Goal: Task Accomplishment & Management: Manage account settings

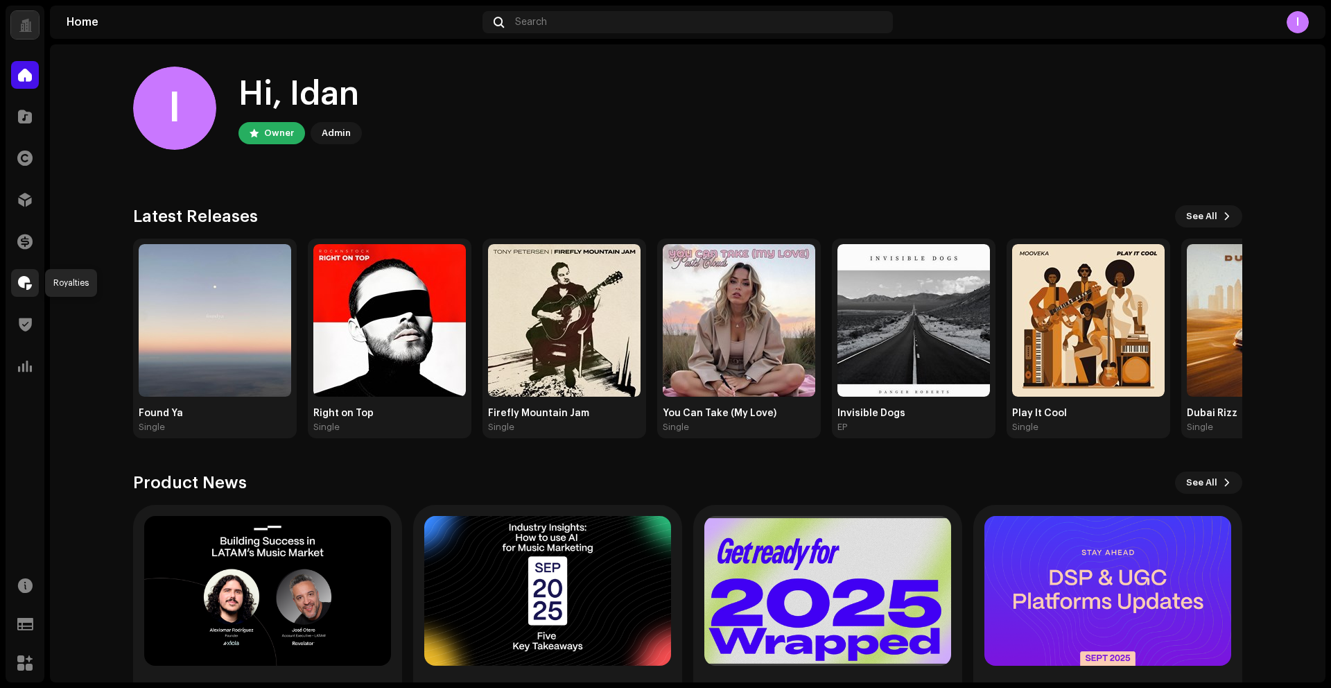
click at [25, 283] on span at bounding box center [25, 282] width 14 height 11
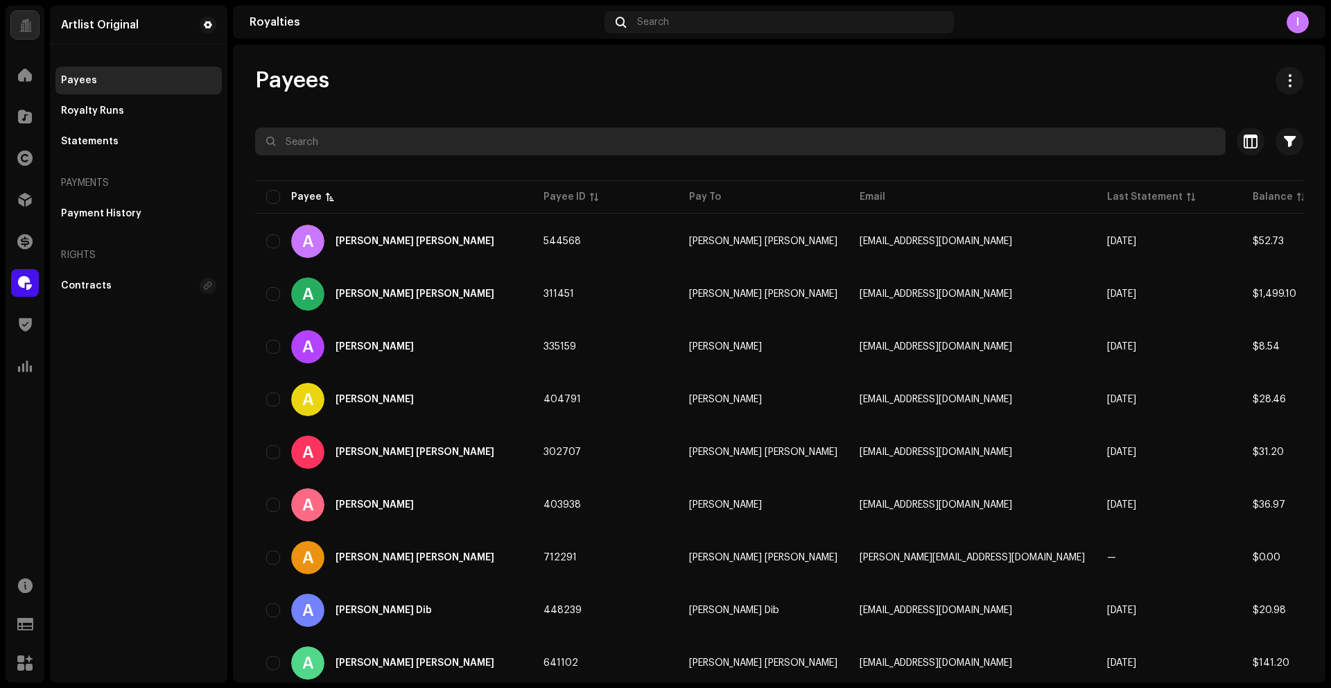
click at [332, 140] on input "text" at bounding box center [740, 142] width 971 height 28
paste input "332858"
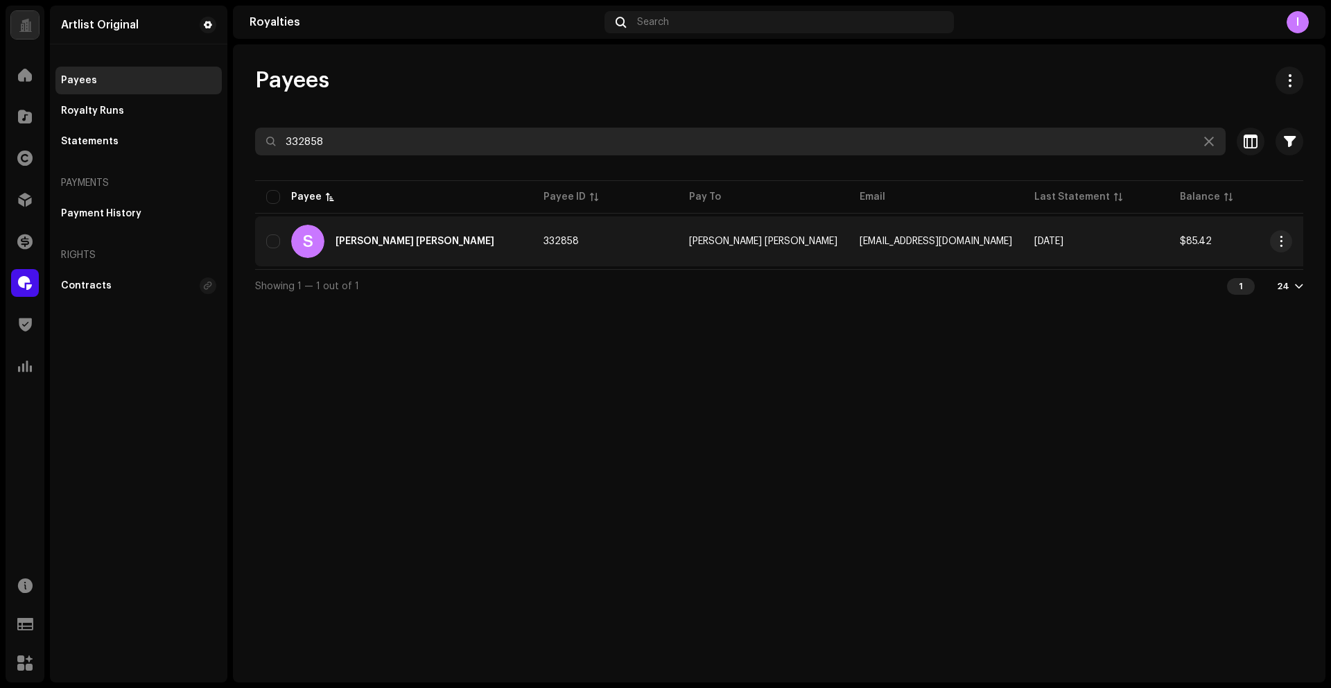
type input "332858"
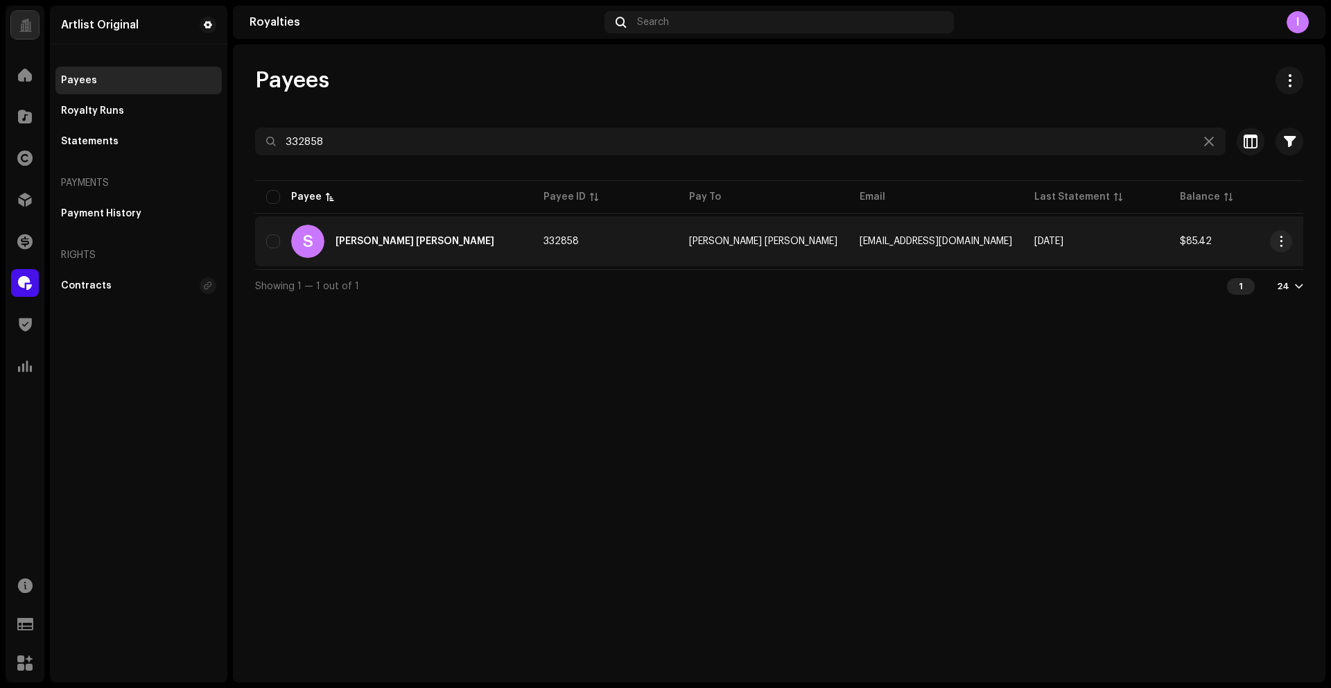
click at [432, 242] on div "[PERSON_NAME] [PERSON_NAME]" at bounding box center [415, 241] width 159 height 10
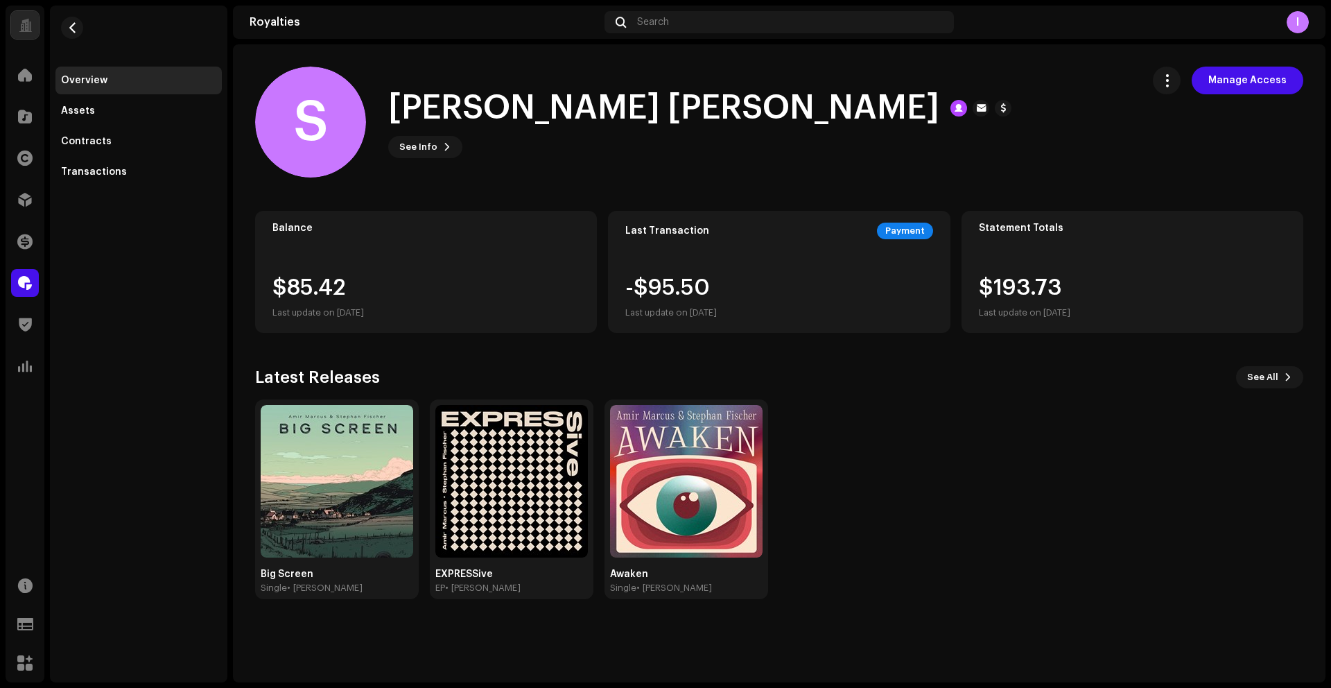
click at [273, 289] on div "$85.42 Last update on [DATE]" at bounding box center [318, 299] width 92 height 44
drag, startPoint x: 286, startPoint y: 288, endPoint x: 361, endPoint y: 289, distance: 75.6
click at [361, 289] on div "$85.42 Last update on [DATE]" at bounding box center [318, 299] width 92 height 44
copy div "85.42"
drag, startPoint x: 1260, startPoint y: 129, endPoint x: 1199, endPoint y: 103, distance: 66.5
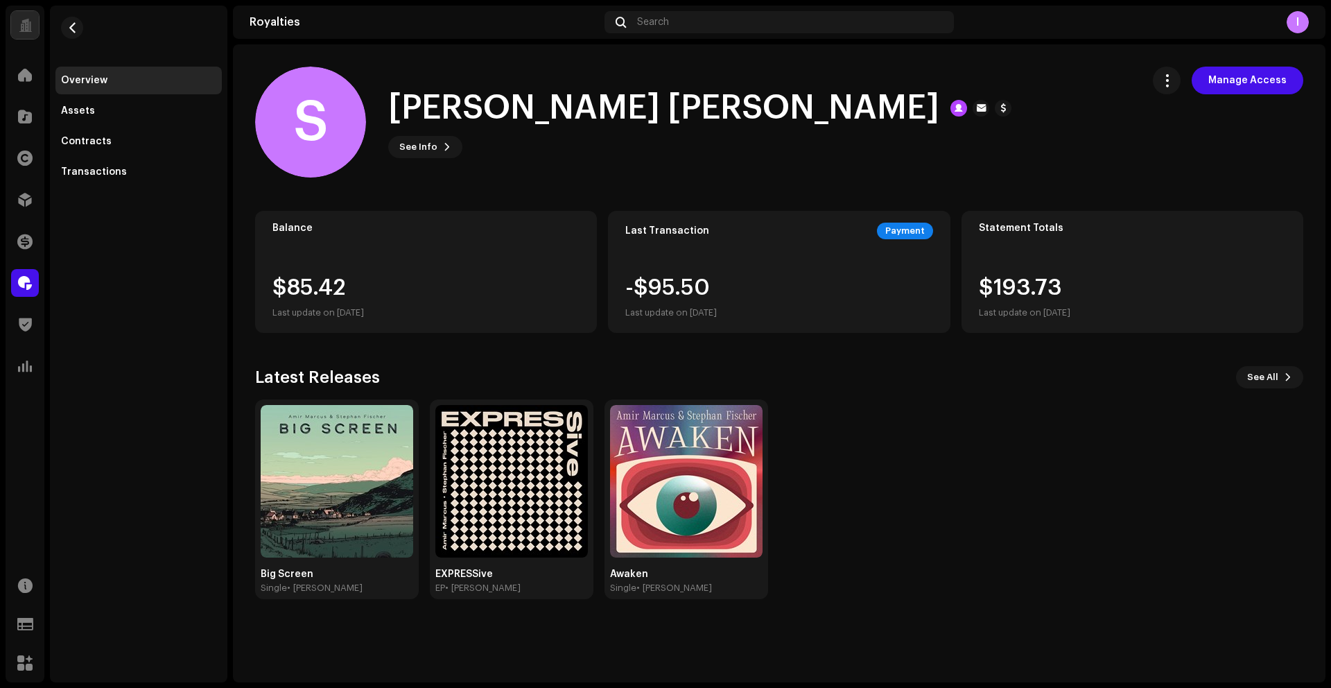
click at [1258, 128] on div "Manage Access" at bounding box center [1228, 122] width 150 height 111
click at [1174, 83] on span "button" at bounding box center [1167, 80] width 13 height 11
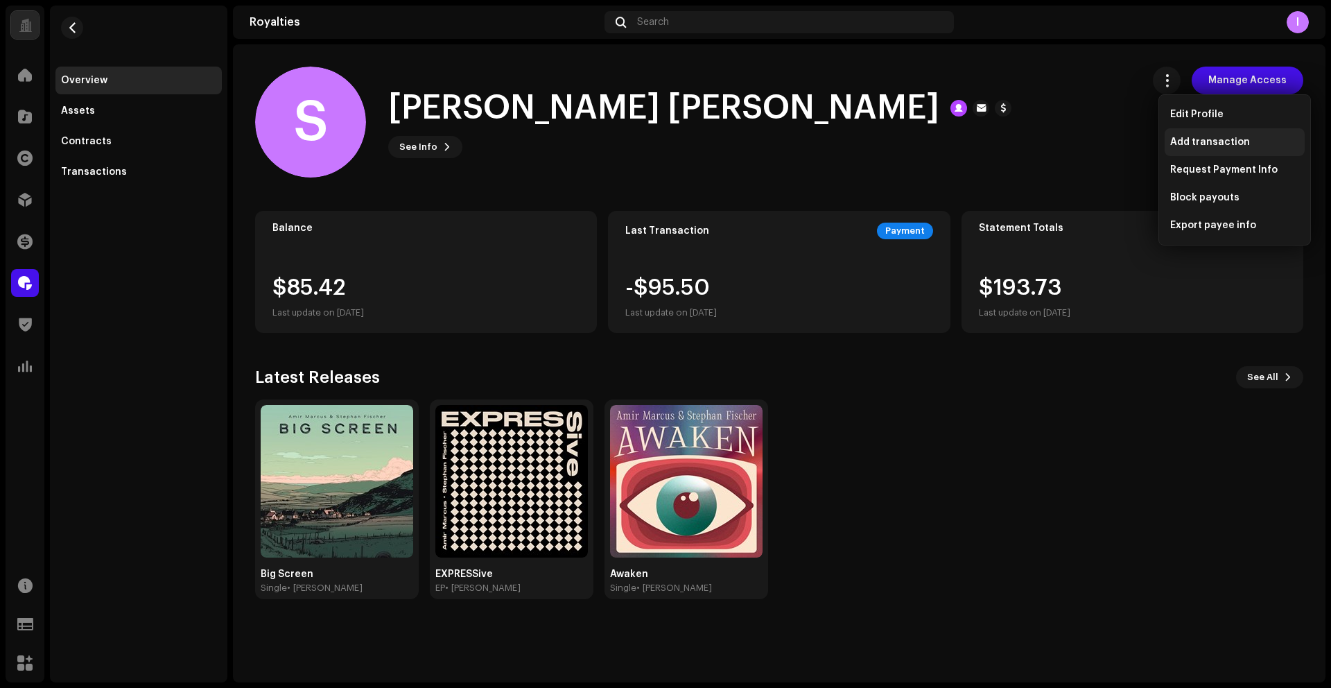
click at [1190, 142] on span "Add transaction" at bounding box center [1210, 142] width 80 height 11
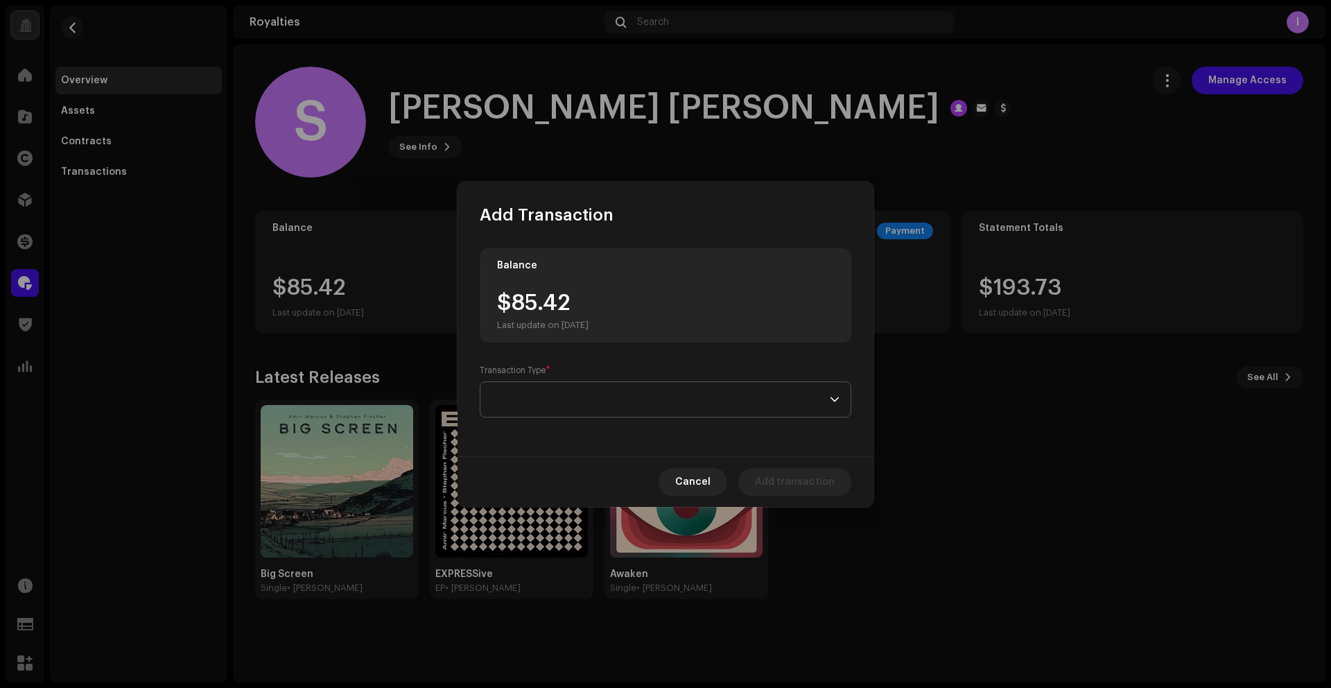
click at [553, 395] on span at bounding box center [661, 399] width 338 height 35
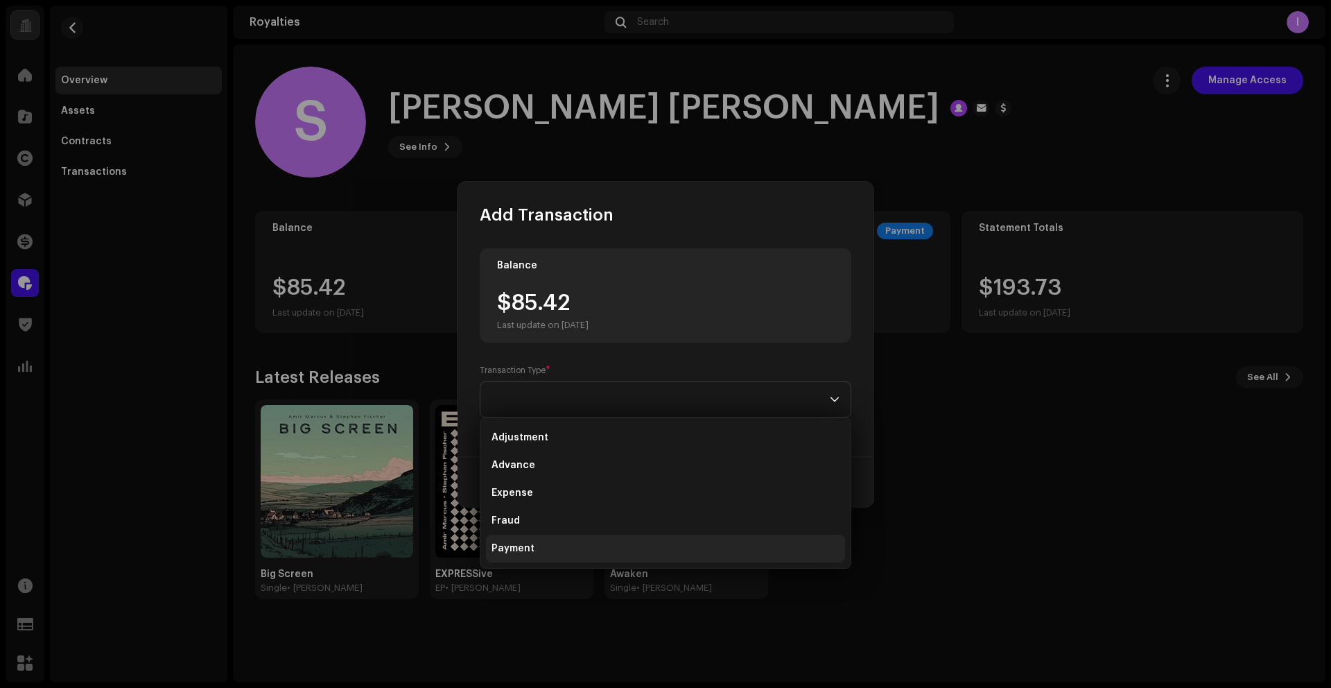
click at [522, 547] on span "Payment" at bounding box center [513, 548] width 43 height 14
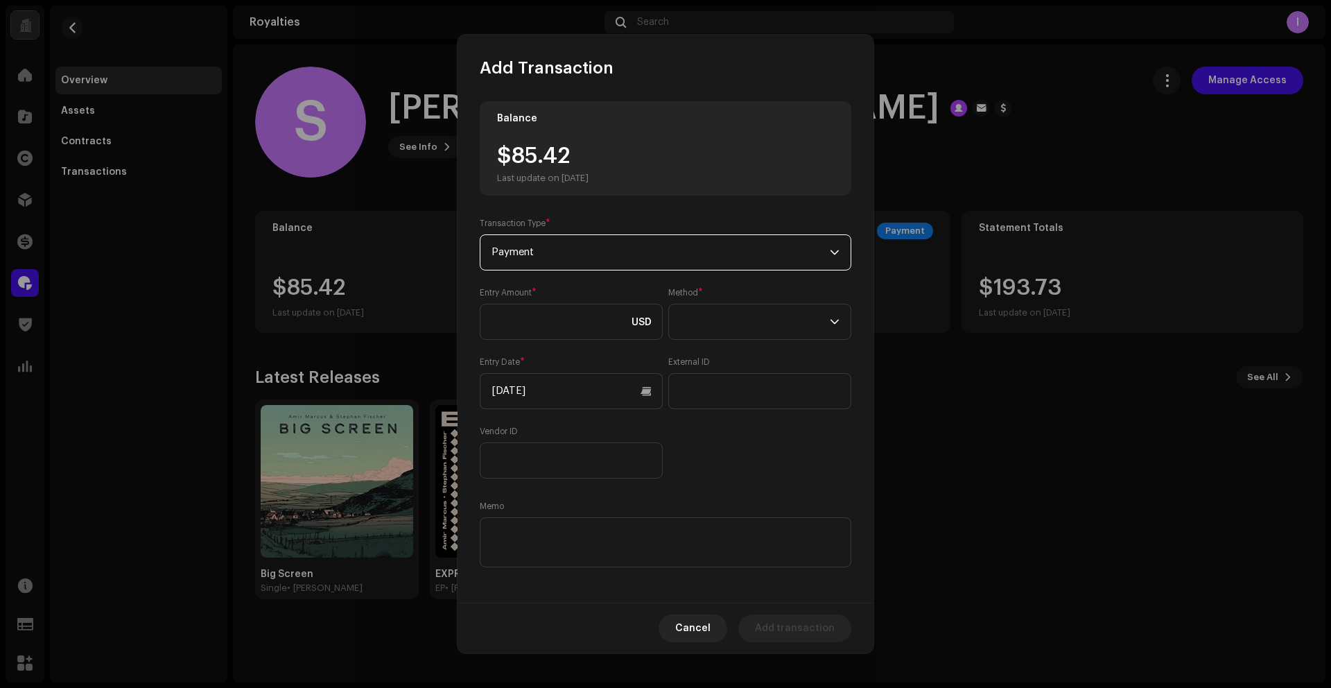
click at [541, 241] on span "Payment" at bounding box center [661, 252] width 338 height 35
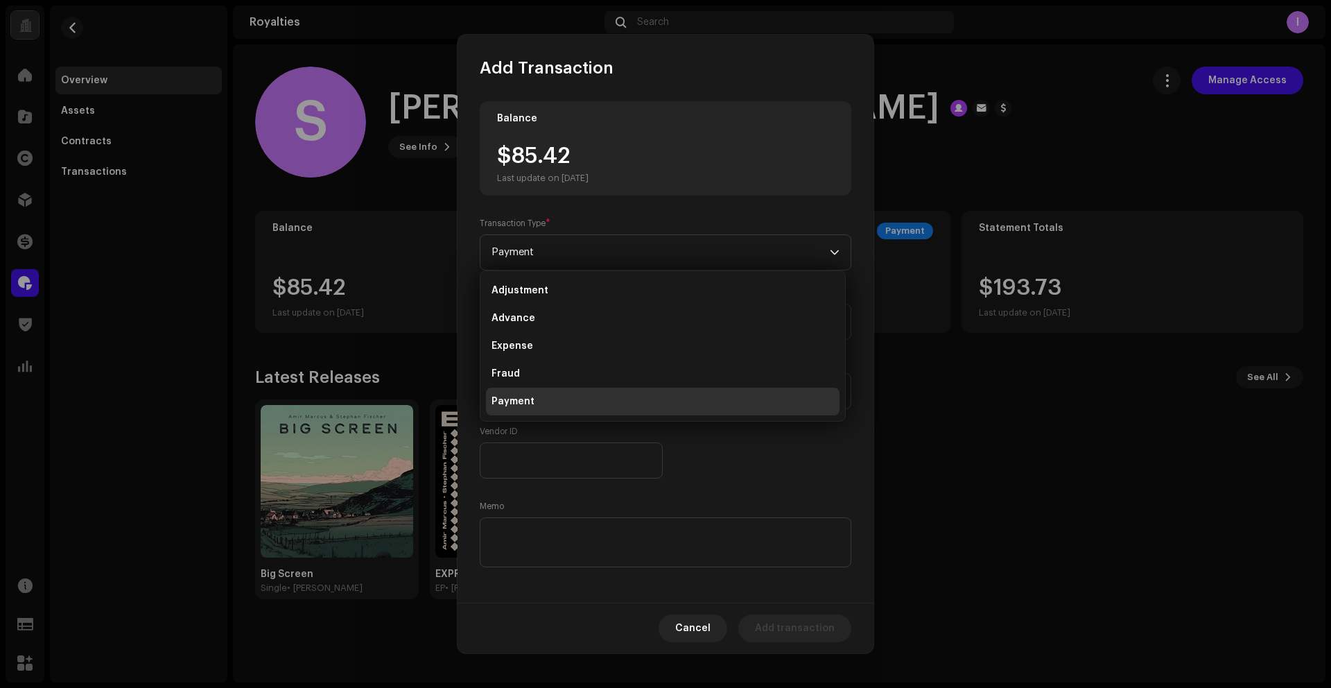
click at [582, 218] on div "Transaction Type * Payment" at bounding box center [666, 244] width 372 height 53
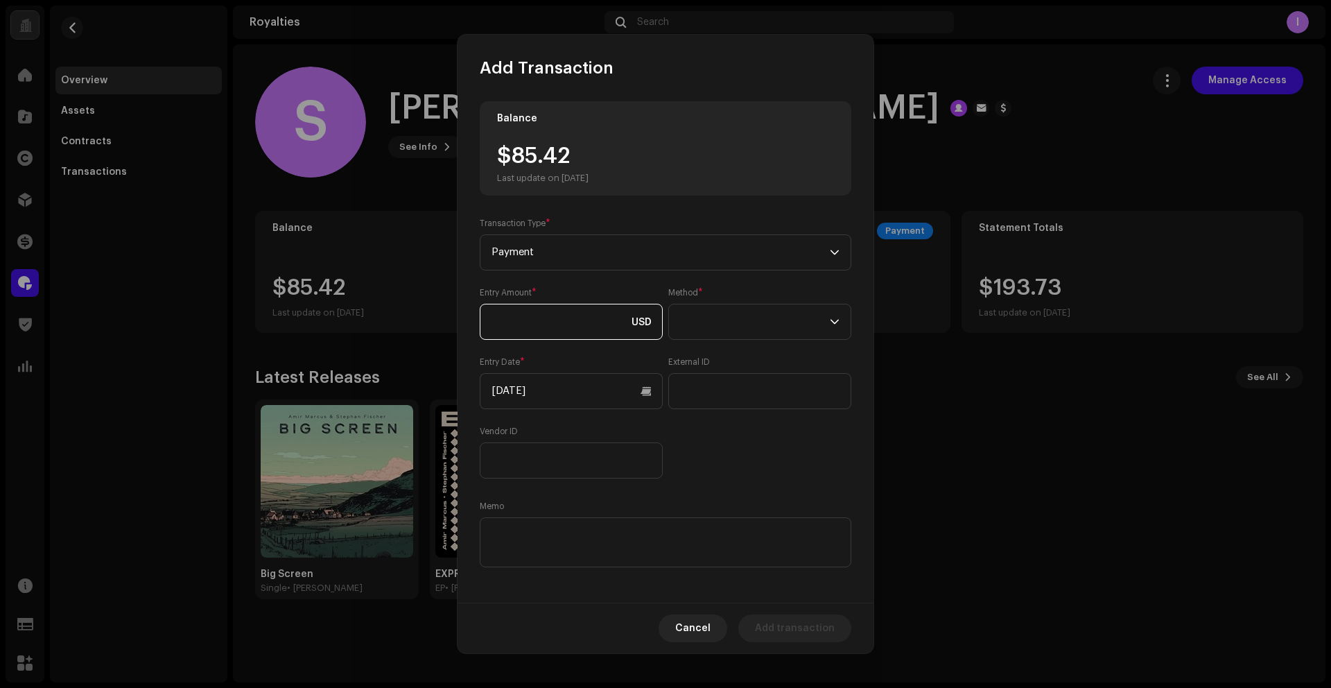
click at [556, 326] on input at bounding box center [571, 322] width 183 height 36
paste input "85.42"
type input "85.42"
click at [694, 331] on span at bounding box center [755, 321] width 150 height 35
click at [703, 444] on span "Web Service" at bounding box center [707, 443] width 60 height 14
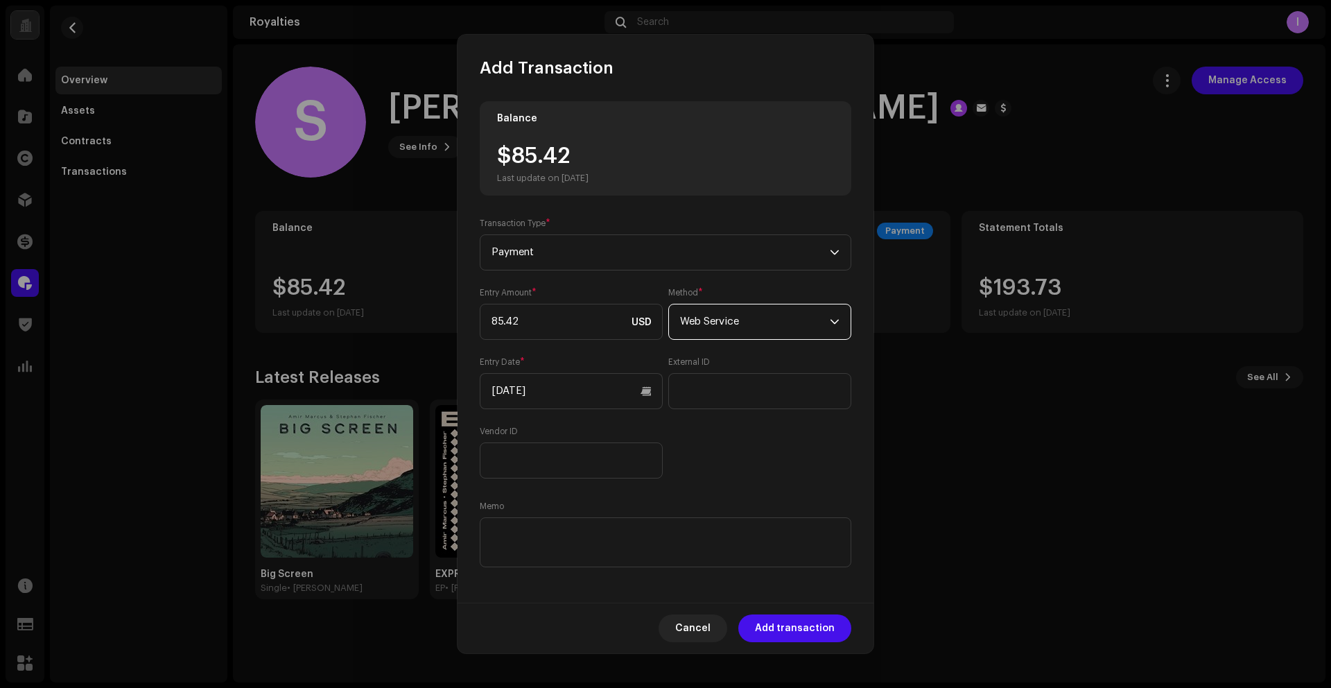
click at [691, 437] on div "Entry Amount * 85.42 USD Method * Web Service Entry Date * [DATE] External ID V…" at bounding box center [666, 382] width 372 height 191
click at [581, 400] on input "[DATE]" at bounding box center [571, 391] width 183 height 36
click at [501, 437] on button "Previous Month" at bounding box center [505, 440] width 28 height 28
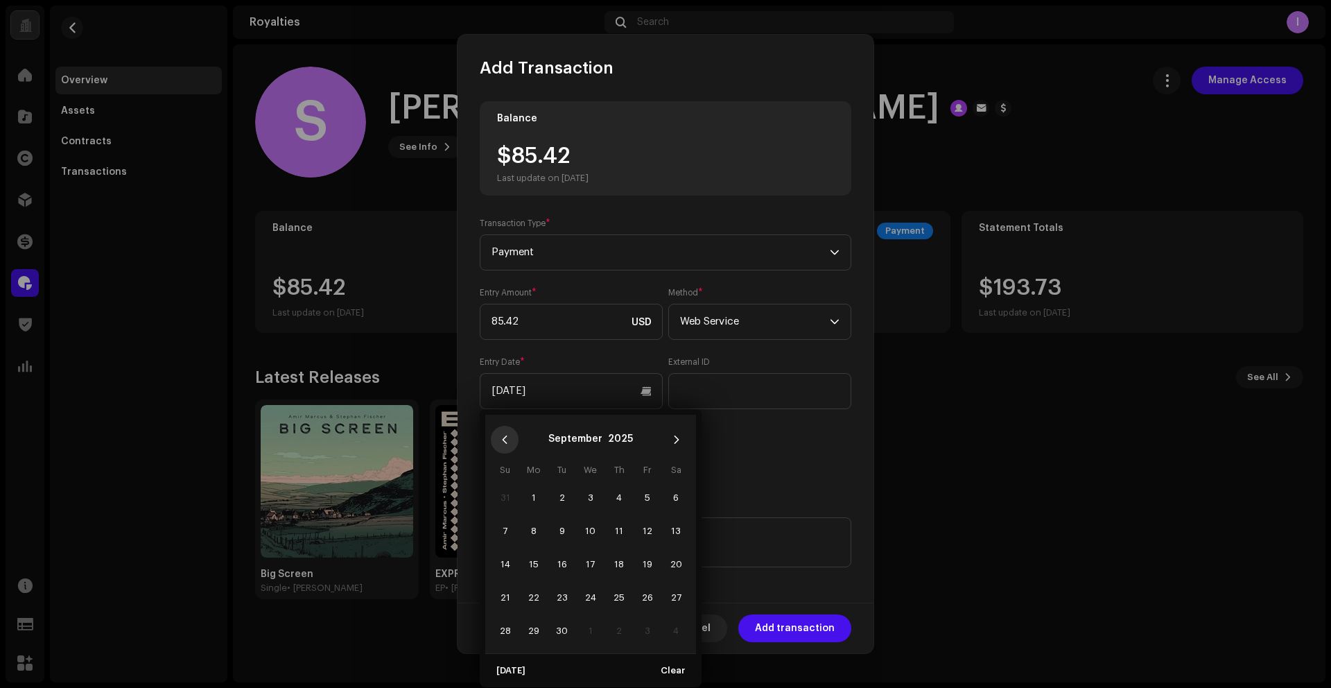
click at [501, 437] on icon "Previous Month" at bounding box center [505, 440] width 10 height 10
click at [646, 566] on span "15" at bounding box center [647, 564] width 22 height 22
type input "[DATE]"
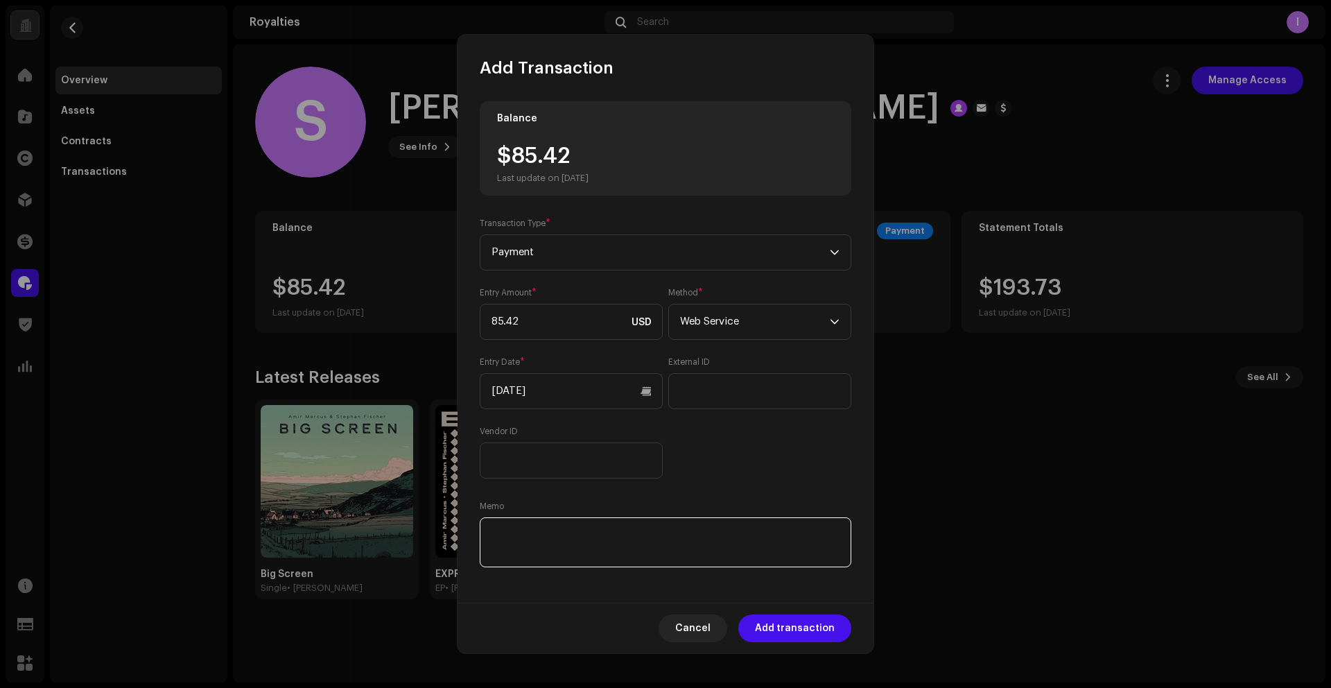
click at [551, 535] on textarea at bounding box center [666, 542] width 372 height 50
paste textarea "Statement ID: 5456660 / Invoice number: [PERSON_NAME]-Artlist 10"
type textarea "Statement ID: 5456660 / Invoice number: [PERSON_NAME]-Artlist 10"
click at [707, 485] on div "Balance $85.42 Last update on [DATE] Transaction Type * Payment Entry Amount * …" at bounding box center [666, 335] width 372 height 469
click at [800, 632] on span "Add transaction" at bounding box center [795, 628] width 80 height 28
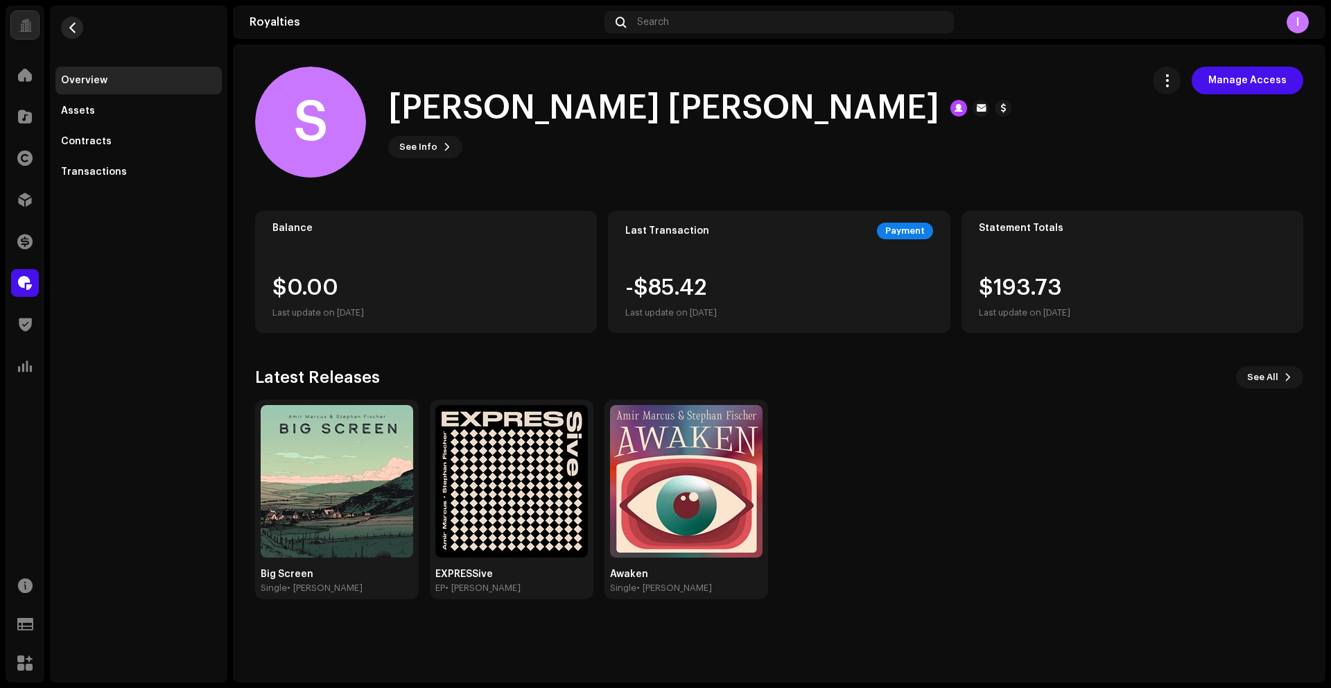
click at [74, 30] on span "button" at bounding box center [72, 27] width 10 height 11
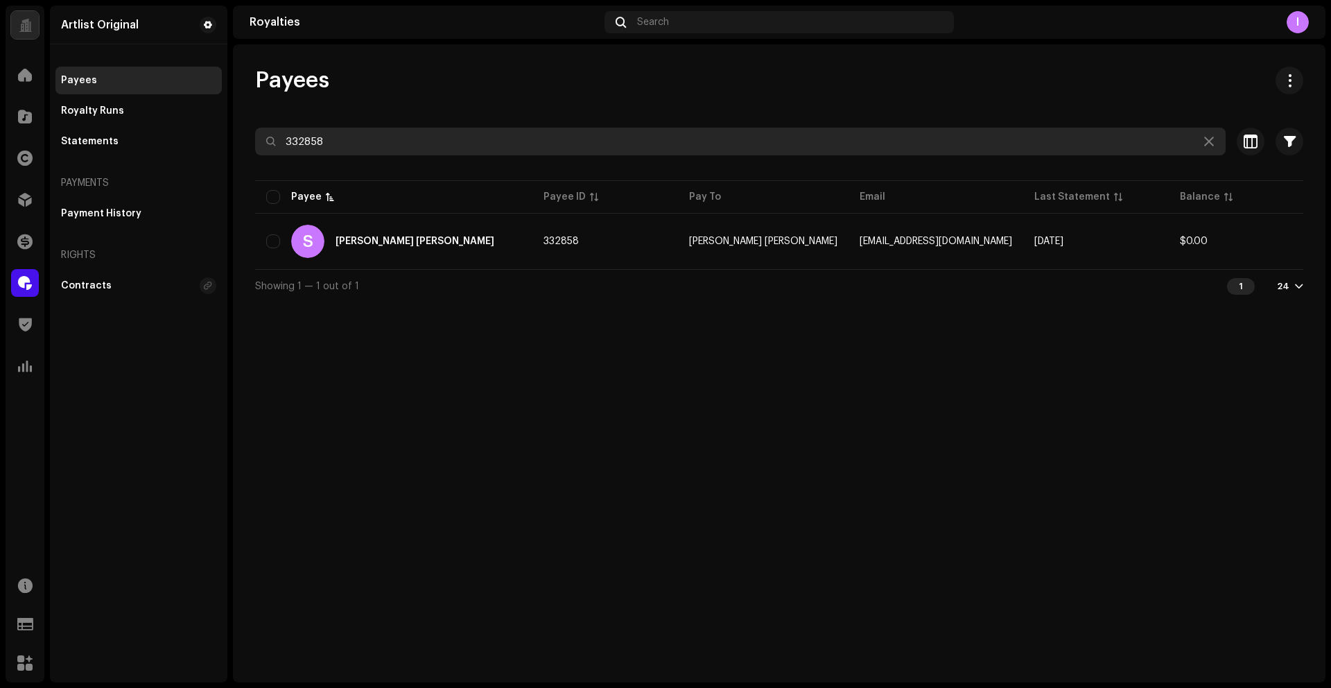
click at [378, 136] on input "332858" at bounding box center [740, 142] width 971 height 28
paste input "[EMAIL_ADDRESS][DOMAIN_NAME]"
type input "[EMAIL_ADDRESS][DOMAIN_NAME]"
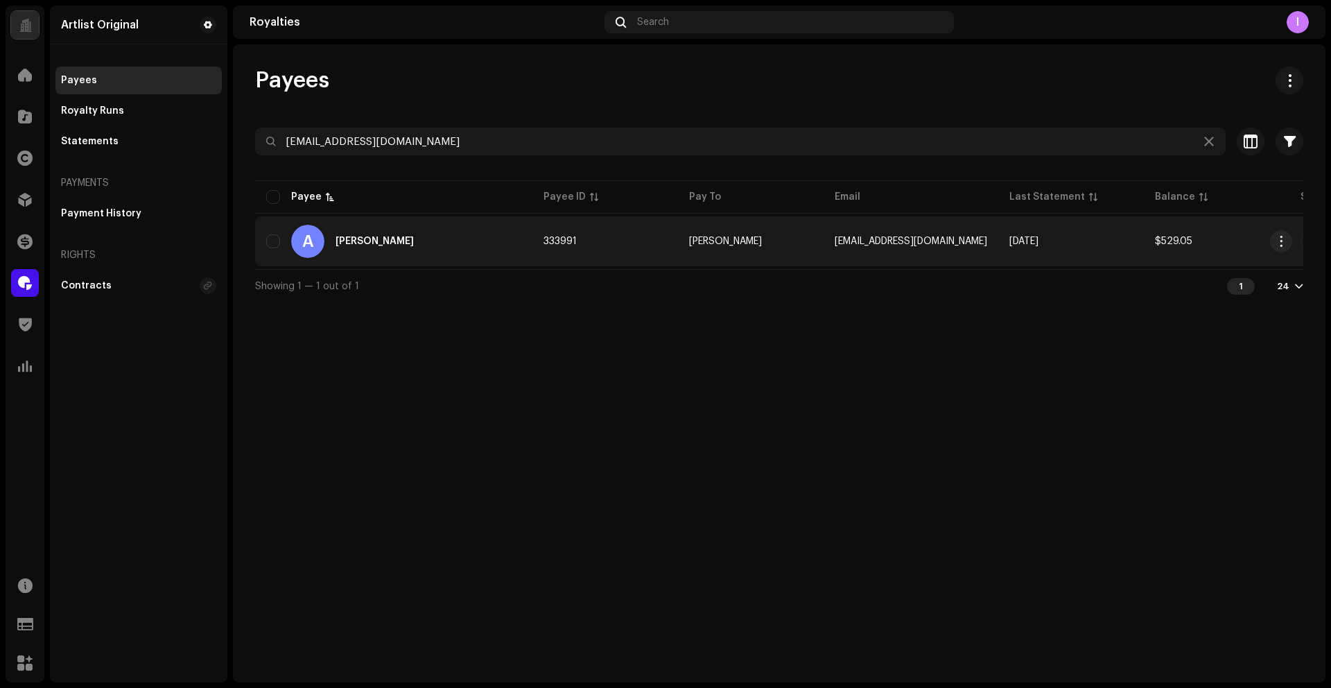
click at [414, 236] on div "[PERSON_NAME]" at bounding box center [375, 241] width 78 height 10
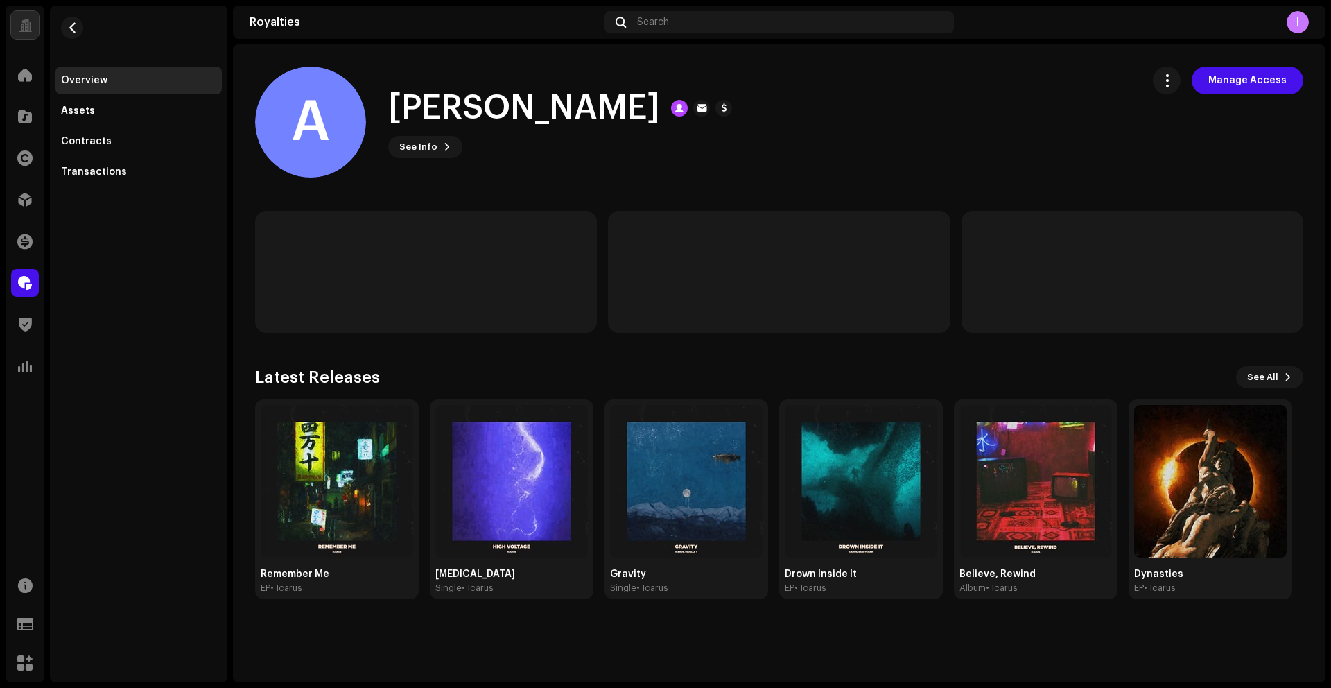
click at [1112, 111] on div "A [PERSON_NAME] See Info Manage Access" at bounding box center [693, 122] width 876 height 111
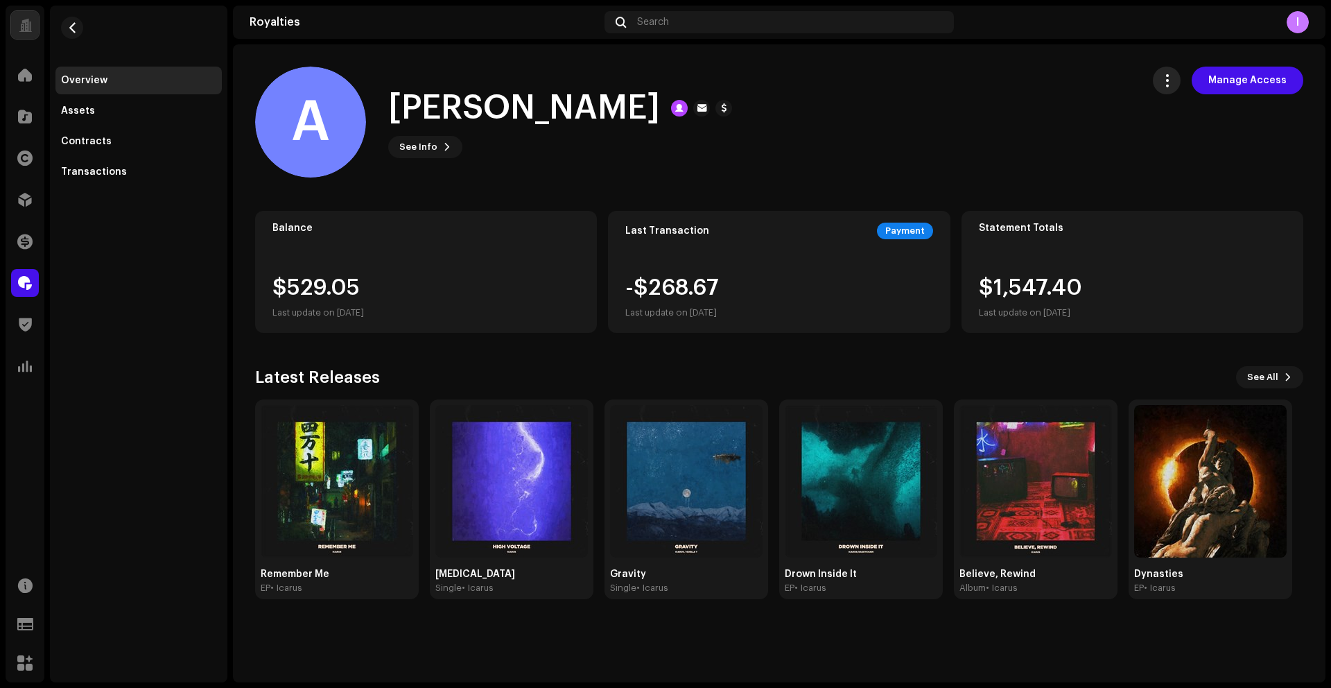
click at [1172, 84] on span "button" at bounding box center [1167, 80] width 13 height 11
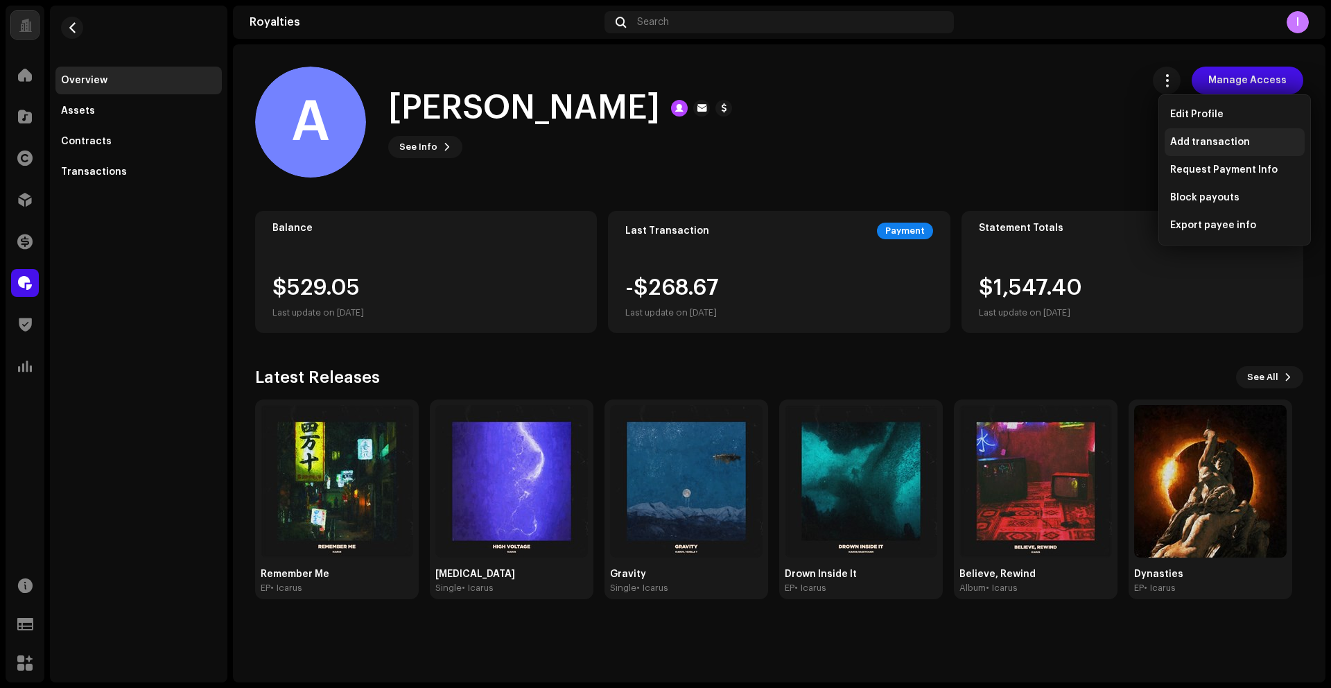
click at [1189, 144] on span "Add transaction" at bounding box center [1210, 142] width 80 height 11
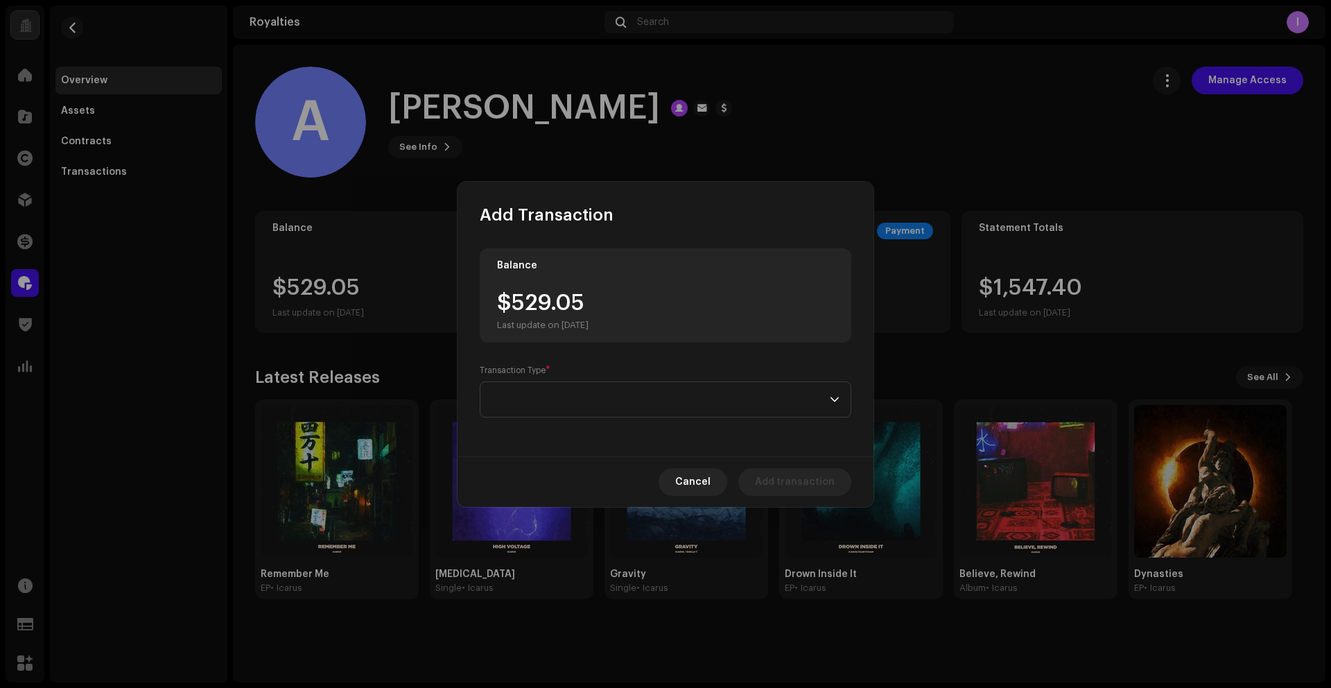
click at [516, 308] on div "$529.05 Last update on [DATE]" at bounding box center [543, 311] width 92 height 39
drag, startPoint x: 512, startPoint y: 302, endPoint x: 593, endPoint y: 318, distance: 82.5
click at [587, 306] on div "$529.05 Last update on [DATE]" at bounding box center [543, 311] width 92 height 39
copy div "529.05"
click at [587, 401] on span at bounding box center [661, 399] width 338 height 35
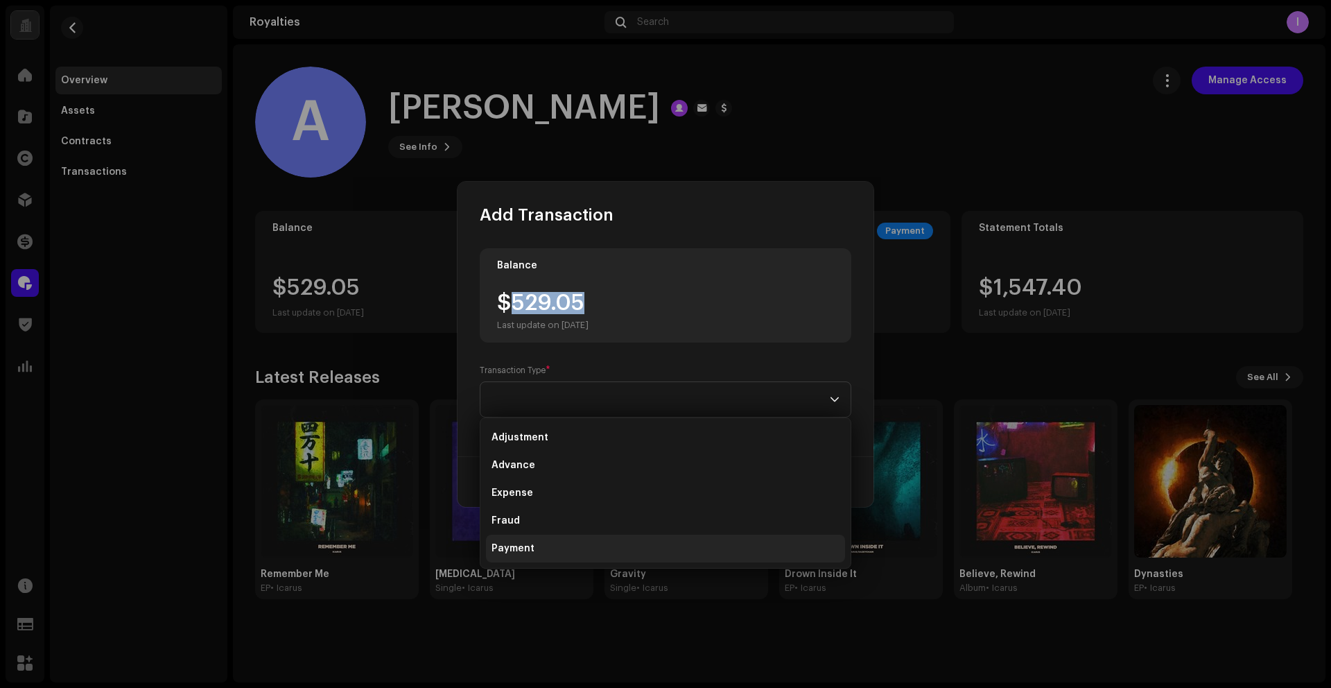
scroll to position [1, 0]
click at [527, 545] on span "Payment" at bounding box center [513, 547] width 43 height 14
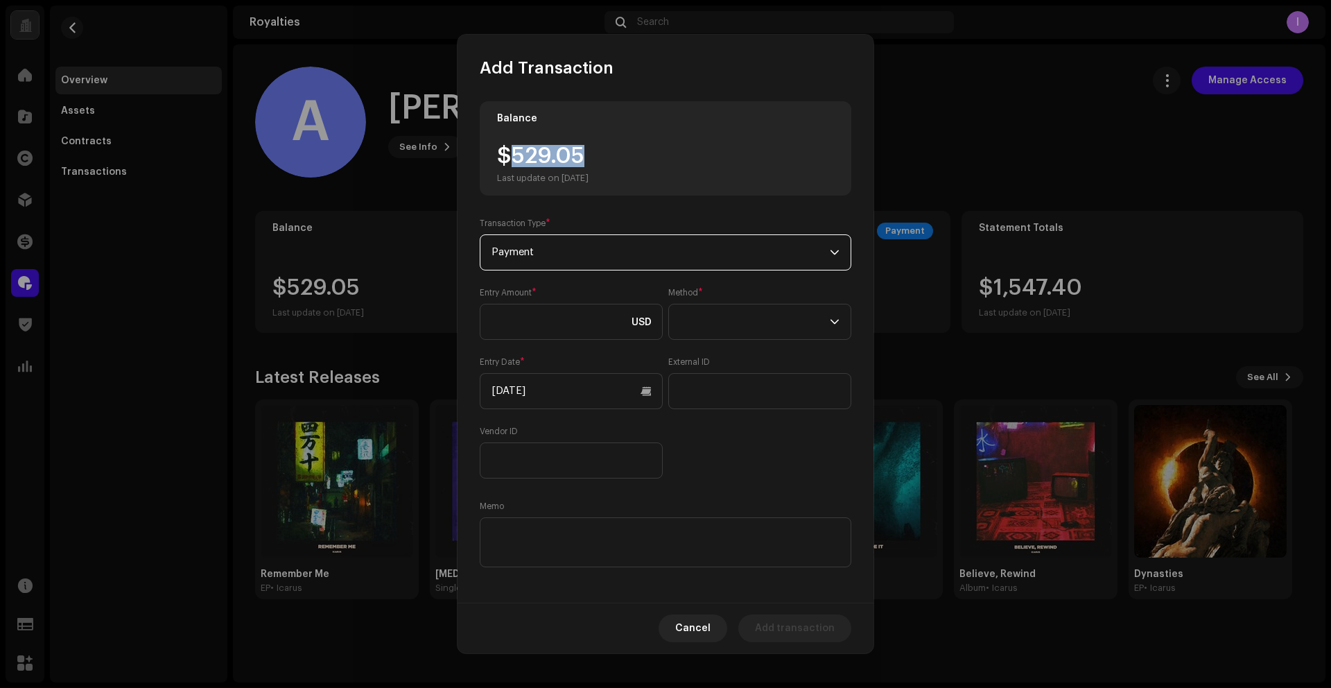
scroll to position [0, 0]
click at [541, 313] on input at bounding box center [571, 322] width 183 height 36
paste input "529.05"
type input "529.05"
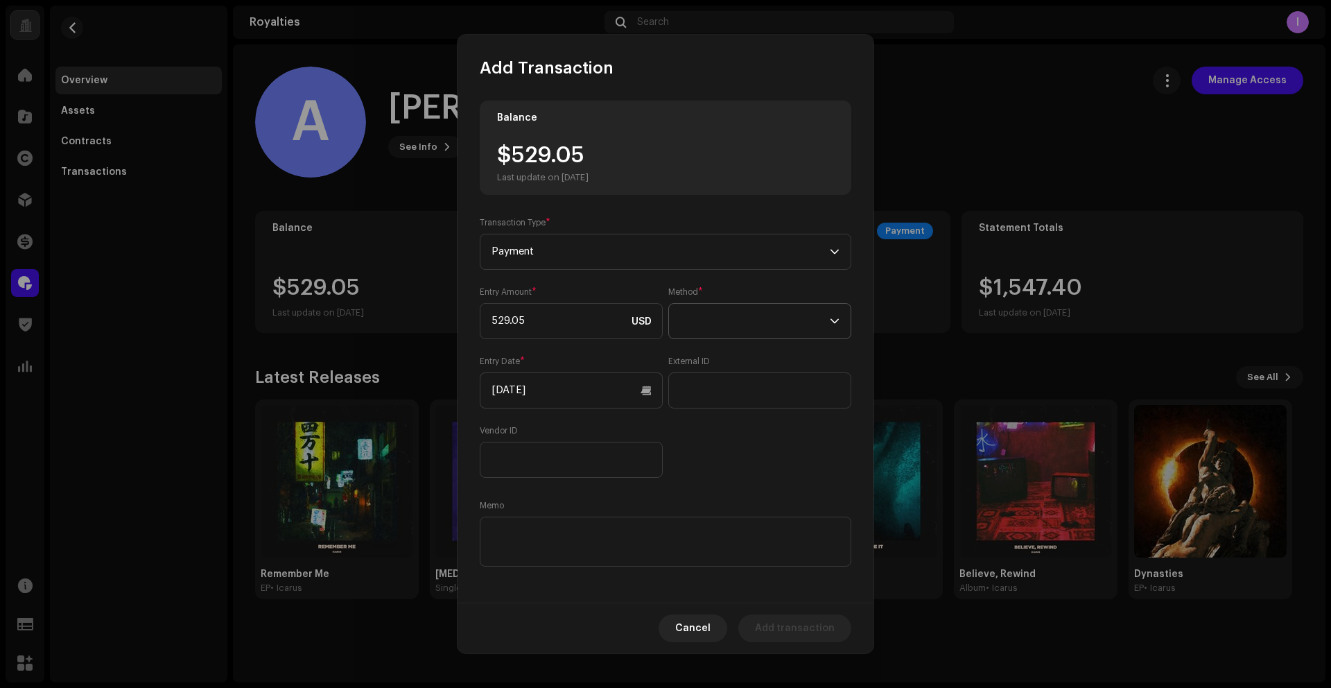
click at [746, 324] on span at bounding box center [755, 321] width 150 height 35
click at [697, 446] on span "Web Service" at bounding box center [707, 443] width 60 height 14
click at [552, 420] on div "Entry Amount * 529.05 USD Method * Web Service Entry Date * [DATE] External ID …" at bounding box center [666, 382] width 372 height 191
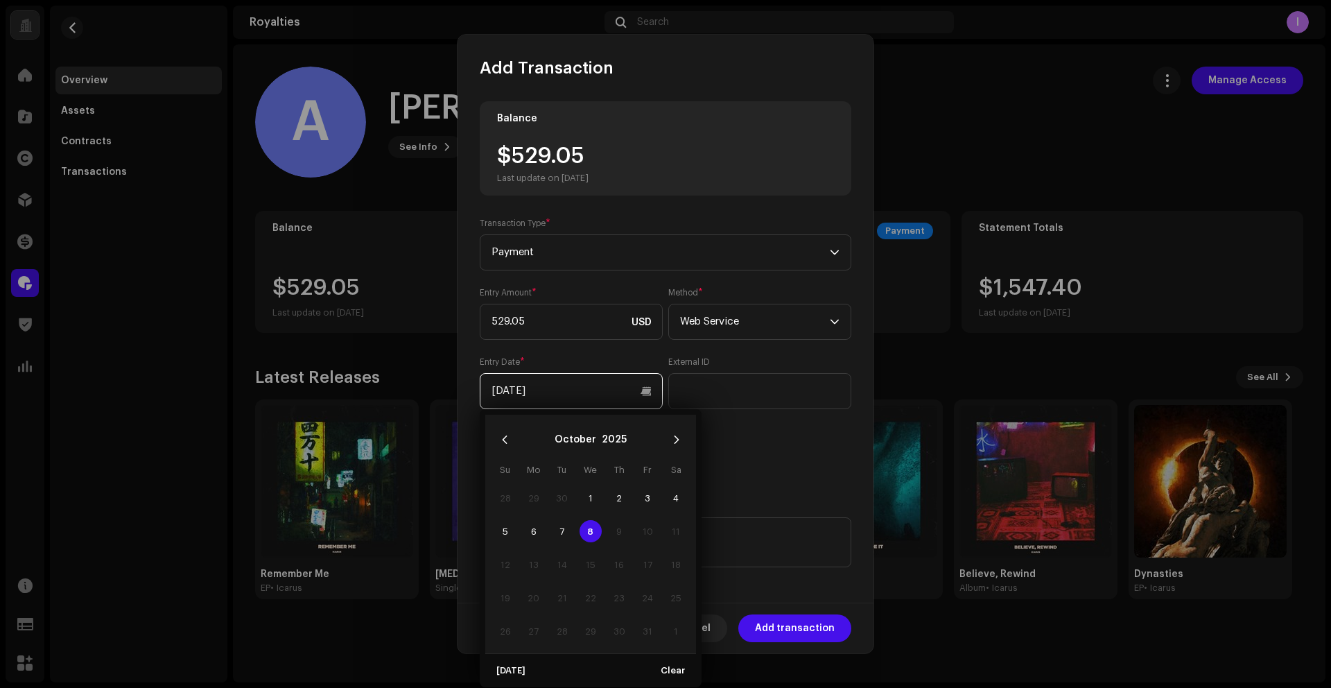
click at [549, 401] on input "[DATE]" at bounding box center [571, 391] width 183 height 36
click at [498, 439] on button "Previous Month" at bounding box center [505, 440] width 28 height 28
click at [679, 438] on icon "Next Month" at bounding box center [677, 440] width 10 height 10
click at [642, 562] on span "15" at bounding box center [647, 564] width 22 height 22
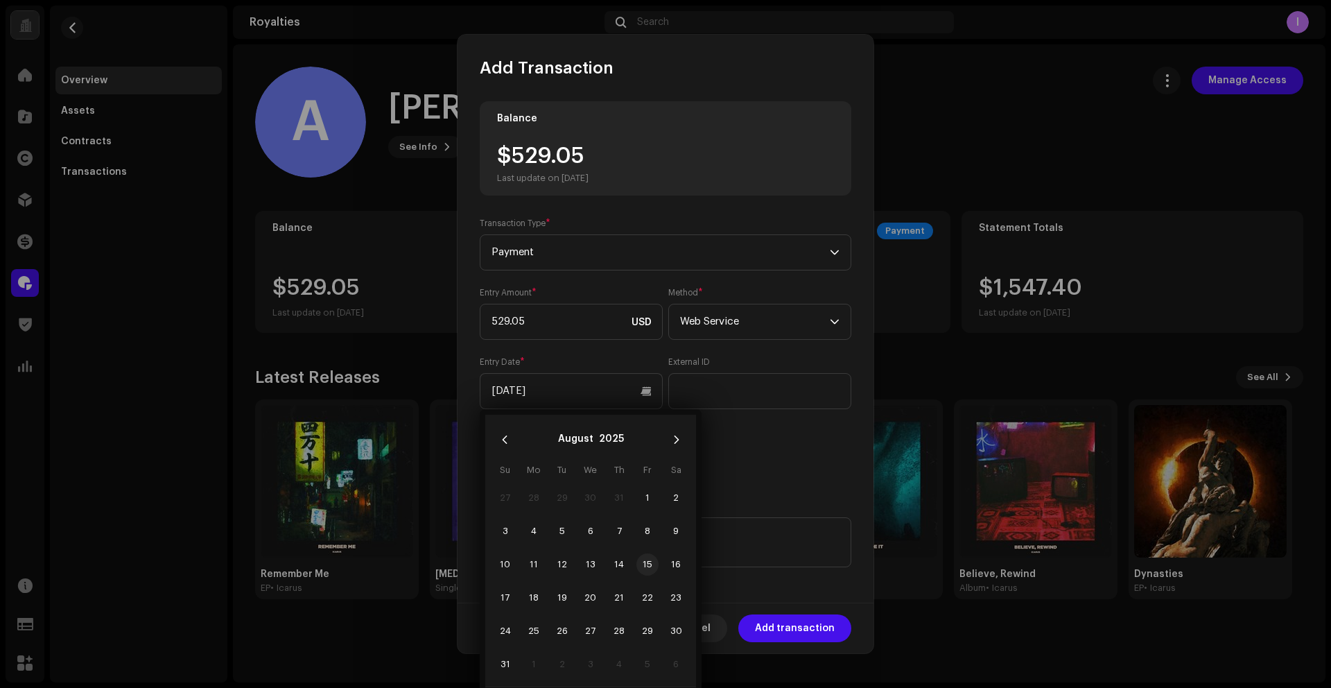
type input "[DATE]"
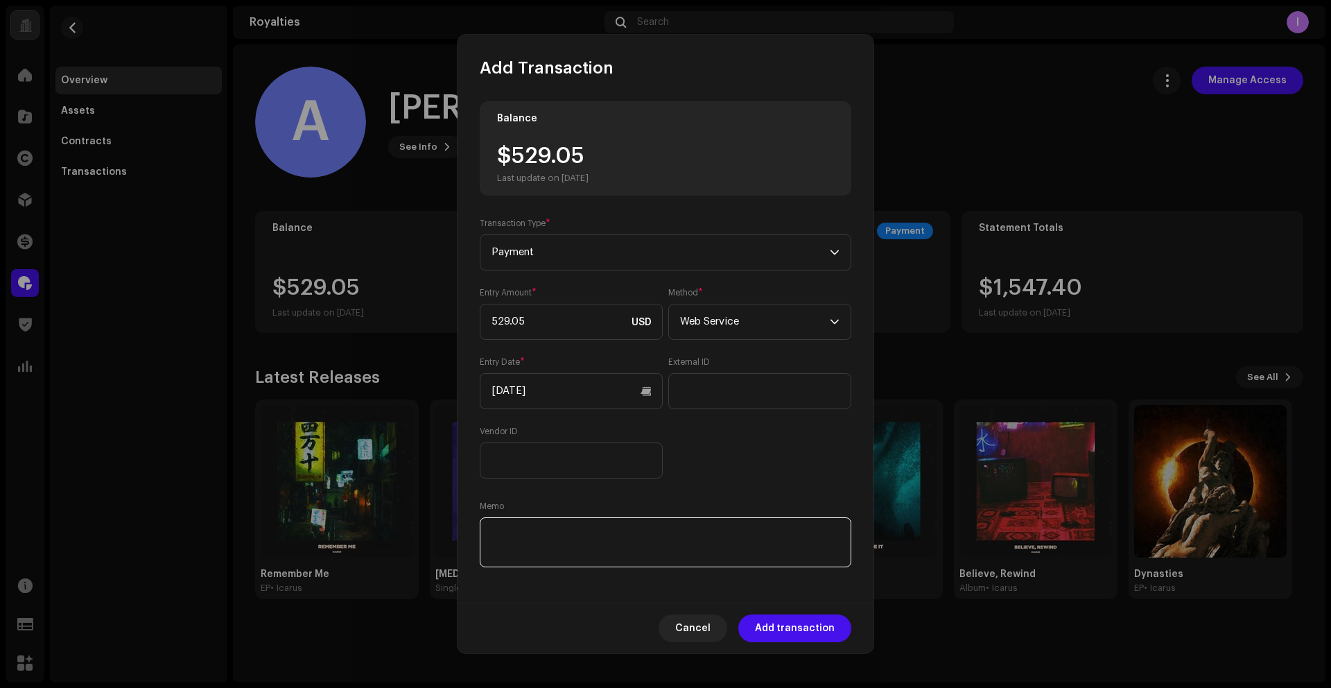
click at [683, 548] on textarea at bounding box center [666, 542] width 372 height 50
paste textarea "Statement ID: 5456472 / Invoice number: 00019"
type textarea "Statement ID: 5456472 / Invoice number: 00019"
click at [796, 645] on div "Cancel Add transaction" at bounding box center [666, 627] width 416 height 51
click at [803, 629] on span "Add transaction" at bounding box center [795, 628] width 80 height 28
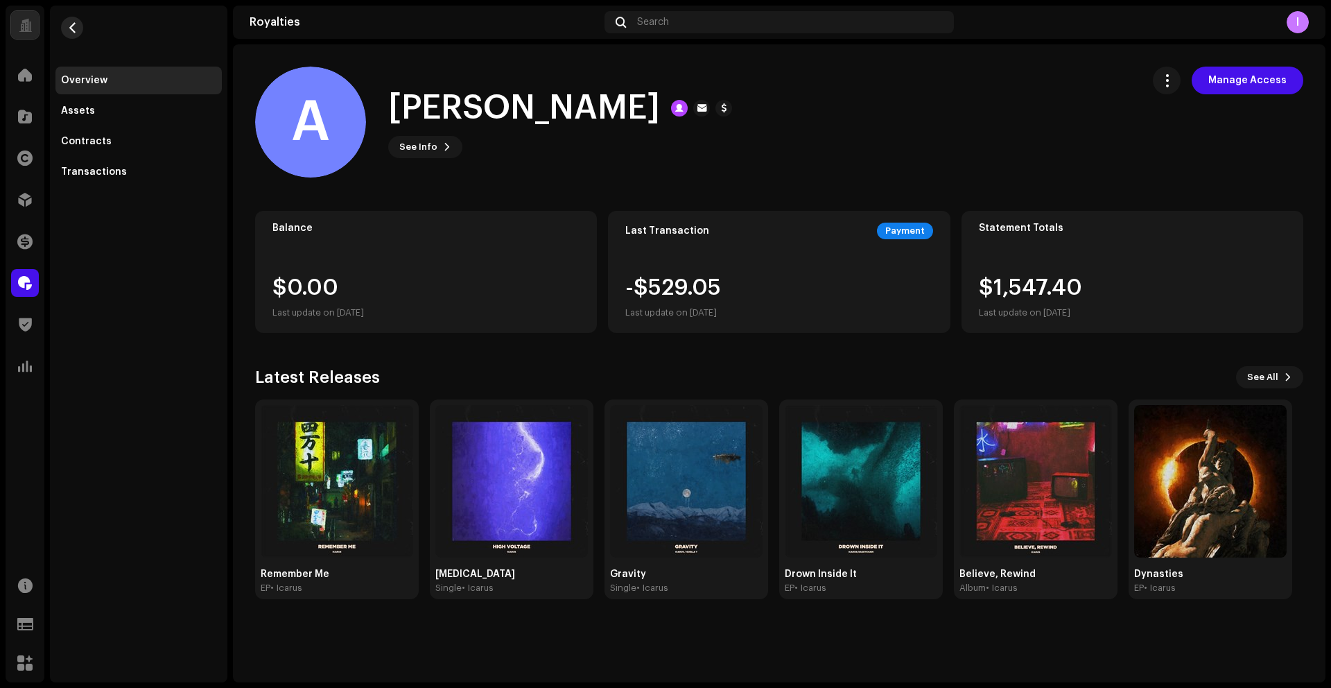
click at [77, 32] on button "button" at bounding box center [72, 28] width 22 height 22
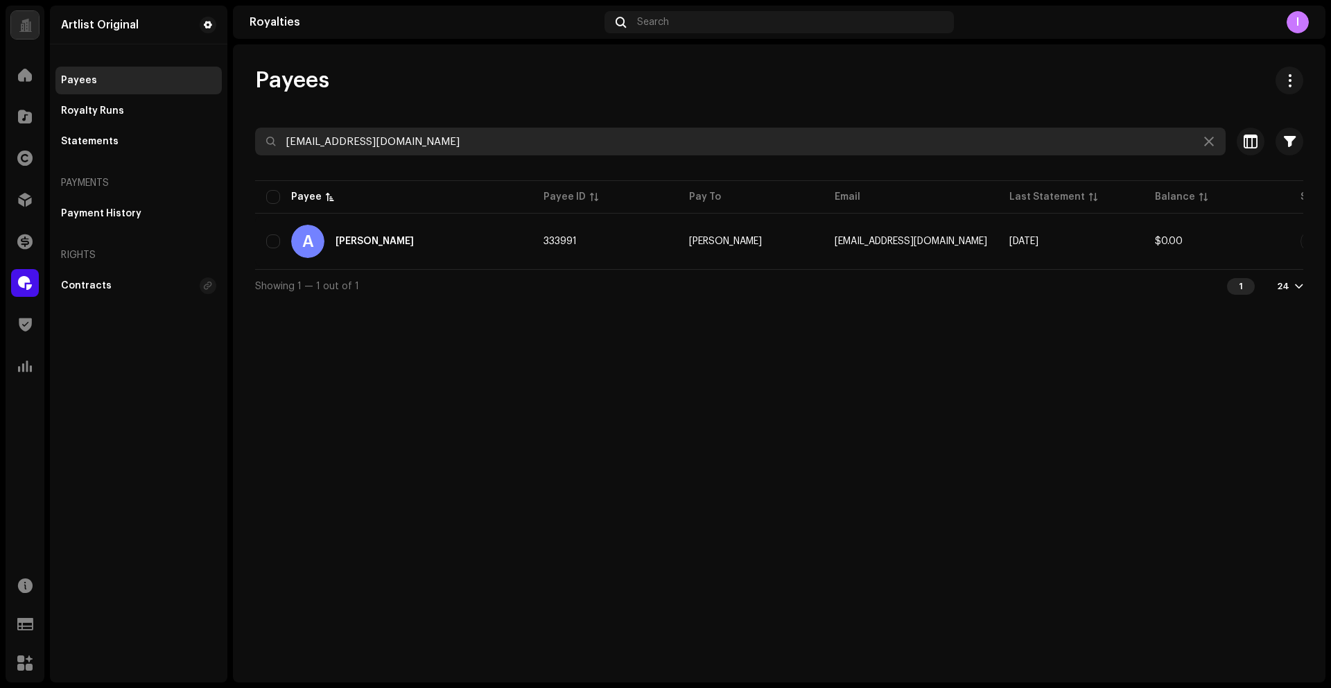
click at [338, 152] on input "[EMAIL_ADDRESS][DOMAIN_NAME]" at bounding box center [740, 142] width 971 height 28
paste input "dokashi"
type input "[EMAIL_ADDRESS][DOMAIN_NAME]"
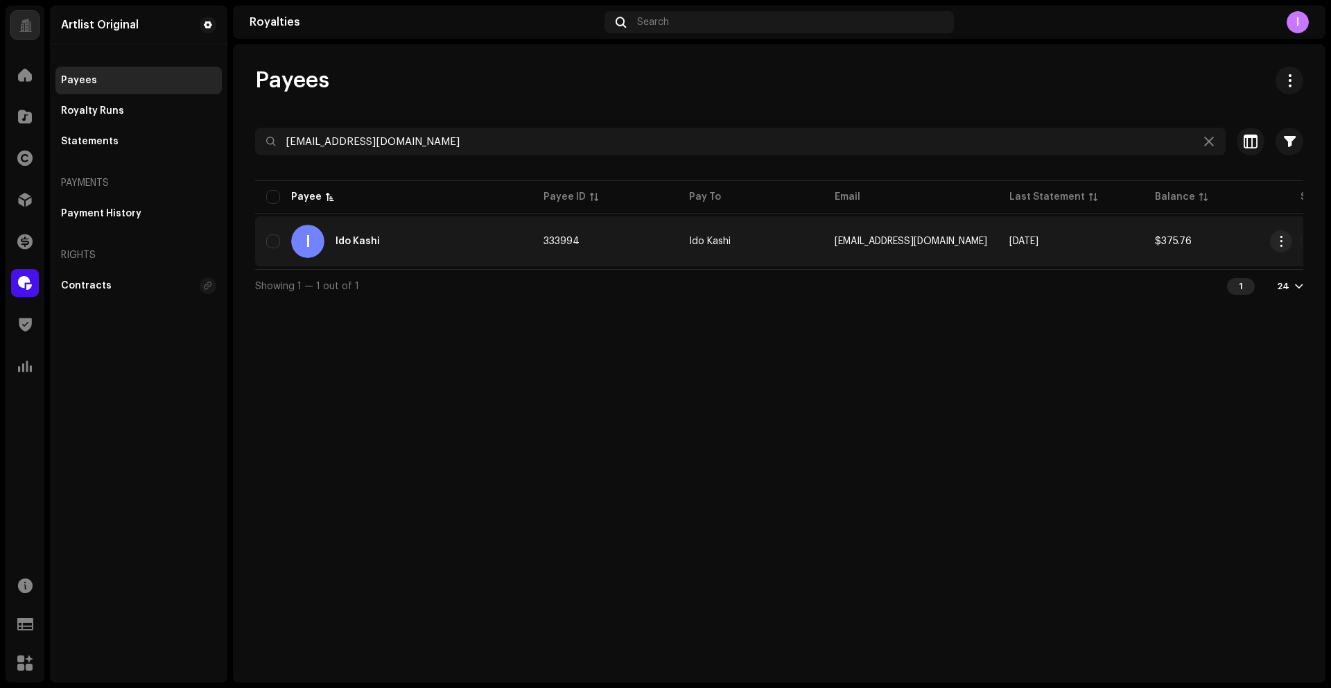
click at [364, 241] on div "Ido Kashi" at bounding box center [358, 241] width 44 height 10
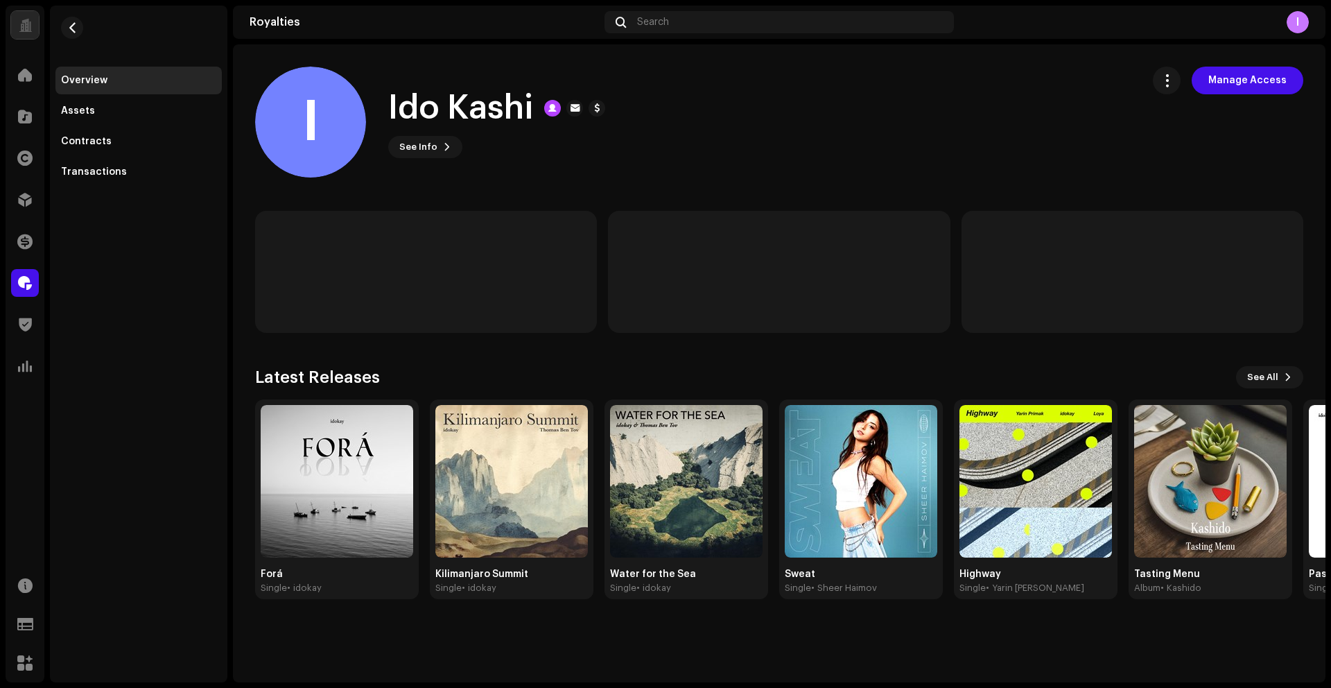
click at [1063, 146] on div "I Ido Kashi See Info Manage Access" at bounding box center [693, 122] width 876 height 111
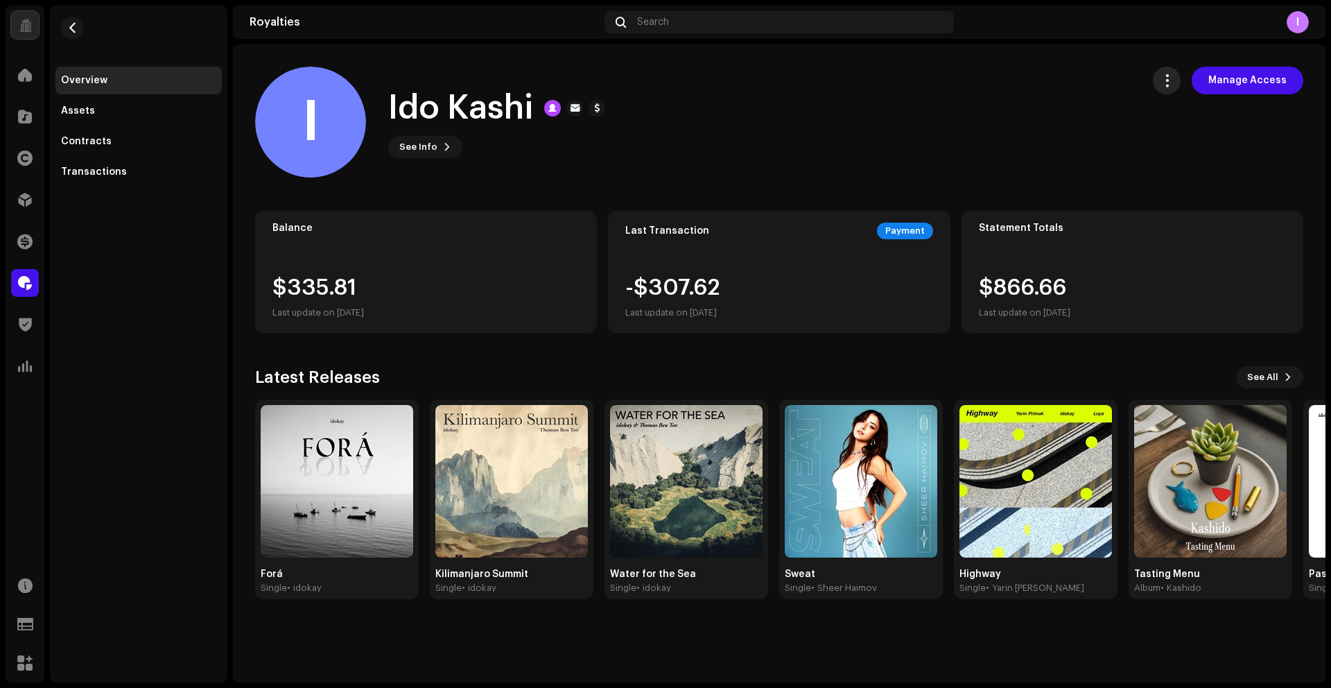
click at [1174, 85] on span "button" at bounding box center [1167, 80] width 13 height 11
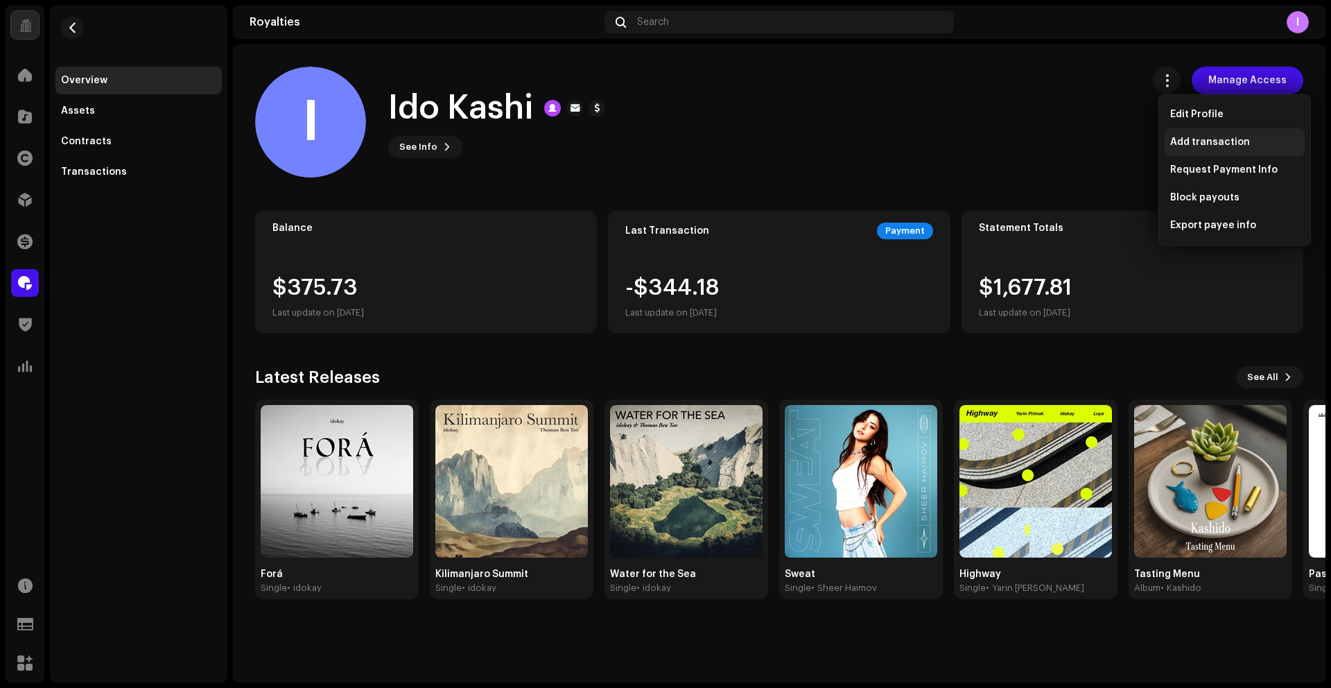
click at [1179, 141] on span "Add transaction" at bounding box center [1210, 142] width 80 height 11
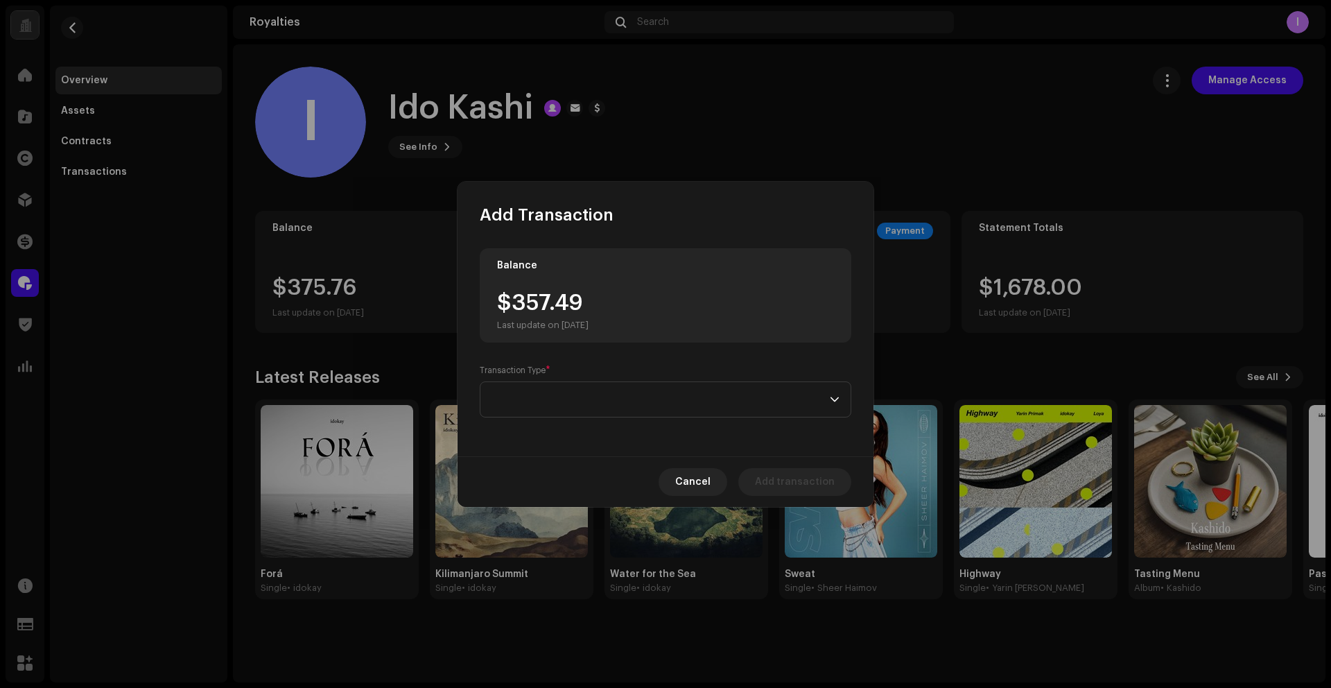
drag, startPoint x: 576, startPoint y: 309, endPoint x: 549, endPoint y: 308, distance: 27.1
click at [571, 309] on div "$357.49 Last update on [DATE]" at bounding box center [543, 311] width 92 height 39
drag, startPoint x: 514, startPoint y: 304, endPoint x: 613, endPoint y: 311, distance: 99.3
click at [611, 306] on div "$375.76 Last update on [DATE]" at bounding box center [665, 311] width 337 height 39
copy div "375.76"
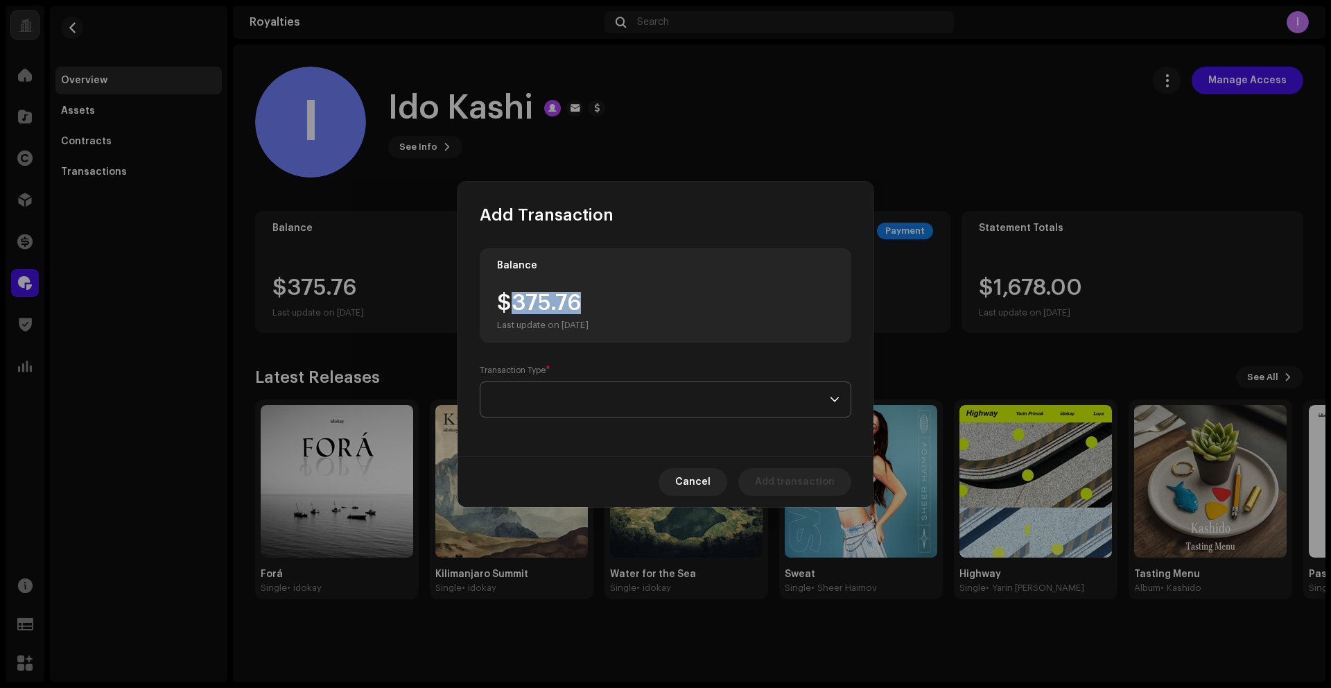
click at [650, 403] on span at bounding box center [661, 399] width 338 height 35
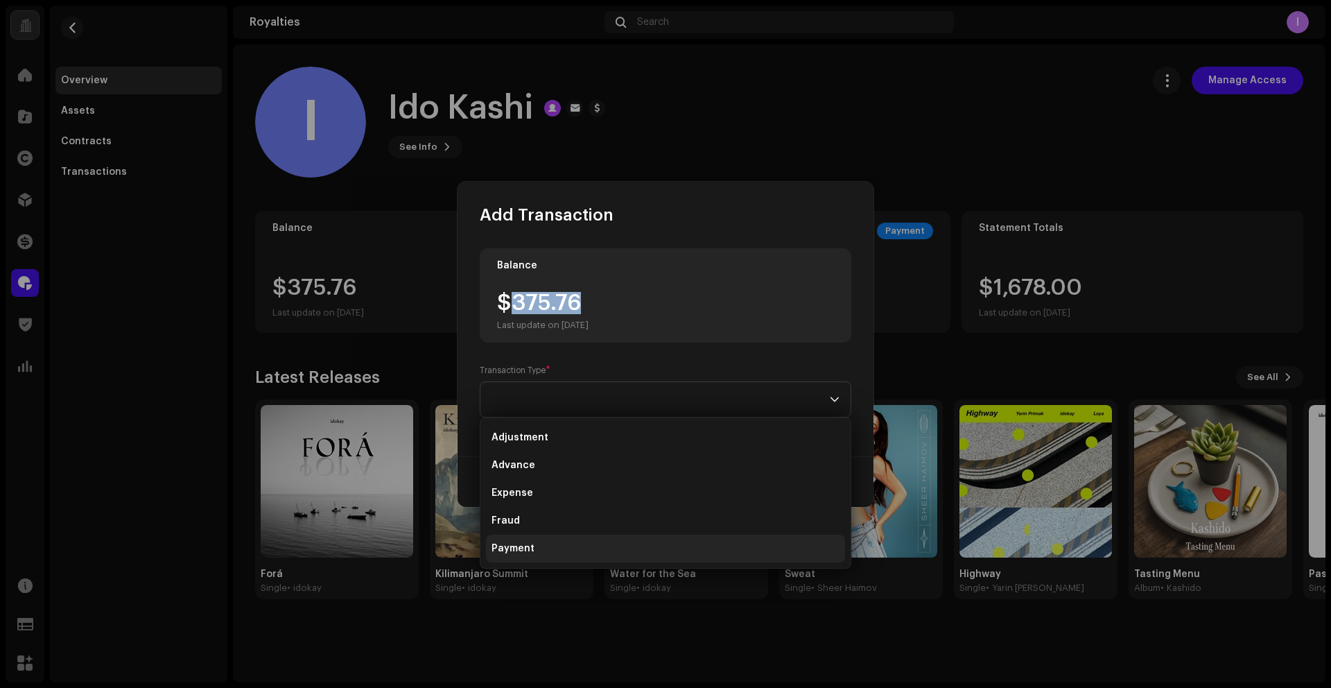
click at [499, 548] on span "Payment" at bounding box center [513, 548] width 43 height 14
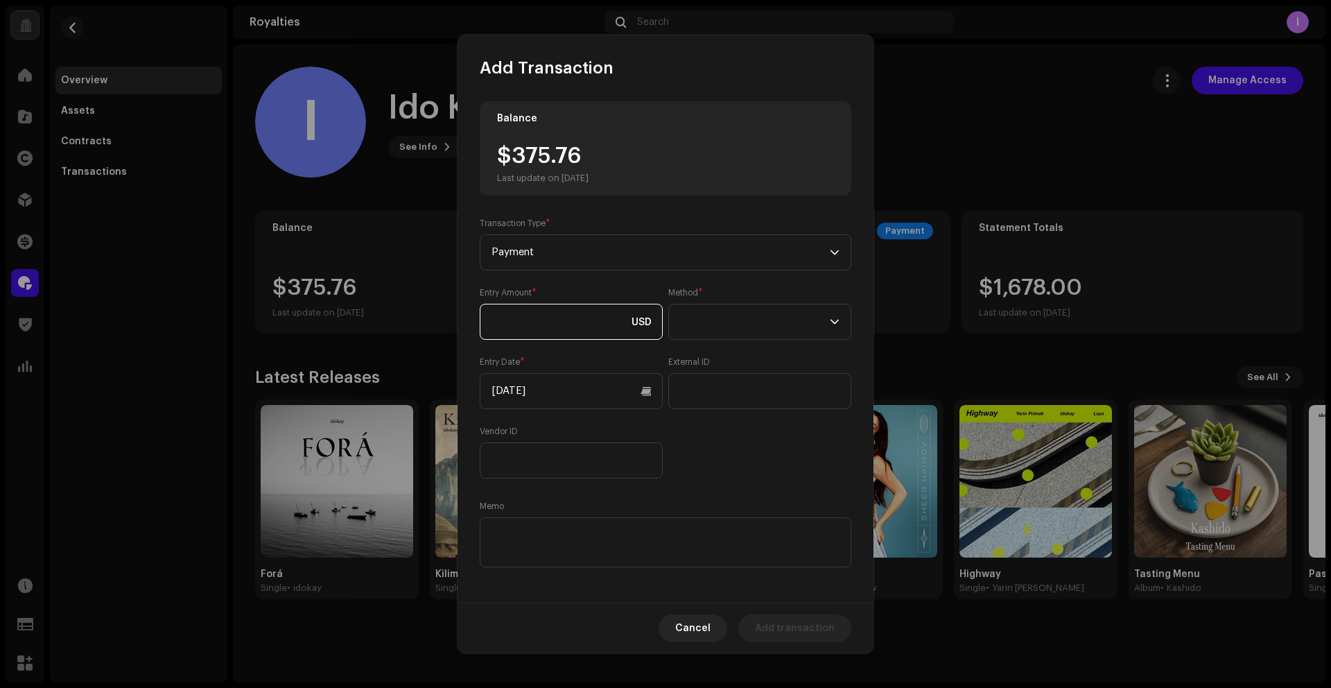
click at [532, 327] on input at bounding box center [571, 322] width 183 height 36
paste input "375.76"
type input "375.76"
click at [738, 327] on span at bounding box center [755, 321] width 150 height 35
click at [712, 436] on span "Web Service" at bounding box center [707, 443] width 60 height 14
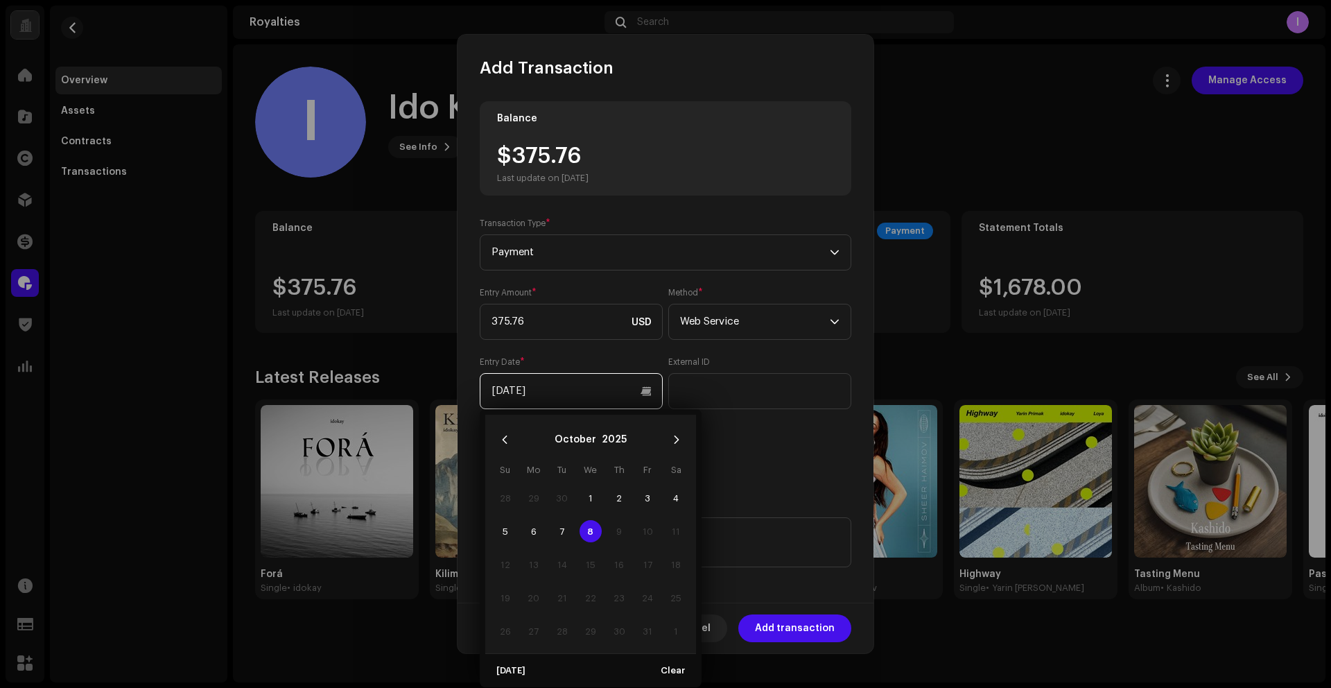
click at [642, 395] on input "[DATE]" at bounding box center [571, 391] width 183 height 36
click at [511, 435] on button "Previous Month" at bounding box center [505, 440] width 28 height 28
click at [539, 496] on span "1" at bounding box center [534, 498] width 22 height 22
type input "[DATE]"
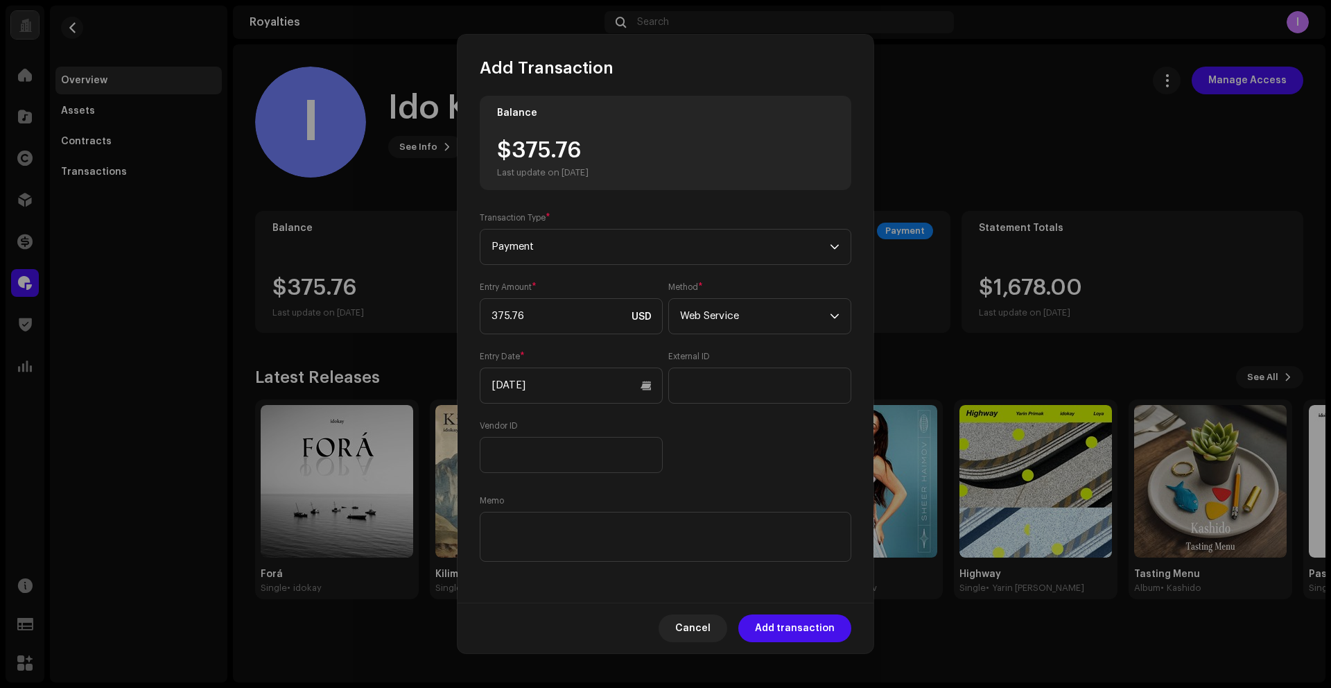
click at [785, 452] on div "Entry Amount * 375.76 USD Method * Web Service Entry Date * [DATE] External ID …" at bounding box center [666, 376] width 372 height 191
click at [641, 533] on textarea at bounding box center [666, 537] width 372 height 50
paste textarea "Statement ID: 5456378 / Invoice number: 000043"
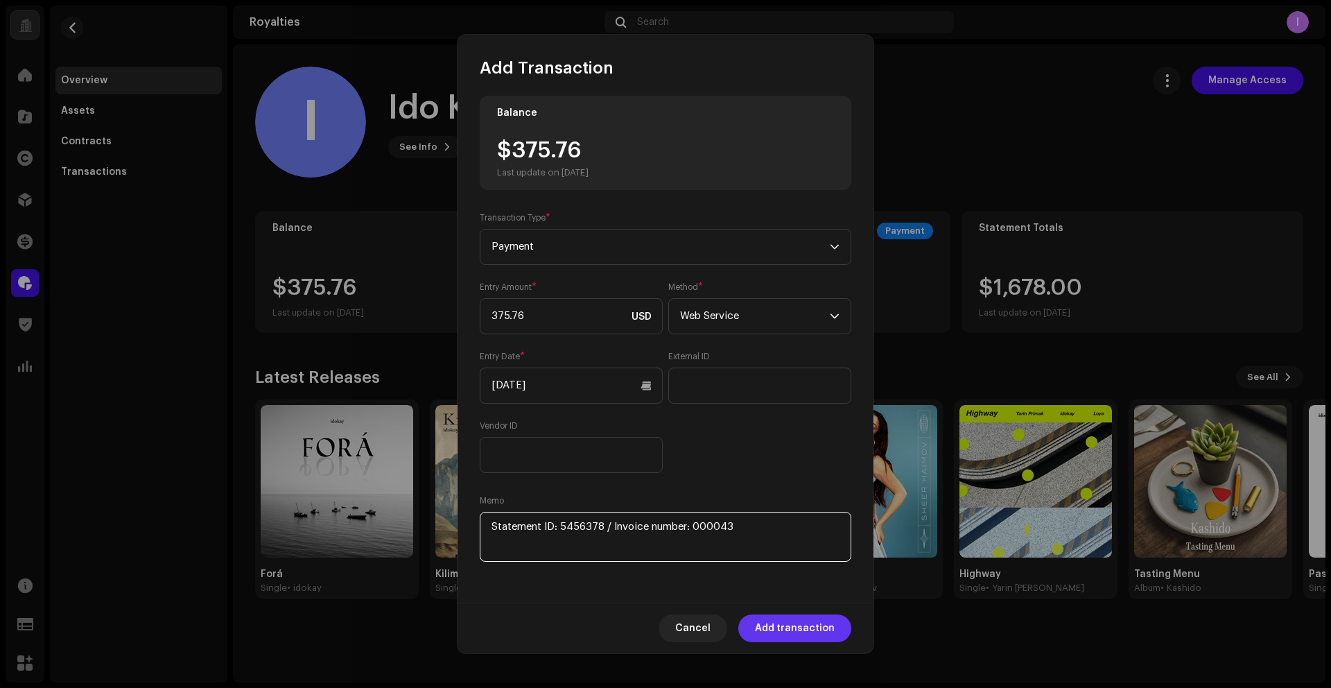
type textarea "Statement ID: 5456378 / Invoice number: 000043"
click at [796, 625] on span "Add transaction" at bounding box center [795, 628] width 80 height 28
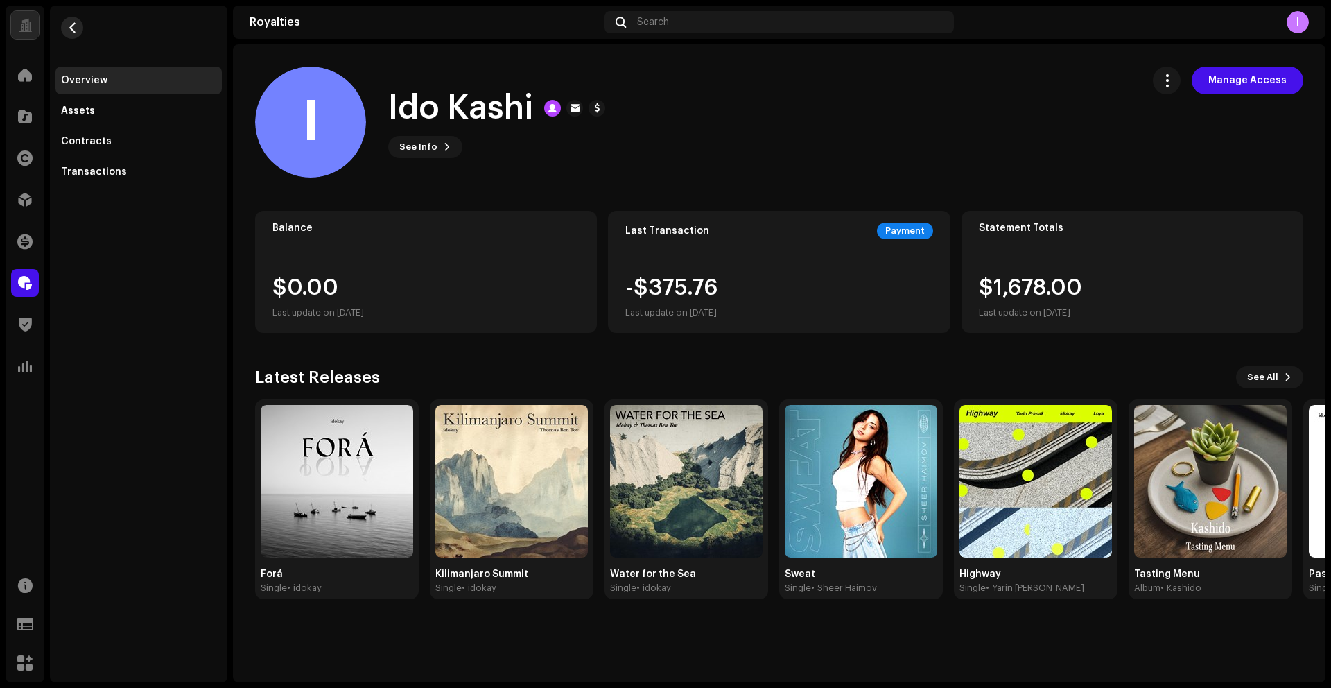
click at [83, 21] on re-m-nav-back at bounding box center [71, 36] width 33 height 61
click at [72, 28] on span "button" at bounding box center [72, 27] width 10 height 11
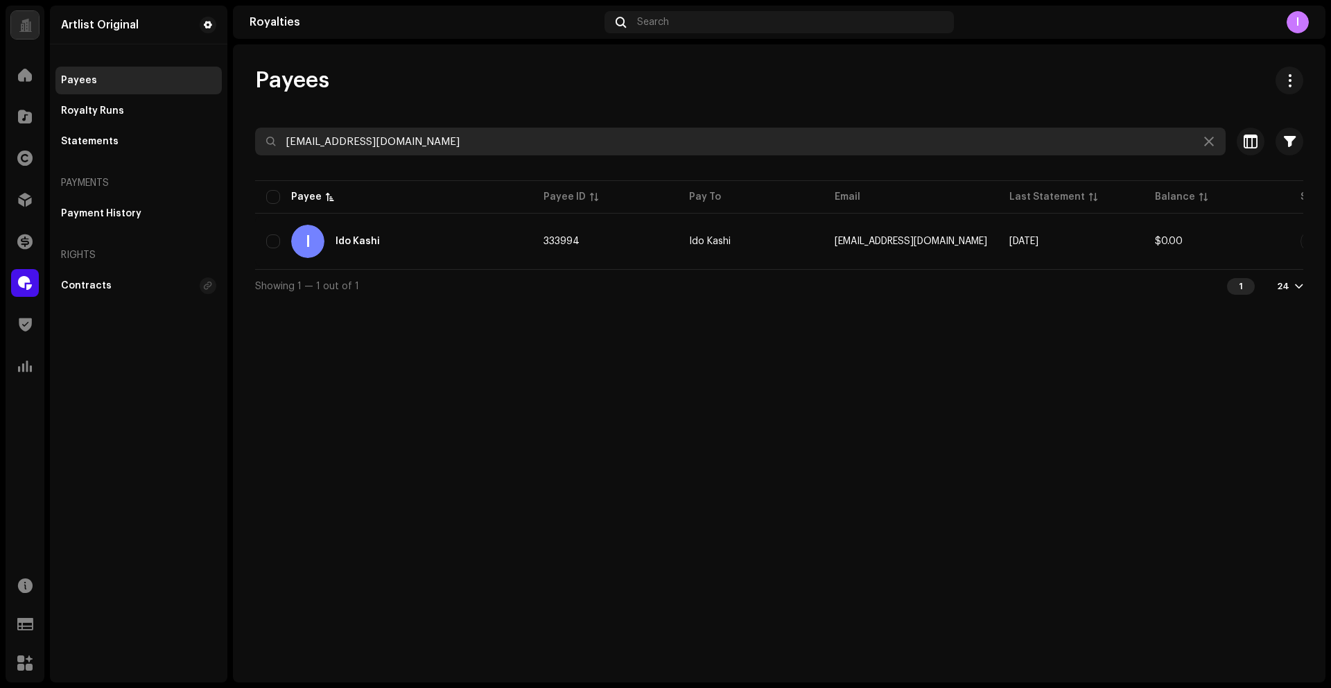
click at [370, 144] on input "[EMAIL_ADDRESS][DOMAIN_NAME]" at bounding box center [740, 142] width 971 height 28
paste input "okutiman"
type input "[EMAIL_ADDRESS][DOMAIN_NAME]"
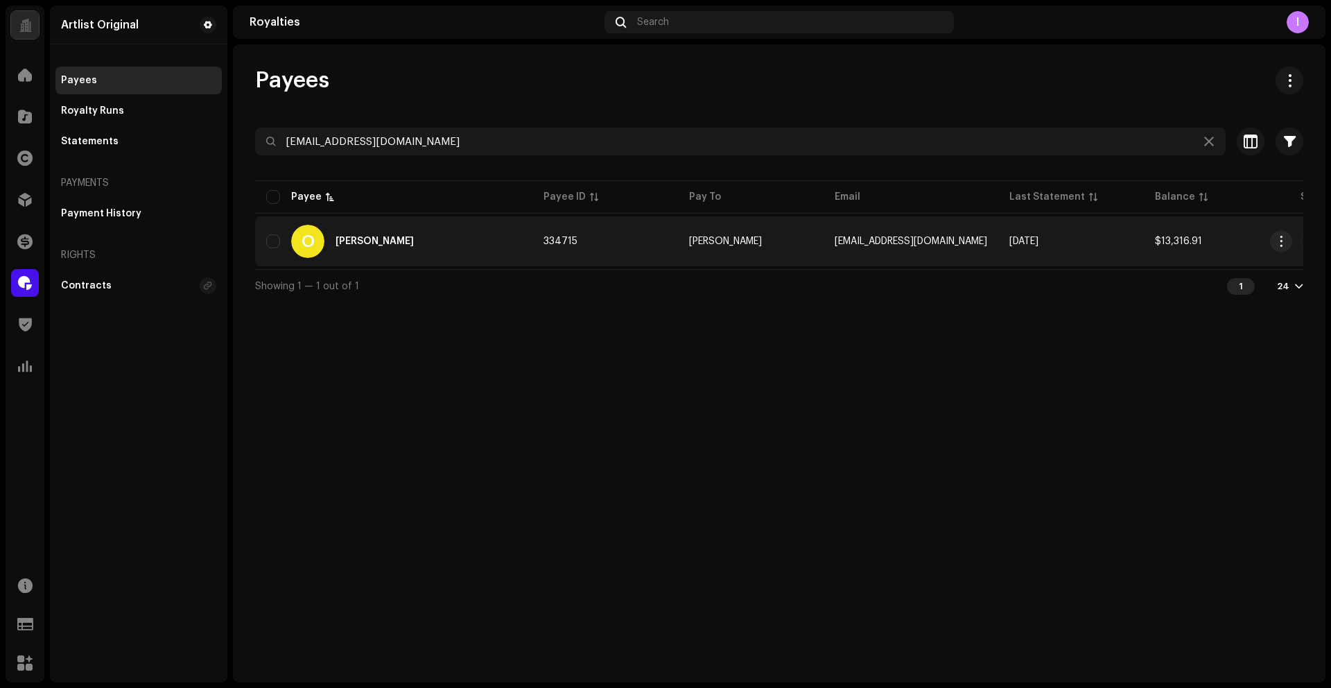
click at [369, 243] on div "[PERSON_NAME]" at bounding box center [375, 241] width 78 height 10
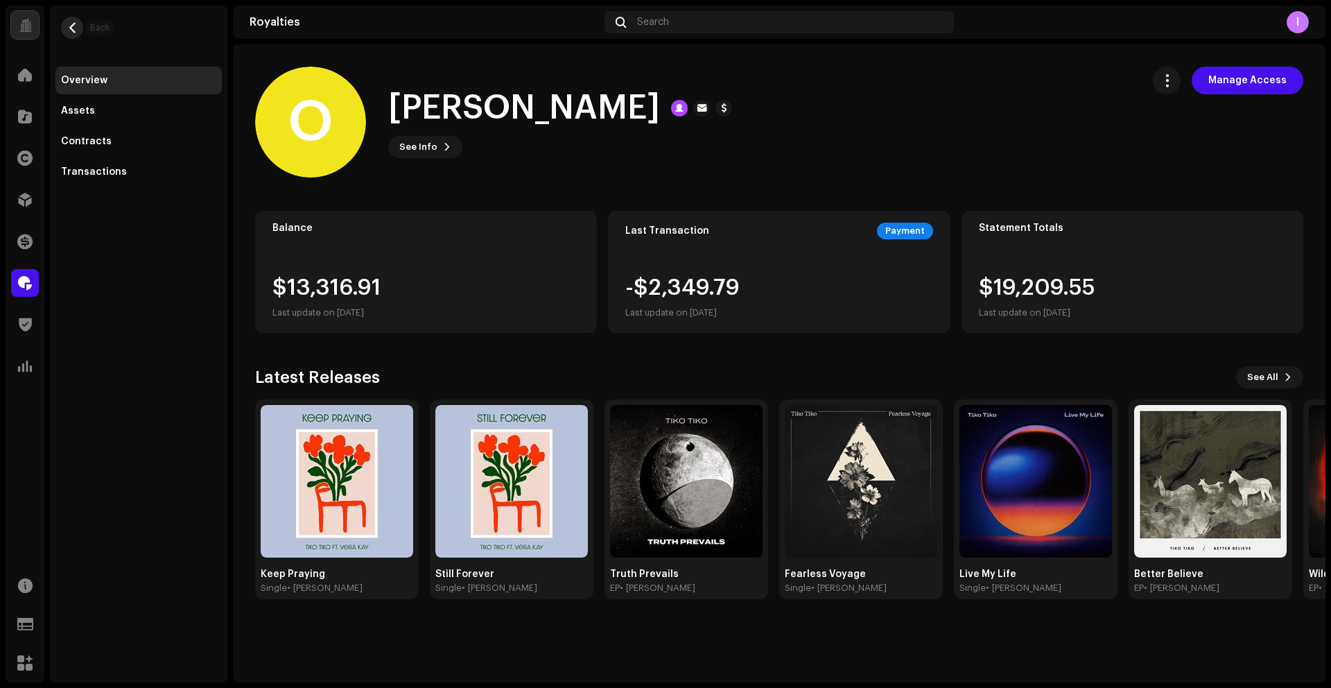
click at [71, 31] on span "button" at bounding box center [72, 27] width 10 height 11
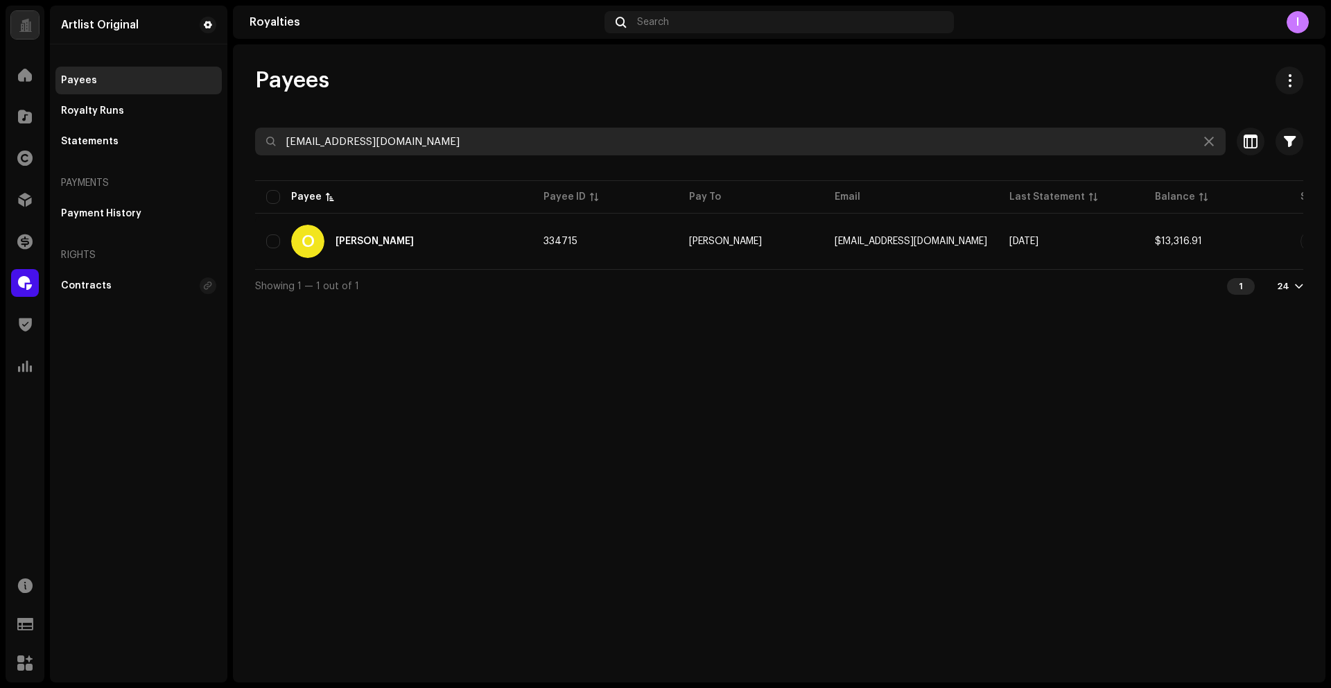
click at [381, 148] on input "[EMAIL_ADDRESS][DOMAIN_NAME]" at bounding box center [740, 142] width 971 height 28
paste input "dandan9698"
type input "[EMAIL_ADDRESS][DOMAIN_NAME]"
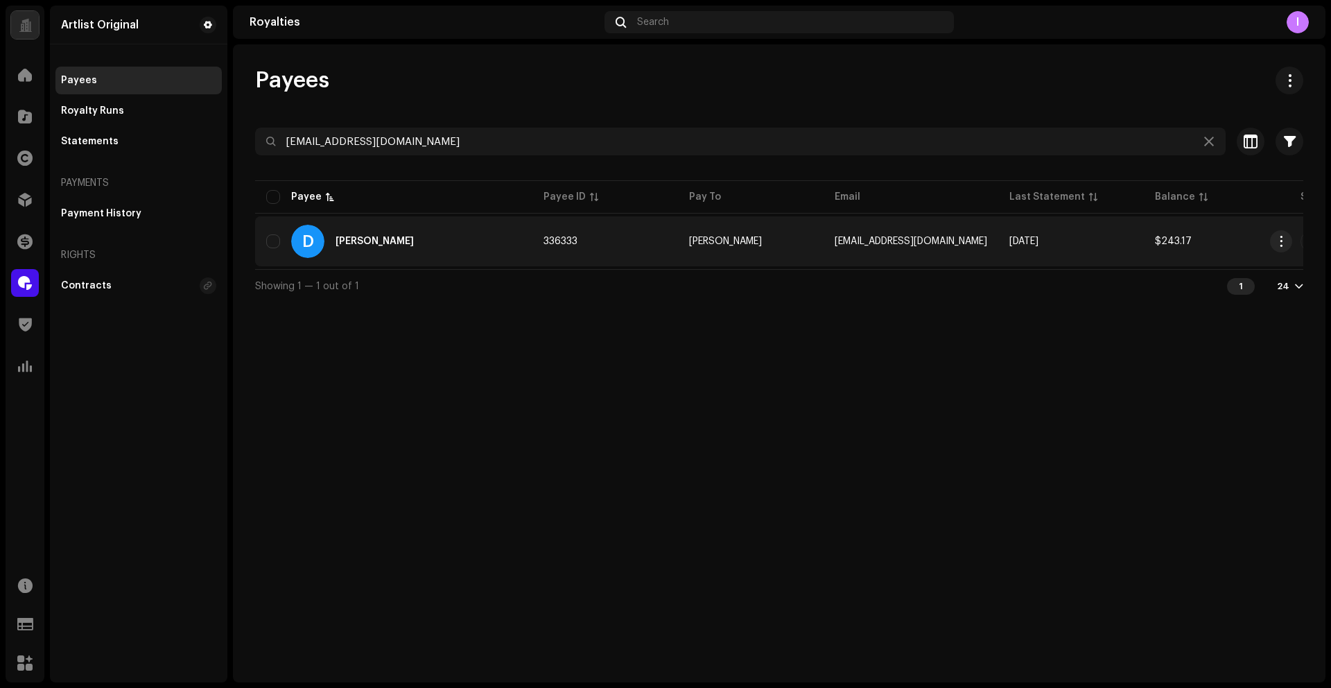
click at [455, 249] on div "D [PERSON_NAME]" at bounding box center [393, 241] width 255 height 33
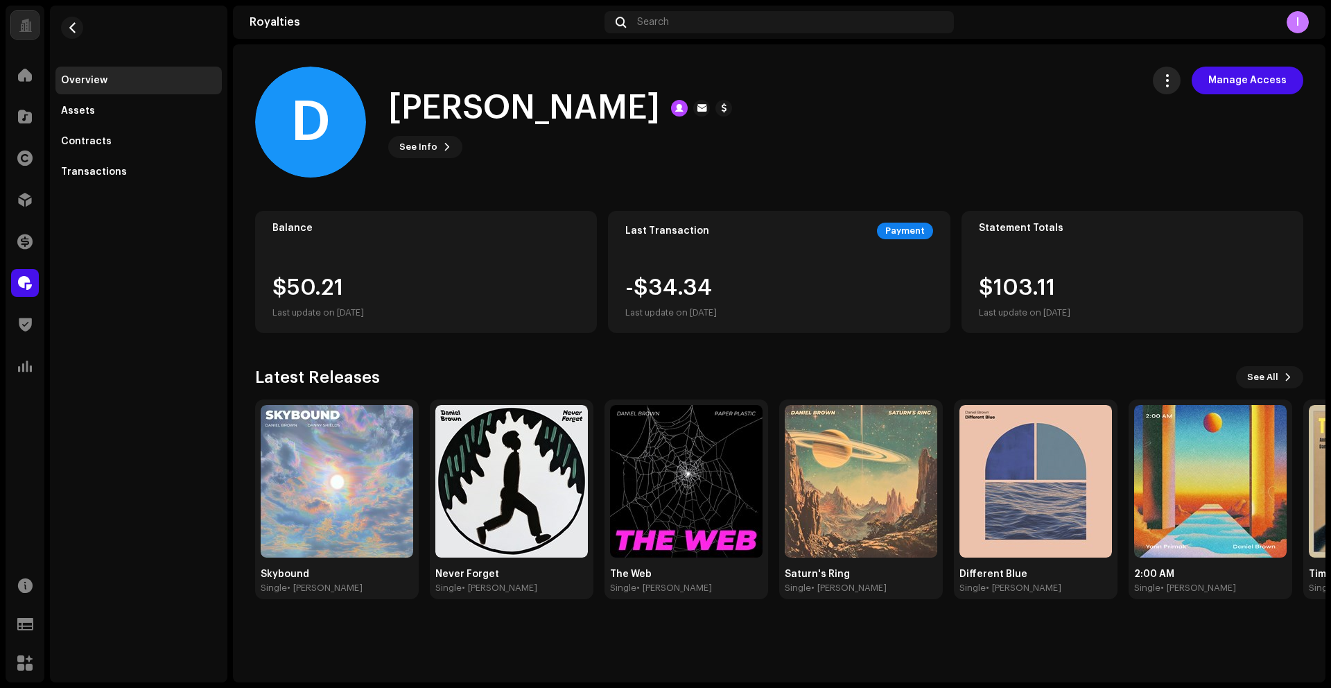
click at [1167, 85] on span "button" at bounding box center [1167, 80] width 13 height 11
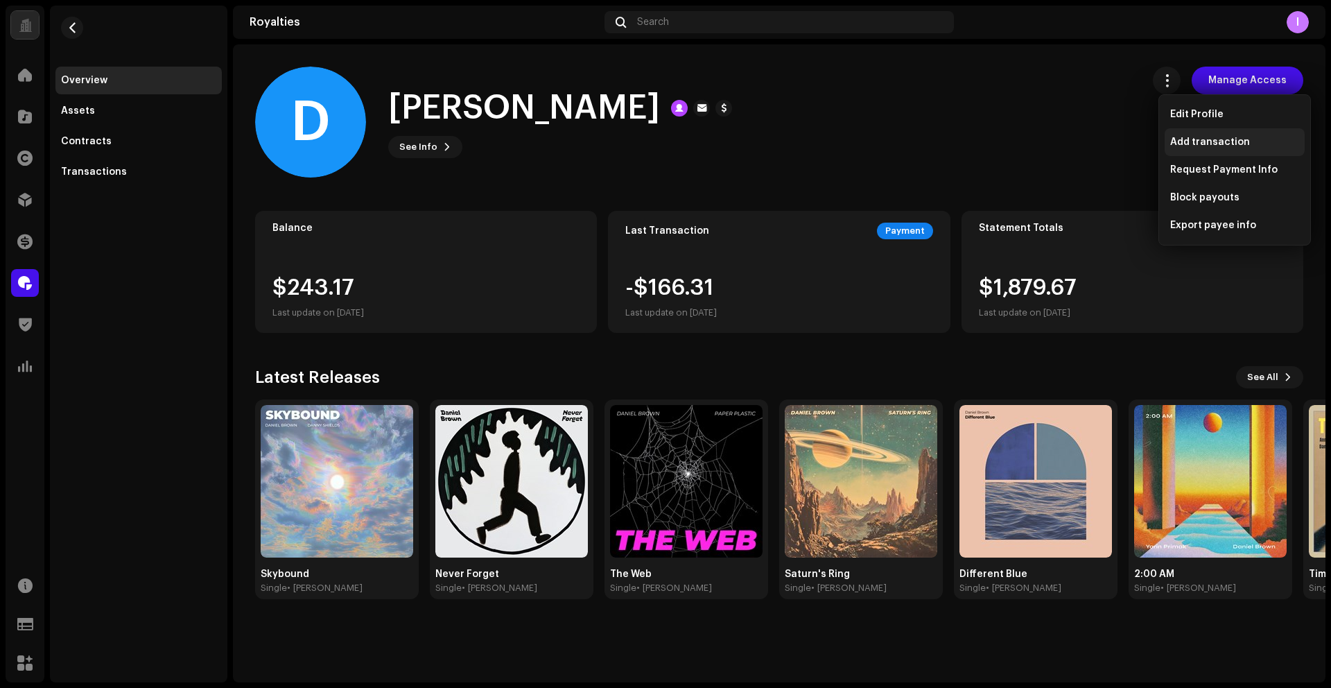
click at [1194, 147] on span "Add transaction" at bounding box center [1210, 142] width 80 height 11
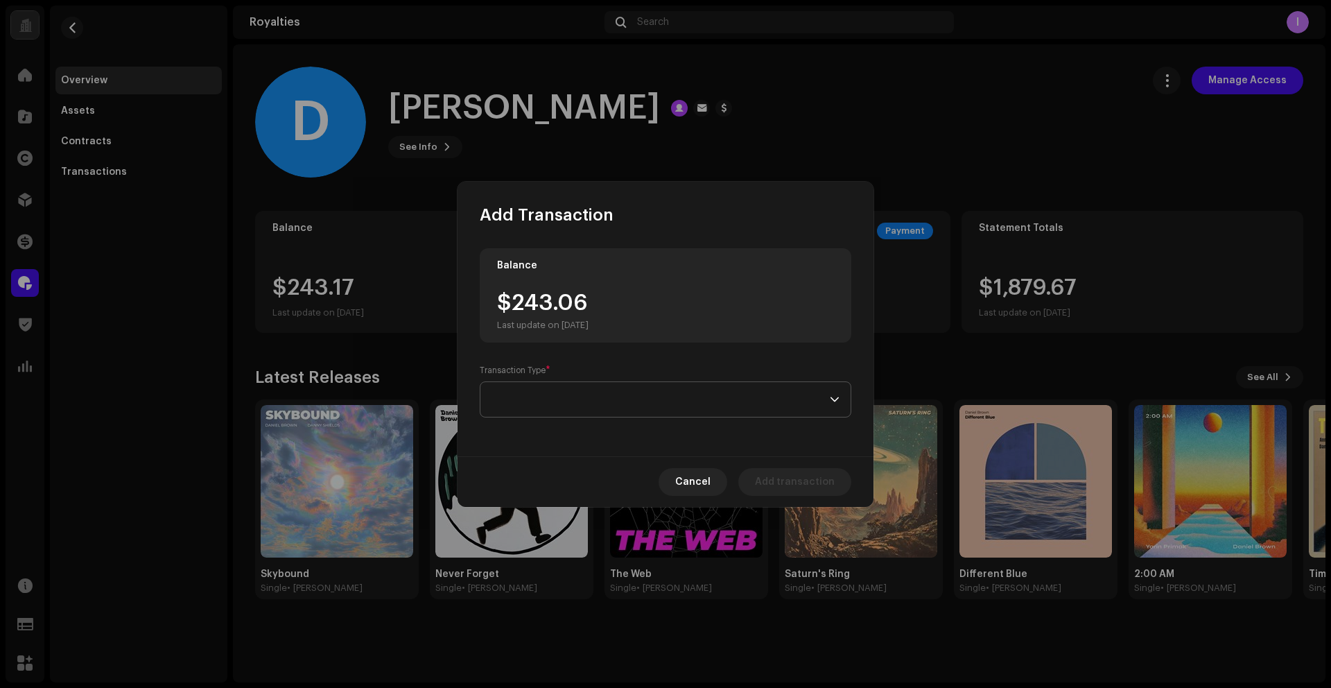
click at [521, 412] on span at bounding box center [661, 399] width 338 height 35
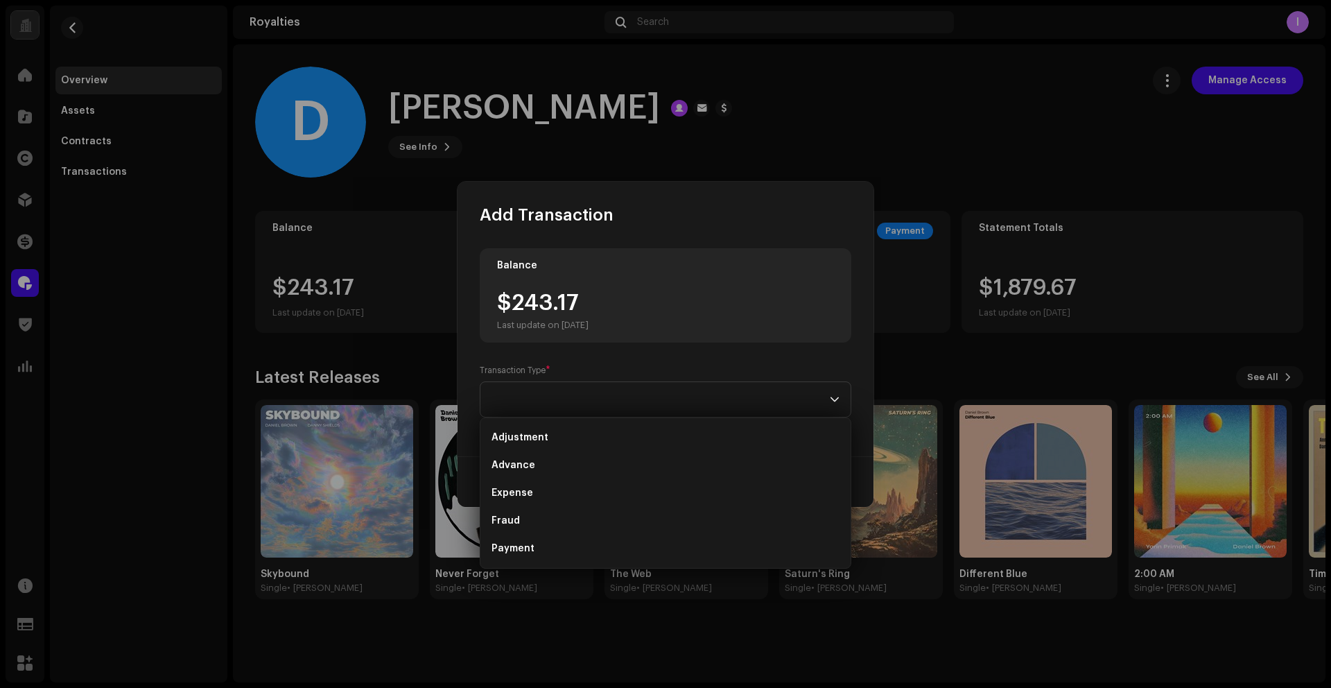
click at [517, 316] on div "$243.17 Last update on [DATE]" at bounding box center [543, 311] width 92 height 39
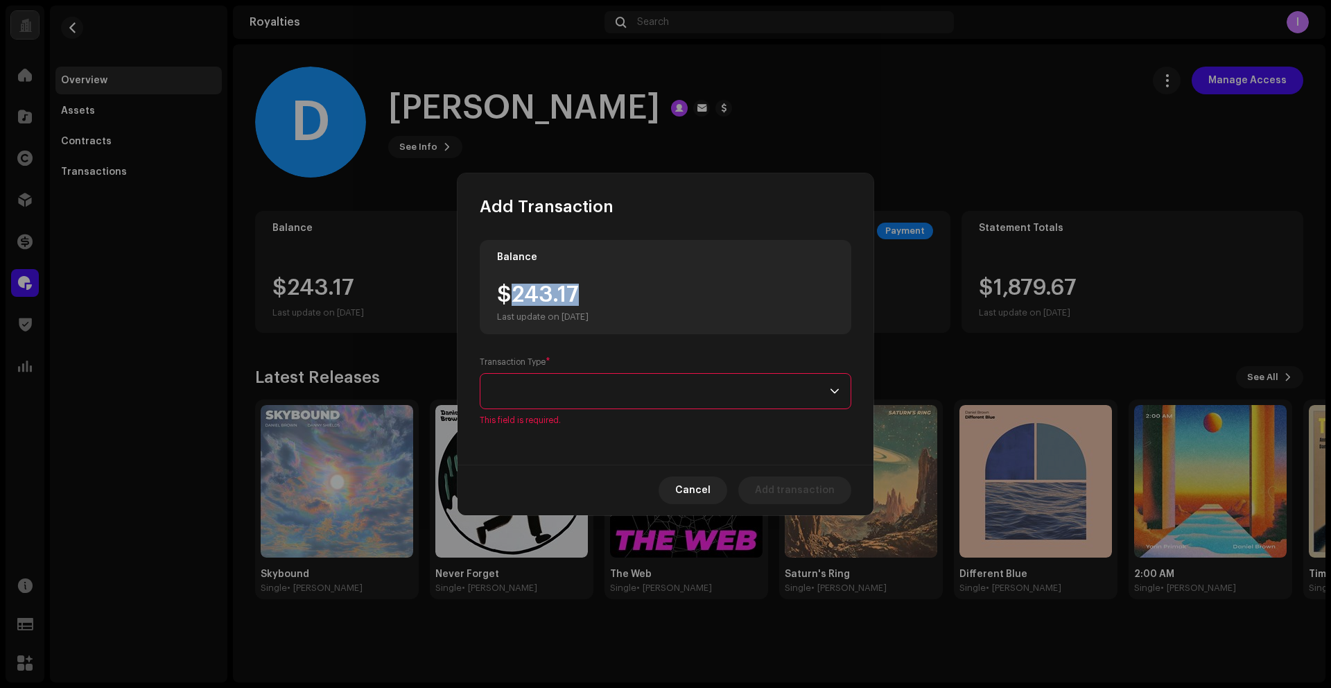
drag, startPoint x: 511, startPoint y: 298, endPoint x: 597, endPoint y: 313, distance: 87.2
click at [589, 302] on div "$243.17 Last update on [DATE]" at bounding box center [543, 303] width 92 height 39
copy div "243.17"
click at [552, 388] on span at bounding box center [661, 391] width 338 height 35
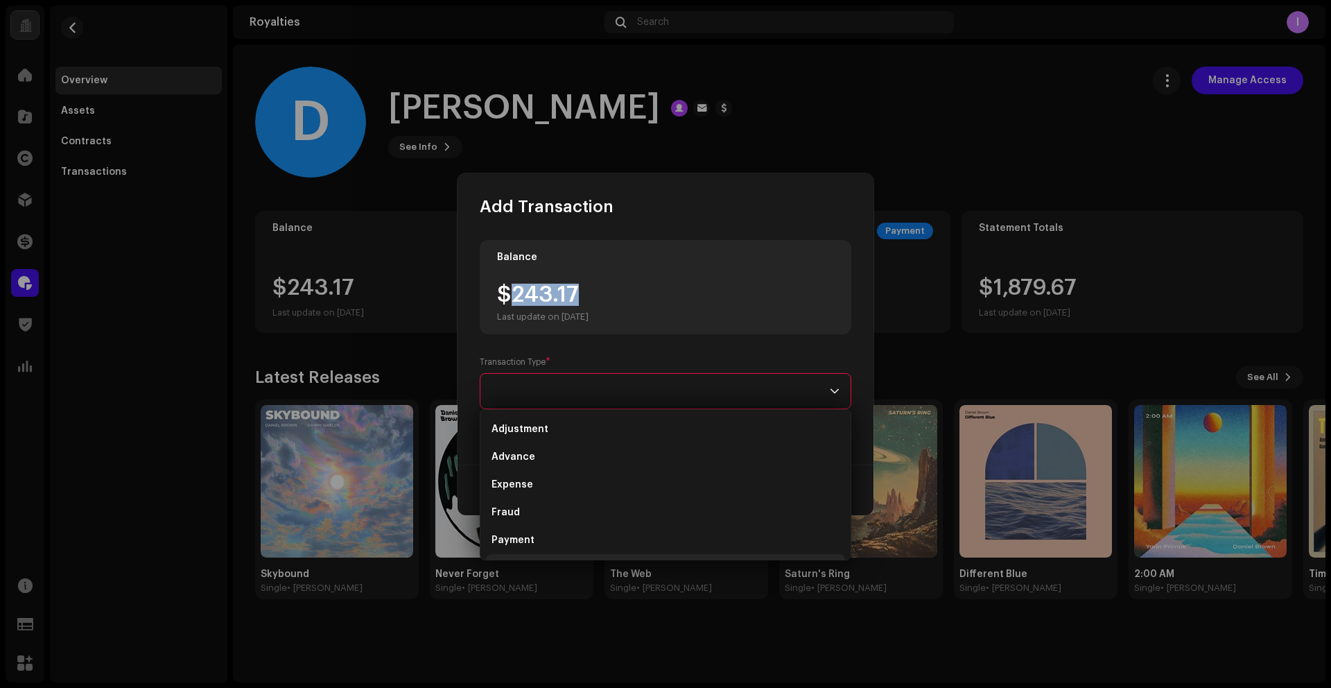
click at [523, 543] on span "Payment" at bounding box center [513, 540] width 43 height 14
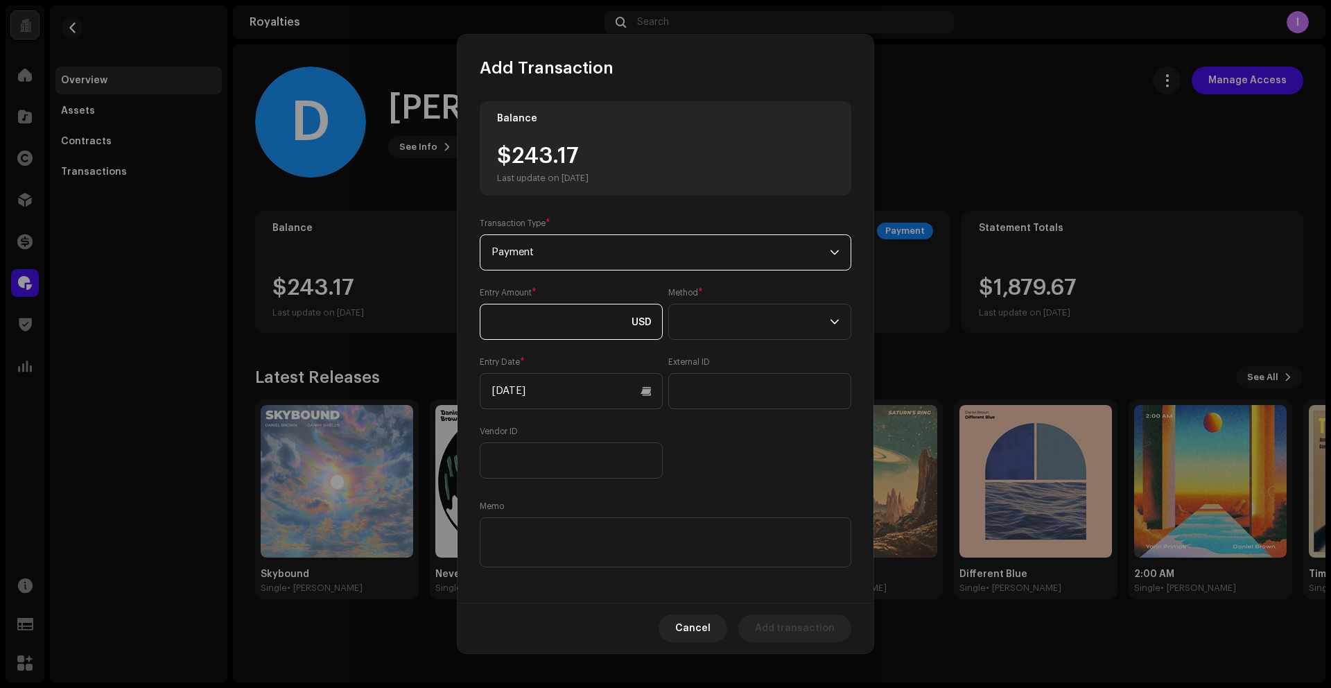
click at [546, 330] on input at bounding box center [571, 322] width 183 height 36
paste input "243.17"
type input "243.17"
click at [684, 327] on span at bounding box center [755, 321] width 150 height 35
click at [704, 447] on span "Web Service" at bounding box center [707, 443] width 60 height 14
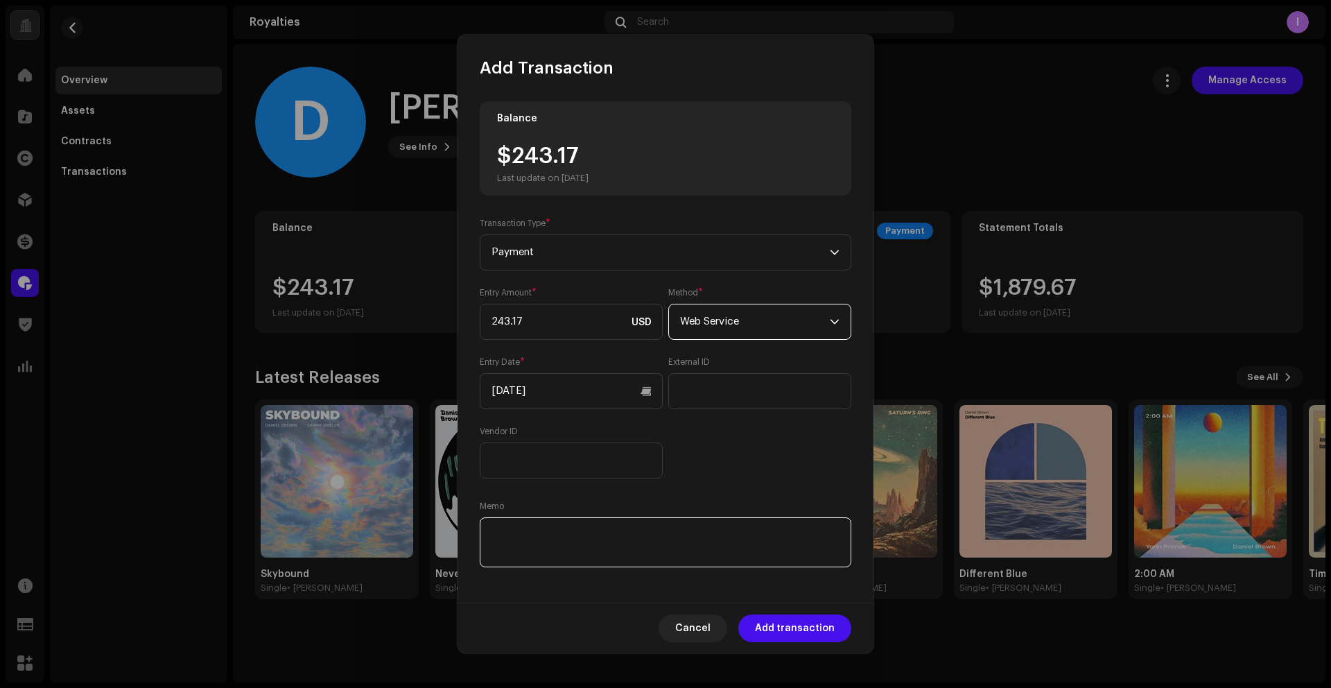
click at [611, 557] on textarea at bounding box center [666, 542] width 372 height 50
paste textarea "Statement ID: 5456678 / Invoice number: 40071"
type textarea "Statement ID: 5456678 / Invoice number: 40071"
click at [615, 406] on input "[DATE]" at bounding box center [571, 391] width 183 height 36
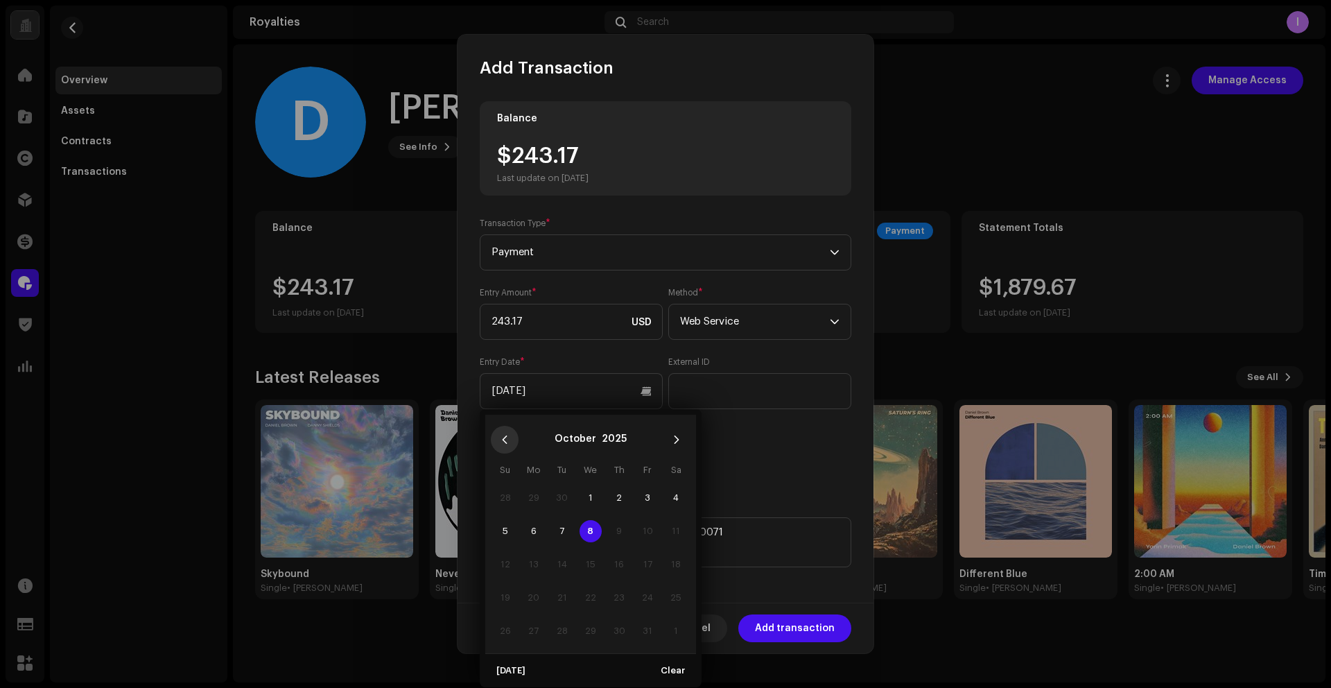
click at [508, 440] on icon "Previous Month" at bounding box center [505, 440] width 10 height 10
click at [649, 562] on span "15" at bounding box center [647, 564] width 22 height 22
type input "[DATE]"
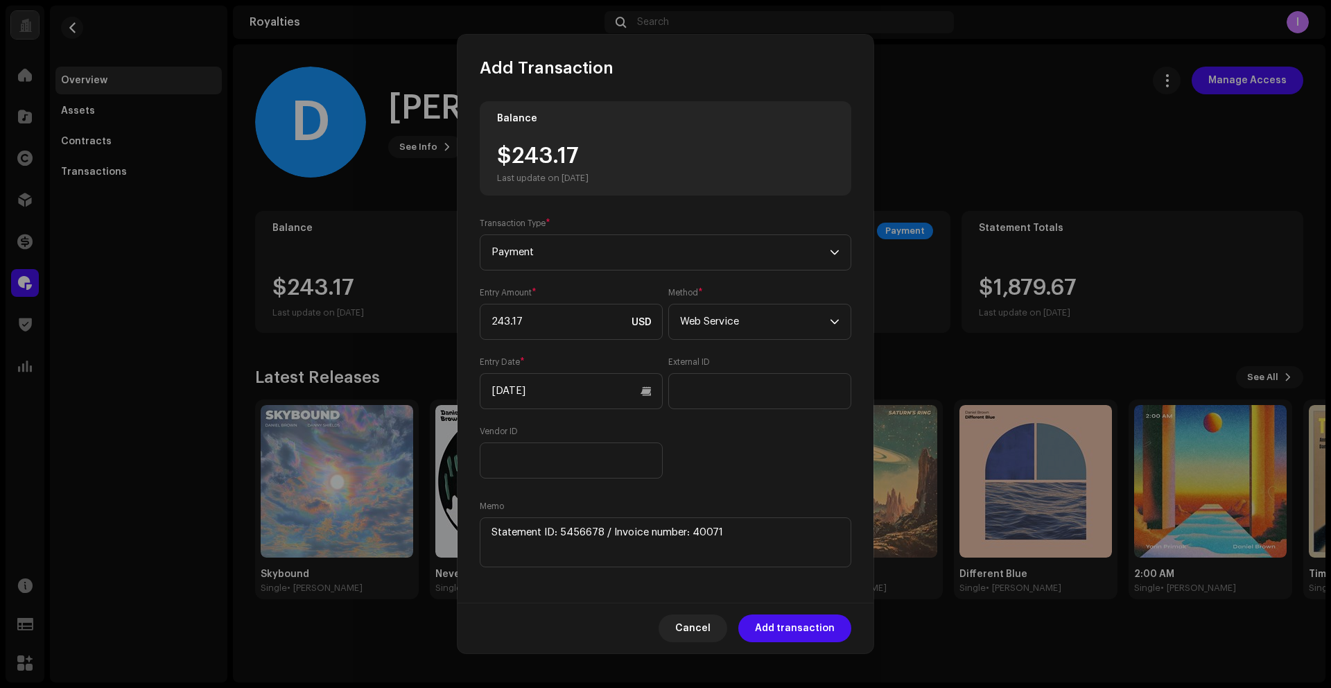
click at [766, 474] on div "Entry Amount * 243.17 USD Method * Web Service Entry Date * [DATE] External ID …" at bounding box center [666, 382] width 372 height 191
click at [816, 627] on span "Add transaction" at bounding box center [795, 628] width 80 height 28
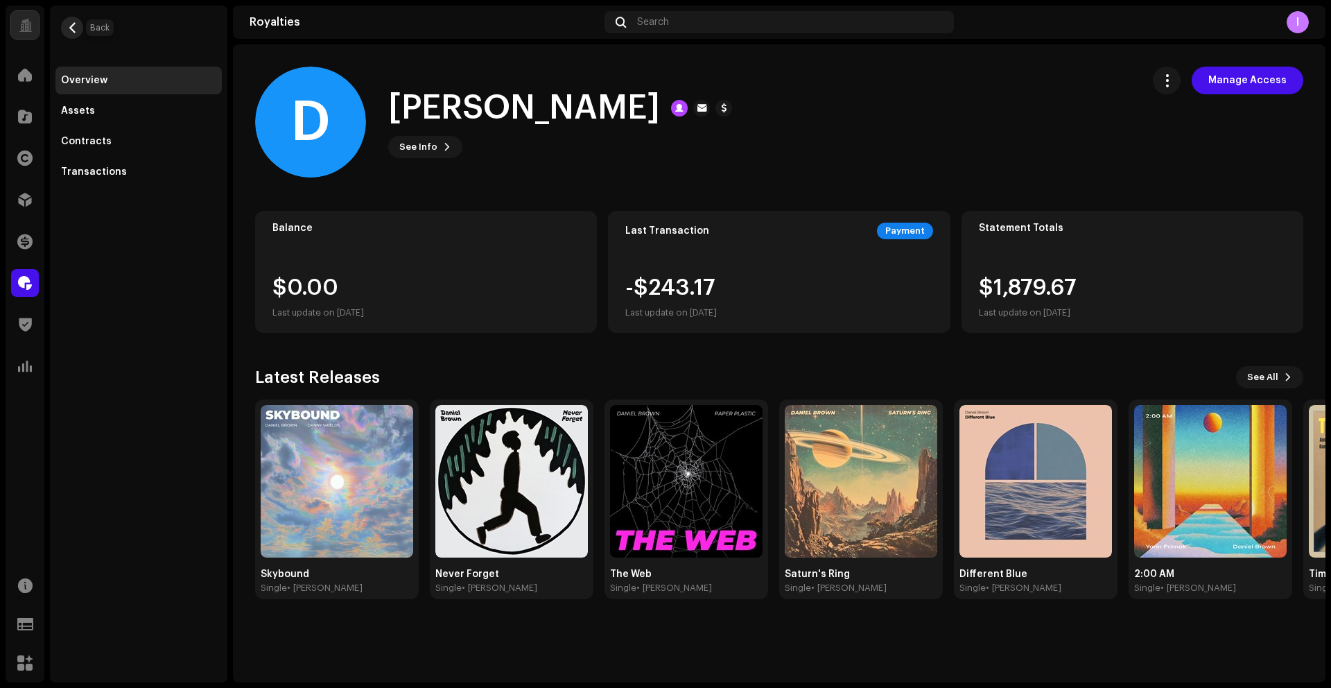
click at [69, 31] on span "button" at bounding box center [72, 27] width 10 height 11
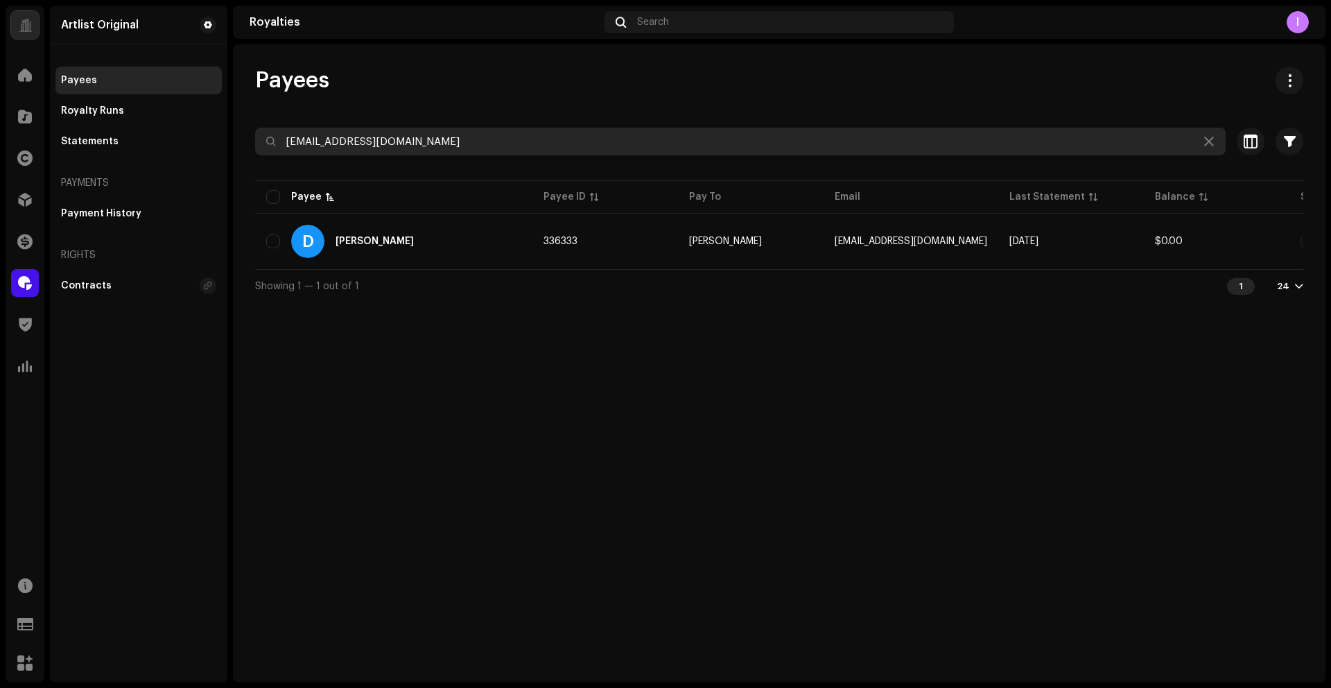
click at [357, 130] on input "[EMAIL_ADDRESS][DOMAIN_NAME]" at bounding box center [740, 142] width 971 height 28
paste input "r.reemy"
type input "[EMAIL_ADDRESS][DOMAIN_NAME]"
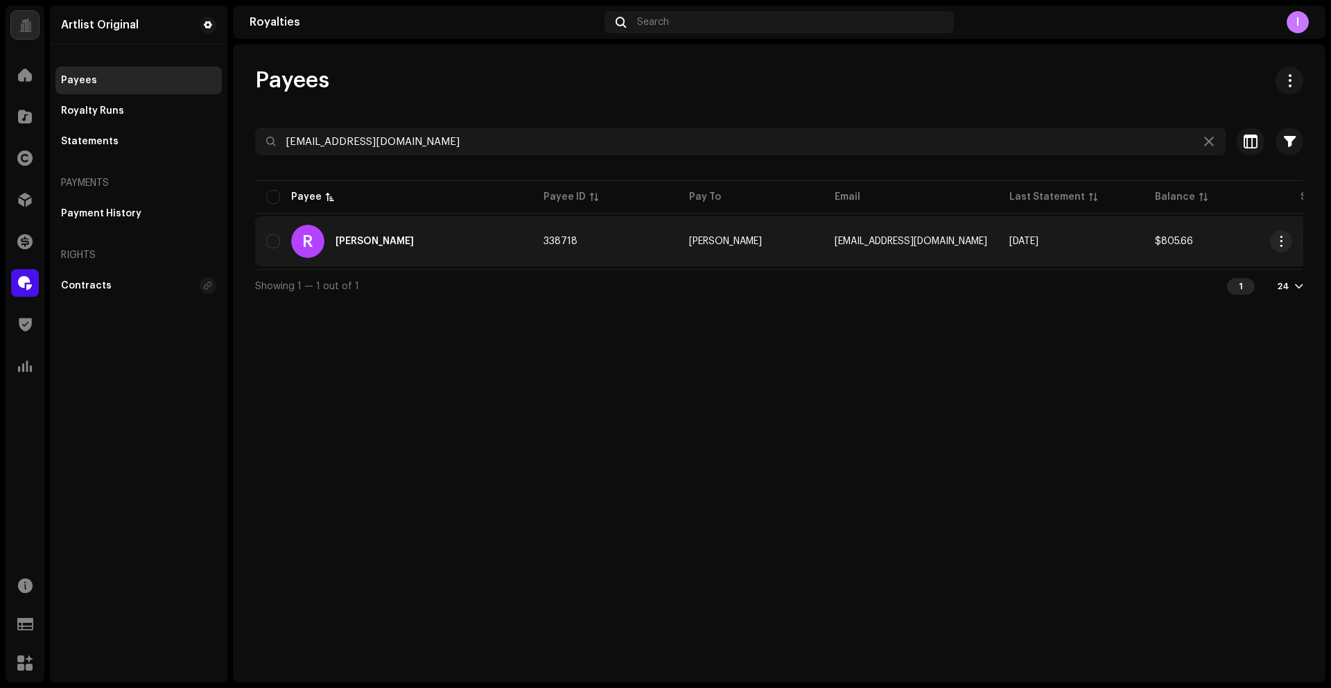
click at [409, 242] on div "[PERSON_NAME]" at bounding box center [375, 241] width 78 height 10
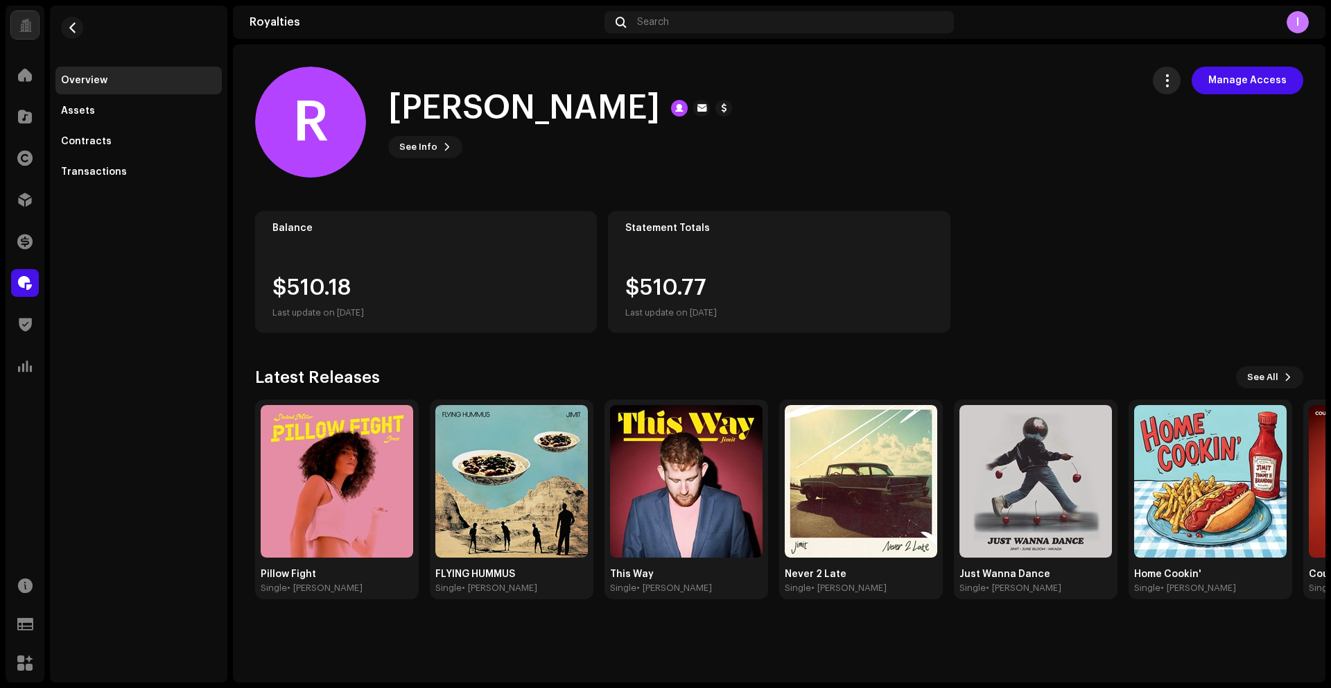
drag, startPoint x: 1177, startPoint y: 69, endPoint x: 1172, endPoint y: 79, distance: 10.9
click at [1176, 69] on button "button" at bounding box center [1167, 81] width 28 height 28
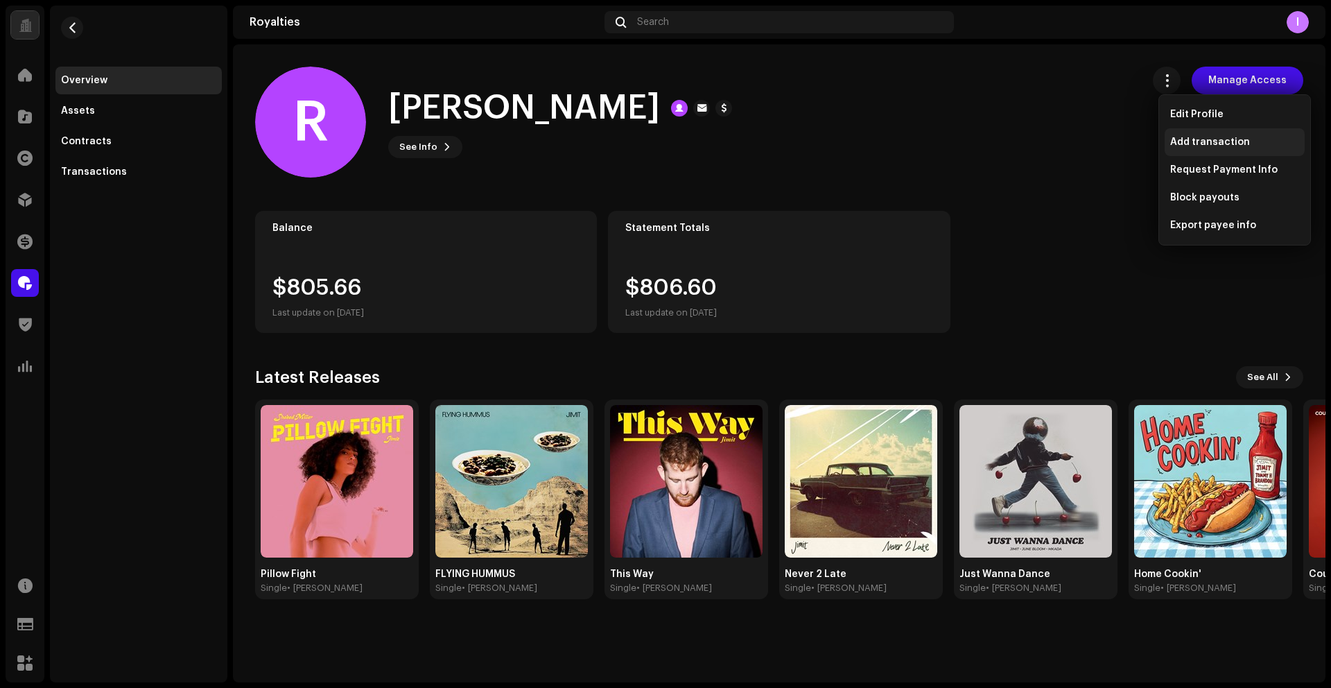
click at [1187, 146] on span "Add transaction" at bounding box center [1210, 142] width 80 height 11
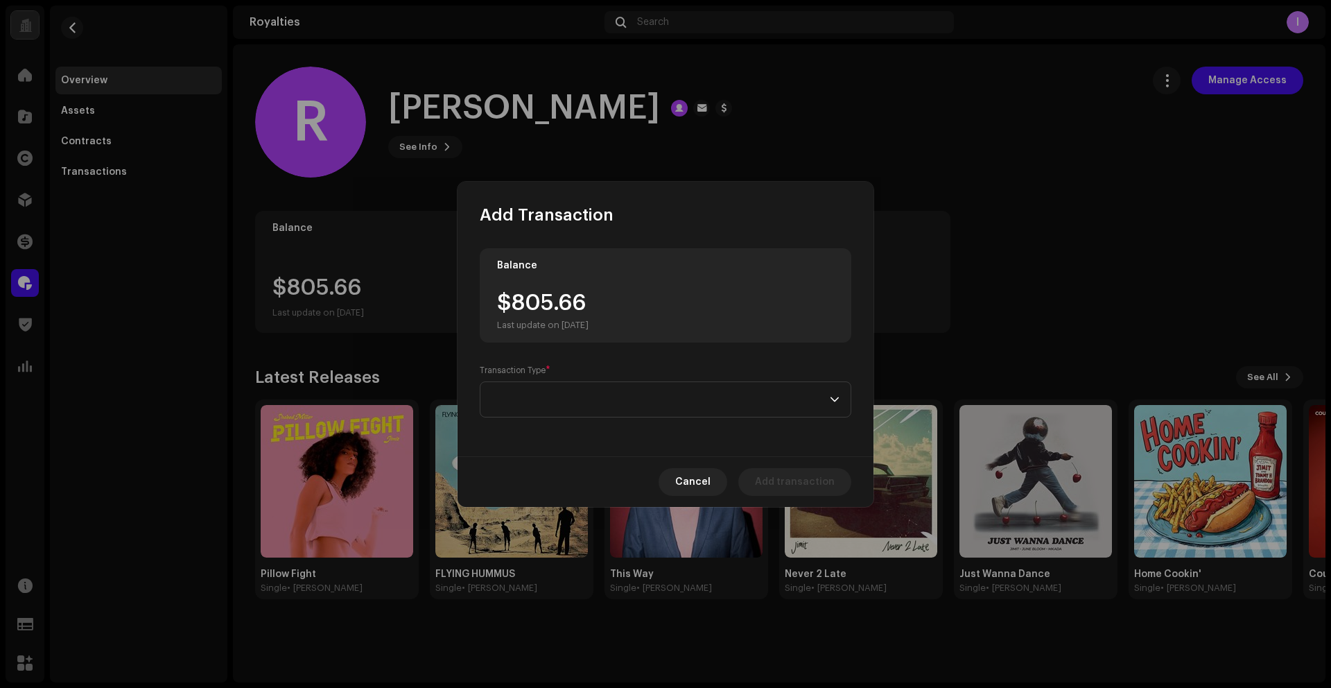
click at [517, 309] on div "$805.66 Last update on [DATE]" at bounding box center [543, 311] width 92 height 39
drag, startPoint x: 561, startPoint y: 304, endPoint x: 599, endPoint y: 304, distance: 38.1
click at [589, 304] on div "$805.66 Last update on [DATE]" at bounding box center [543, 311] width 92 height 39
copy div "805.66"
click at [571, 397] on span at bounding box center [661, 399] width 338 height 35
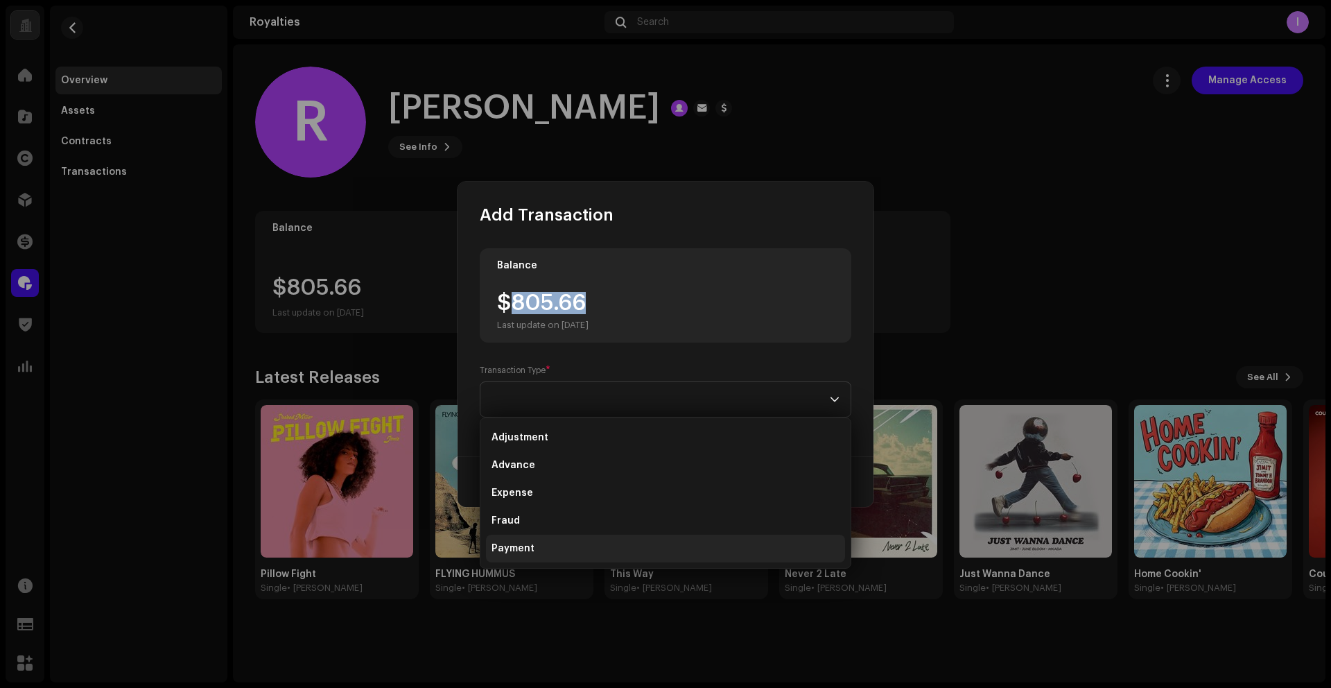
scroll to position [1, 0]
click at [520, 545] on span "Payment" at bounding box center [513, 546] width 43 height 14
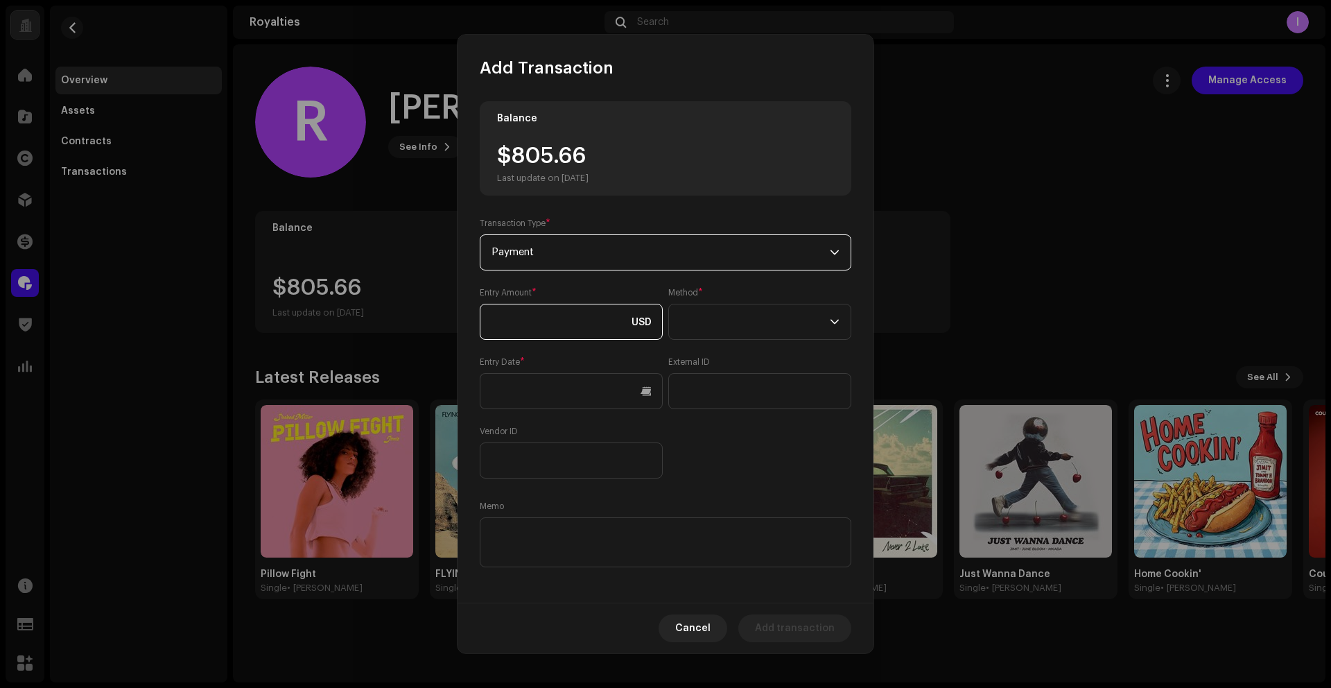
click at [538, 333] on input at bounding box center [571, 322] width 183 height 36
paste input "805.66"
type input "805.66"
click at [726, 329] on span at bounding box center [755, 321] width 150 height 35
click at [702, 442] on span "Web Service" at bounding box center [707, 443] width 60 height 14
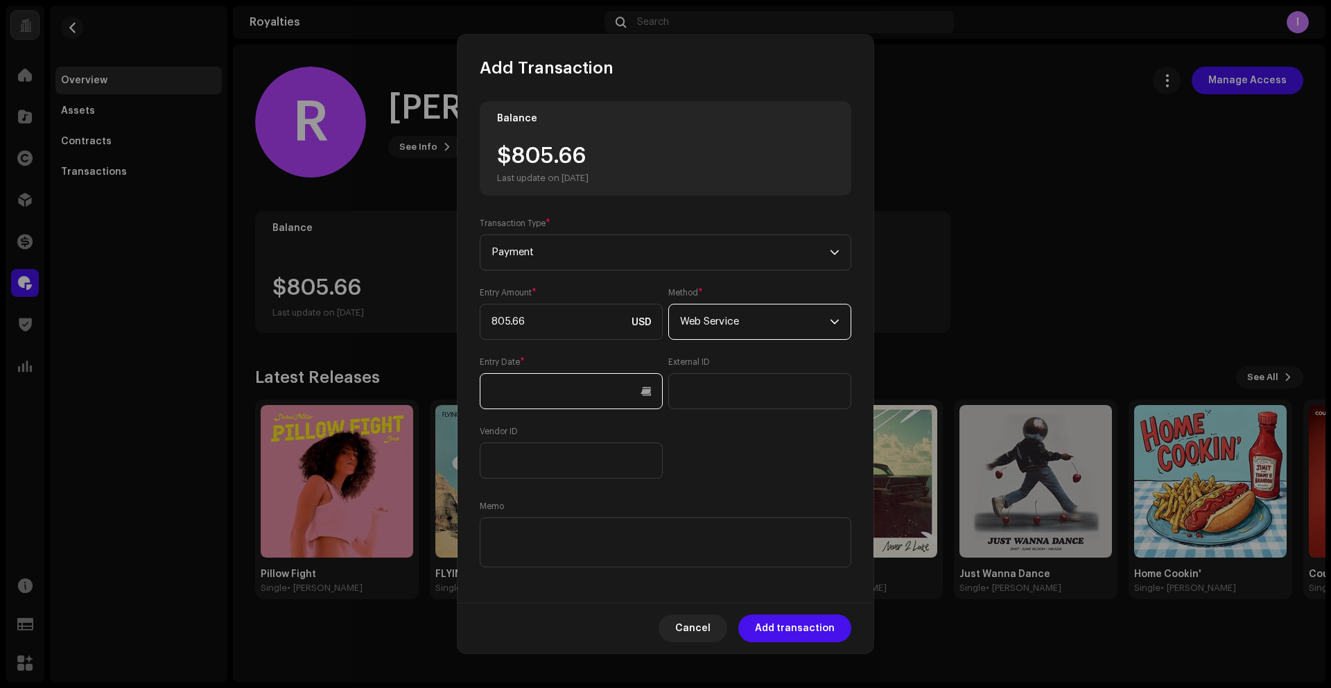
click at [579, 394] on input "text" at bounding box center [571, 391] width 183 height 36
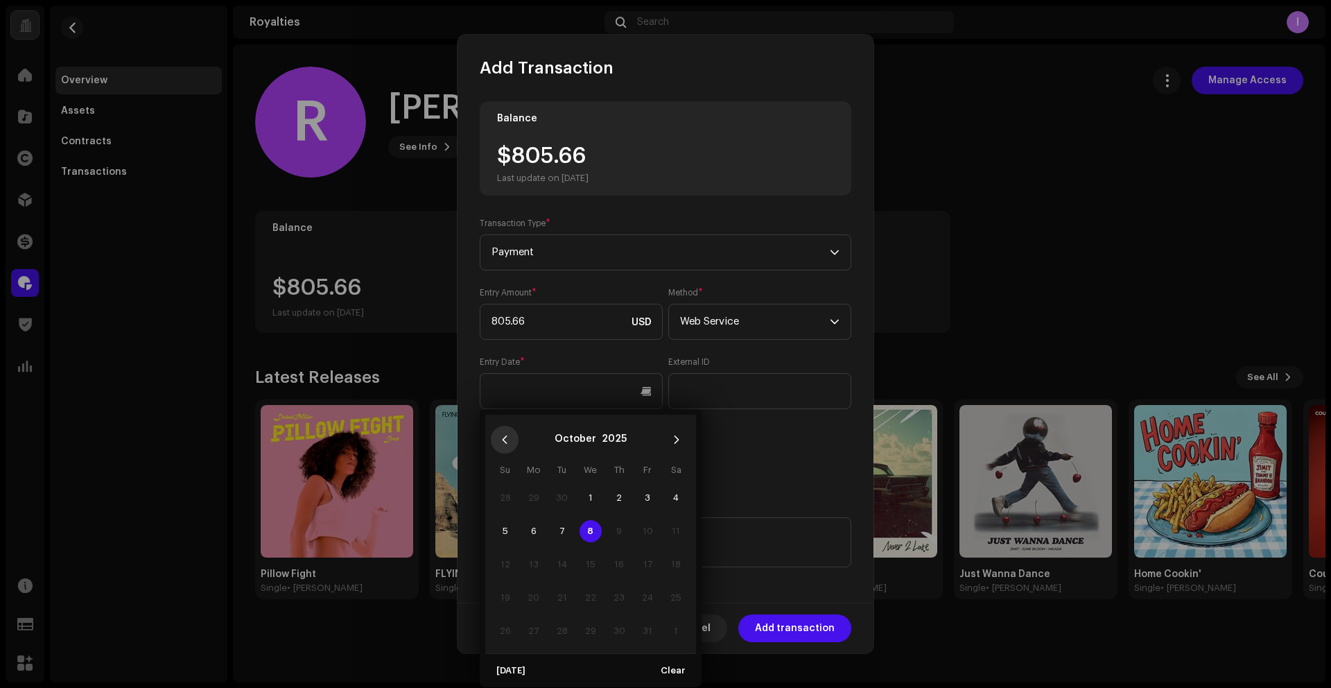
click at [507, 440] on icon "Previous Month" at bounding box center [505, 440] width 10 height 10
click at [505, 440] on icon "Previous Month" at bounding box center [505, 440] width 10 height 10
click at [643, 564] on span "15" at bounding box center [647, 564] width 22 height 22
type input "[DATE]"
click at [712, 433] on div "Entry Amount * 805.66 USD Method * Web Service Entry Date * [DATE] External ID …" at bounding box center [666, 382] width 372 height 191
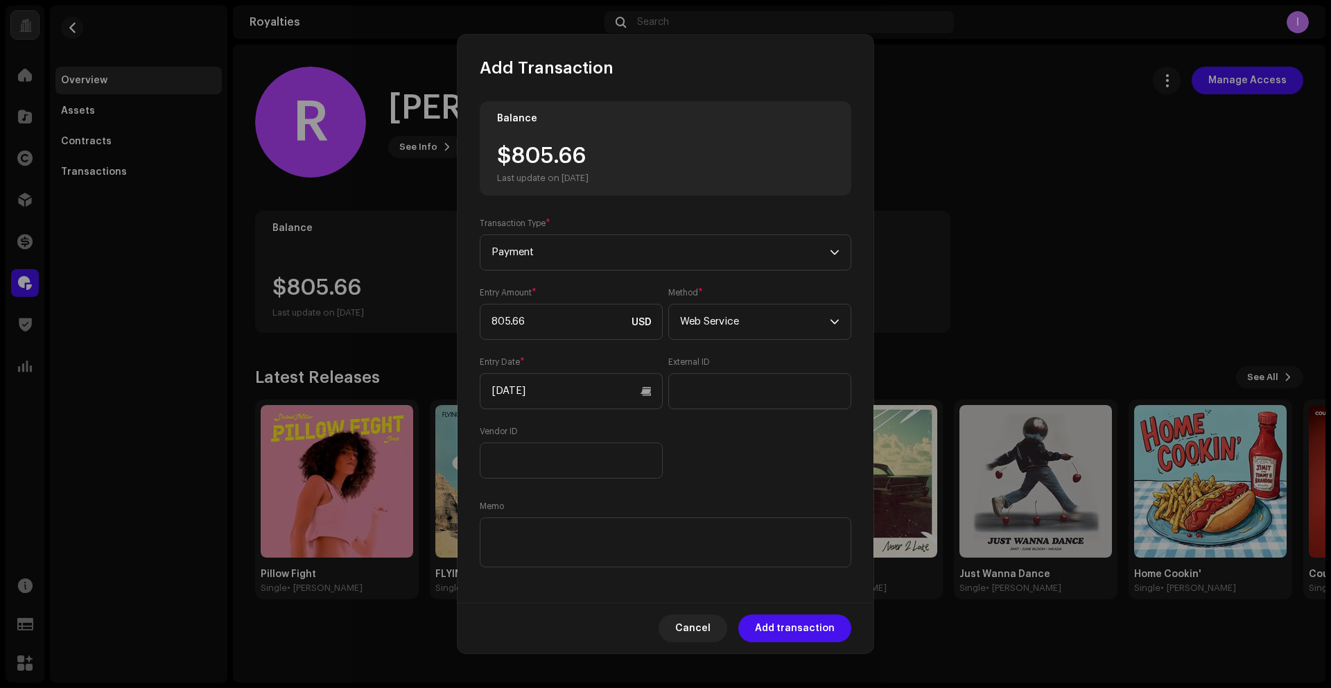
click at [543, 516] on div "Memo" at bounding box center [666, 535] width 372 height 69
click at [546, 532] on textarea at bounding box center [666, 542] width 372 height 50
paste textarea "Statement ID: 5456409 / Invoice number: 60048"
type textarea "Statement ID: 5456409 / Invoice number: 60048"
click at [743, 461] on div "Entry Amount * 805.66 USD Method * Web Service Entry Date * [DATE] External ID …" at bounding box center [666, 382] width 372 height 191
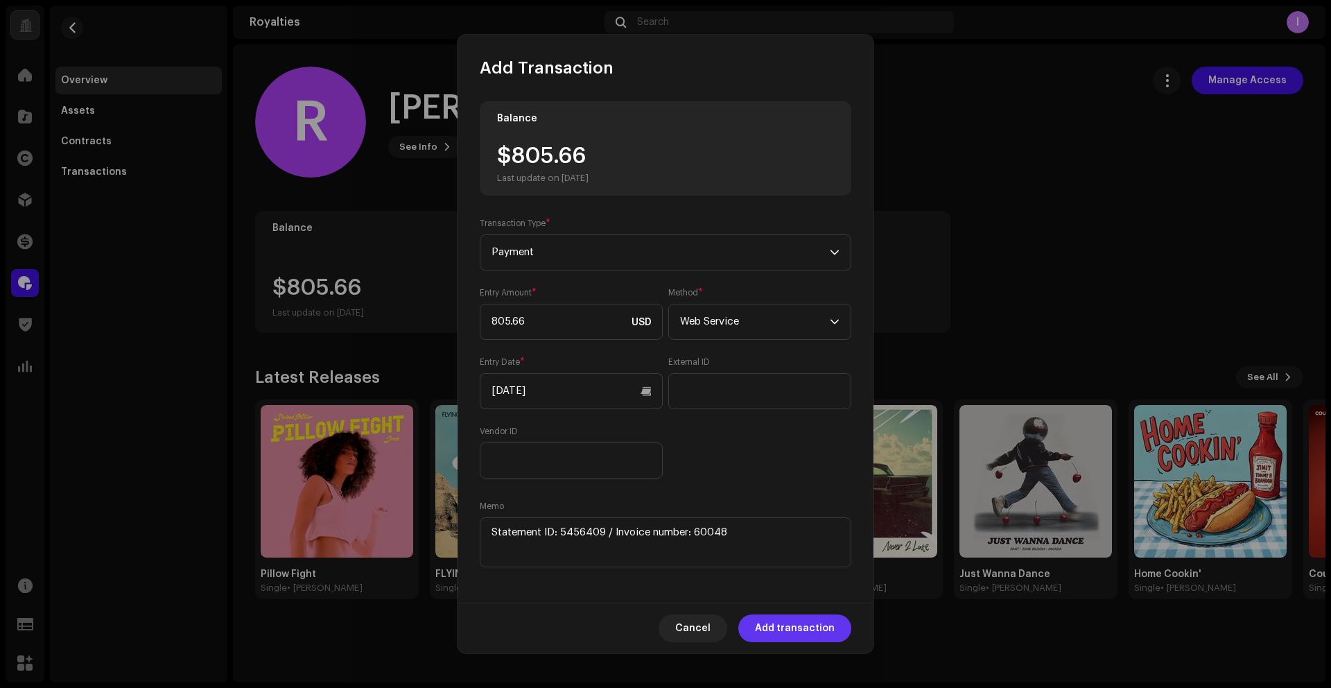
click at [780, 633] on span "Add transaction" at bounding box center [795, 628] width 80 height 28
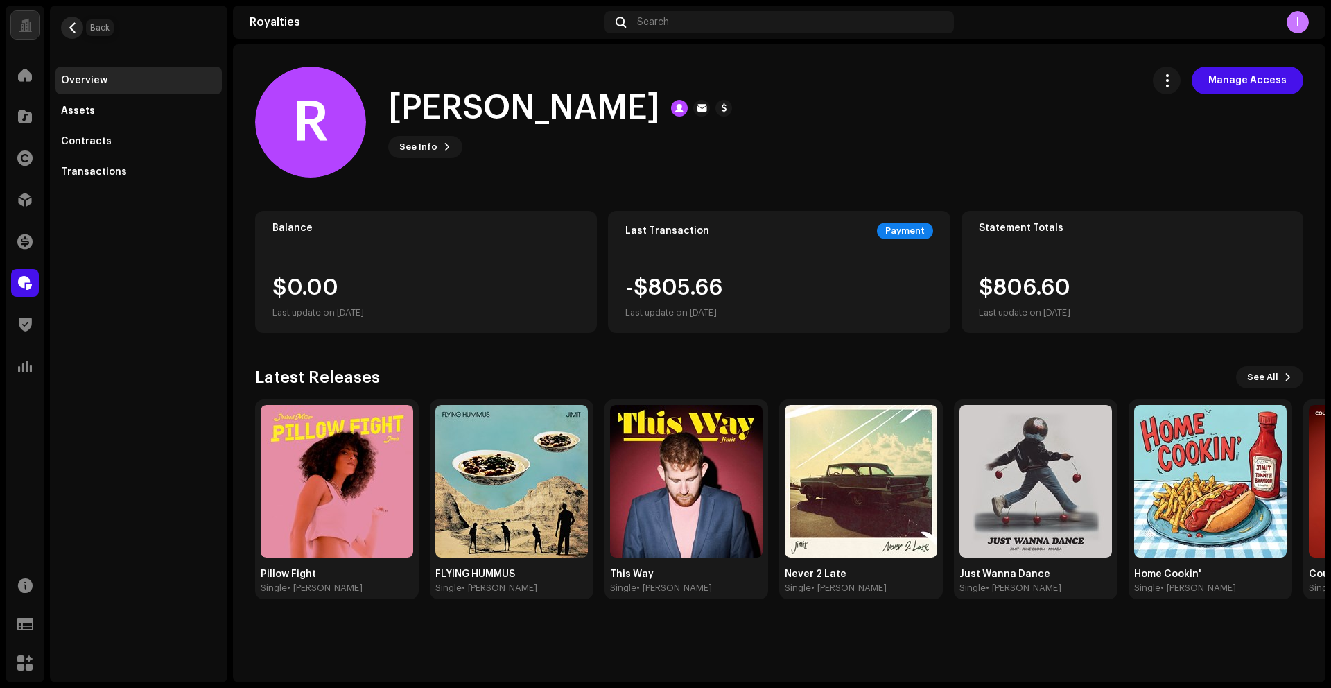
click at [70, 28] on span "button" at bounding box center [72, 27] width 10 height 11
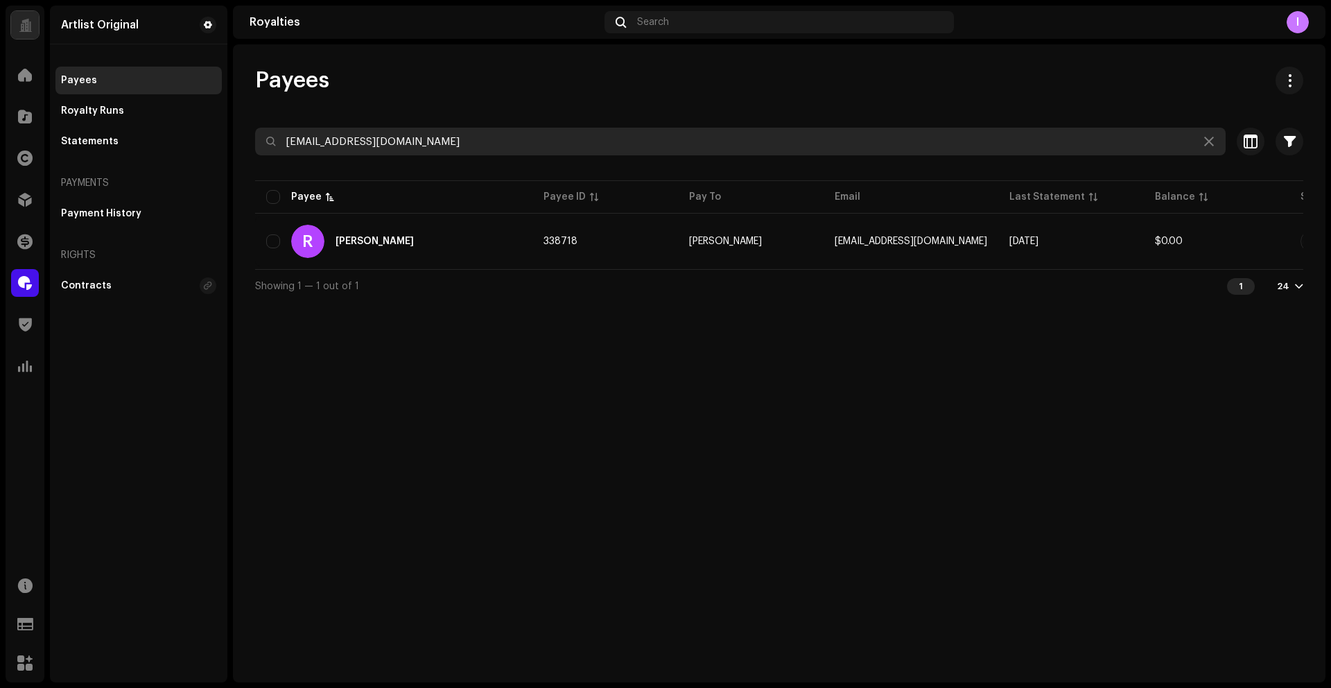
click at [359, 146] on input "[EMAIL_ADDRESS][DOMAIN_NAME]" at bounding box center [740, 142] width 971 height 28
paste input "okutiman"
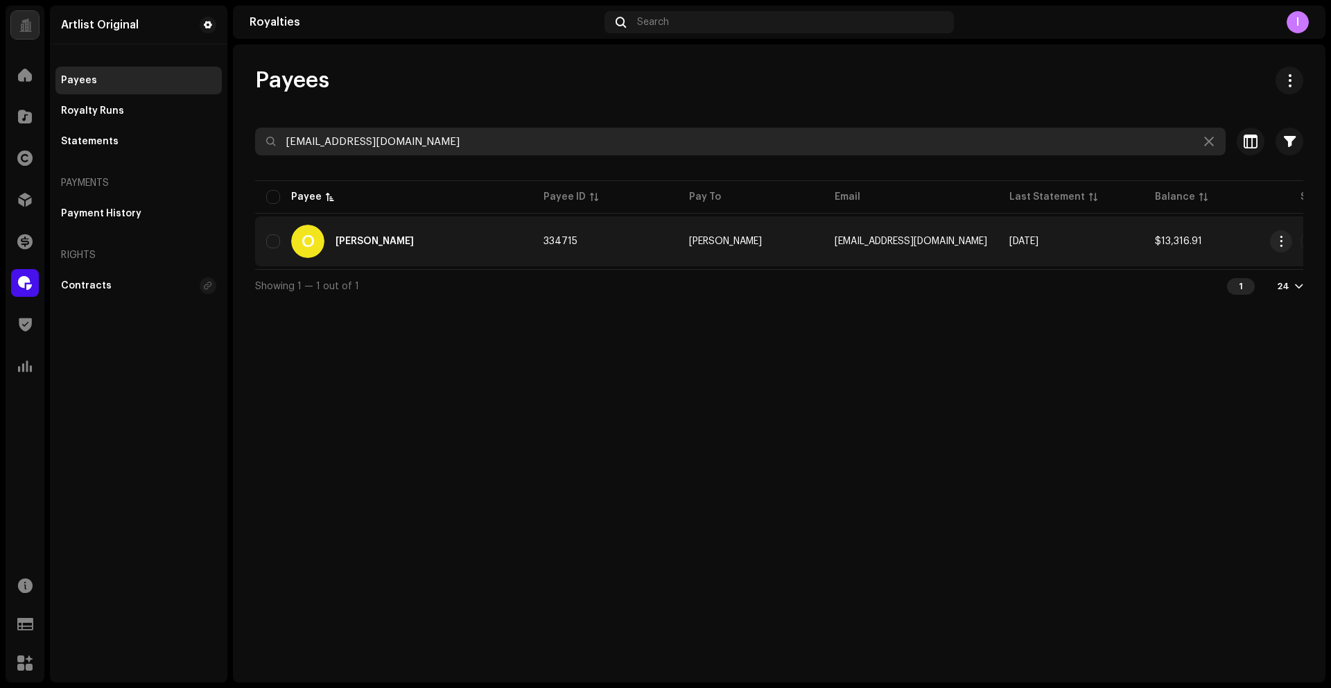
type input "[EMAIL_ADDRESS][DOMAIN_NAME]"
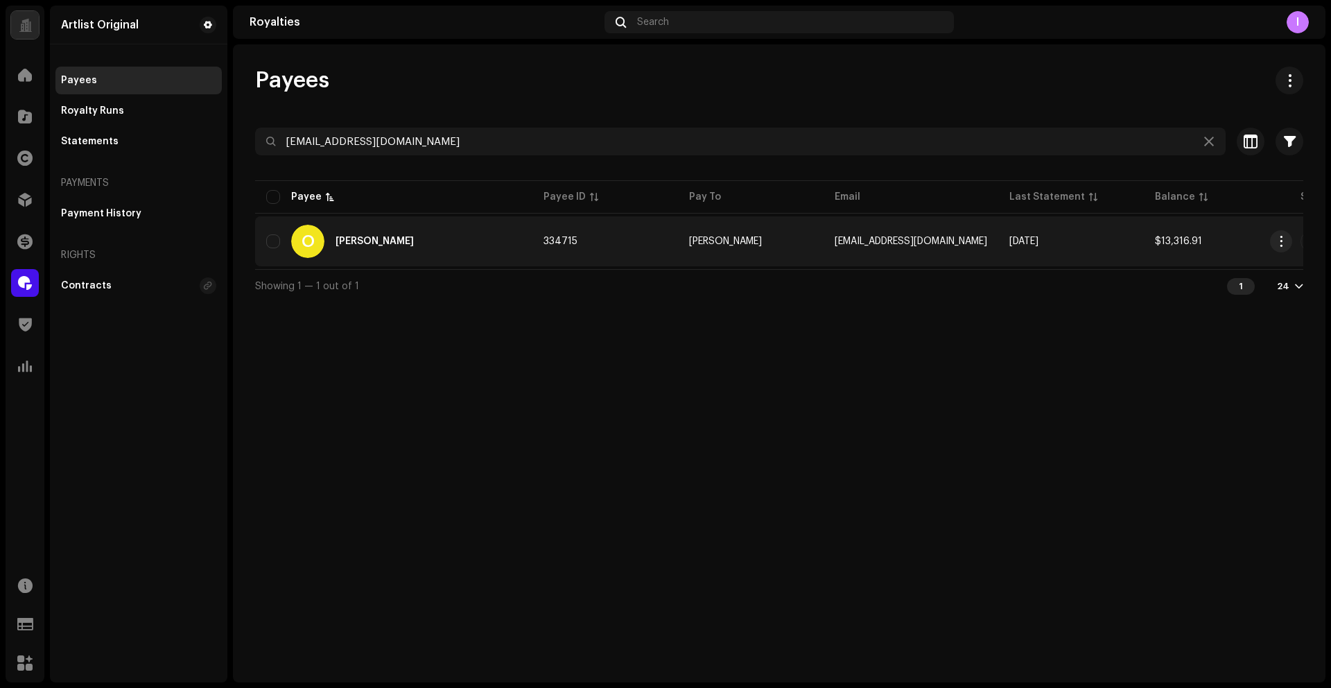
click at [364, 229] on div "O [PERSON_NAME]" at bounding box center [393, 241] width 255 height 33
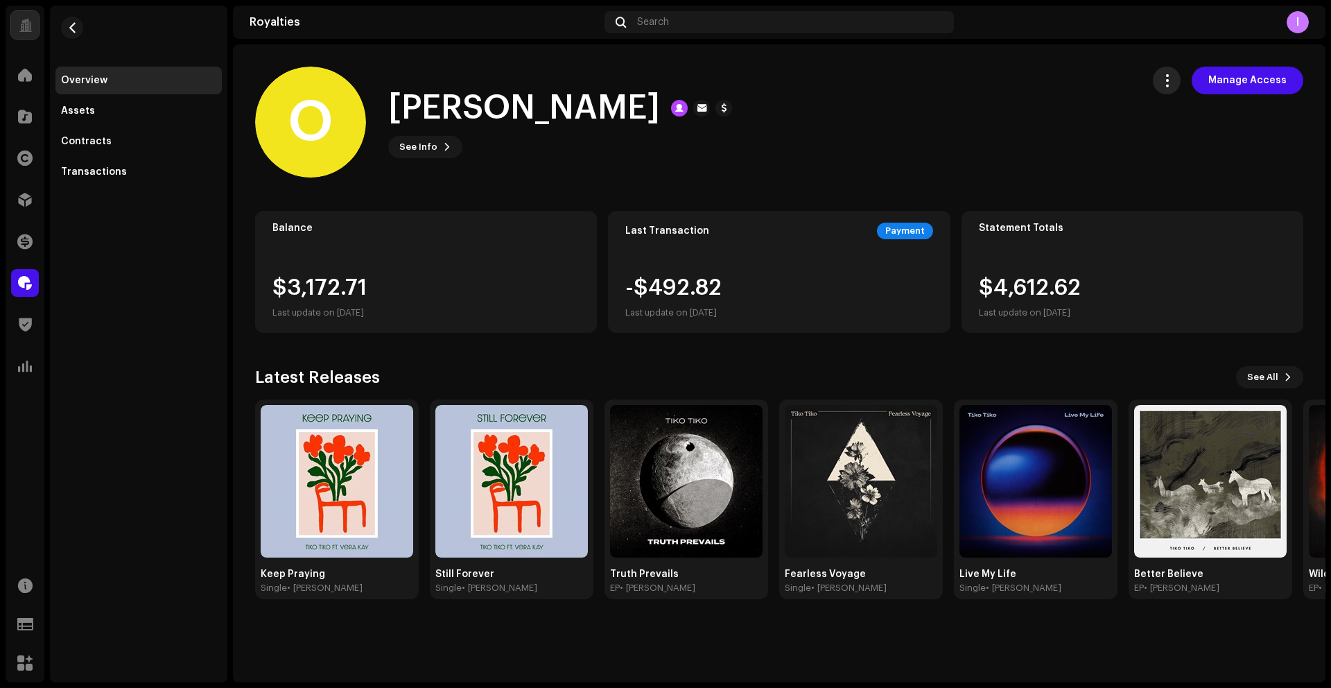
click at [1165, 78] on span "button" at bounding box center [1167, 80] width 13 height 11
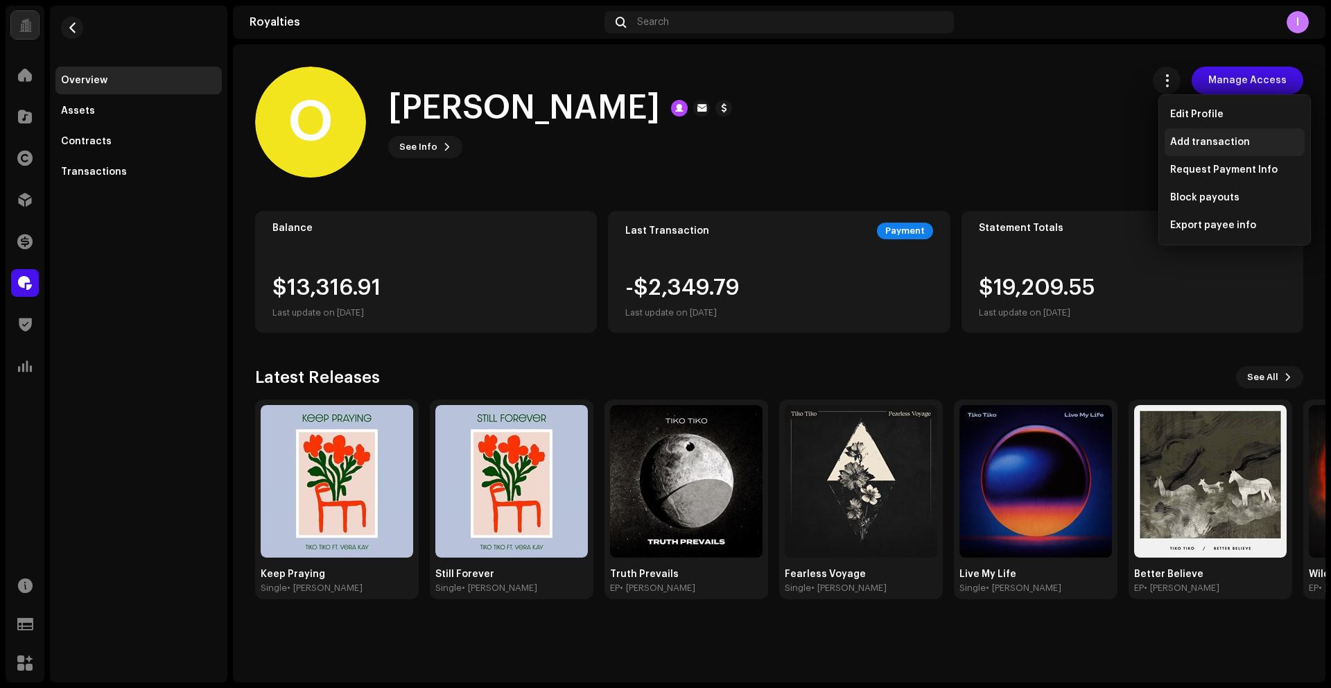
click at [1181, 146] on span "Add transaction" at bounding box center [1210, 142] width 80 height 11
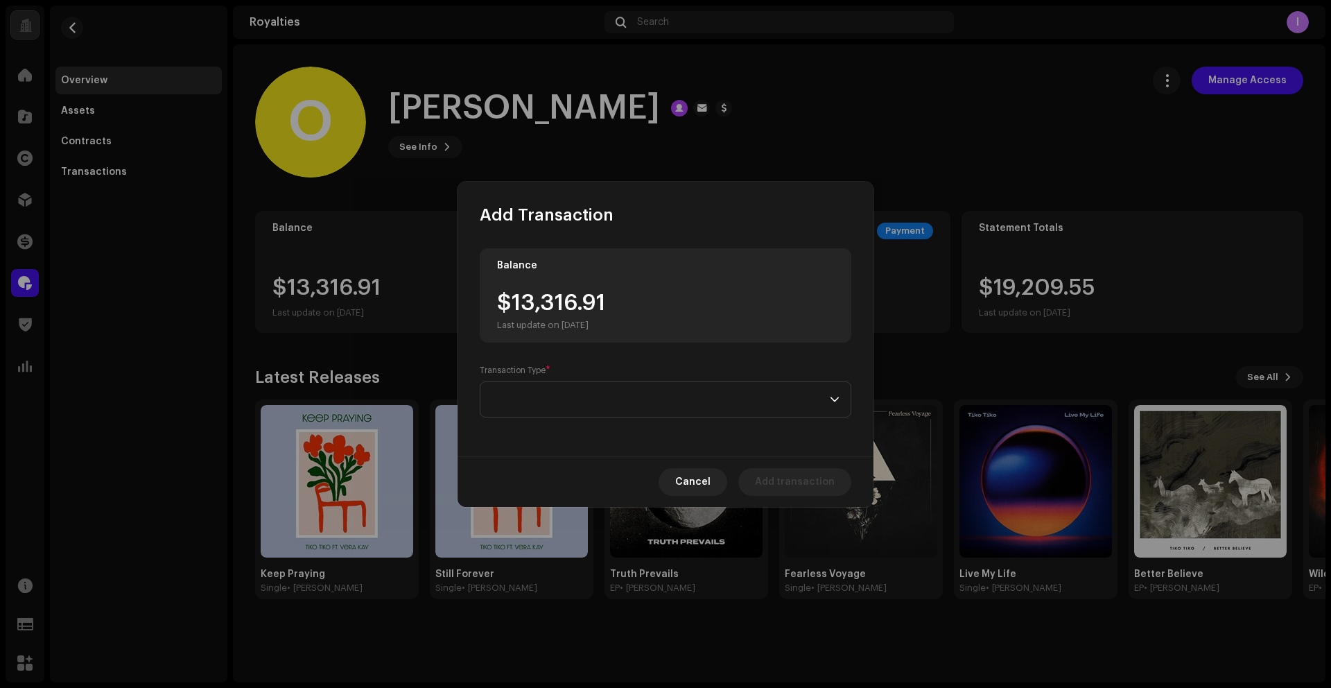
drag, startPoint x: 543, startPoint y: 292, endPoint x: 530, endPoint y: 298, distance: 14.6
click at [542, 293] on div "$13,316.91 Last update on [DATE]" at bounding box center [551, 311] width 108 height 39
drag, startPoint x: 585, startPoint y: 310, endPoint x: 601, endPoint y: 369, distance: 61.0
click at [628, 311] on div "$13,316.91 Last update on [DATE]" at bounding box center [665, 311] width 337 height 39
copy div "13,316.91"
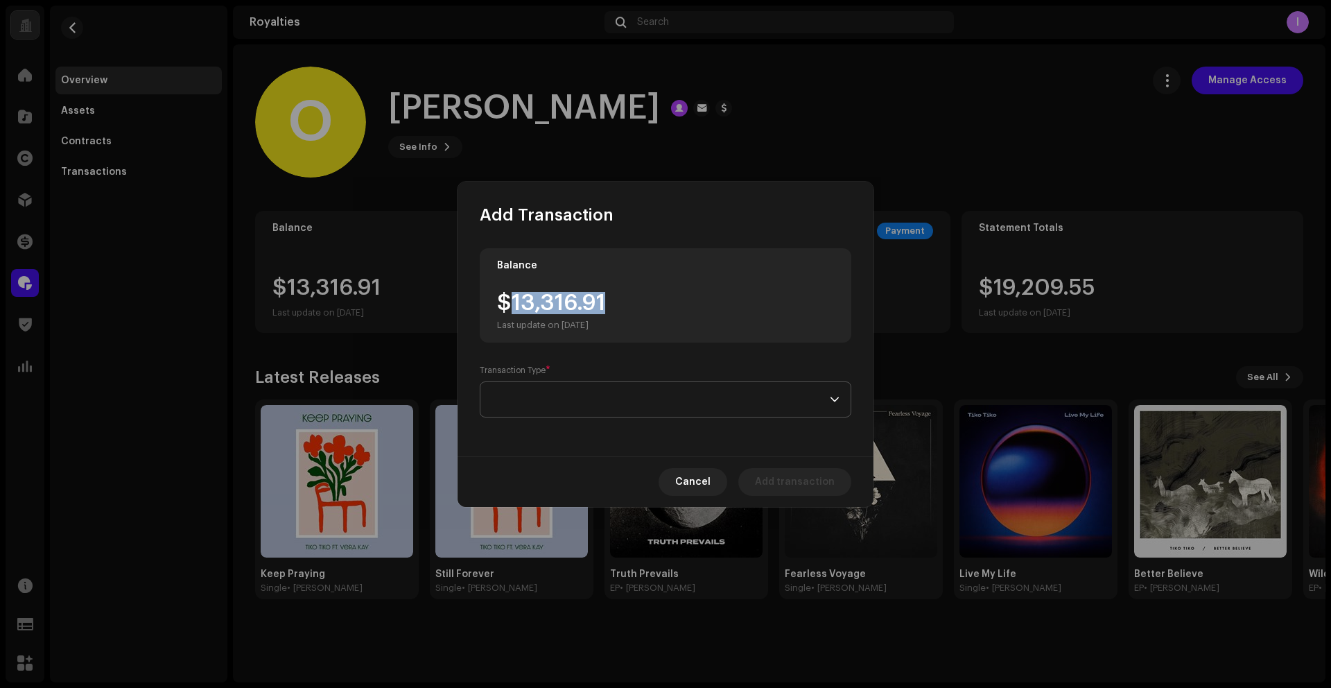
click at [589, 392] on span at bounding box center [661, 399] width 338 height 35
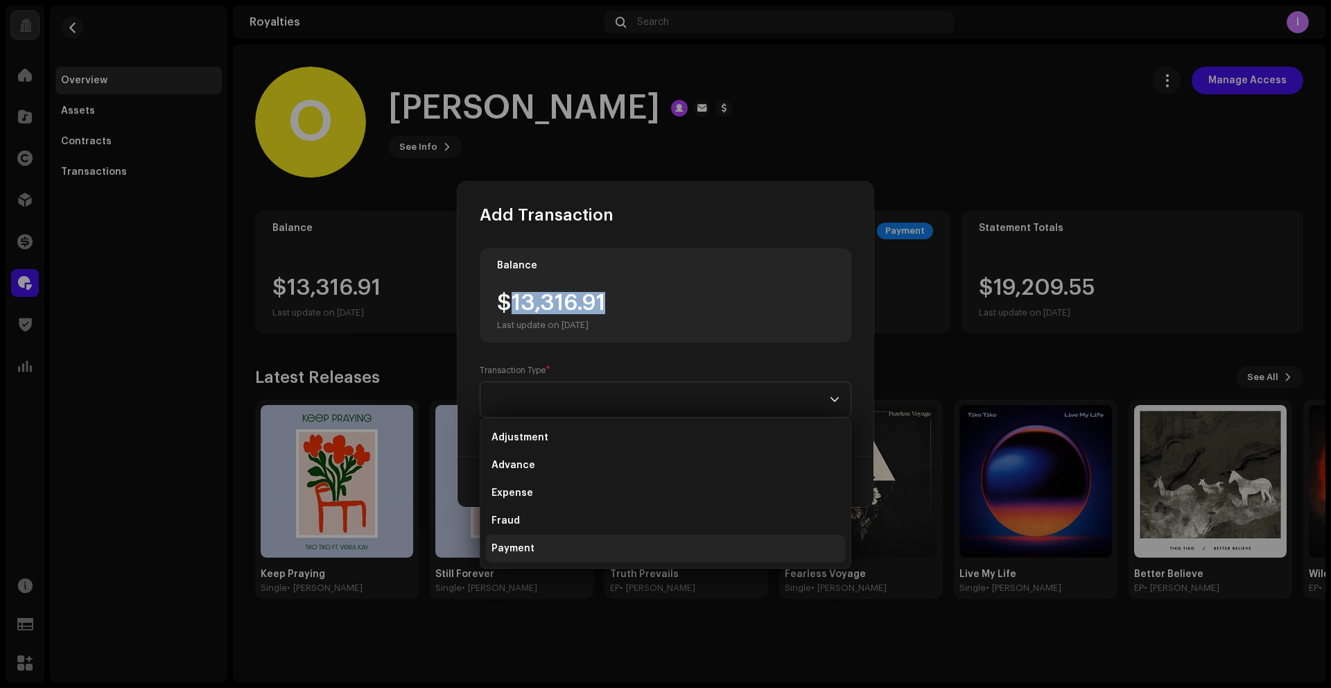
click at [523, 542] on span "Payment" at bounding box center [513, 548] width 43 height 14
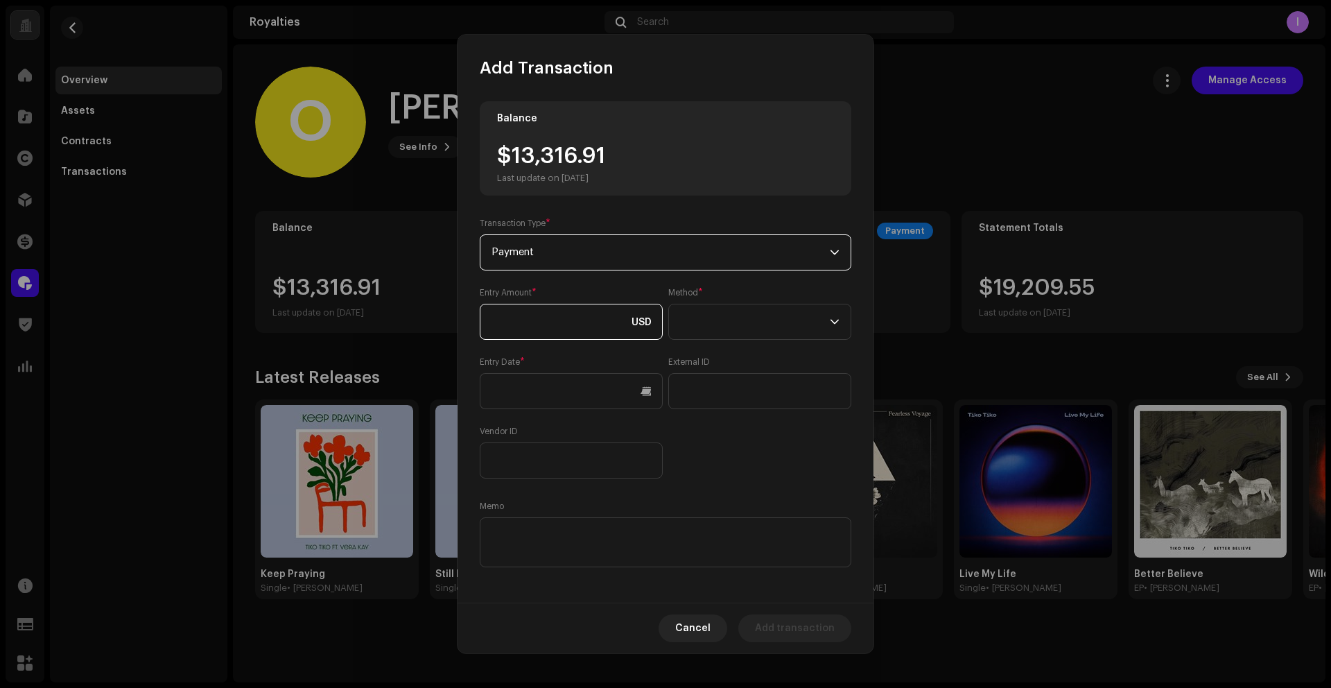
click at [558, 330] on input at bounding box center [571, 322] width 183 height 36
paste input "13,316.91"
type input "13,316.91"
click at [706, 333] on span at bounding box center [755, 321] width 150 height 35
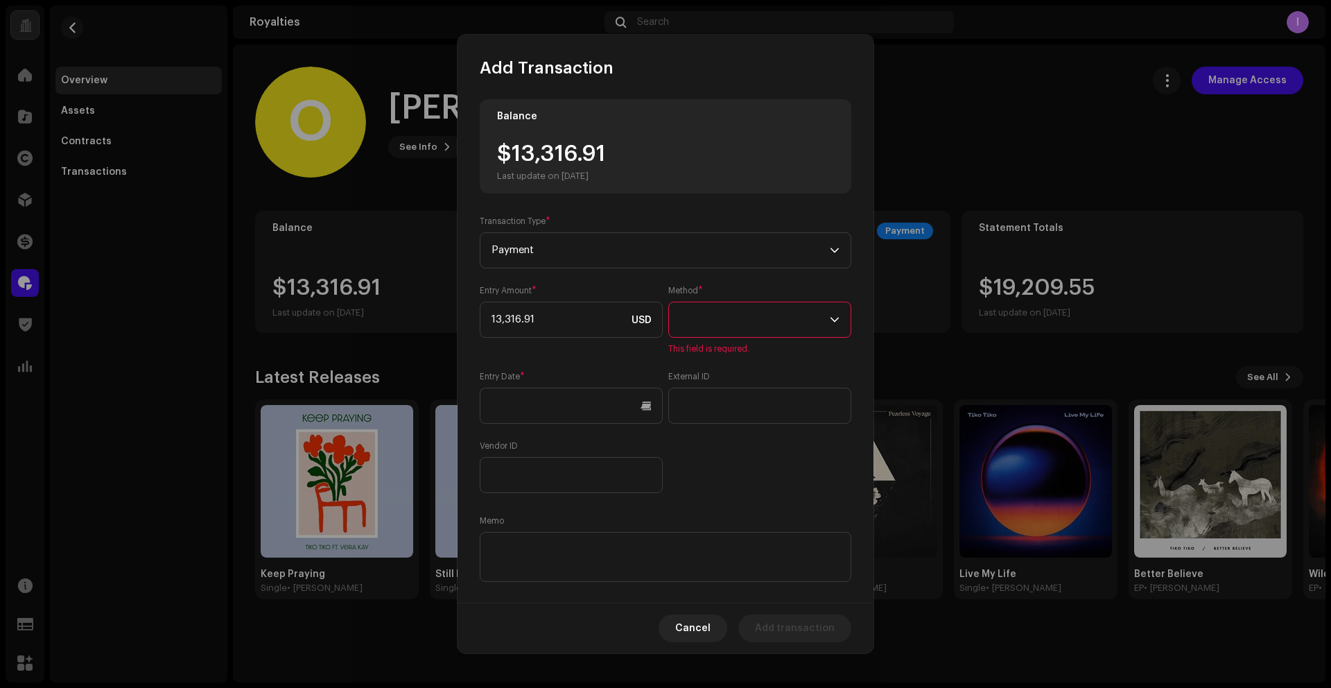
click at [711, 316] on span at bounding box center [755, 319] width 150 height 35
click at [711, 439] on span "Web Service" at bounding box center [707, 441] width 60 height 14
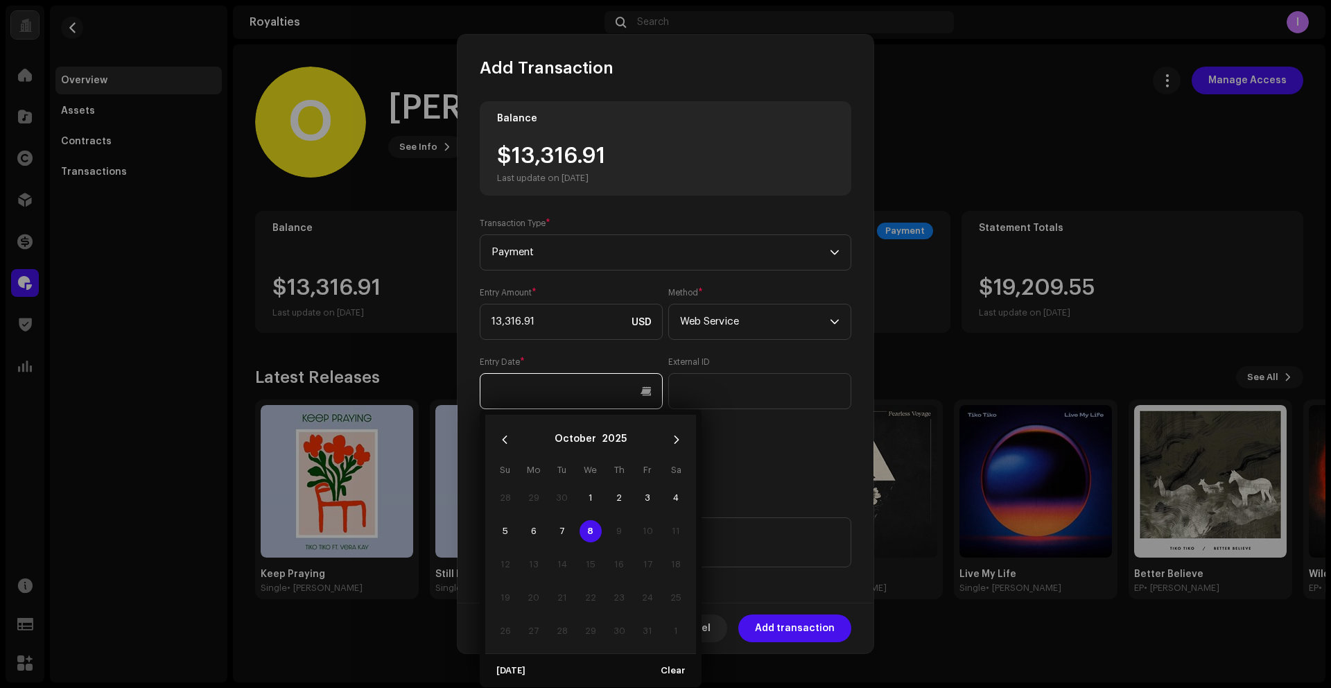
click at [572, 397] on input "text" at bounding box center [571, 391] width 183 height 36
click at [528, 408] on div "Entry Amount * 13,316.91 USD Method * Web Service Entry Date * External ID Vend…" at bounding box center [666, 382] width 372 height 191
click at [504, 435] on icon "Previous Month" at bounding box center [505, 440] width 10 height 10
click at [540, 496] on span "1" at bounding box center [534, 498] width 22 height 22
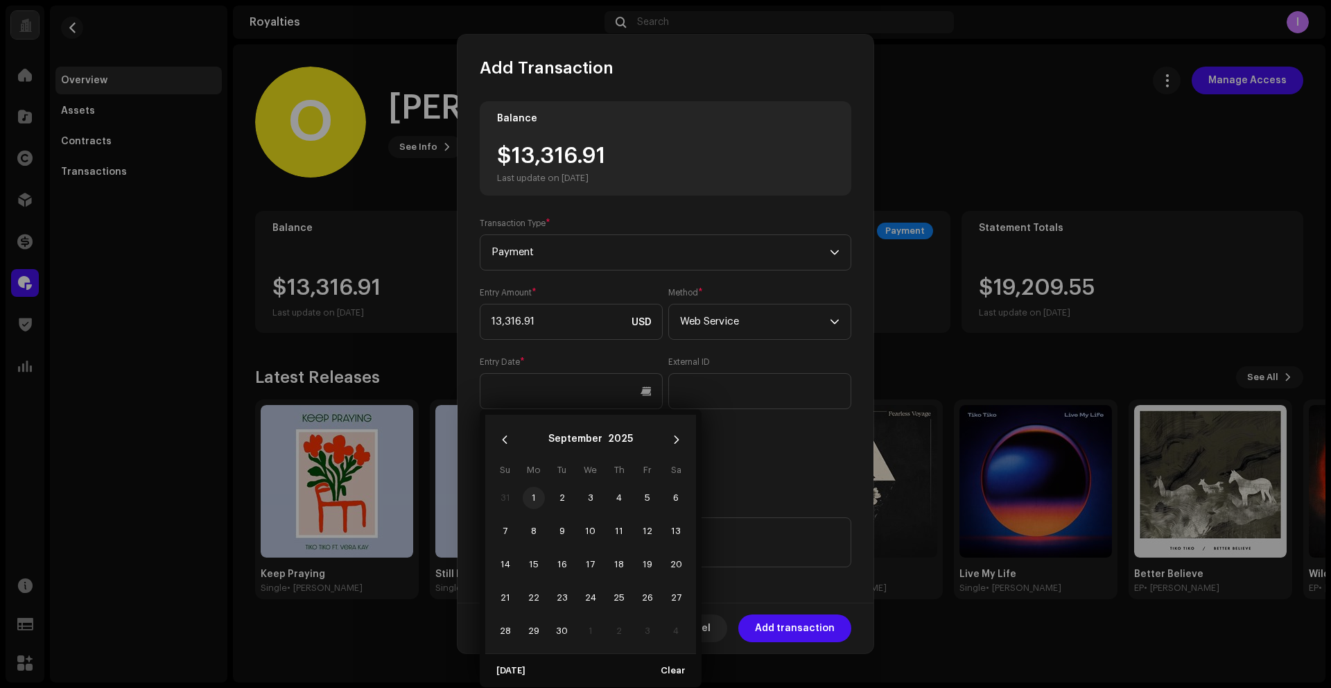
type input "[DATE]"
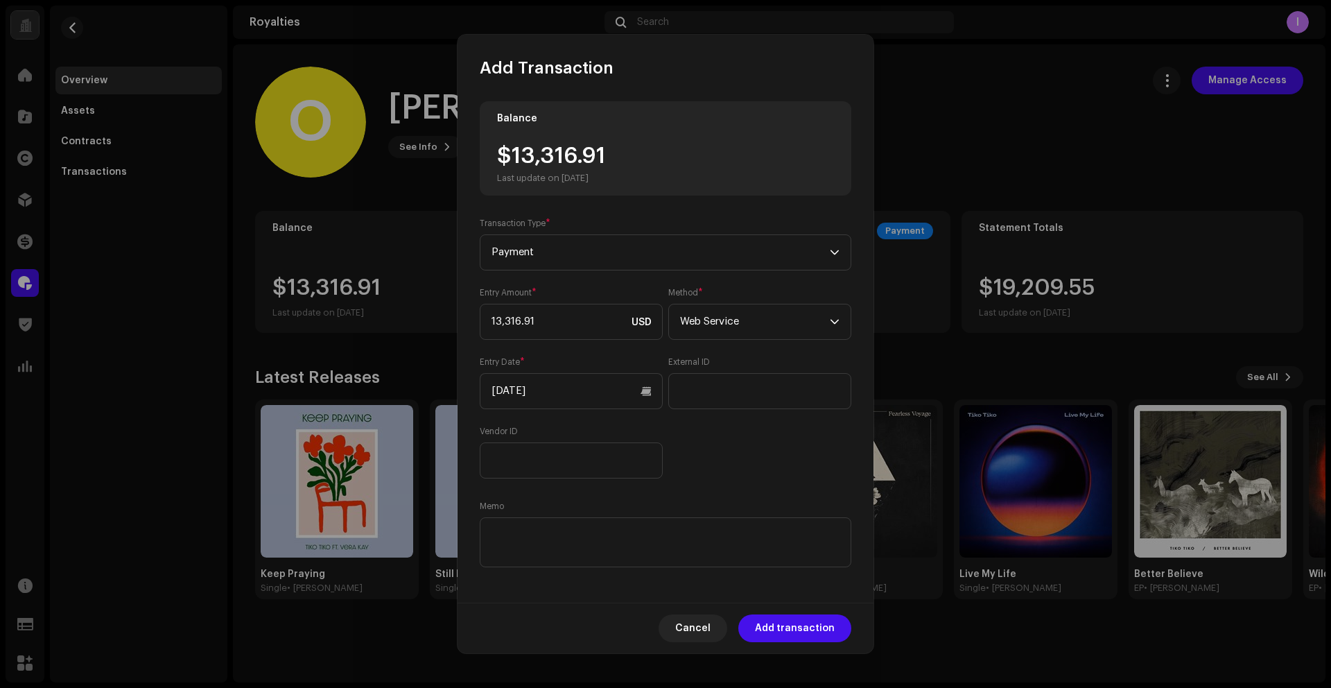
click at [807, 425] on div "Entry Amount * 13,316.91 USD Method * Web Service Entry Date * [DATE] External …" at bounding box center [666, 382] width 372 height 191
click at [693, 564] on textarea at bounding box center [666, 542] width 372 height 50
paste textarea "Statement ID: 5456392 / Invoice number: 10850"
type textarea "Statement ID: 5456392 / Invoice number: 10850"
click at [793, 627] on span "Add transaction" at bounding box center [795, 628] width 80 height 28
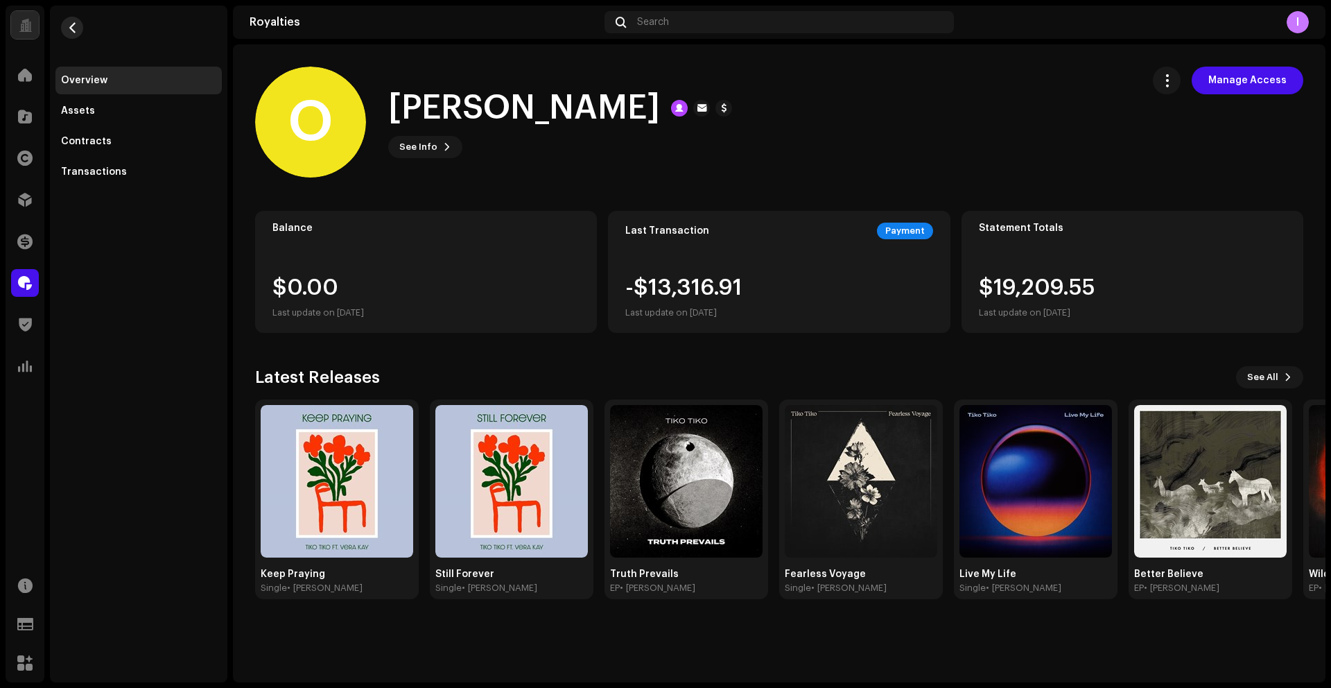
click at [74, 30] on span "button" at bounding box center [72, 27] width 10 height 11
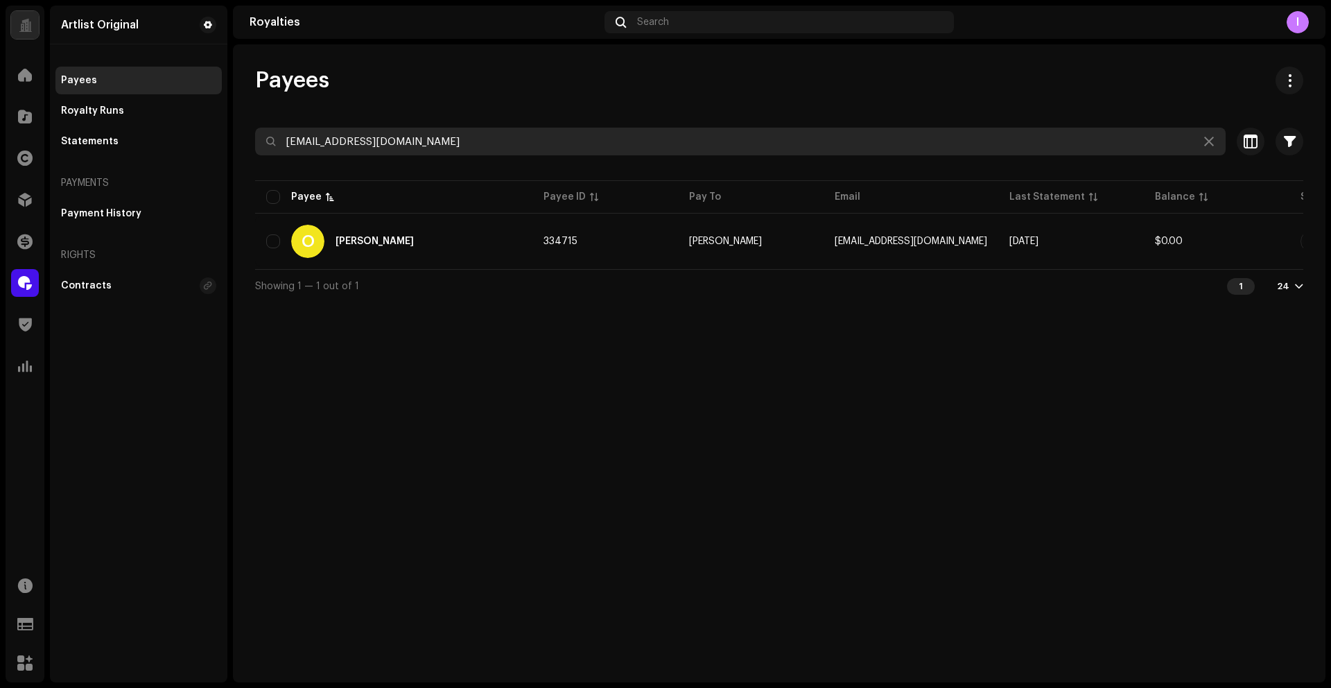
click at [365, 146] on input "[EMAIL_ADDRESS][DOMAIN_NAME]" at bounding box center [740, 142] width 971 height 28
paste input "eyalyz1983"
type input "[EMAIL_ADDRESS][DOMAIN_NAME]"
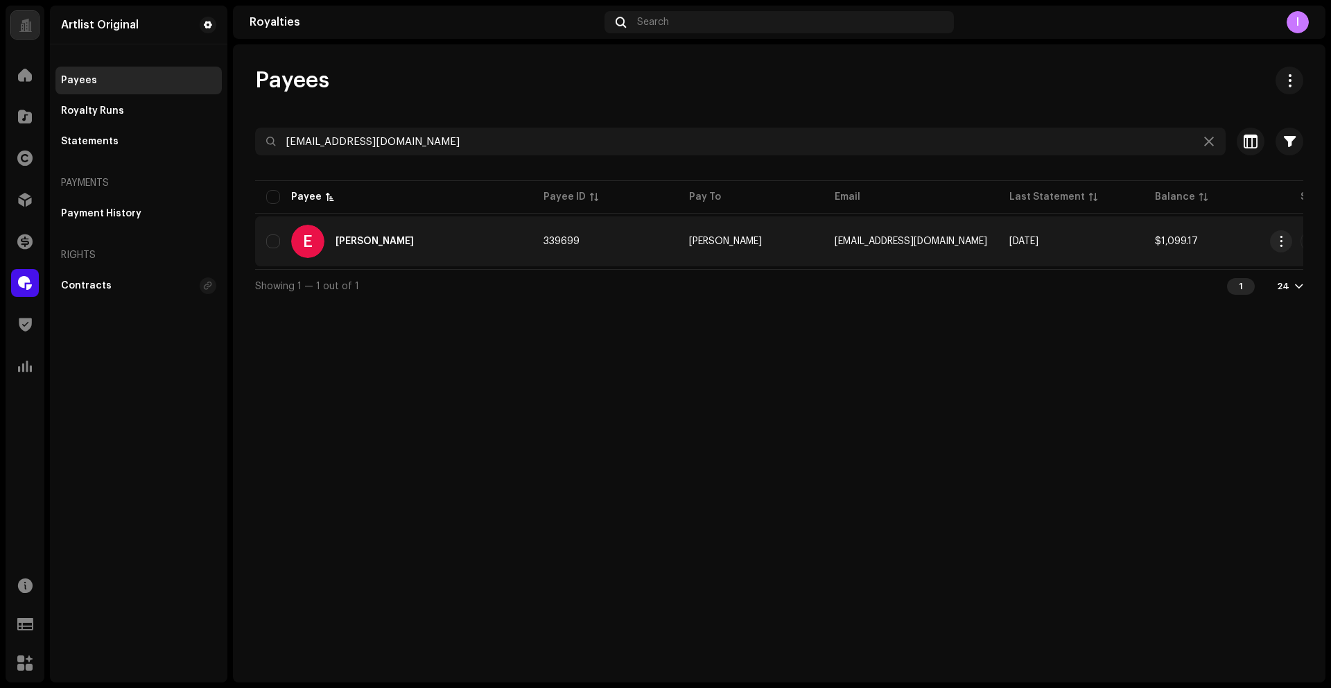
click at [369, 243] on div "[PERSON_NAME]" at bounding box center [375, 241] width 78 height 10
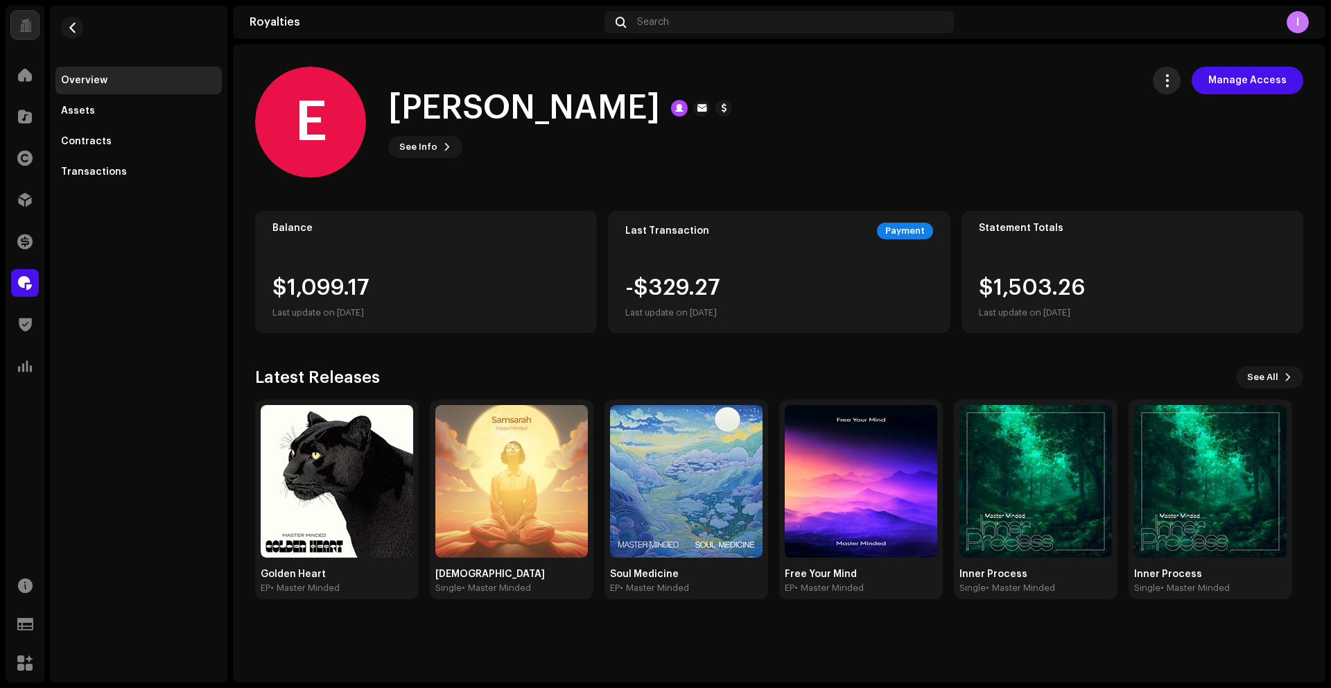
click at [1176, 87] on button "button" at bounding box center [1167, 81] width 28 height 28
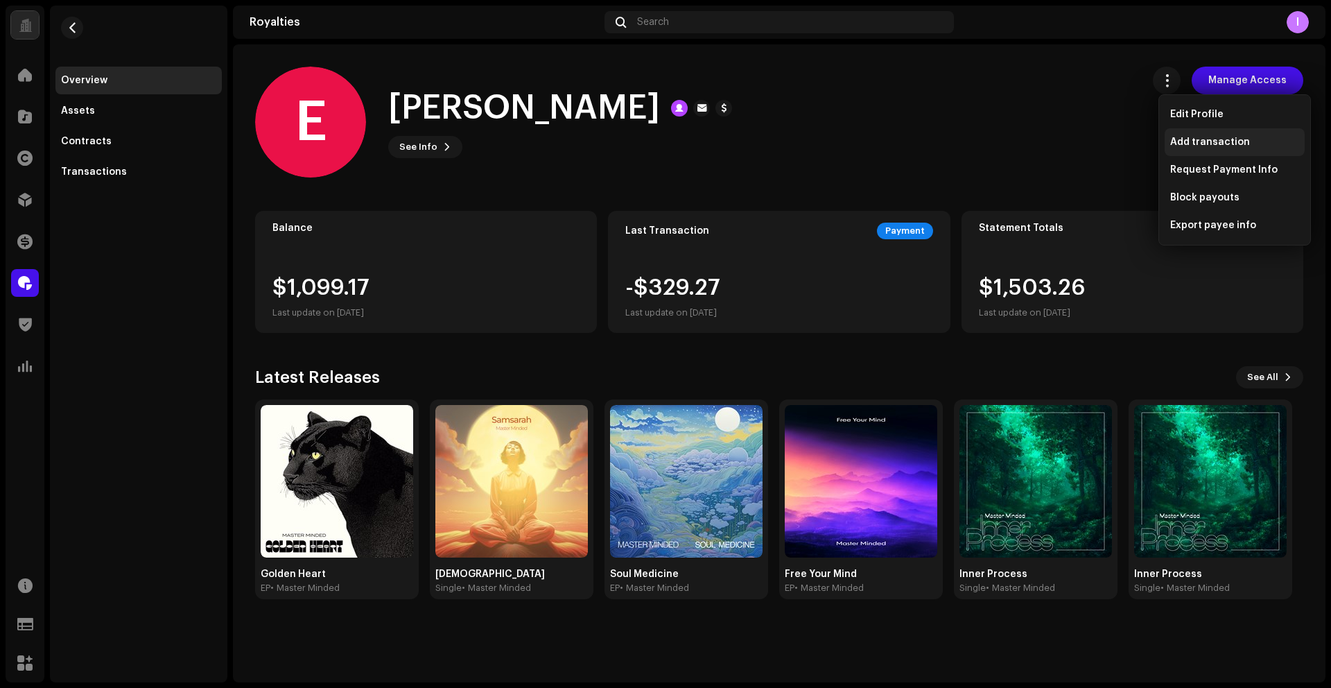
click at [1199, 144] on span "Add transaction" at bounding box center [1210, 142] width 80 height 11
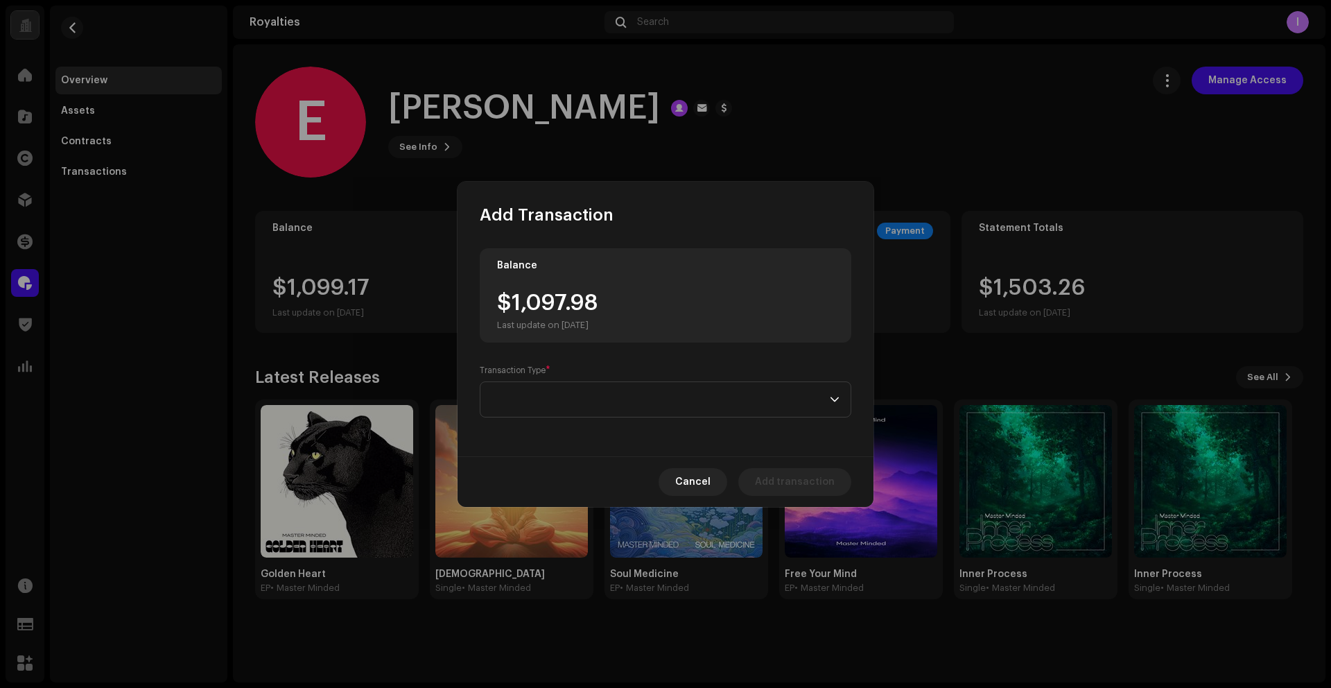
click at [541, 309] on div "$1,097.98 Last update on [DATE]" at bounding box center [547, 311] width 101 height 39
drag, startPoint x: 512, startPoint y: 305, endPoint x: 606, endPoint y: 304, distance: 93.6
click at [594, 304] on div "$1,099.17 Last update on [DATE]" at bounding box center [545, 311] width 97 height 39
click at [565, 399] on span at bounding box center [661, 399] width 338 height 35
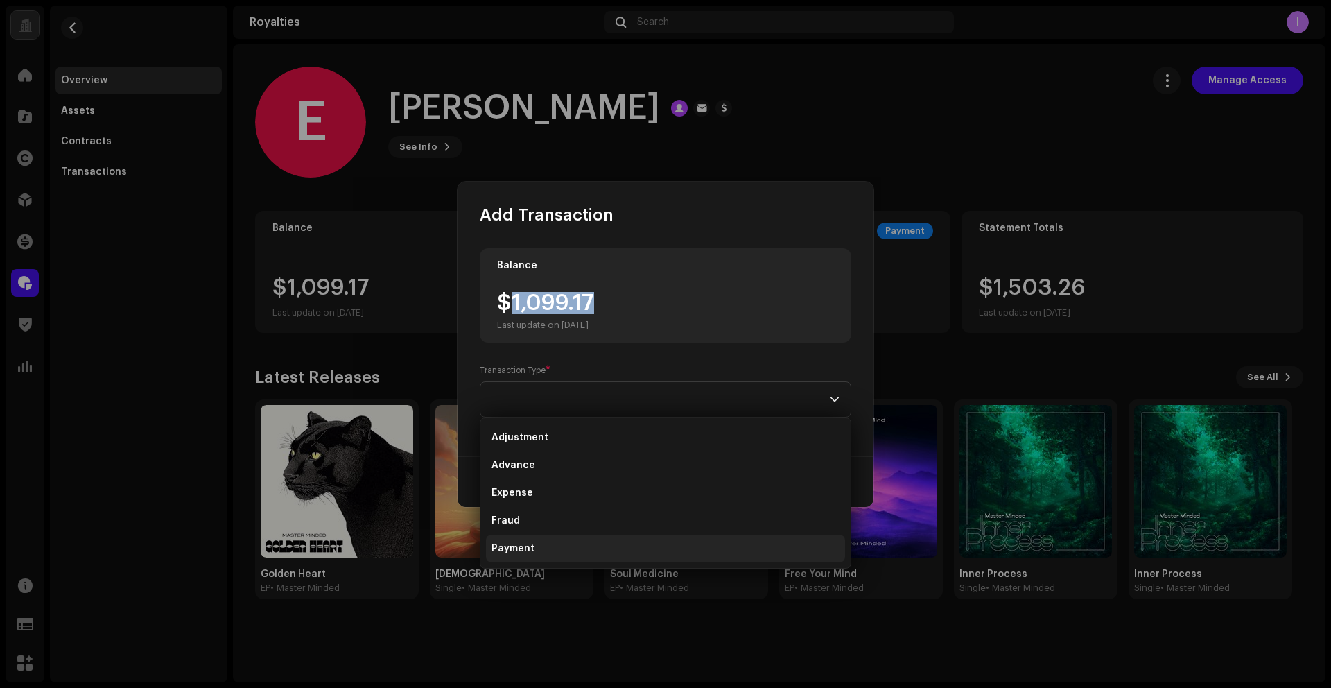
click at [530, 546] on span "Payment" at bounding box center [513, 548] width 43 height 14
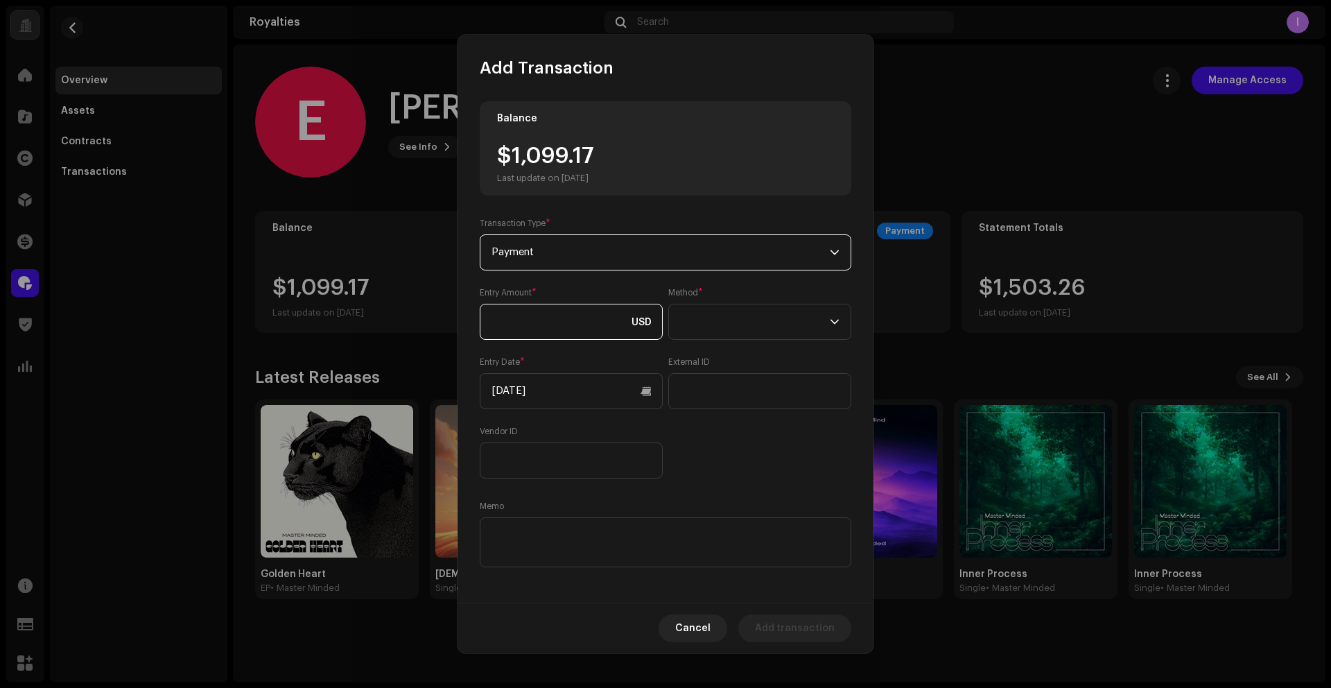
click at [546, 318] on input at bounding box center [571, 322] width 183 height 36
paste input "1,099.17"
type input "1,099.17"
click at [795, 332] on span at bounding box center [755, 321] width 150 height 35
click at [703, 441] on span "Web Service" at bounding box center [707, 443] width 60 height 14
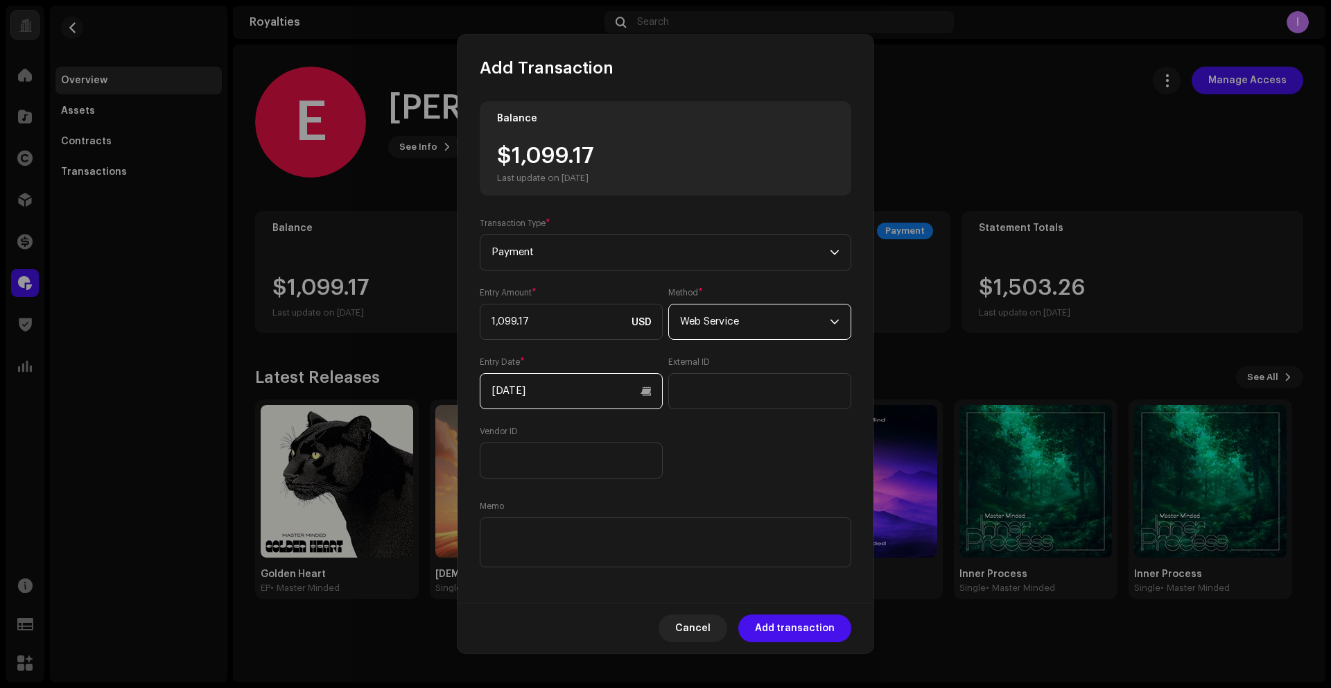
click at [616, 403] on input "[DATE]" at bounding box center [571, 391] width 183 height 36
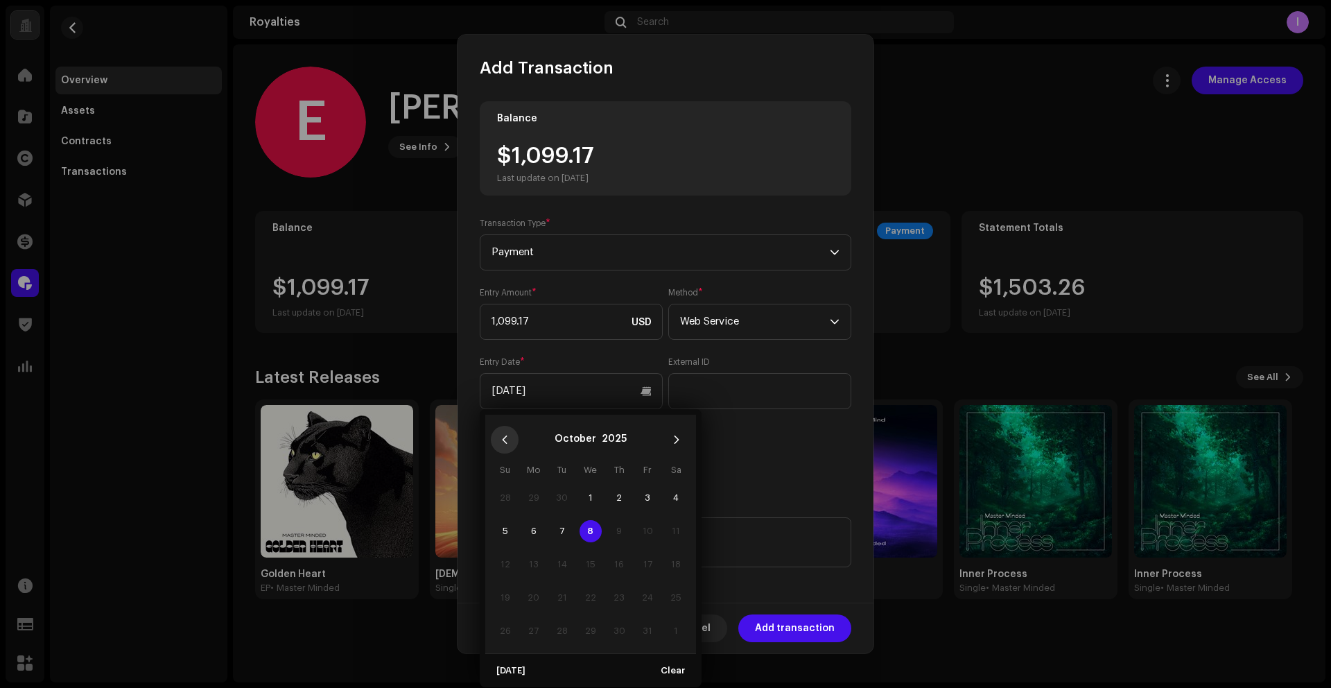
click at [501, 442] on icon "Previous Month" at bounding box center [505, 440] width 10 height 10
click at [538, 499] on span "1" at bounding box center [534, 498] width 22 height 22
type input "[DATE]"
click at [758, 456] on div "Entry Amount * 1,099.17 USD Method * Web Service Entry Date * [DATE] External I…" at bounding box center [666, 382] width 372 height 191
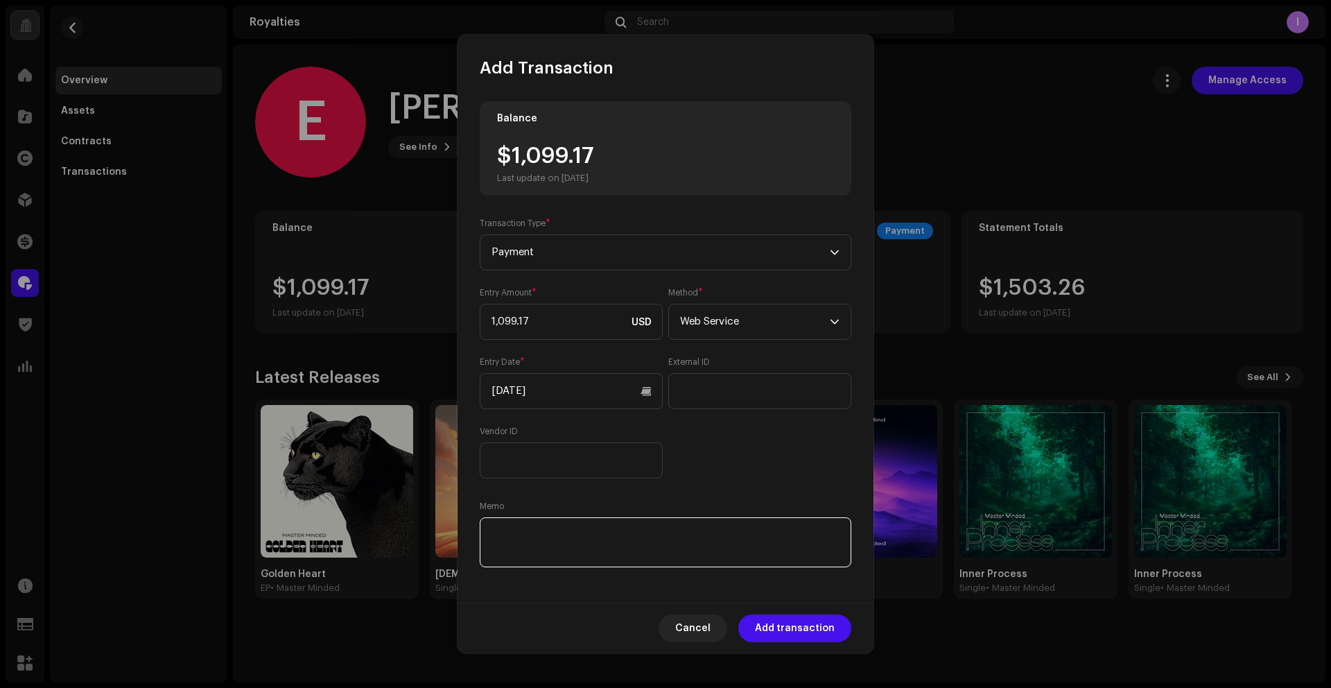
click at [625, 551] on textarea at bounding box center [666, 542] width 372 height 50
paste textarea "Statement ID: 5456686 / Invoice number: 80023"
type textarea "Statement ID: 5456686 / Invoice number: 80023"
click at [752, 461] on div "Entry Amount * 1,099.17 USD Method * Web Service Entry Date * [DATE] External I…" at bounding box center [666, 382] width 372 height 191
click at [804, 629] on span "Add transaction" at bounding box center [795, 628] width 80 height 28
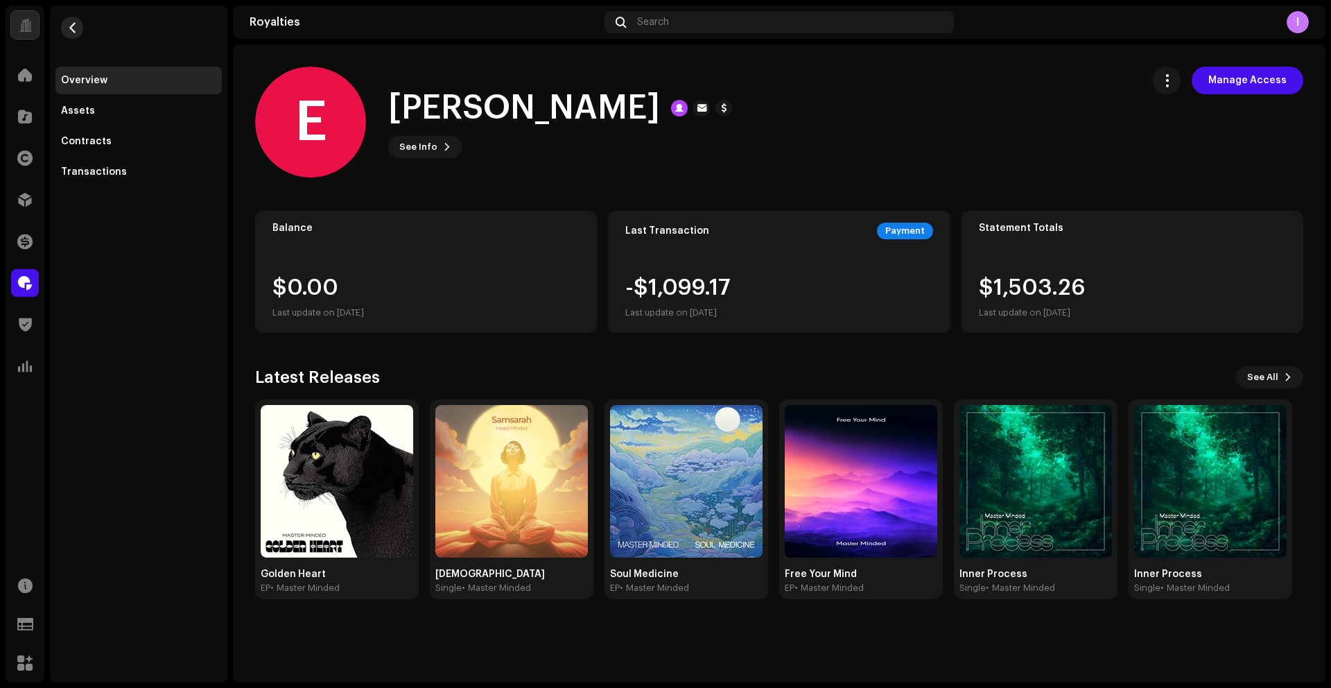
click at [69, 30] on span "button" at bounding box center [72, 27] width 10 height 11
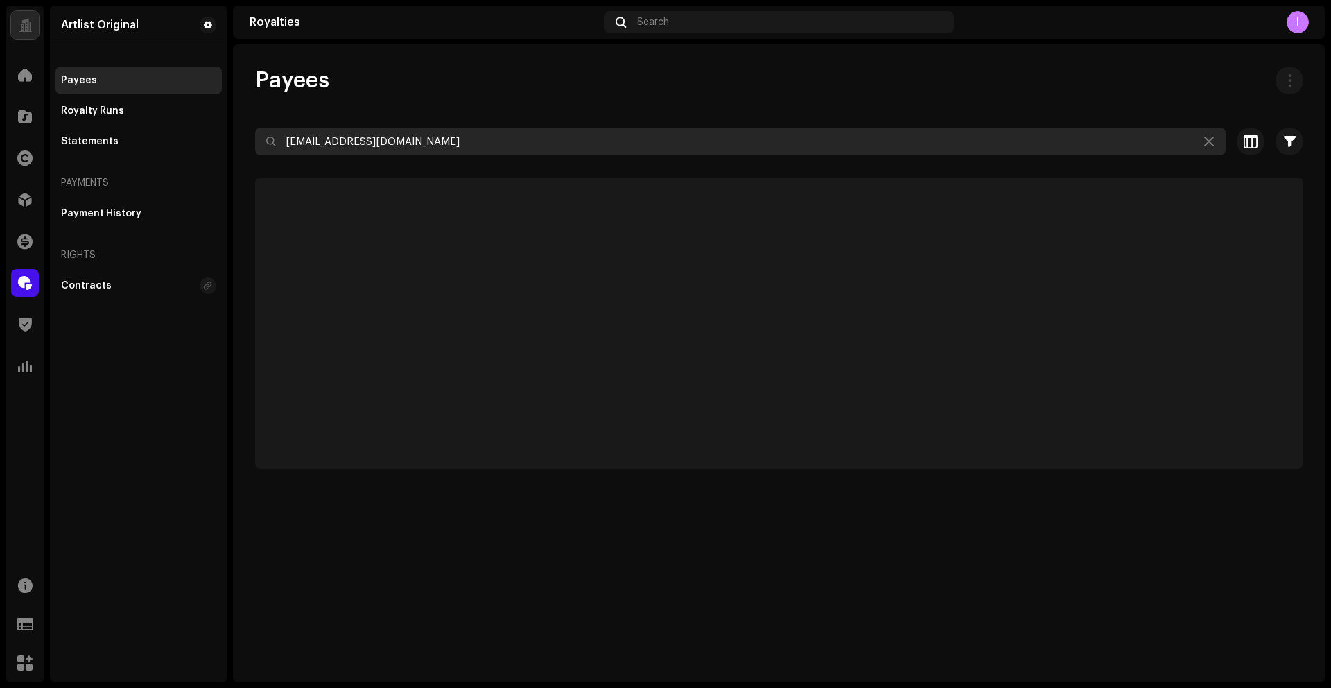
click at [331, 146] on input "[EMAIL_ADDRESS][DOMAIN_NAME]" at bounding box center [740, 142] width 971 height 28
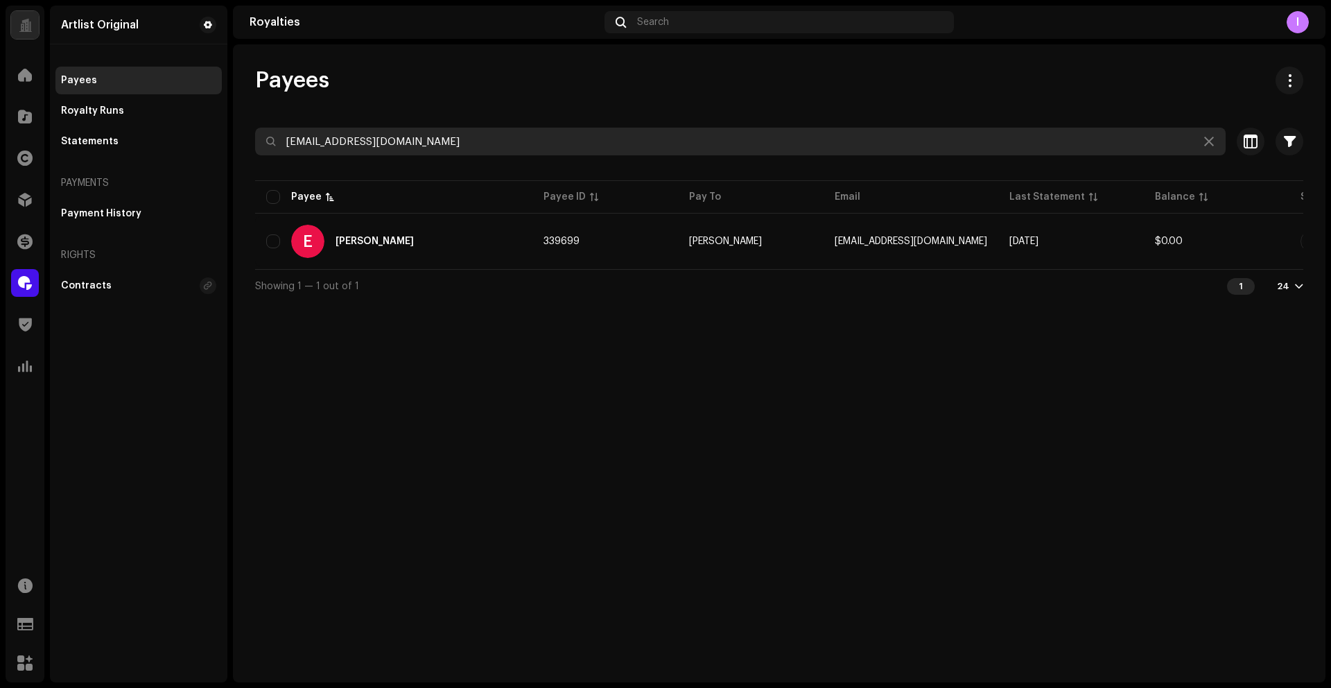
paste input "rob@emeraldsmusic"
type input "[EMAIL_ADDRESS][DOMAIN_NAME]"
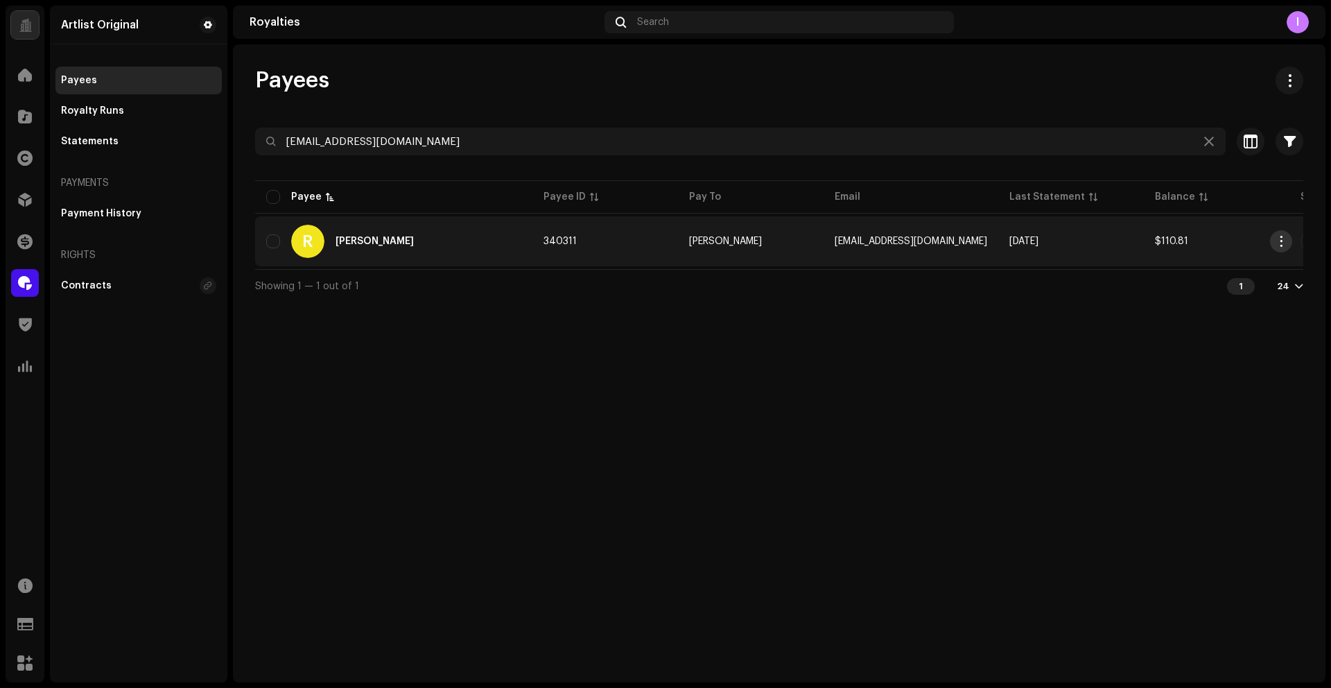
click at [1278, 241] on span "button" at bounding box center [1281, 241] width 10 height 11
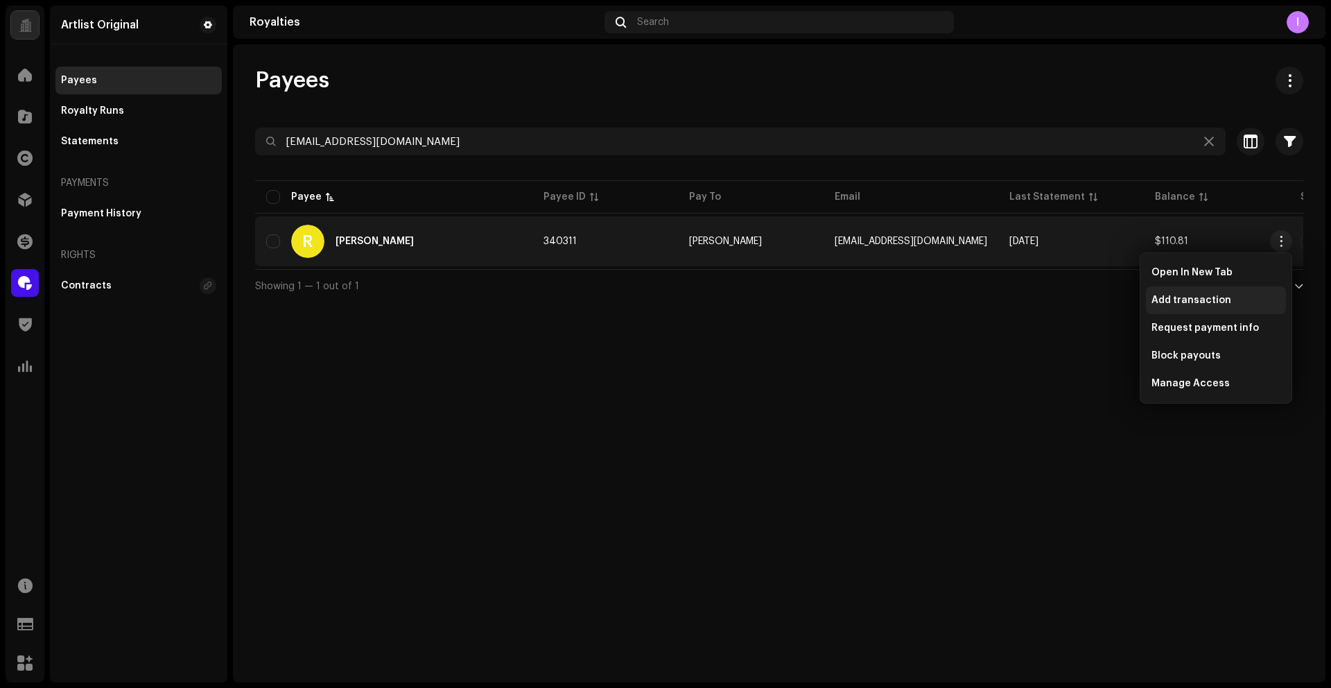
click at [1190, 297] on span "Add transaction" at bounding box center [1192, 300] width 80 height 11
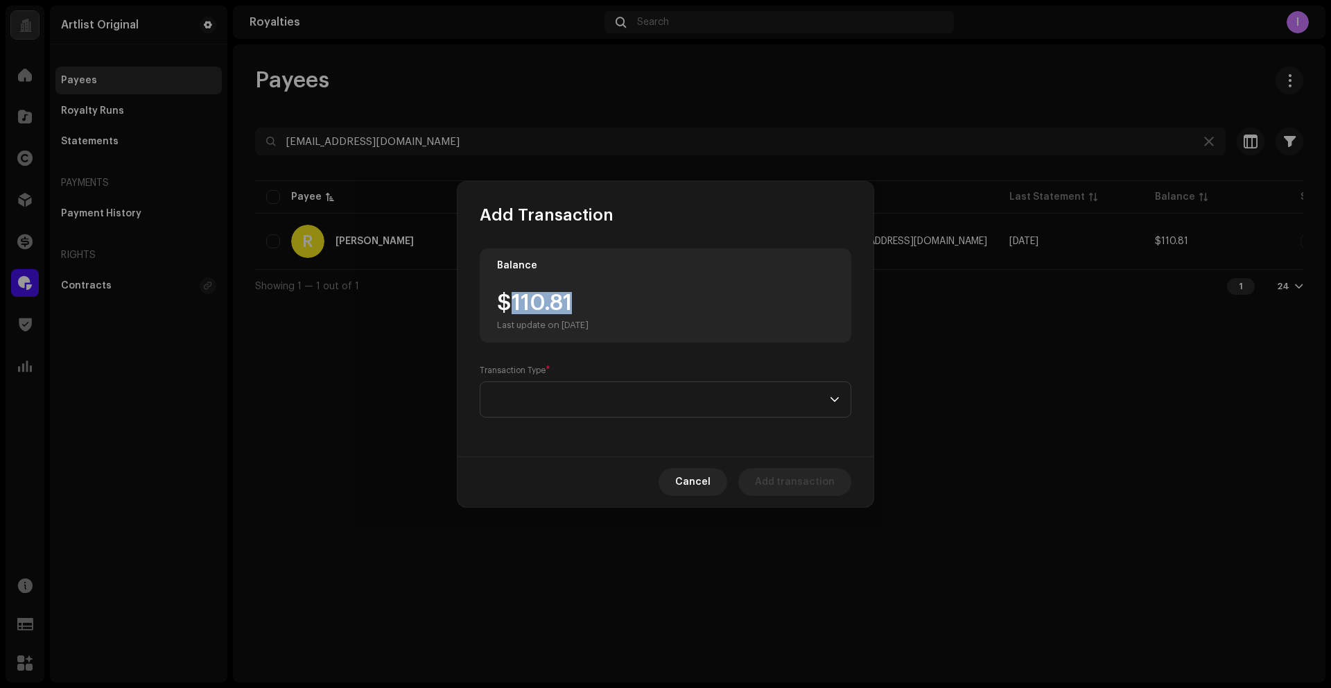
drag, startPoint x: 548, startPoint y: 305, endPoint x: 551, endPoint y: 361, distance: 55.6
click at [573, 304] on div "$110.81 Last update on [DATE]" at bounding box center [543, 311] width 92 height 39
copy div "110.81"
click at [551, 404] on span at bounding box center [661, 399] width 338 height 35
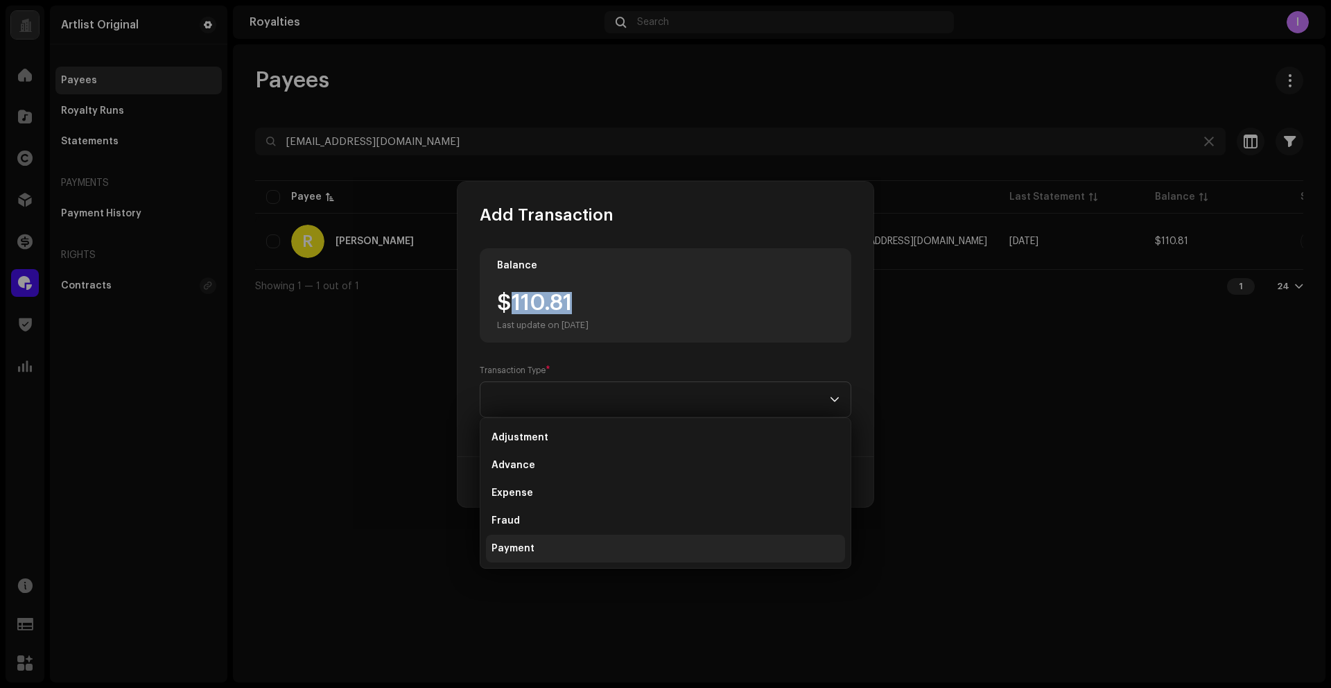
click at [536, 544] on li "Payment" at bounding box center [665, 549] width 359 height 28
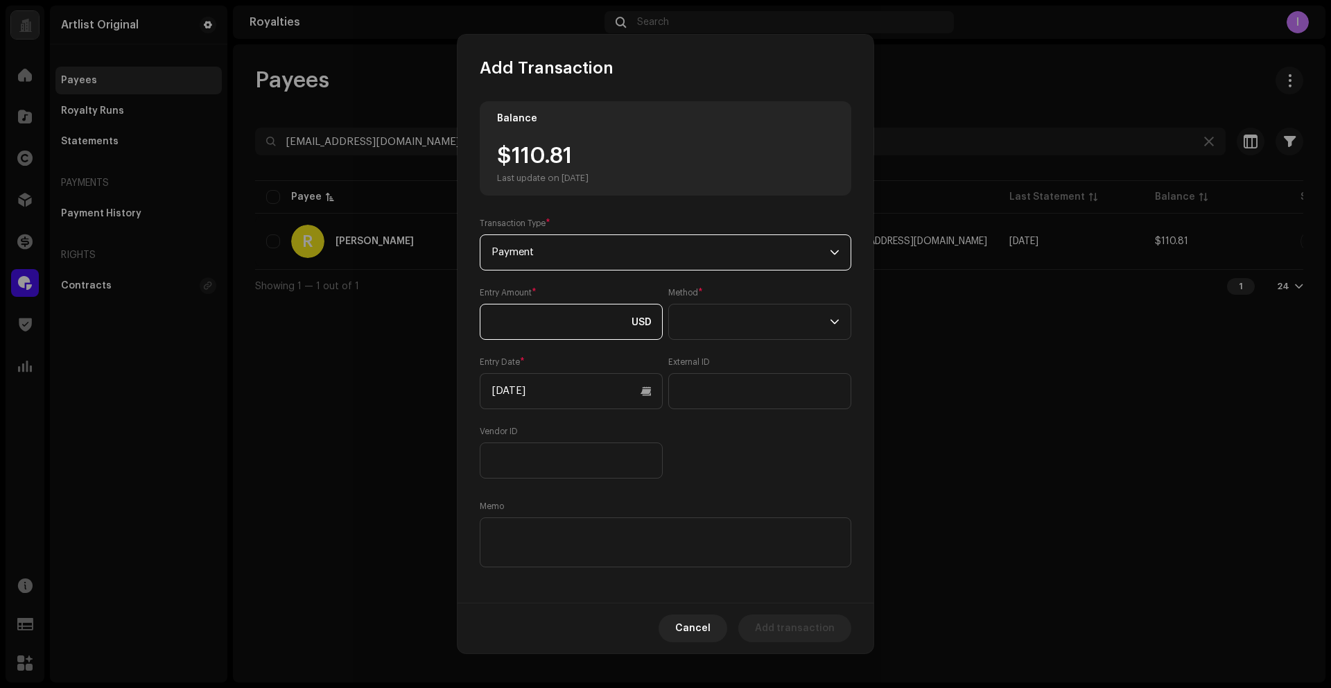
click at [543, 329] on input at bounding box center [571, 322] width 183 height 36
paste input "110.81"
type input "110.81"
click at [699, 328] on span at bounding box center [755, 321] width 150 height 35
click at [714, 440] on span "Web Service" at bounding box center [707, 443] width 60 height 14
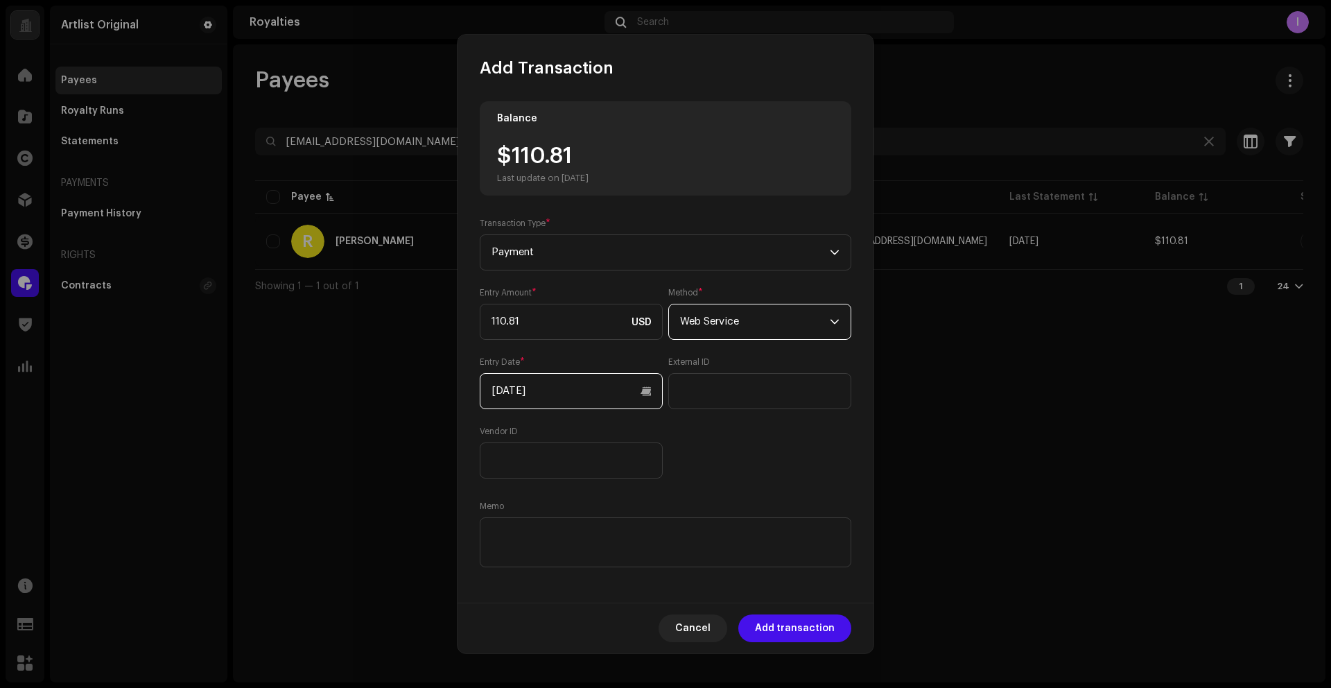
click at [593, 390] on input "[DATE]" at bounding box center [571, 391] width 183 height 36
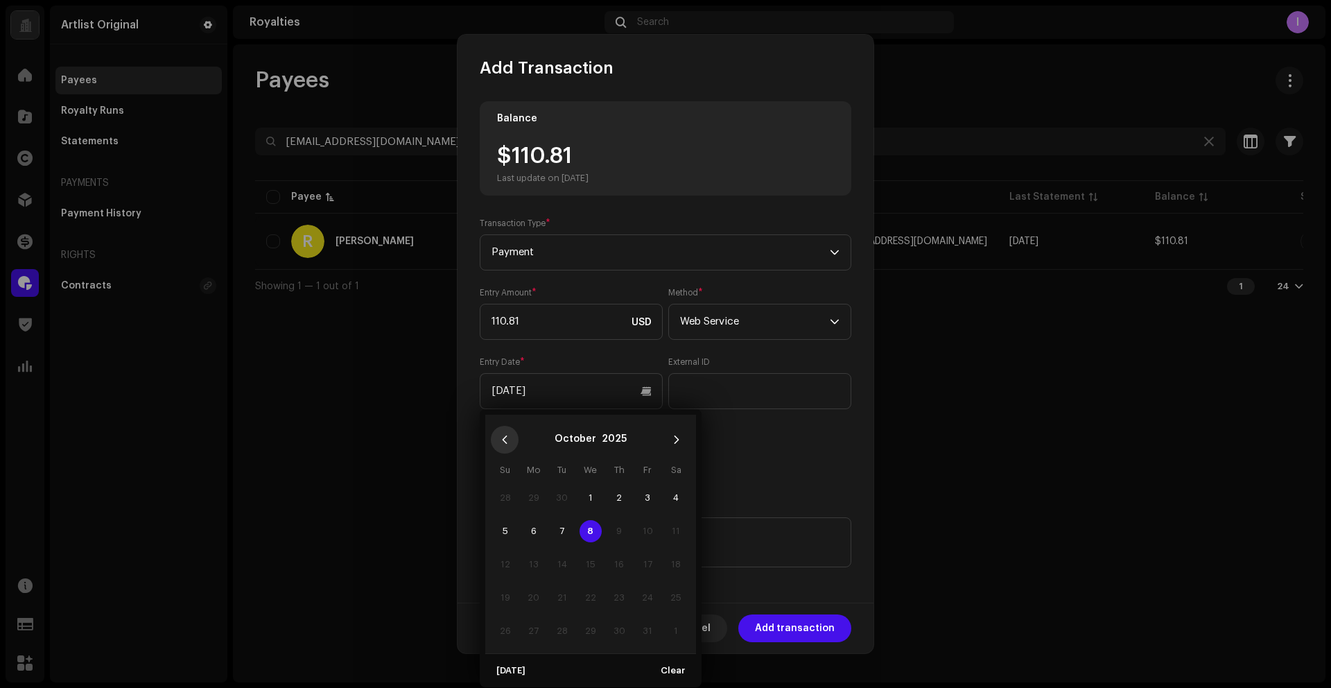
click at [502, 433] on button "Previous Month" at bounding box center [505, 440] width 28 height 28
click at [645, 502] on span "1" at bounding box center [647, 498] width 22 height 22
type input "[DATE]"
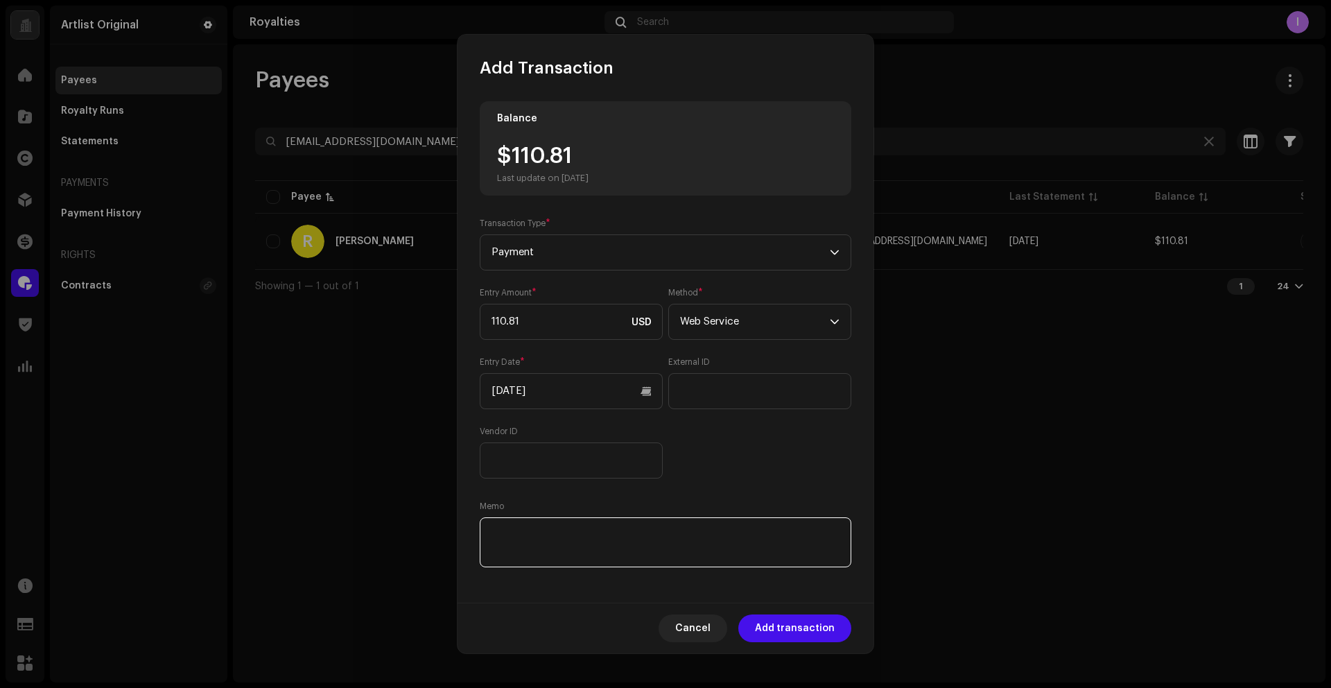
click at [631, 551] on textarea at bounding box center [666, 542] width 372 height 50
paste textarea "Statement ID: 5456699 / Invoice number: [PERSON_NAME] Gigante_5456699_Q2 2025 S…"
type textarea "Statement ID: 5456699 / Invoice number: [PERSON_NAME] Gigante_5456699_Q2 2025 S…"
click at [799, 629] on span "Add transaction" at bounding box center [795, 628] width 80 height 28
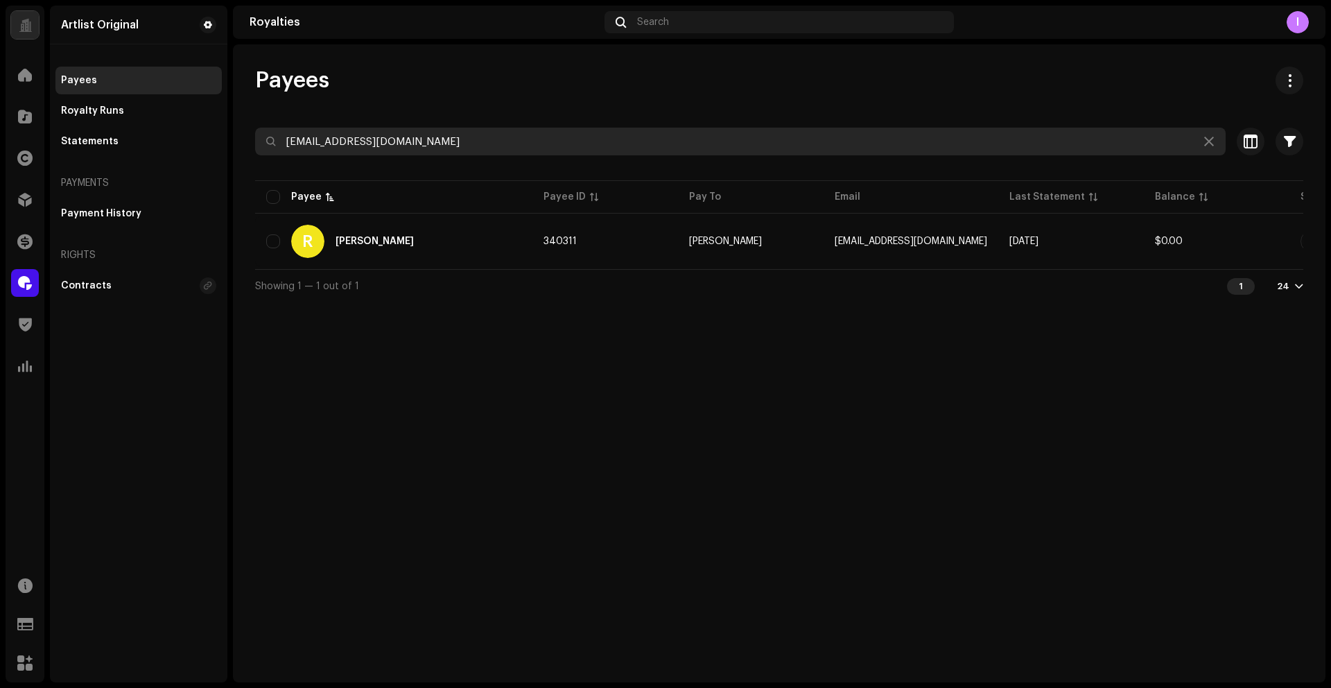
click at [405, 132] on input "[EMAIL_ADDRESS][DOMAIN_NAME]" at bounding box center [740, 142] width 971 height 28
paste input "[EMAIL_ADDRESS]"
type input "[EMAIL_ADDRESS][DOMAIN_NAME]"
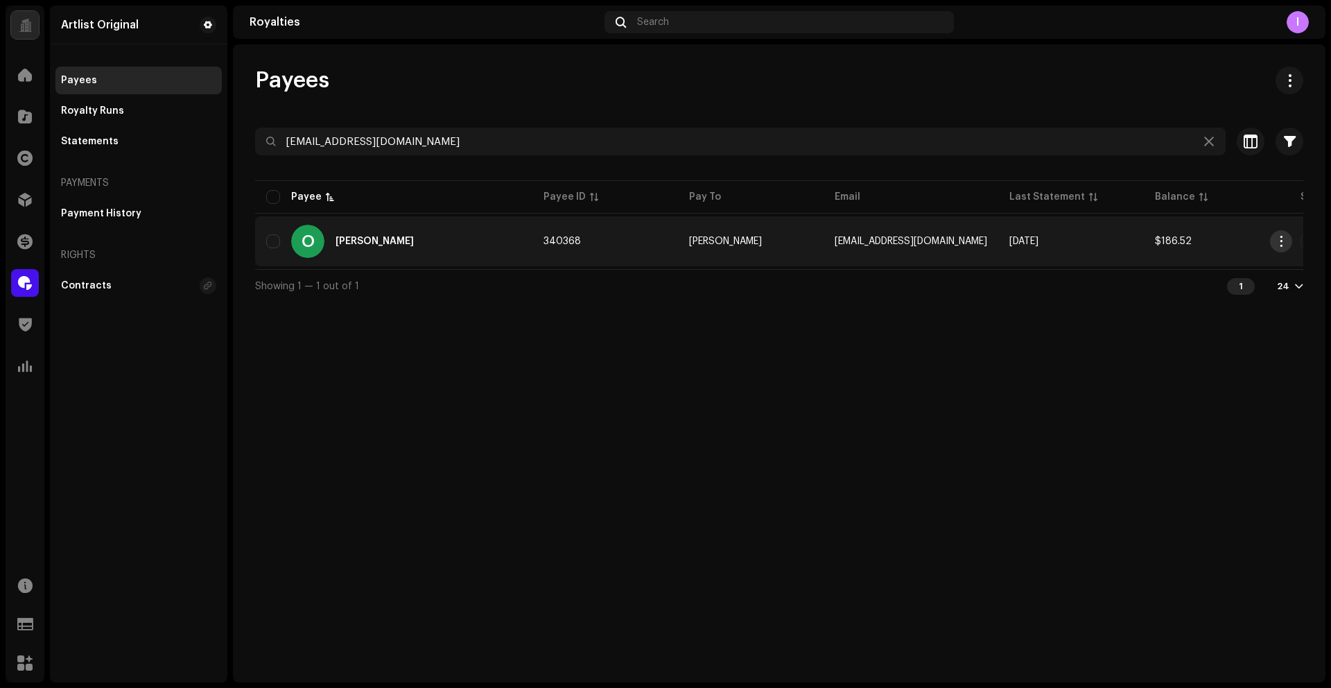
click at [1271, 238] on button "button" at bounding box center [1281, 241] width 22 height 22
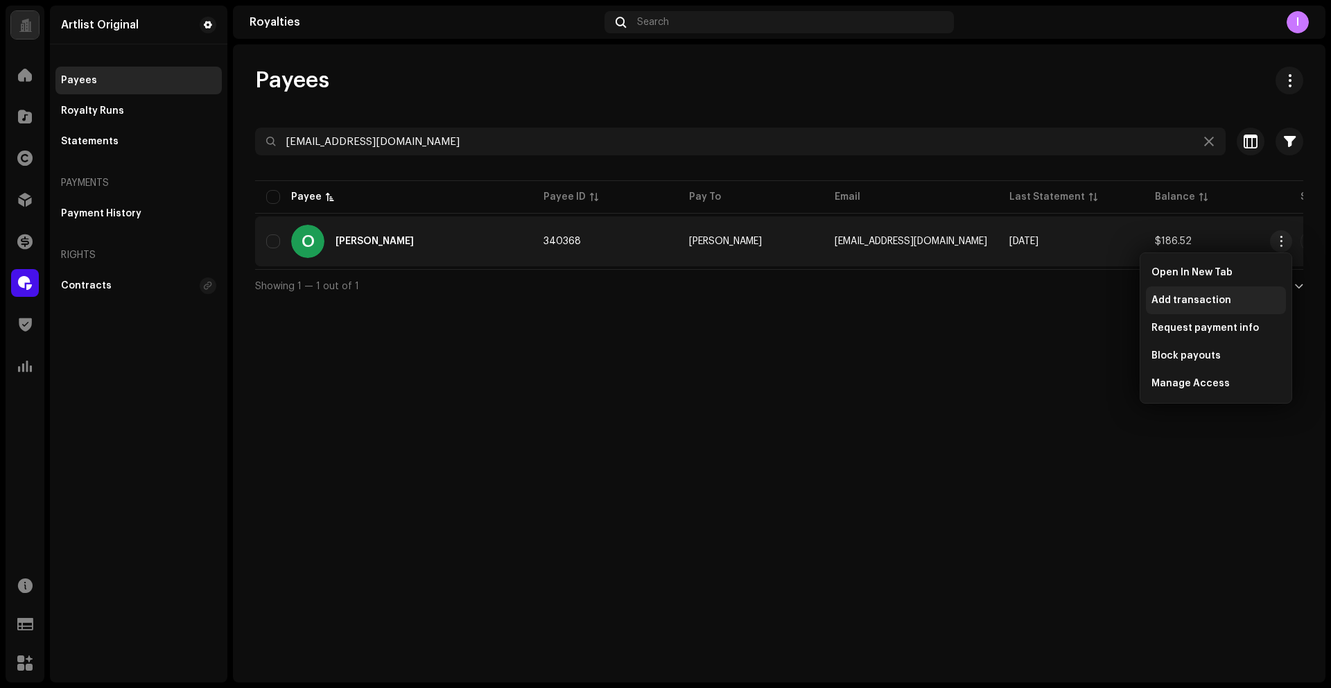
click at [1226, 299] on div "Add transaction" at bounding box center [1216, 300] width 129 height 11
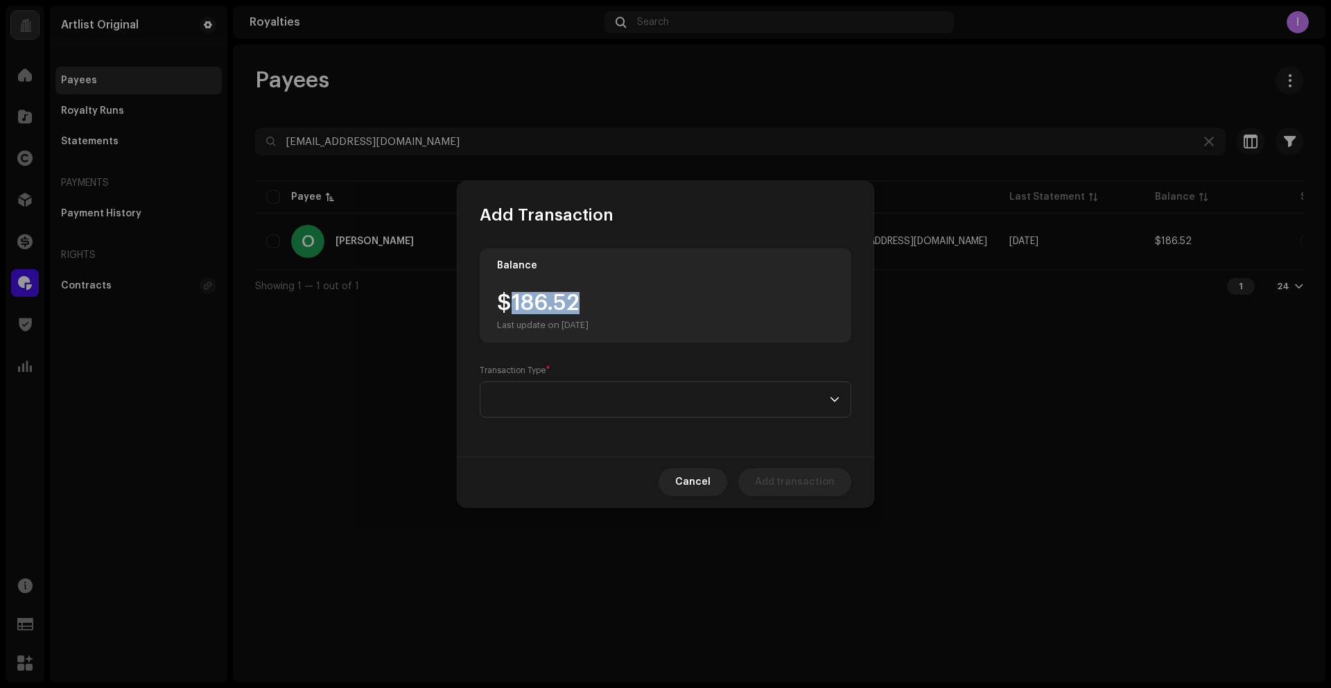
drag, startPoint x: 512, startPoint y: 304, endPoint x: 608, endPoint y: 313, distance: 96.8
click at [589, 309] on div "$186.52 Last update on [DATE]" at bounding box center [543, 311] width 92 height 39
copy div "186.52"
click at [574, 398] on span at bounding box center [661, 399] width 338 height 35
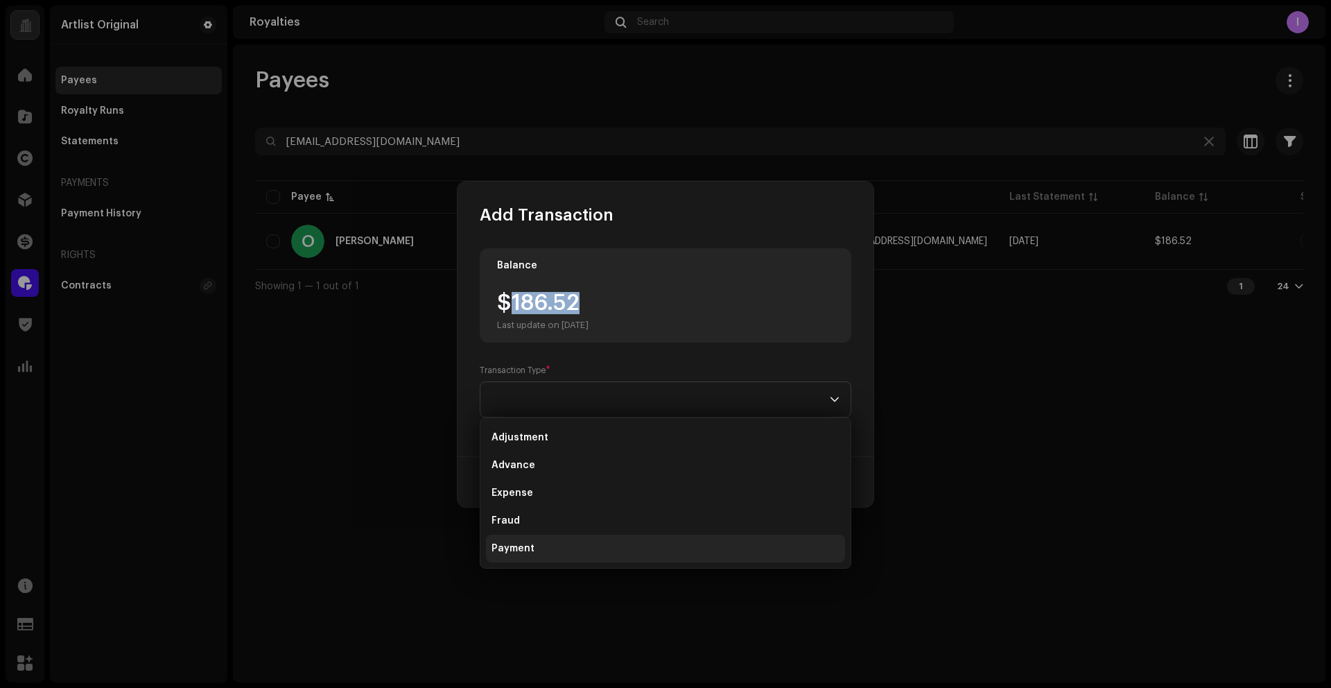
click at [524, 541] on span "Payment" at bounding box center [513, 548] width 43 height 14
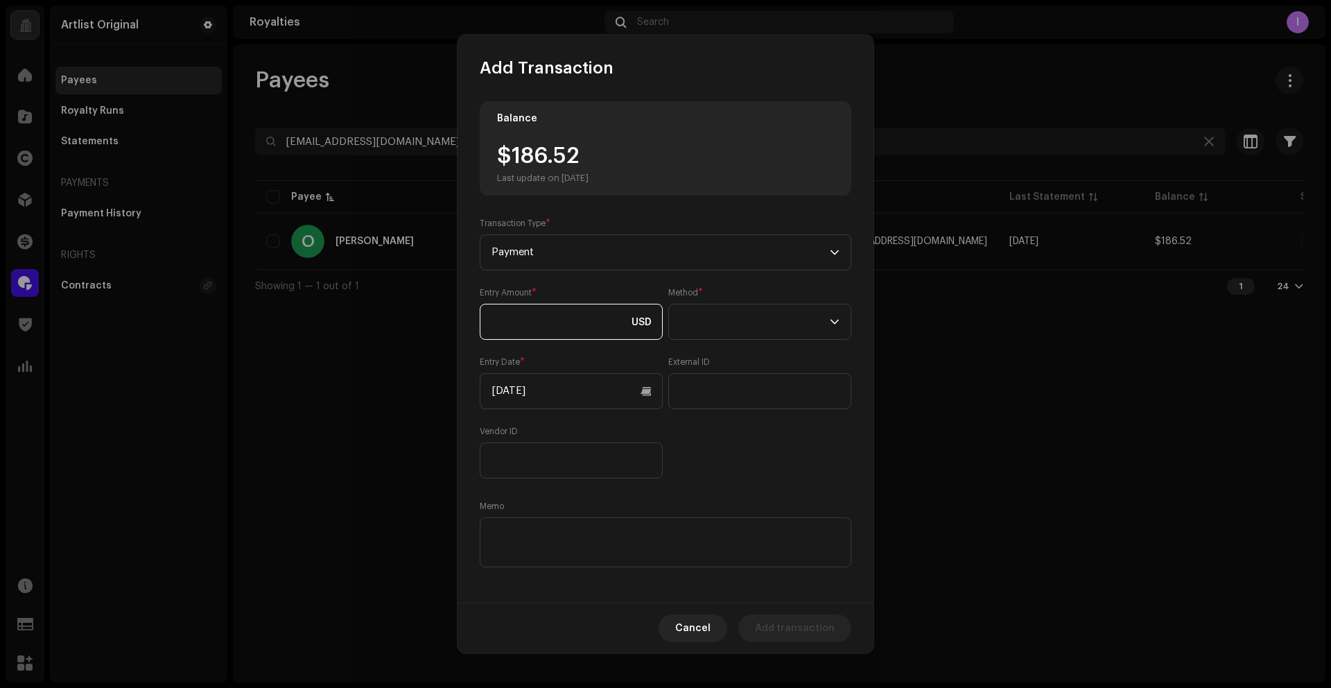
click at [526, 309] on input at bounding box center [571, 322] width 183 height 36
paste input "186.52"
type input "186.52"
click at [751, 320] on span at bounding box center [755, 321] width 150 height 35
click at [725, 439] on span "Web Service" at bounding box center [707, 443] width 60 height 14
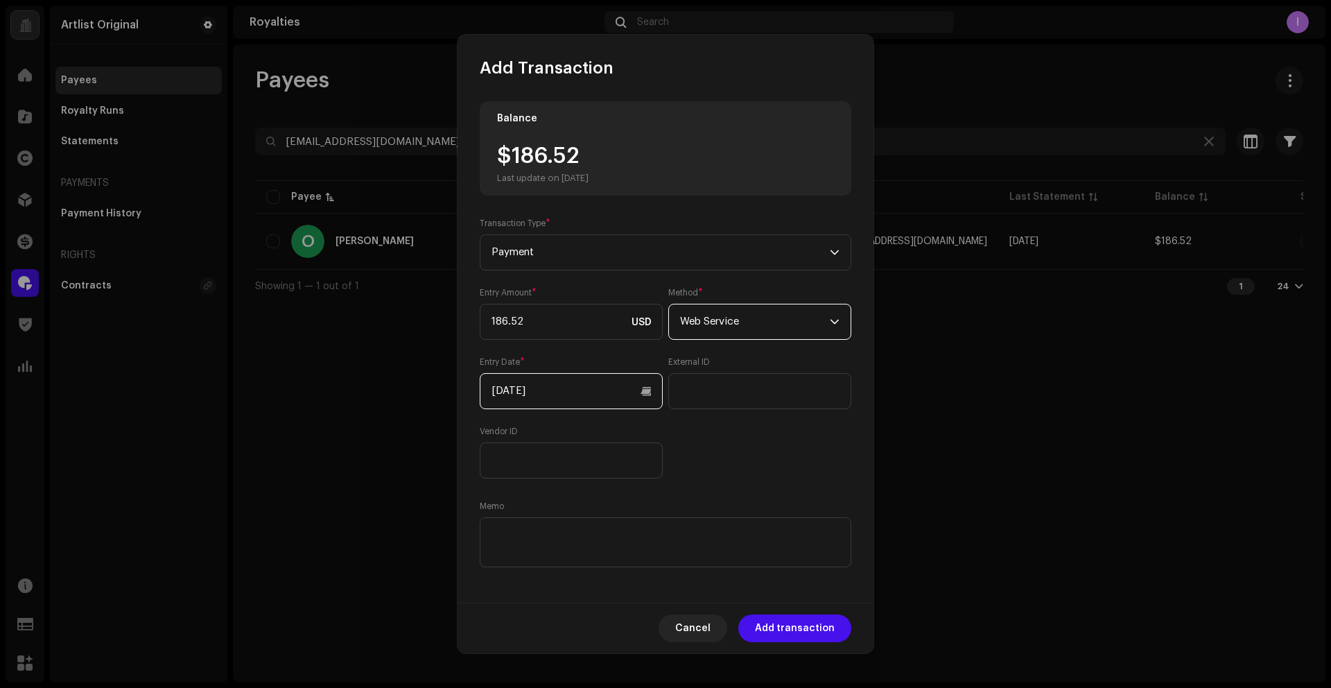
click at [579, 388] on input "[DATE]" at bounding box center [571, 391] width 183 height 36
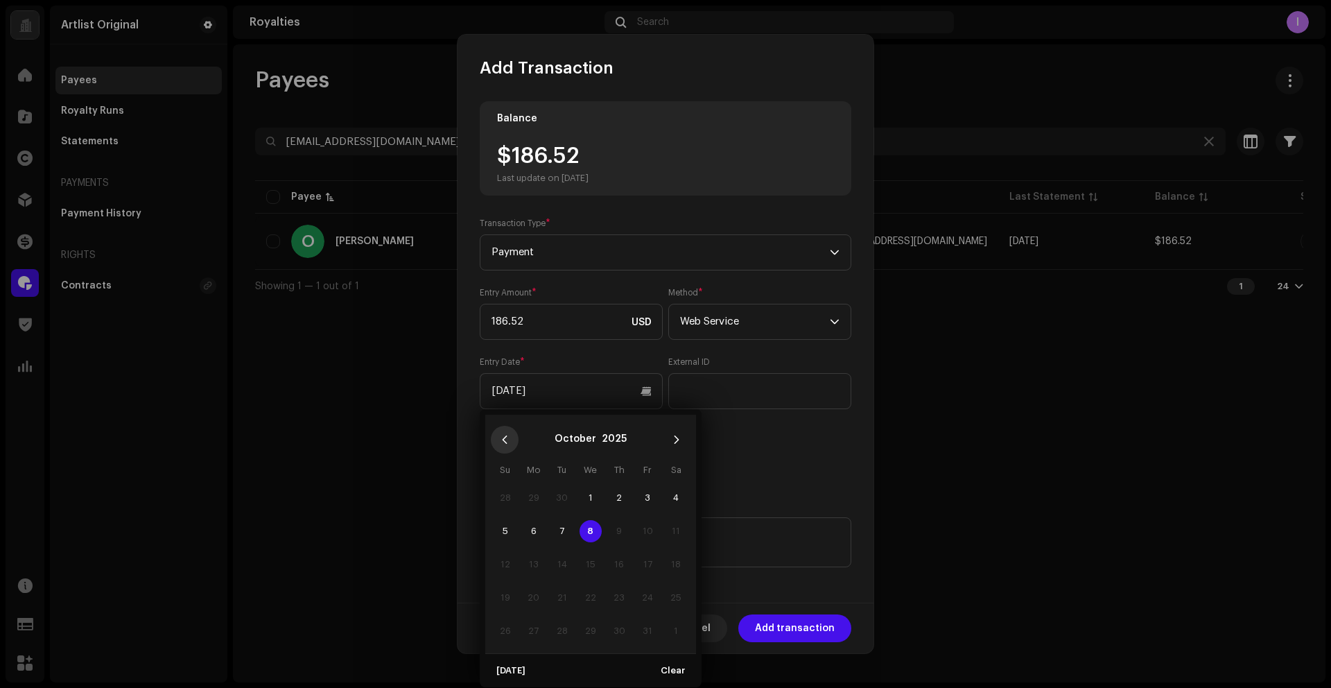
click at [502, 437] on icon "Previous Month" at bounding box center [505, 440] width 10 height 10
click at [503, 437] on icon "Previous Month" at bounding box center [505, 440] width 10 height 10
click at [641, 497] on span "1" at bounding box center [647, 498] width 22 height 22
type input "[DATE]"
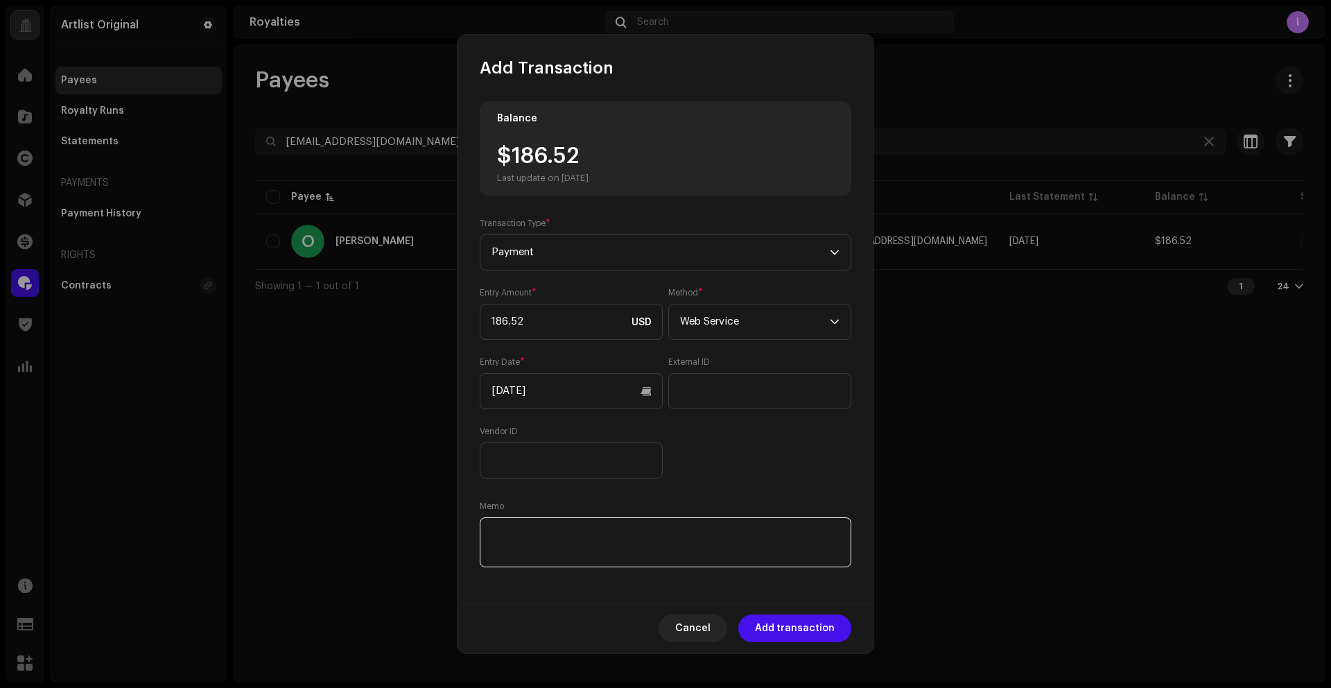
click at [645, 546] on textarea at bounding box center [666, 542] width 372 height 50
paste textarea "Statement ID: 5456692 / Invoice number: 588"
type textarea "Statement ID: 5456692 / Invoice number: 588"
click at [801, 627] on span "Add transaction" at bounding box center [795, 628] width 80 height 28
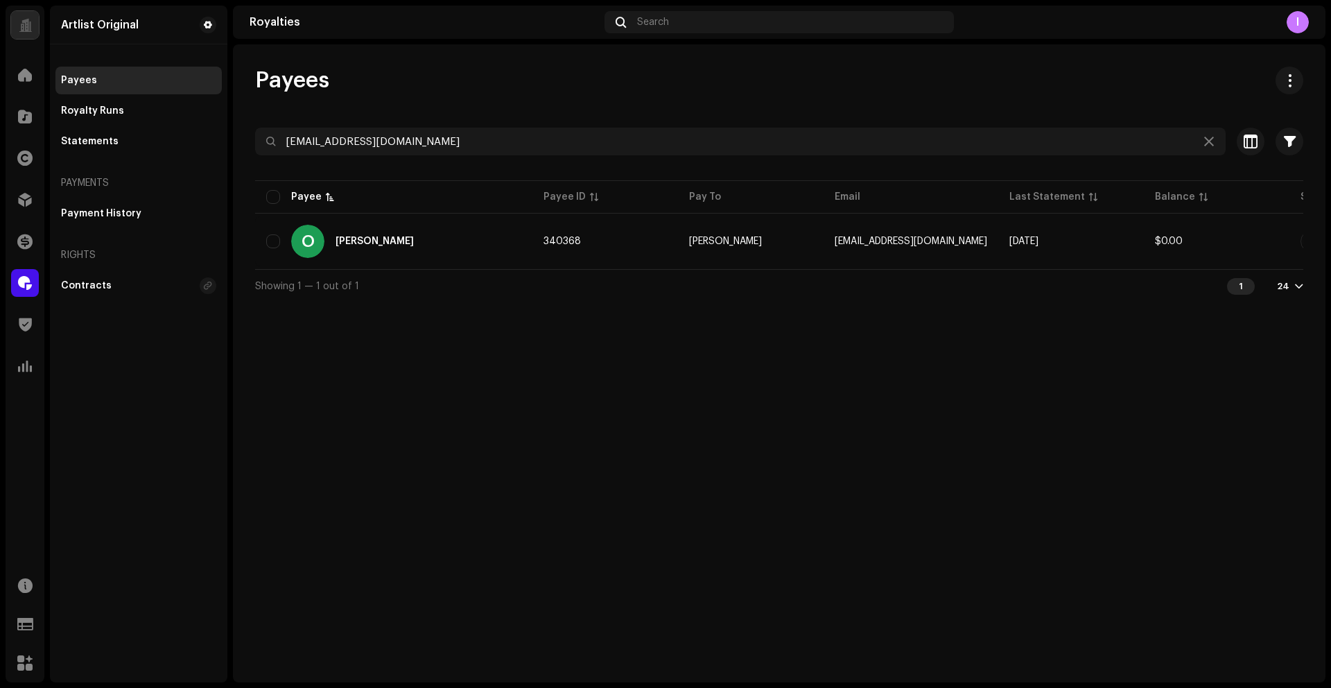
click at [383, 126] on div "Payees [EMAIL_ADDRESS][DOMAIN_NAME] Selected 0 Select all 1 Options Filters Sta…" at bounding box center [779, 185] width 1093 height 236
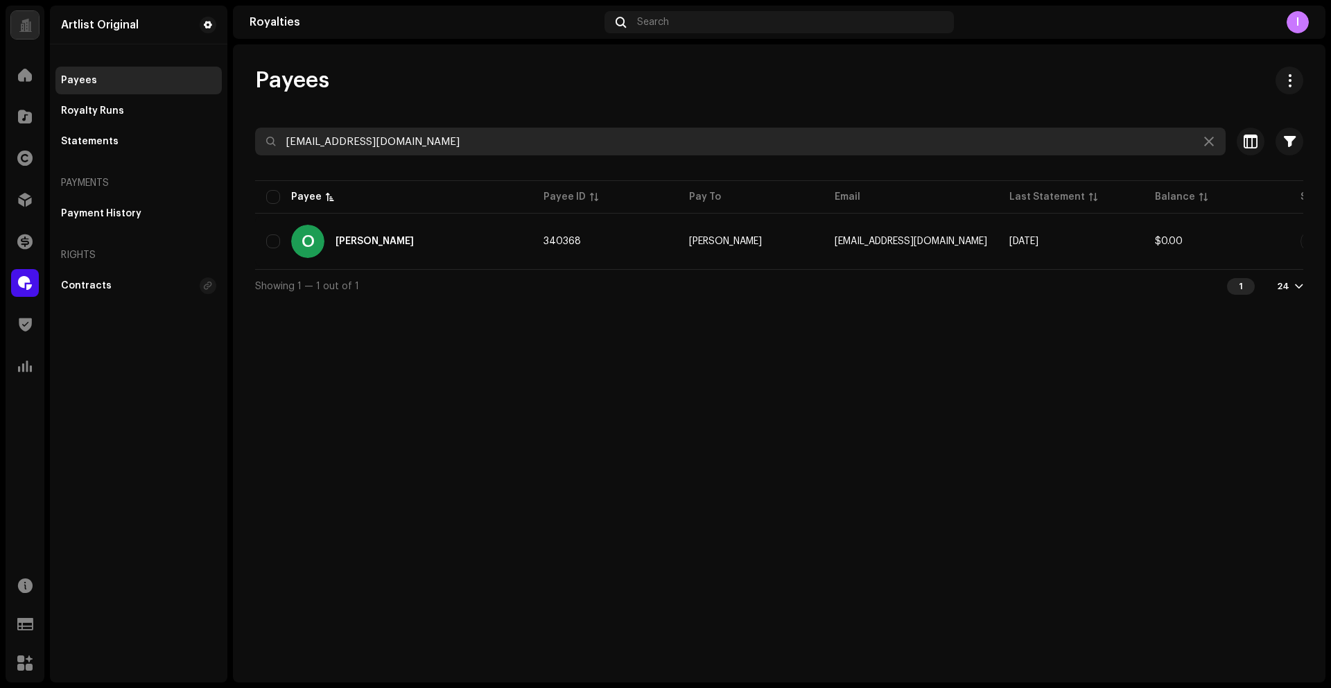
click at [384, 128] on input "[EMAIL_ADDRESS][DOMAIN_NAME]" at bounding box center [740, 142] width 971 height 28
click at [383, 135] on input "[EMAIL_ADDRESS][DOMAIN_NAME]" at bounding box center [740, 142] width 971 height 28
drag, startPoint x: 383, startPoint y: 135, endPoint x: 378, endPoint y: 107, distance: 28.3
click at [383, 135] on input "[EMAIL_ADDRESS][DOMAIN_NAME]" at bounding box center [740, 142] width 971 height 28
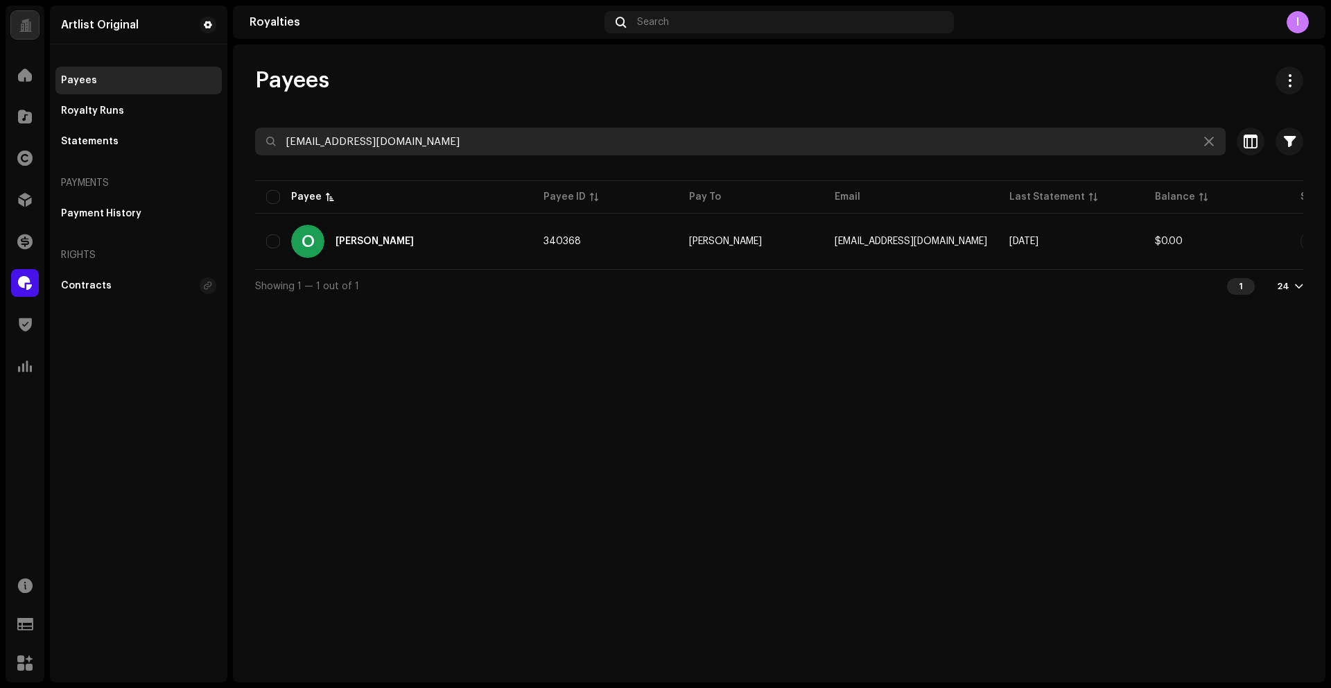
paste input "friflint"
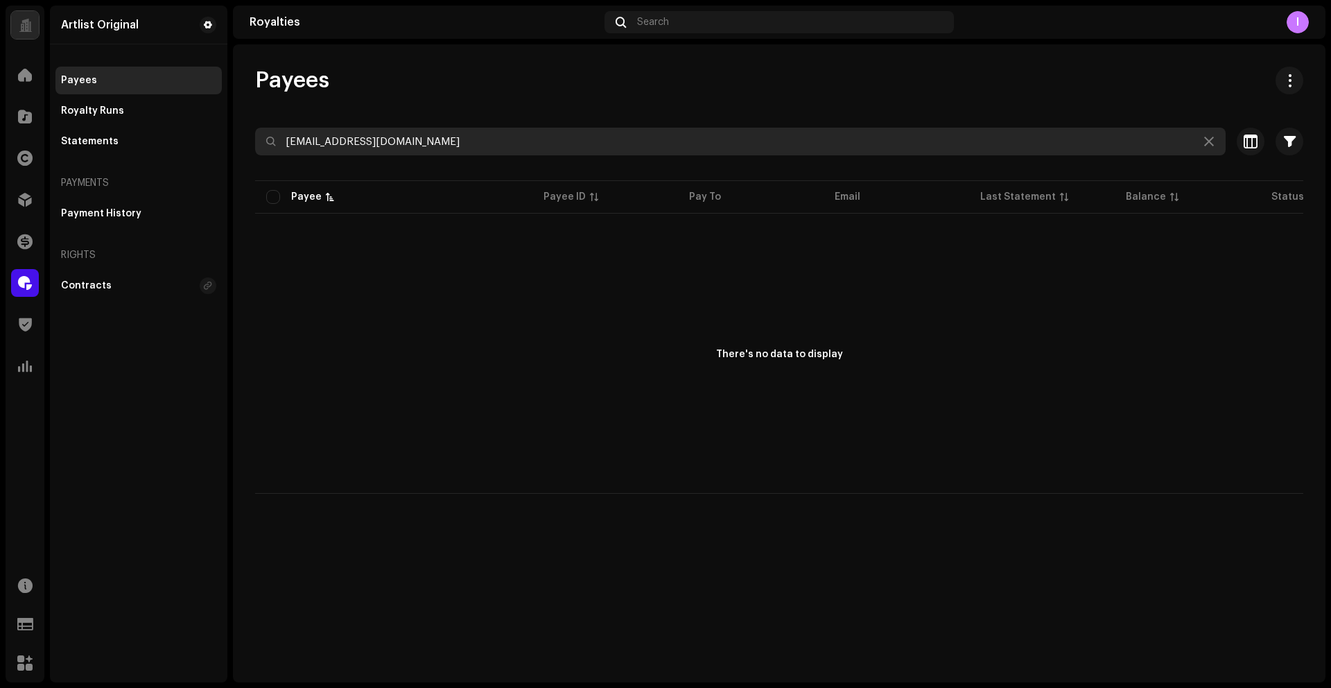
click at [392, 141] on input "[EMAIL_ADDRESS][DOMAIN_NAME]" at bounding box center [740, 142] width 971 height 28
paste input "[PERSON_NAME]"
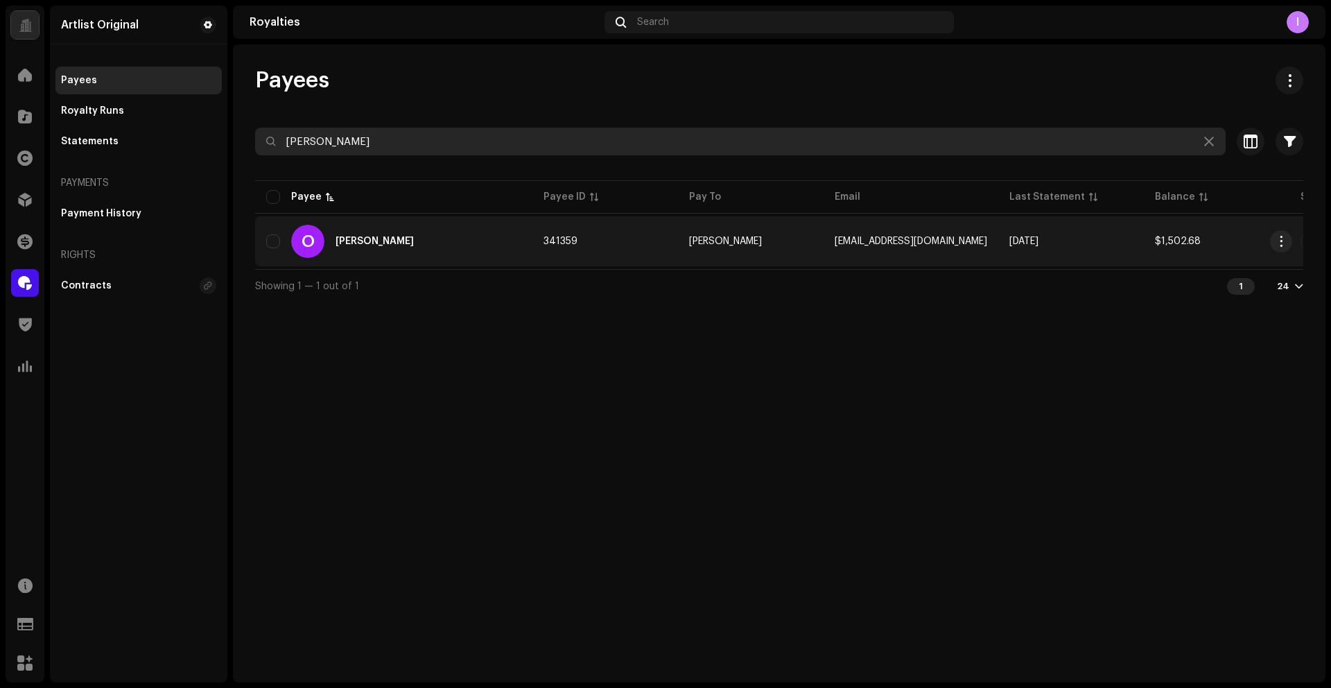
type input "[PERSON_NAME]"
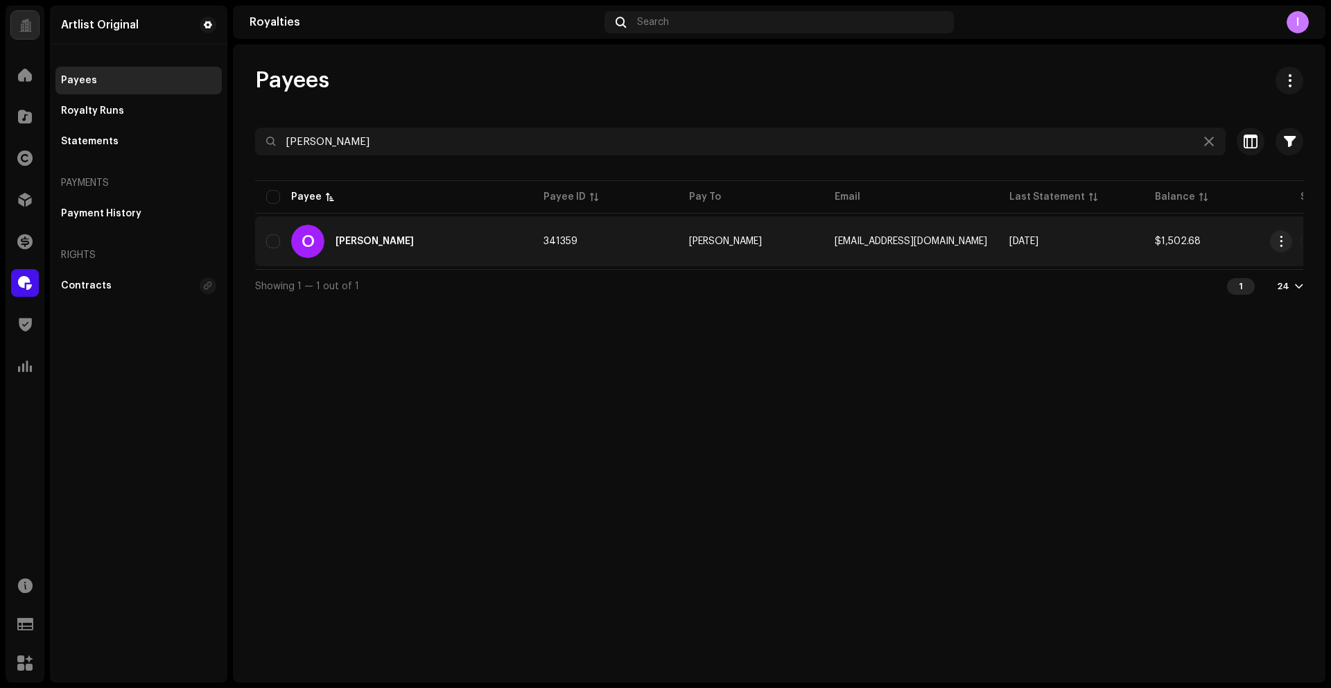
click at [371, 243] on div "[PERSON_NAME]" at bounding box center [375, 241] width 78 height 10
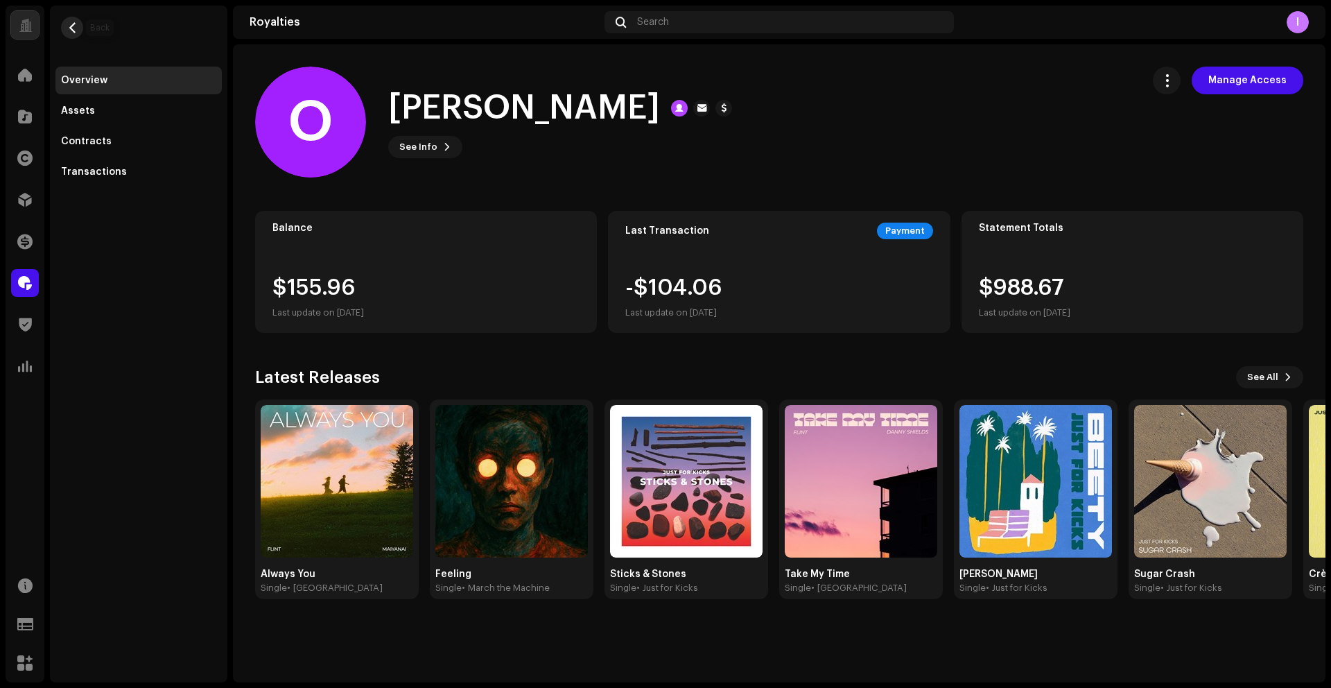
click at [67, 27] on span "button" at bounding box center [72, 27] width 10 height 11
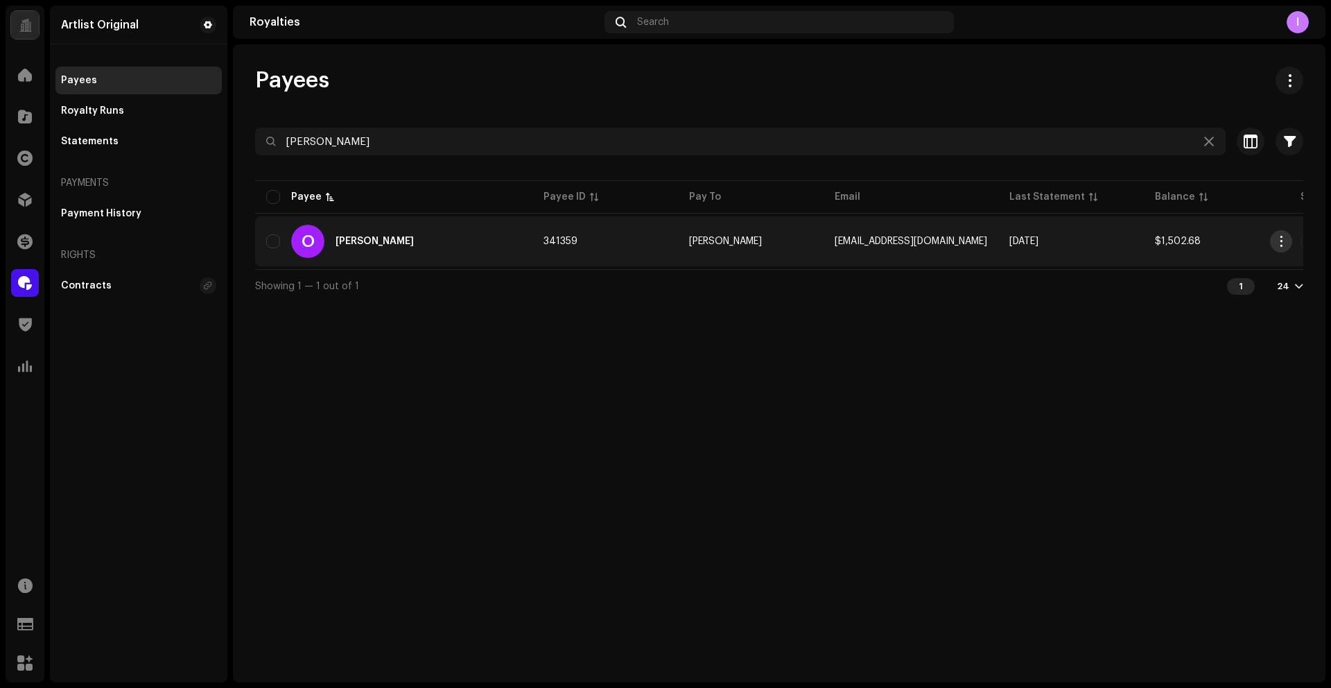
click at [1281, 246] on span "button" at bounding box center [1281, 241] width 10 height 11
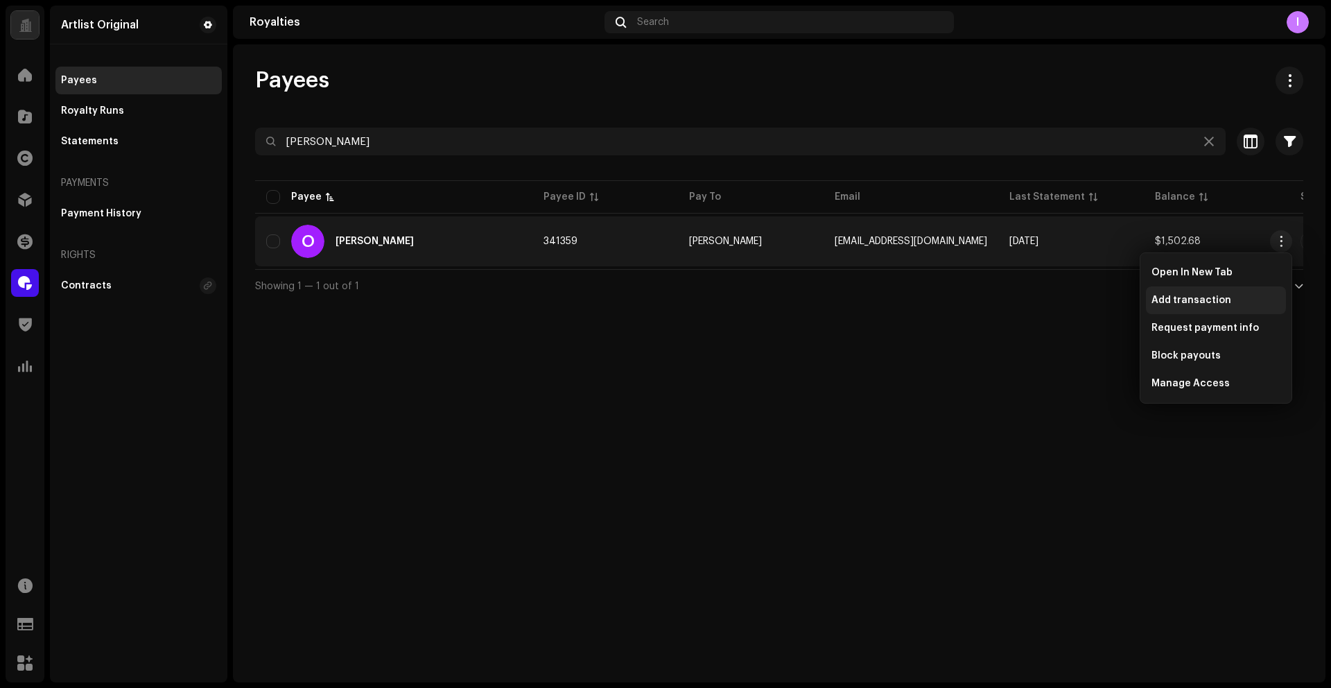
click at [1183, 304] on span "Add transaction" at bounding box center [1192, 300] width 80 height 11
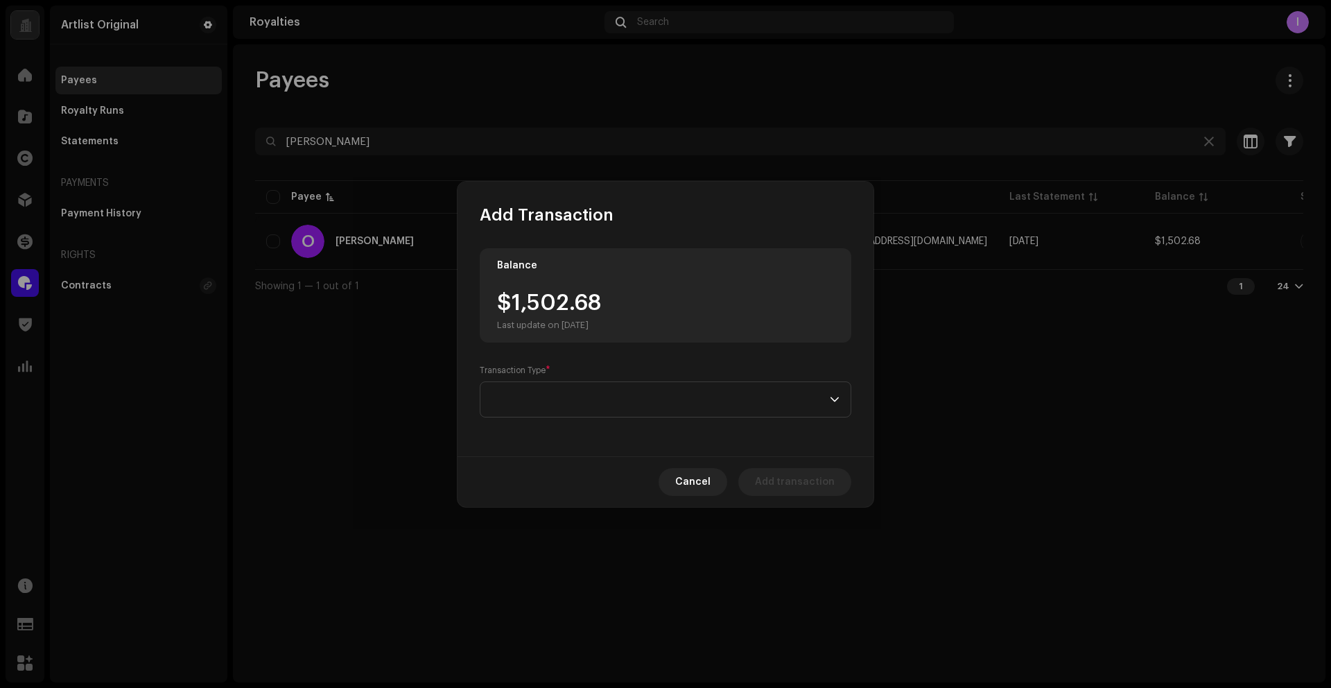
click at [515, 315] on div "$1,502.68 Last update on [DATE]" at bounding box center [549, 311] width 104 height 39
drag, startPoint x: 515, startPoint y: 307, endPoint x: 612, endPoint y: 308, distance: 97.1
click at [612, 308] on div "$1,502.68 Last update on [DATE]" at bounding box center [665, 311] width 337 height 39
copy div "1,502.68"
click at [576, 403] on span at bounding box center [661, 399] width 338 height 35
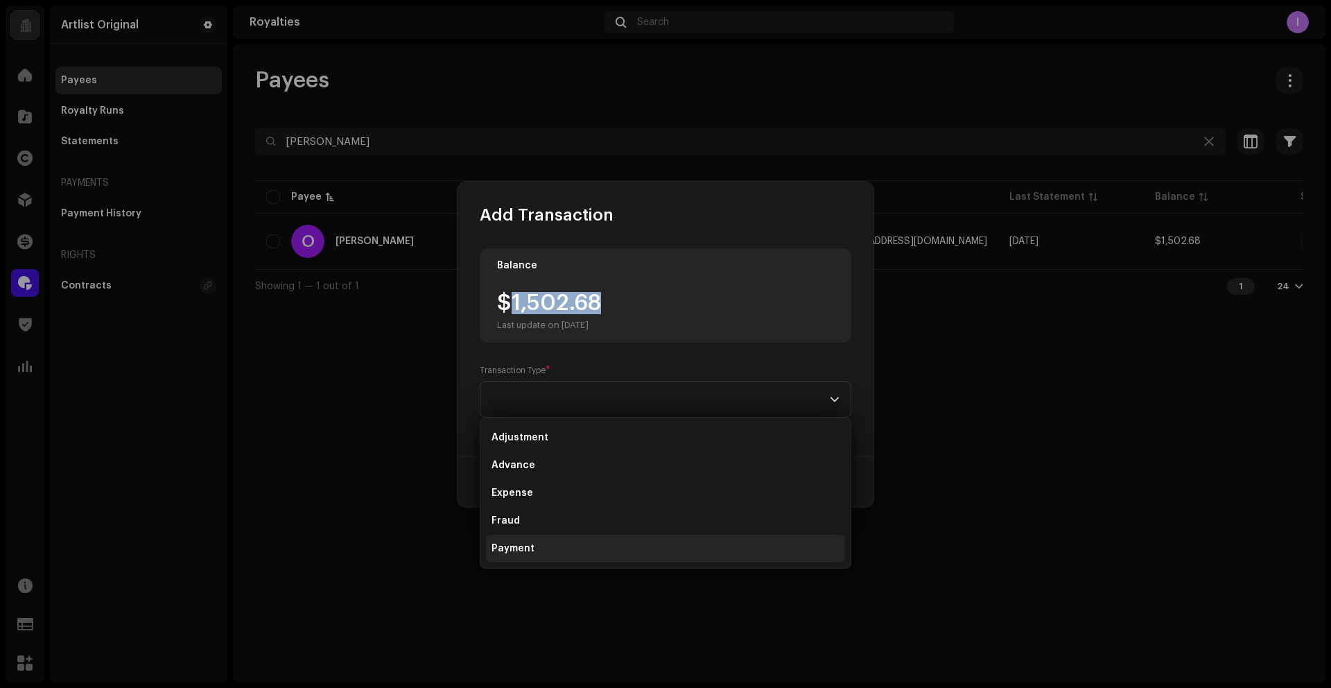
click at [510, 553] on span "Payment" at bounding box center [513, 548] width 43 height 14
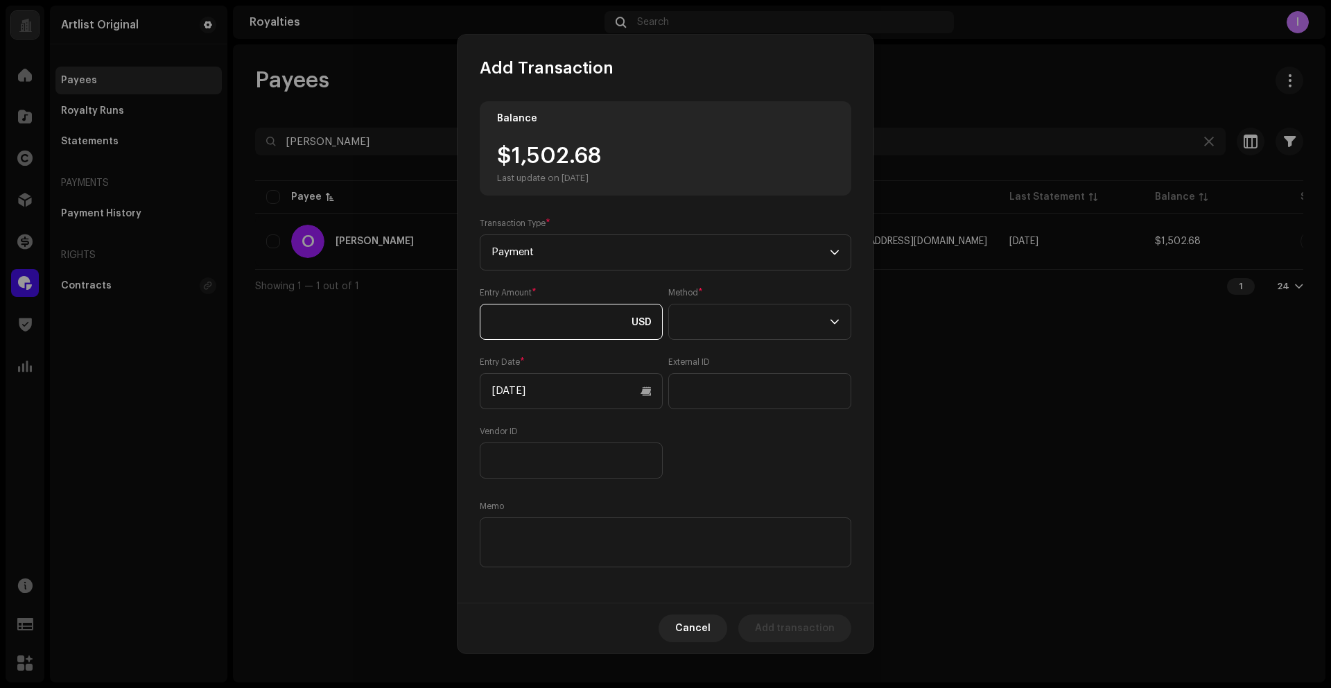
click at [532, 322] on input at bounding box center [571, 322] width 183 height 36
paste input "1,502.68"
type input "1,502.68"
click at [729, 323] on span at bounding box center [755, 321] width 150 height 35
click at [714, 440] on span "Web Service" at bounding box center [707, 443] width 60 height 14
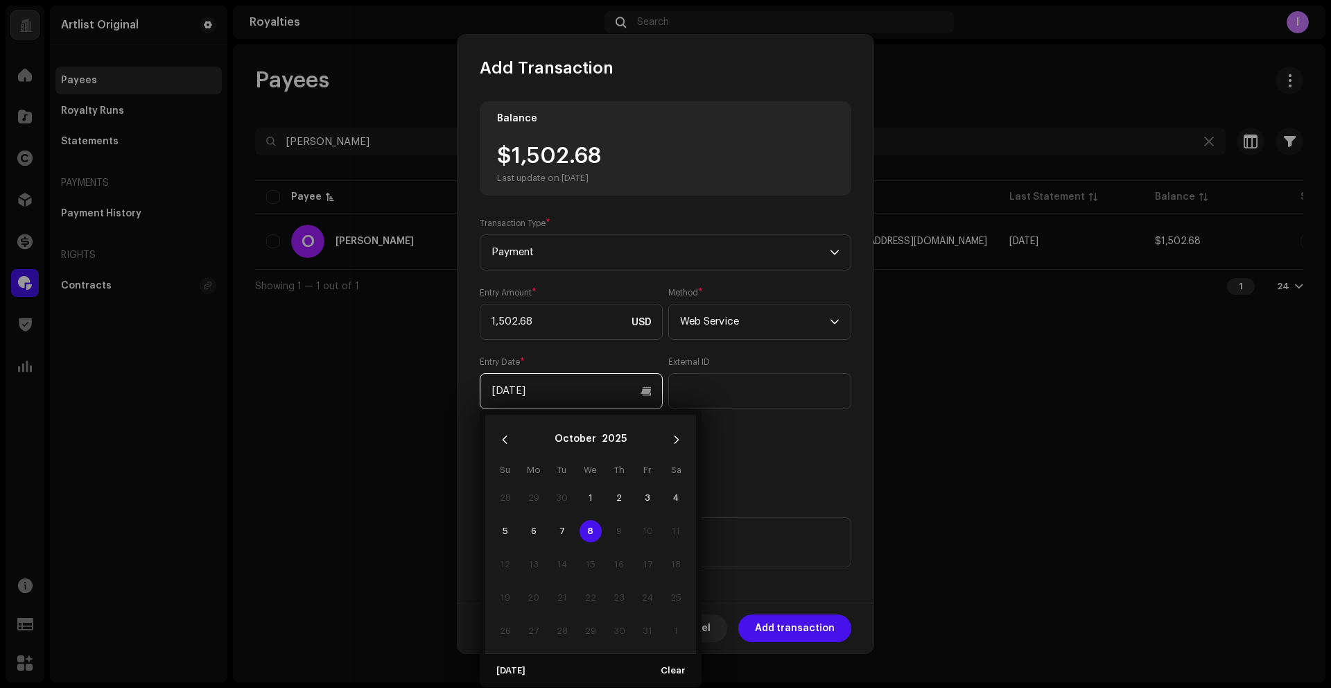
click at [591, 381] on input "[DATE]" at bounding box center [571, 391] width 183 height 36
click at [498, 444] on button "Previous Month" at bounding box center [505, 440] width 28 height 28
click at [652, 498] on span "1" at bounding box center [647, 498] width 22 height 22
type input "[DATE]"
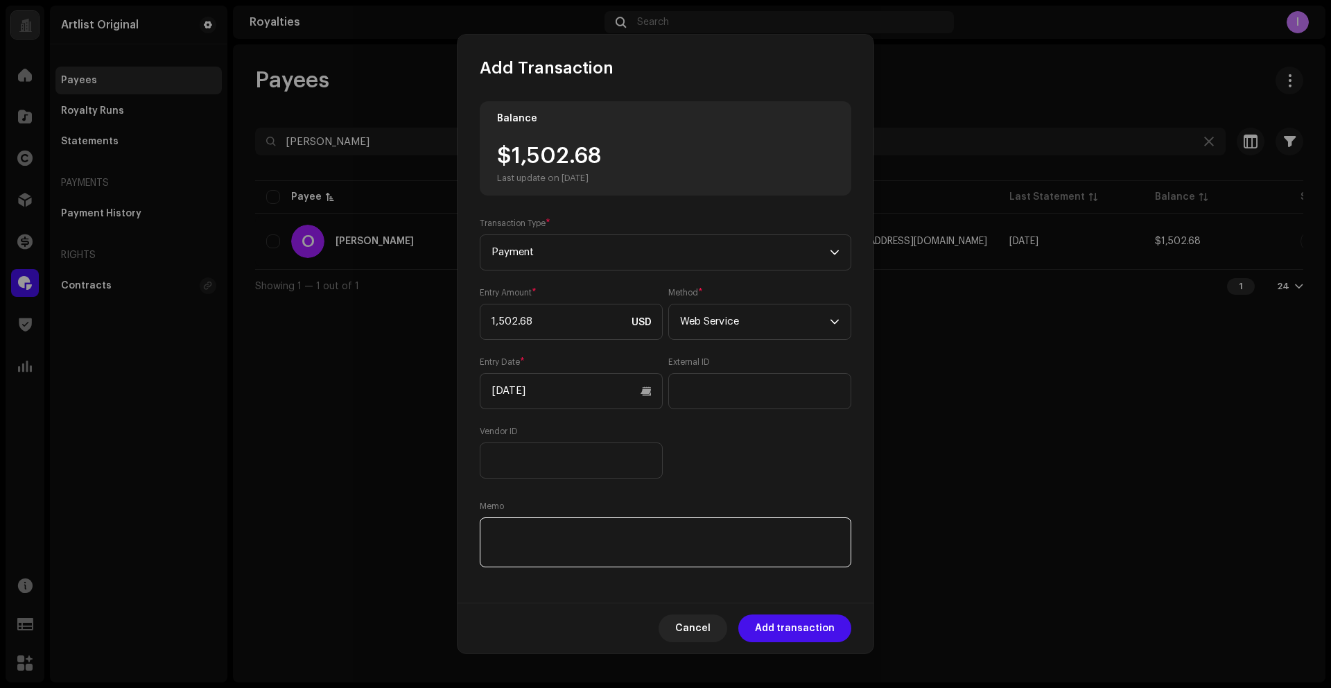
click at [706, 550] on textarea at bounding box center [666, 542] width 372 height 50
paste textarea "Statement ID: 5456348 / Invoice number: 1012"
type textarea "Statement ID: 5456348 / Invoice number: 1012"
click at [810, 633] on span "Add transaction" at bounding box center [795, 628] width 80 height 28
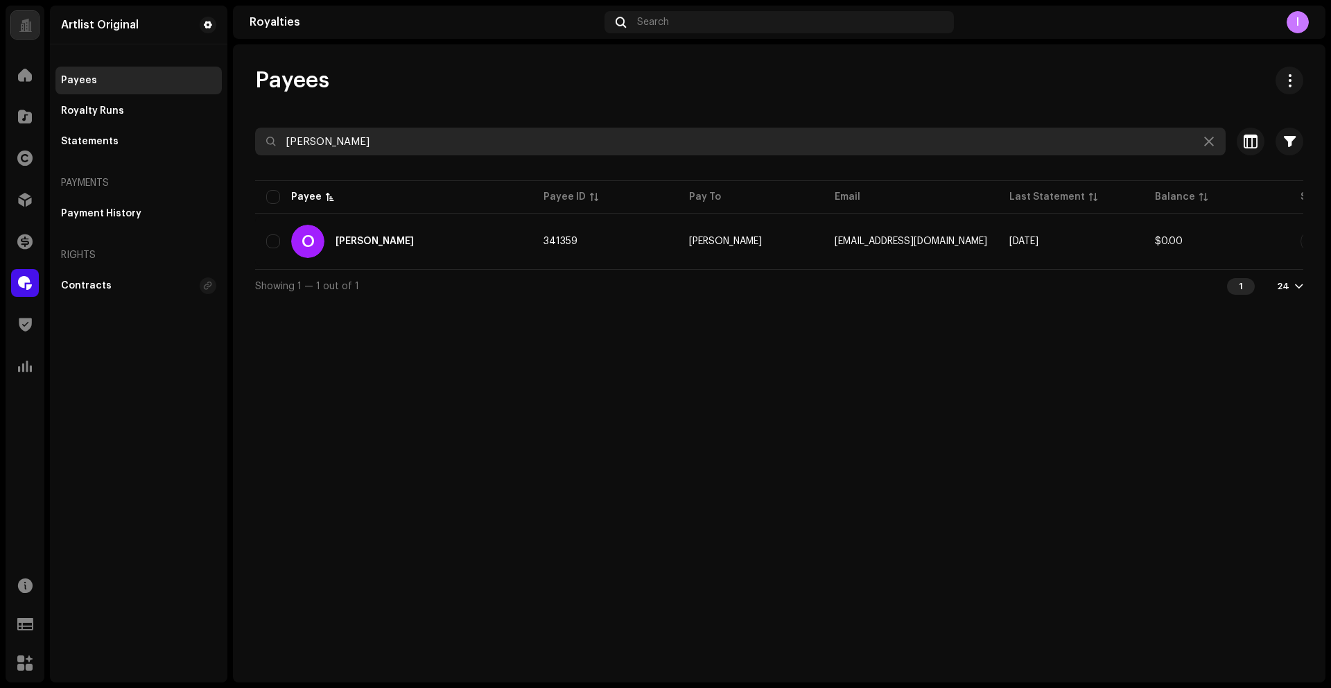
click at [343, 143] on input "[PERSON_NAME]" at bounding box center [740, 142] width 971 height 28
paste input "[EMAIL_ADDRESS][DOMAIN_NAME]"
type input "[EMAIL_ADDRESS][DOMAIN_NAME]"
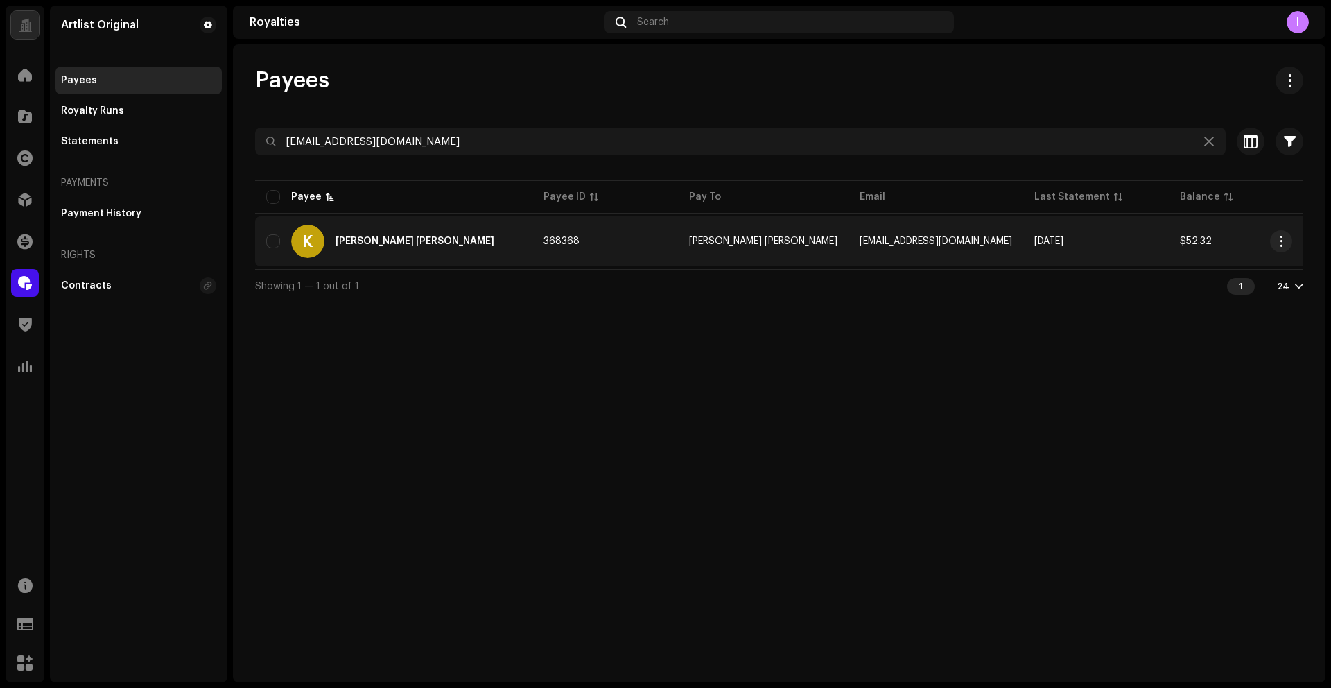
click at [448, 252] on div "K [PERSON_NAME] [PERSON_NAME]" at bounding box center [393, 241] width 255 height 33
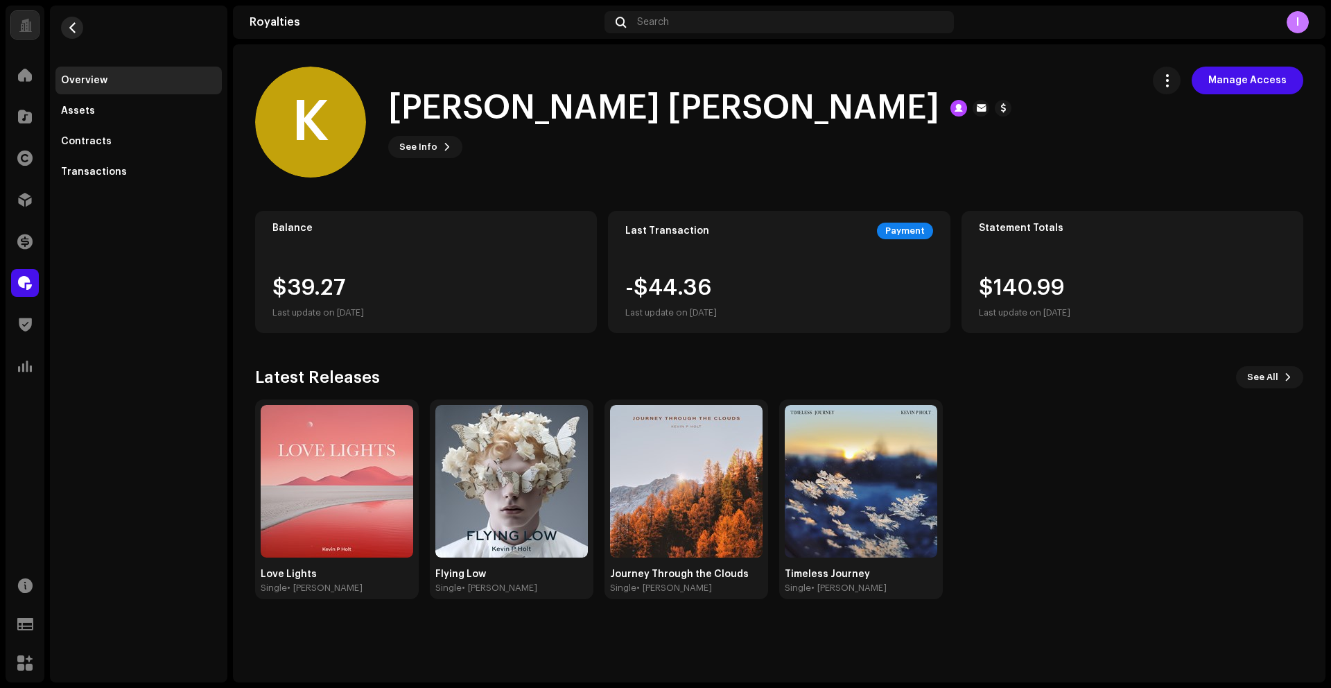
click at [76, 31] on span "button" at bounding box center [72, 27] width 10 height 11
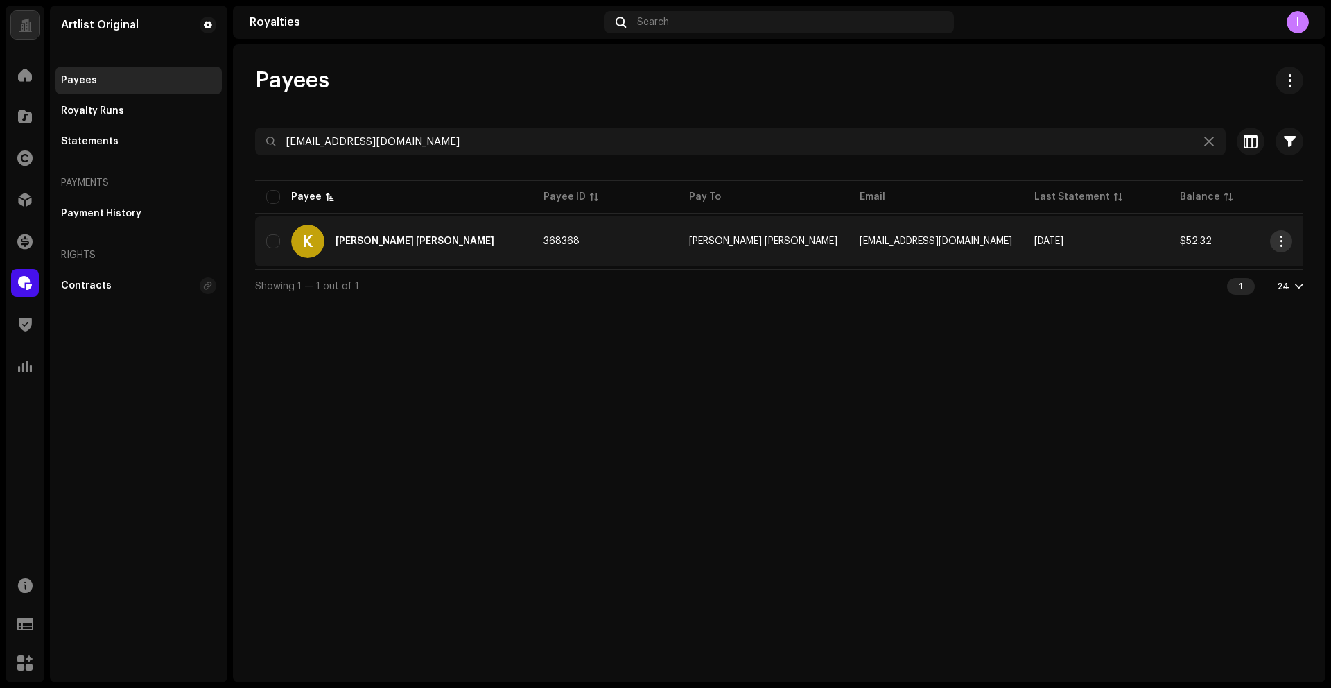
click at [1279, 242] on span "button" at bounding box center [1281, 241] width 10 height 11
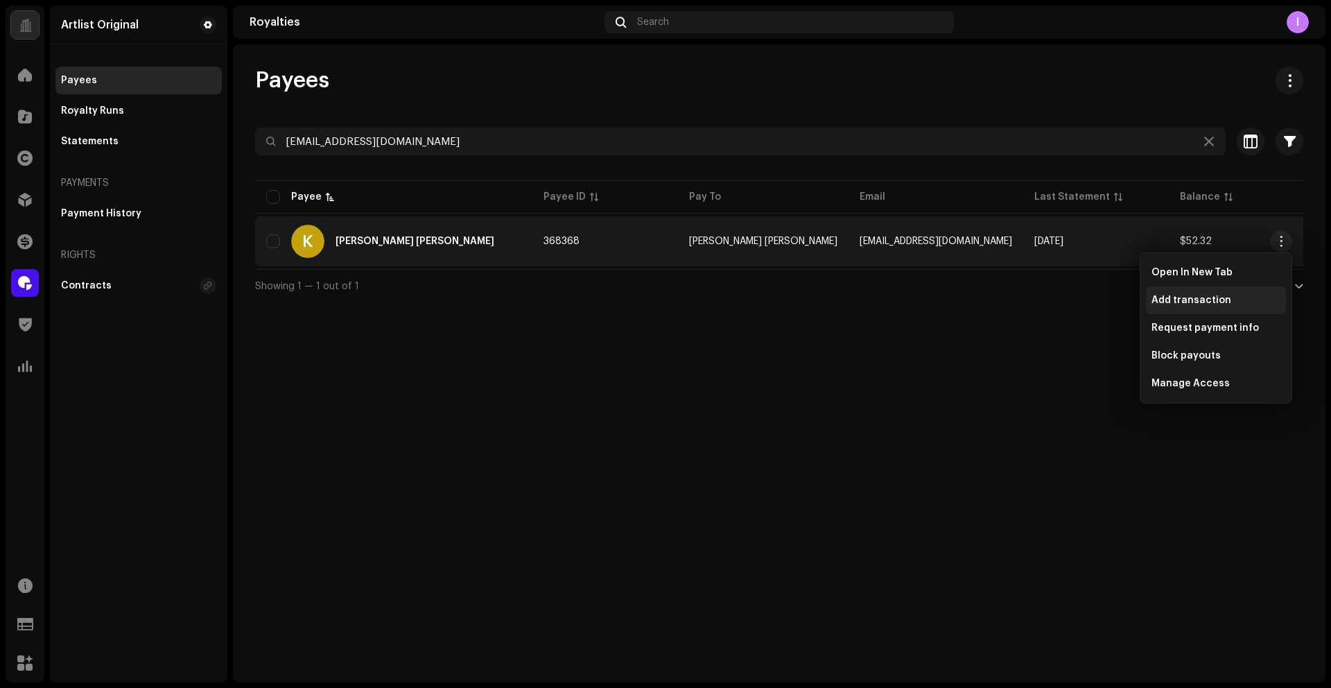
click at [1195, 298] on span "Add transaction" at bounding box center [1192, 300] width 80 height 11
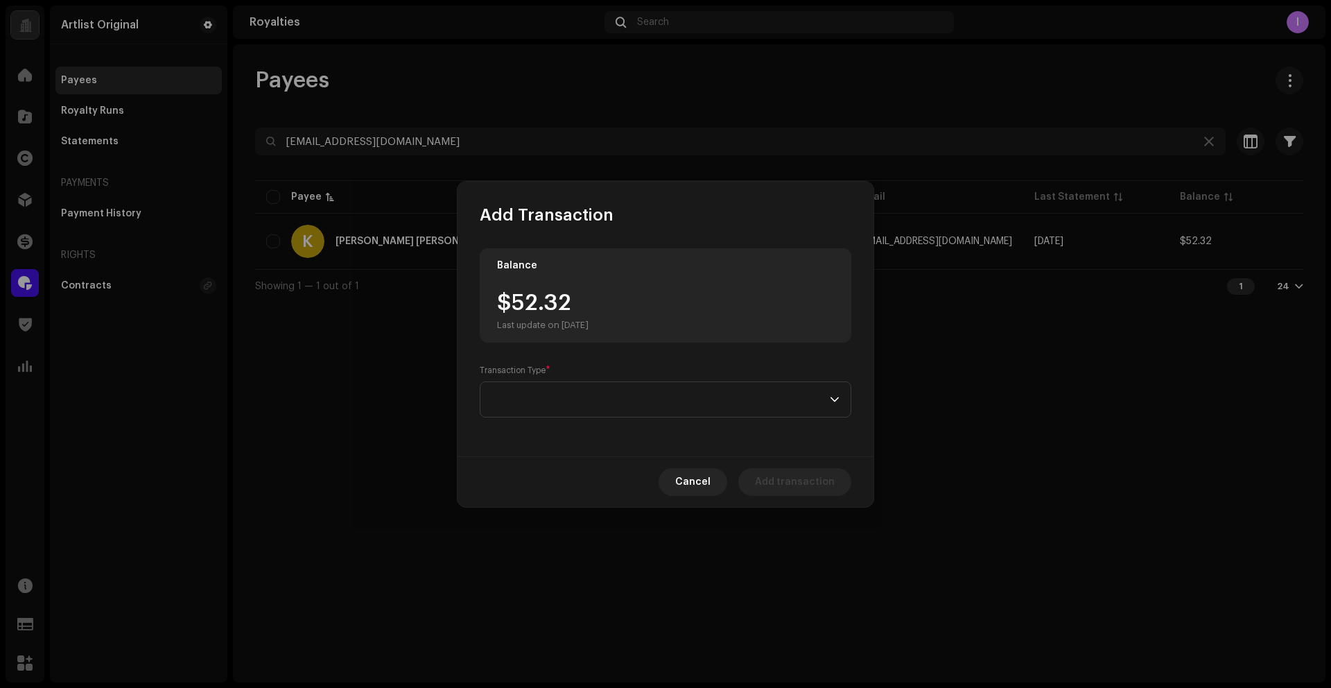
click at [523, 307] on div "$52.32 Last update on [DATE]" at bounding box center [543, 311] width 92 height 39
drag, startPoint x: 512, startPoint y: 306, endPoint x: 582, endPoint y: 324, distance: 71.6
click at [580, 309] on div "$52.32 Last update on [DATE]" at bounding box center [543, 311] width 92 height 39
copy div "52.32"
click at [558, 395] on span at bounding box center [661, 399] width 338 height 35
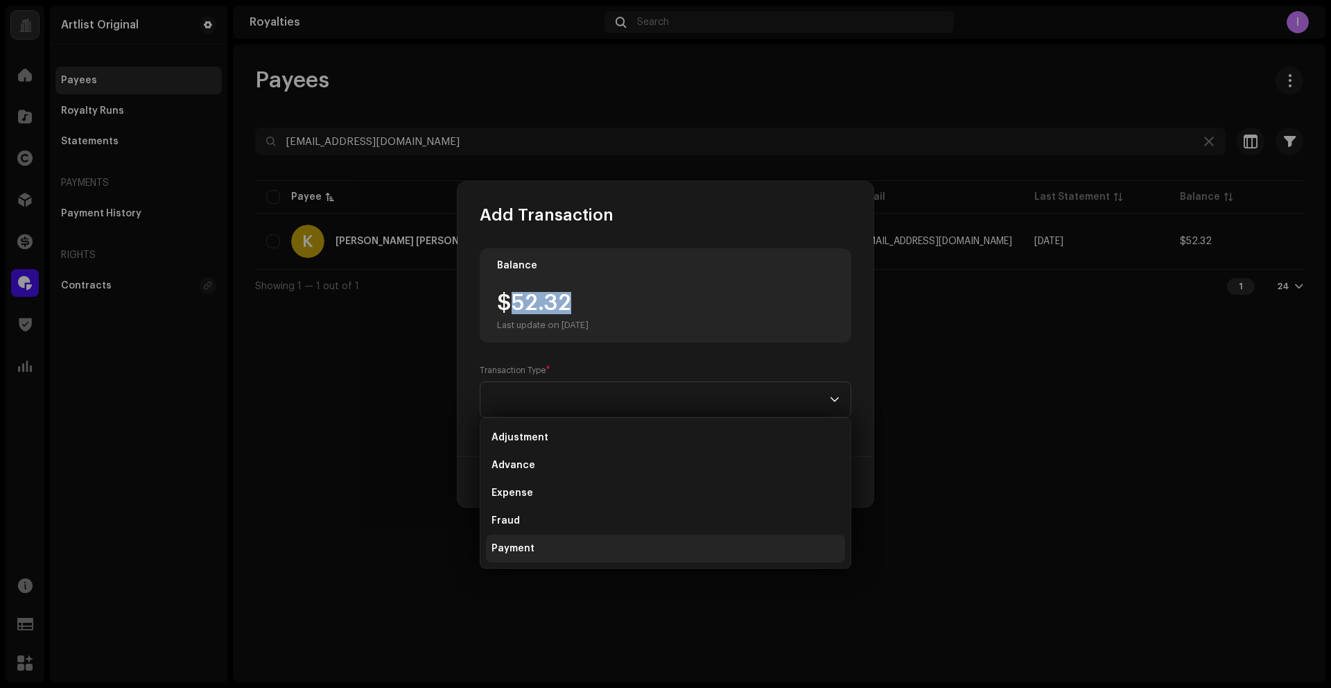
click at [517, 553] on span "Payment" at bounding box center [513, 548] width 43 height 14
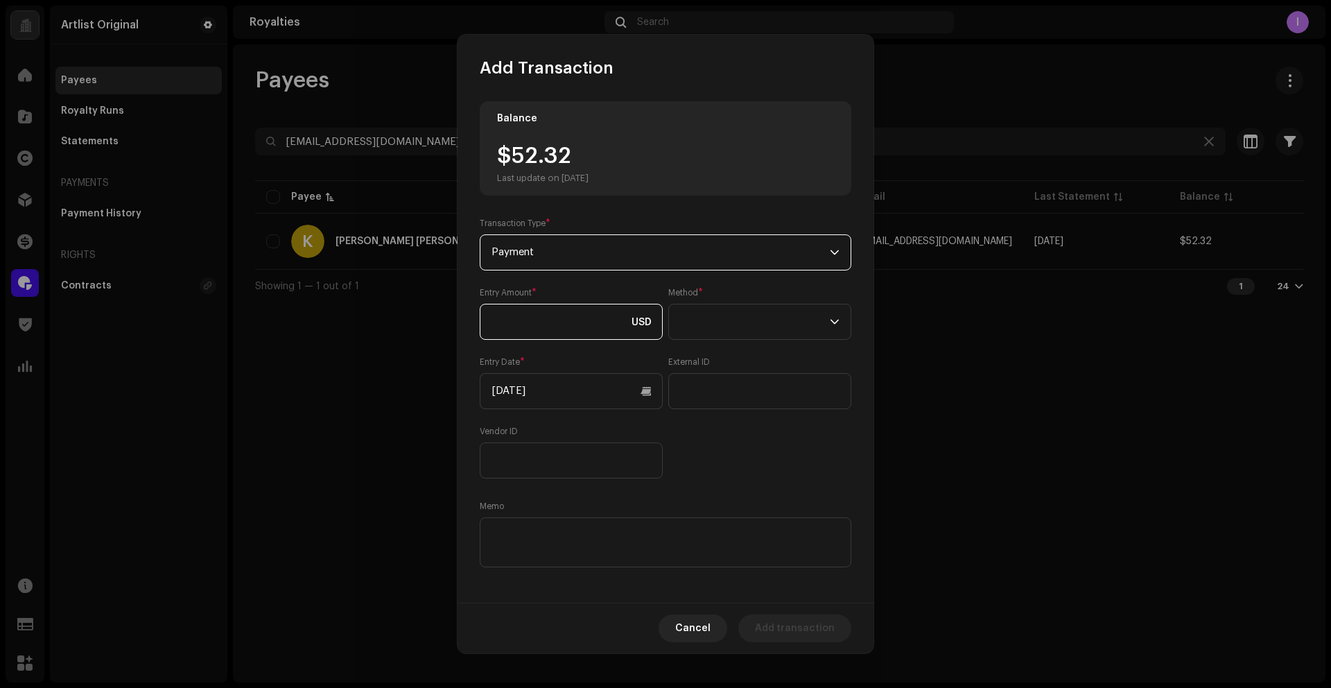
click at [571, 331] on input at bounding box center [571, 322] width 183 height 36
paste input "52.32"
type input "52.32"
click at [729, 331] on span at bounding box center [755, 321] width 150 height 35
drag, startPoint x: 713, startPoint y: 444, endPoint x: 708, endPoint y: 438, distance: 7.9
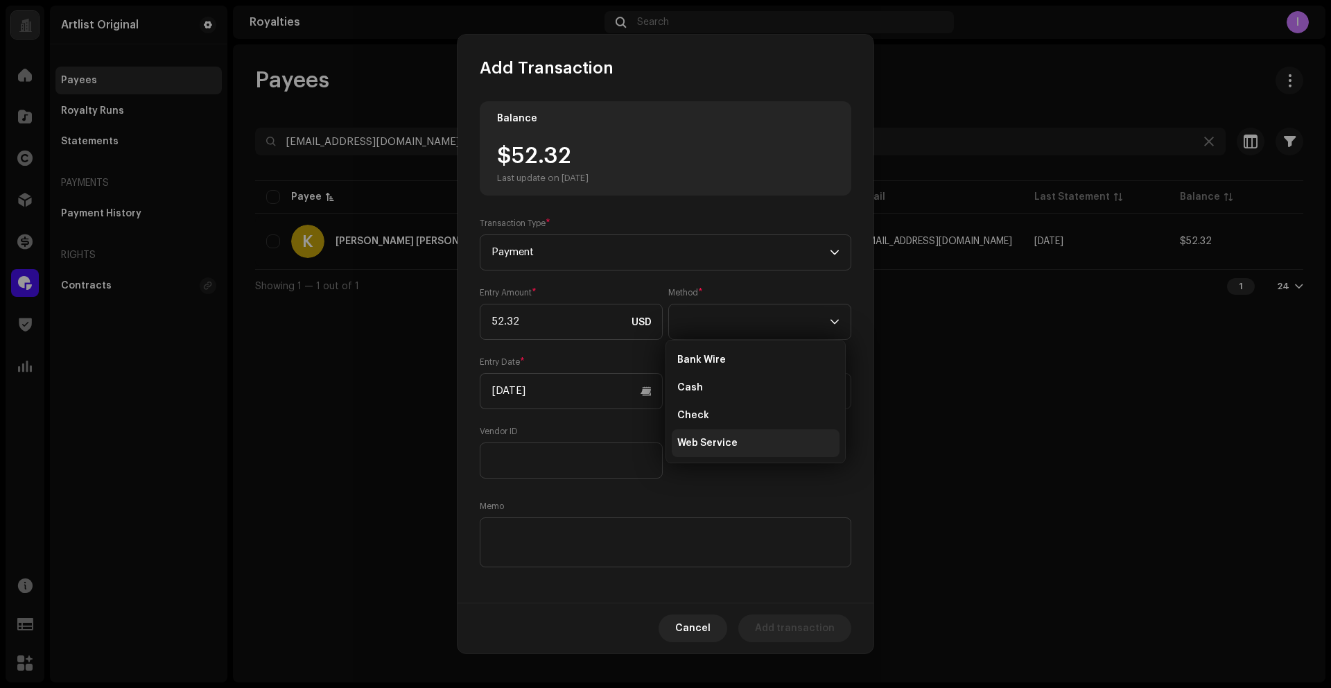
click at [712, 444] on span "Web Service" at bounding box center [707, 443] width 60 height 14
click at [589, 413] on div "Entry Amount * 52.32 USD Method * Web Service Entry Date * [DATE] External ID V…" at bounding box center [666, 382] width 372 height 191
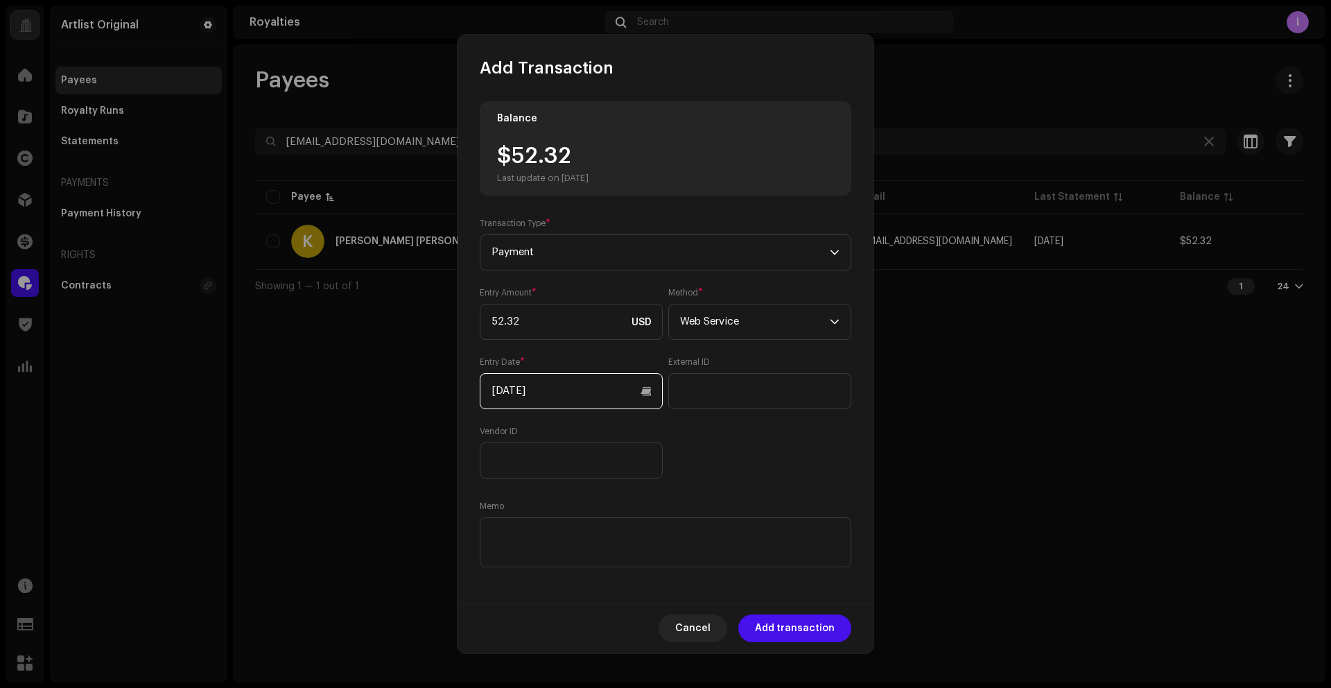
click at [589, 394] on input "[DATE]" at bounding box center [571, 391] width 183 height 36
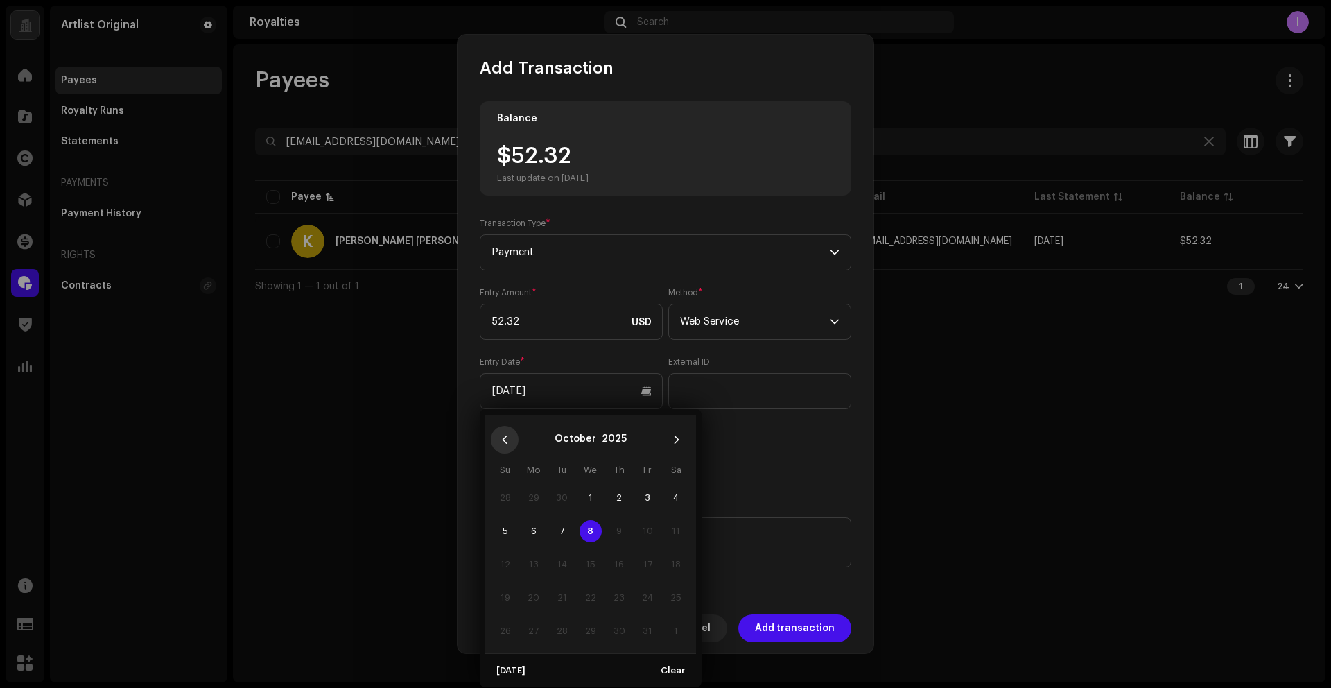
click at [511, 437] on button "Previous Month" at bounding box center [505, 440] width 28 height 28
click at [651, 562] on span "15" at bounding box center [647, 564] width 22 height 22
type input "[DATE]"
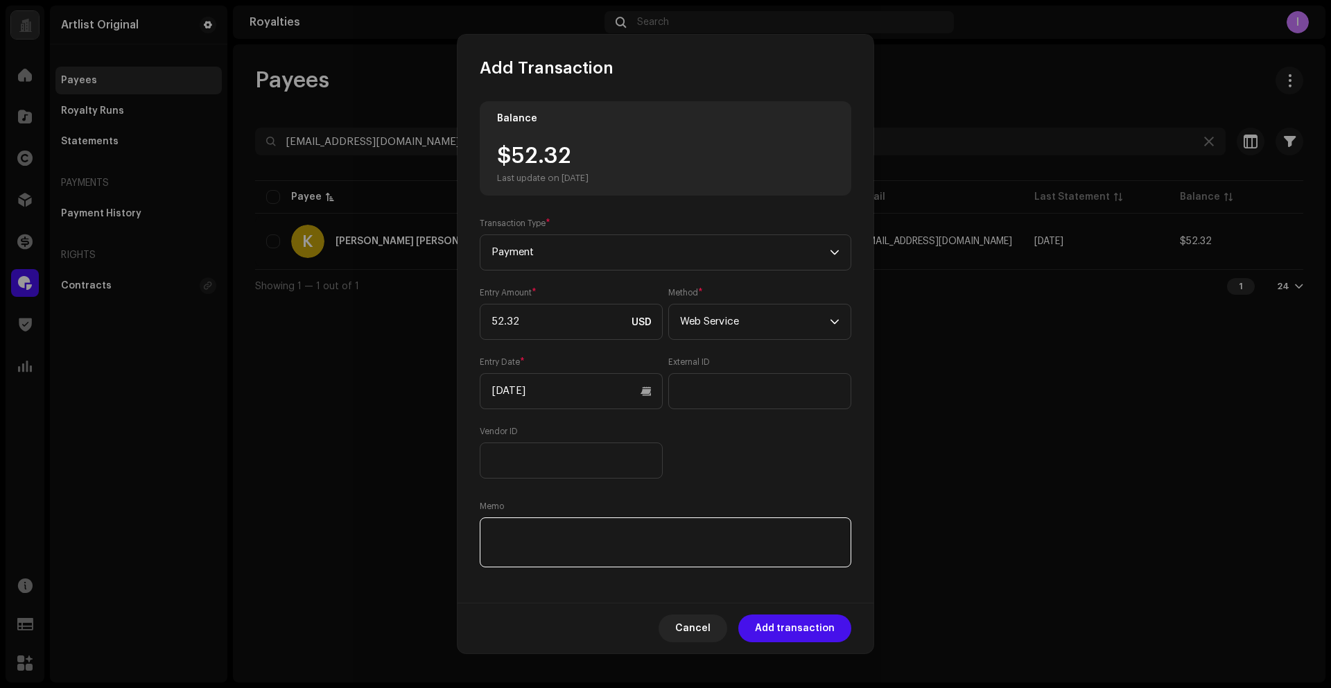
click at [659, 544] on textarea at bounding box center [666, 542] width 372 height 50
paste textarea "Statement ID: 5456689 / Invoice number: Q225001"
type textarea "Statement ID: 5456689 / Invoice number: Q225001"
click at [804, 634] on span "Add transaction" at bounding box center [795, 628] width 80 height 28
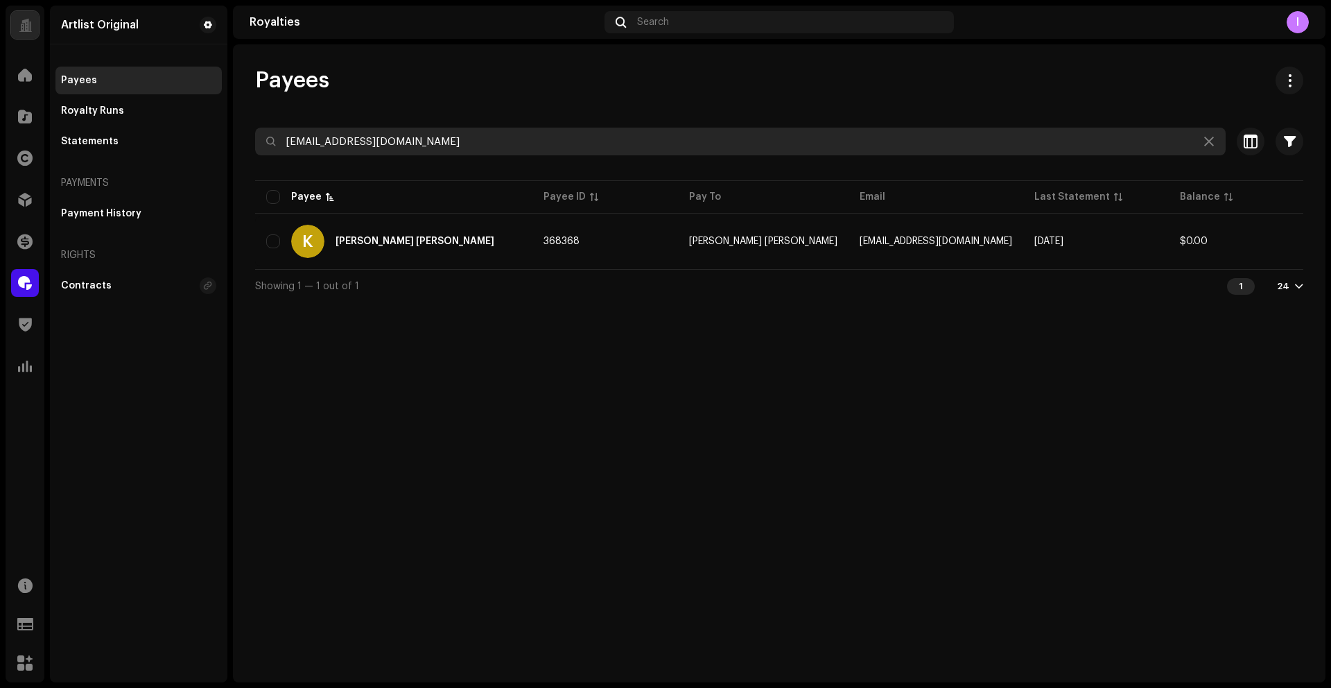
click at [463, 142] on input "[EMAIL_ADDRESS][DOMAIN_NAME]" at bounding box center [740, 142] width 971 height 28
paste input "[PERSON_NAME][EMAIL_ADDRESS][PERSON_NAME][DOMAIN_NAME]"
type input "[PERSON_NAME][EMAIL_ADDRESS][PERSON_NAME][DOMAIN_NAME]"
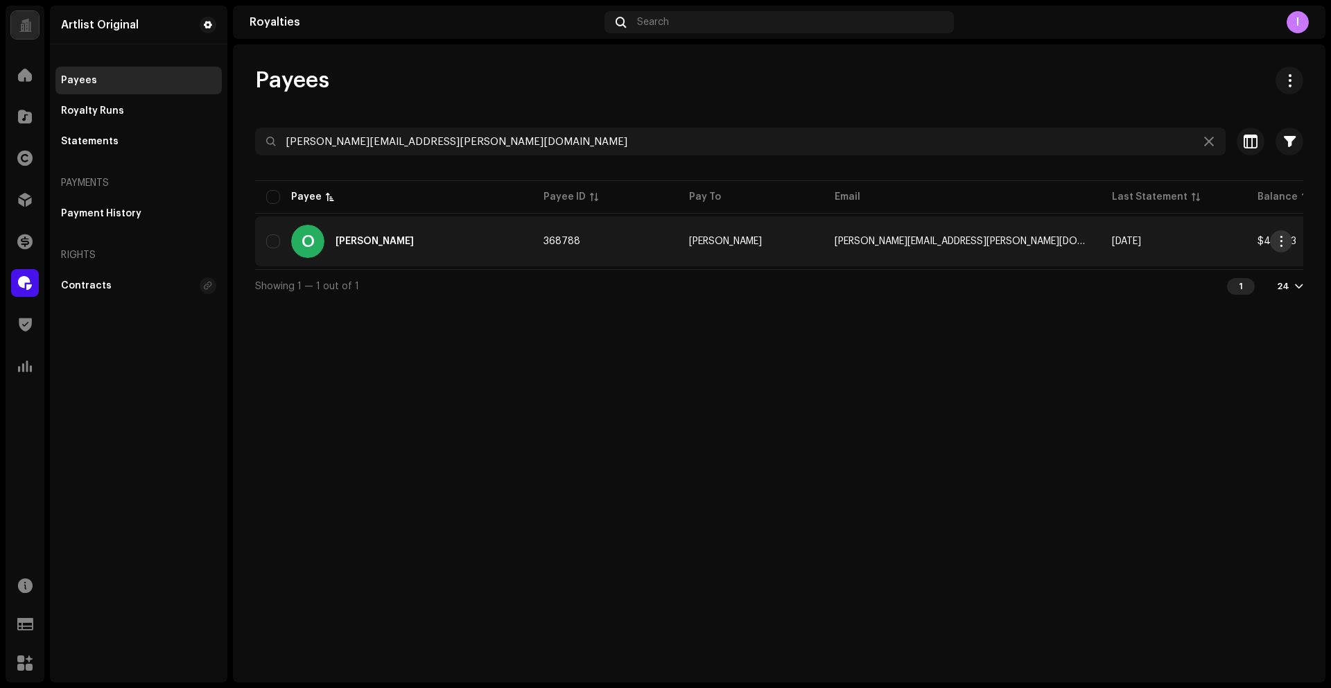
click at [1283, 238] on span "button" at bounding box center [1281, 241] width 10 height 11
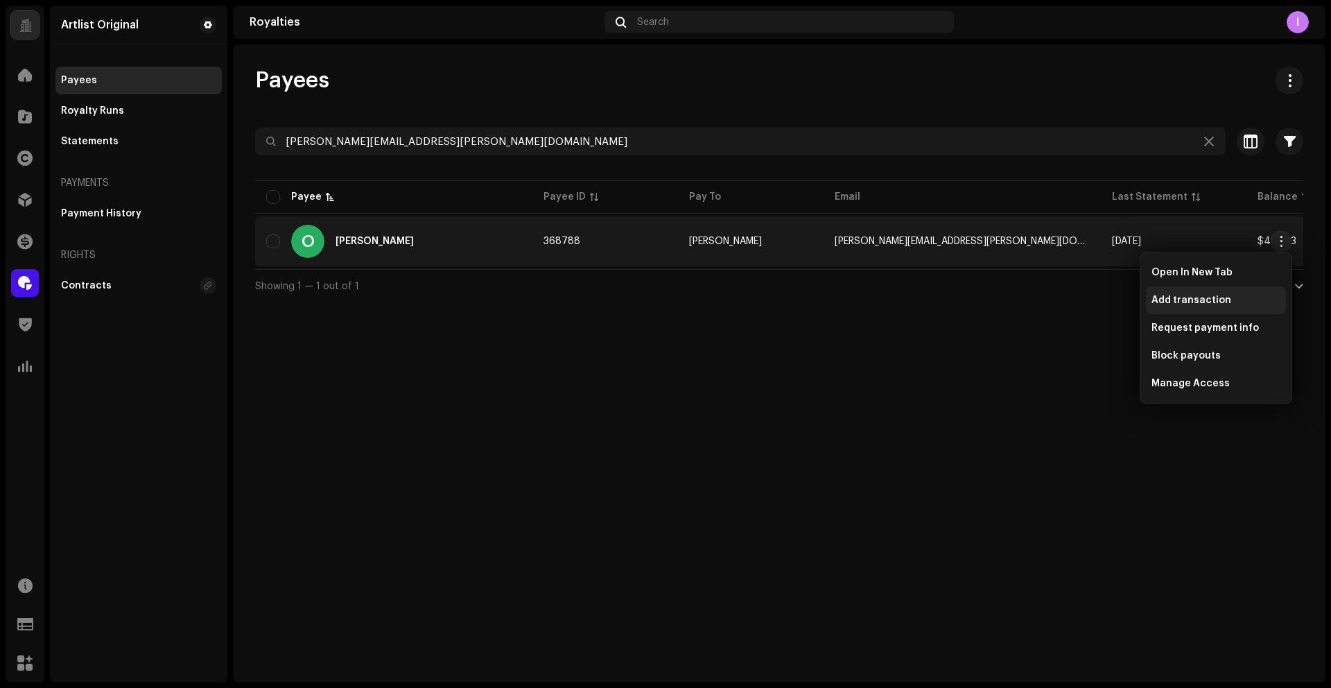
click at [1201, 303] on span "Add transaction" at bounding box center [1192, 300] width 80 height 11
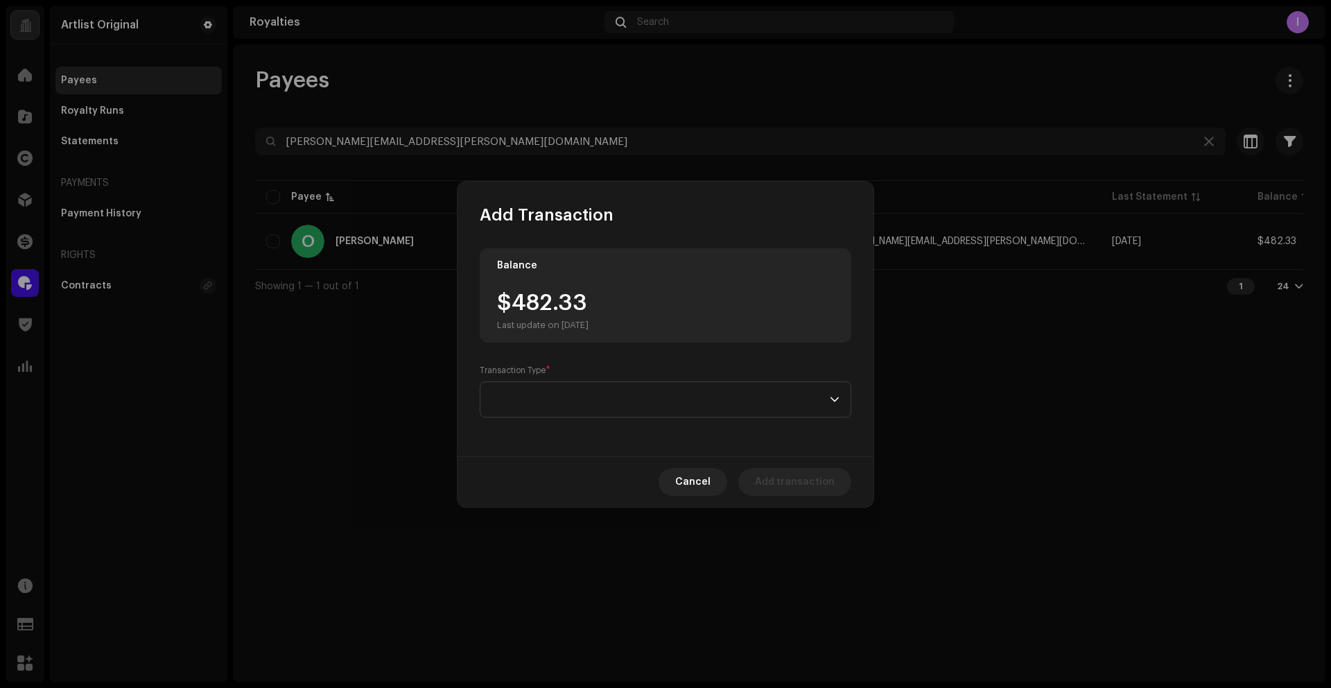
click at [514, 310] on div "$482.33 Last update on [DATE]" at bounding box center [543, 311] width 92 height 39
drag, startPoint x: 542, startPoint y: 305, endPoint x: 591, endPoint y: 305, distance: 48.5
click at [589, 305] on div "$482.33 Last update on [DATE]" at bounding box center [543, 311] width 92 height 39
click at [576, 399] on span at bounding box center [661, 399] width 338 height 35
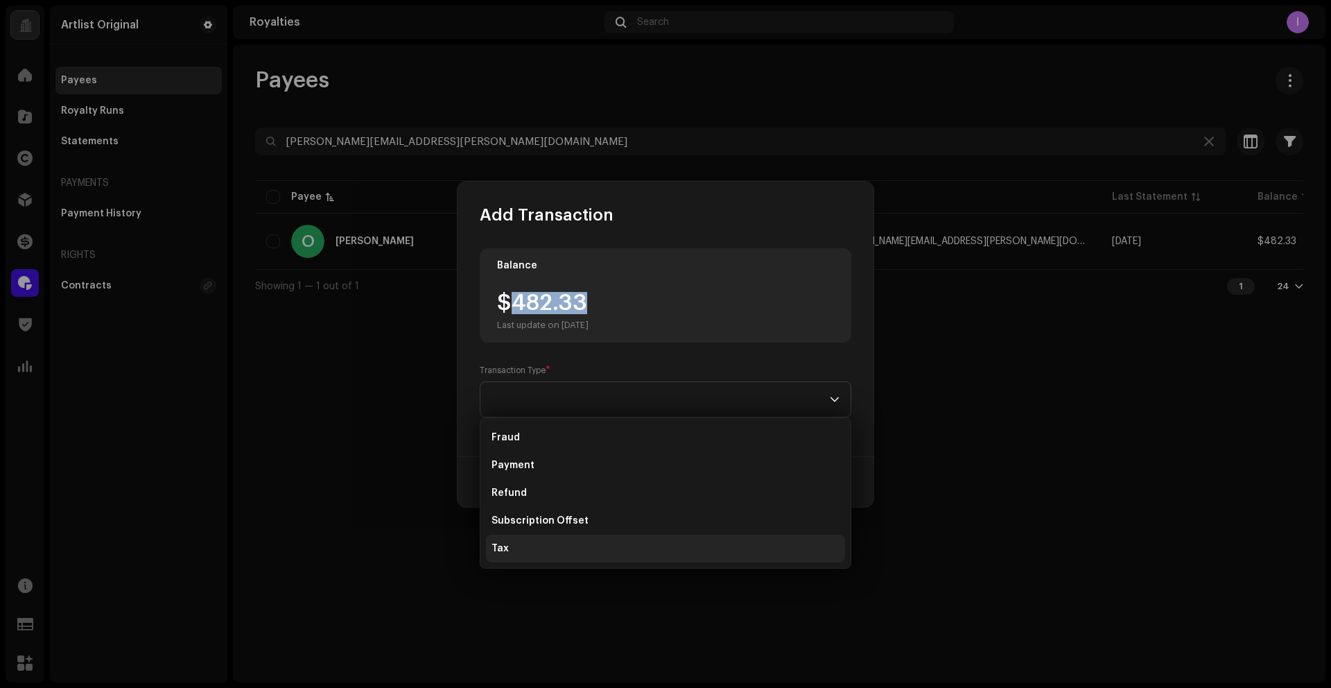
scroll to position [80, 0]
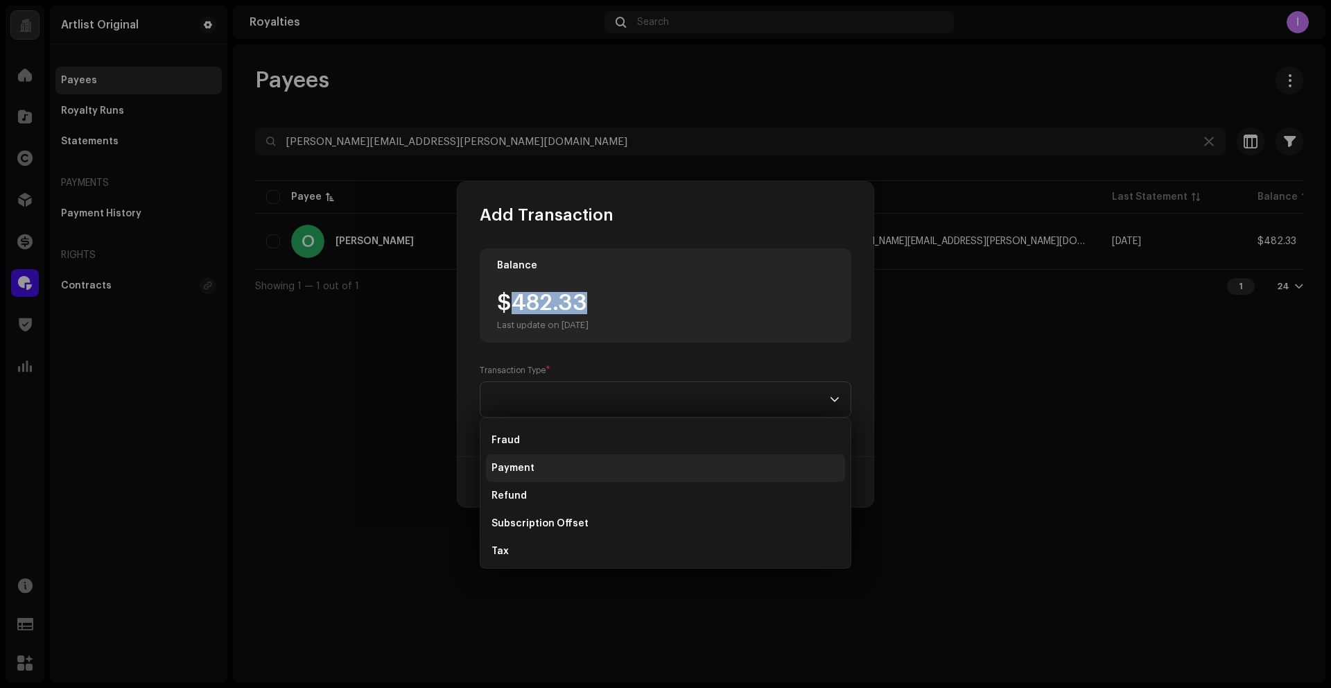
click at [528, 471] on span "Payment" at bounding box center [513, 468] width 43 height 14
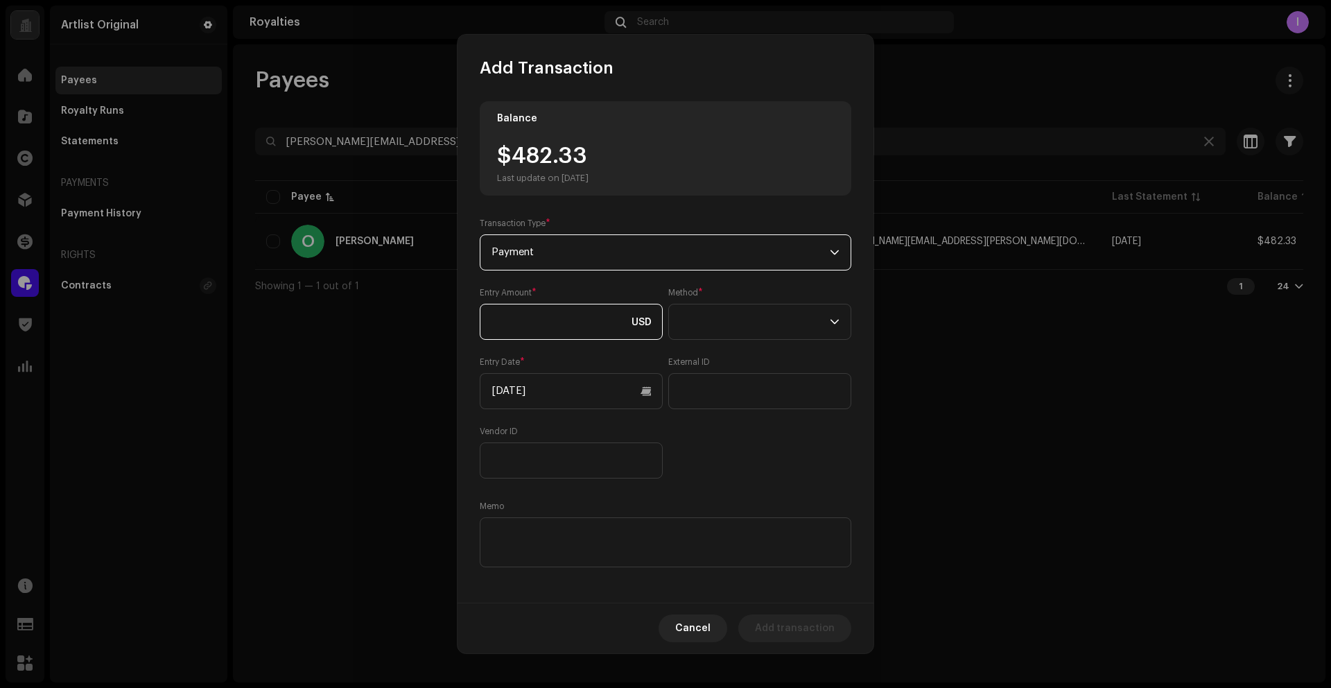
click at [609, 327] on input at bounding box center [571, 322] width 183 height 36
paste input "482.33"
type input "482.33"
click at [768, 325] on span at bounding box center [755, 321] width 150 height 35
click at [724, 444] on span "Web Service" at bounding box center [707, 443] width 60 height 14
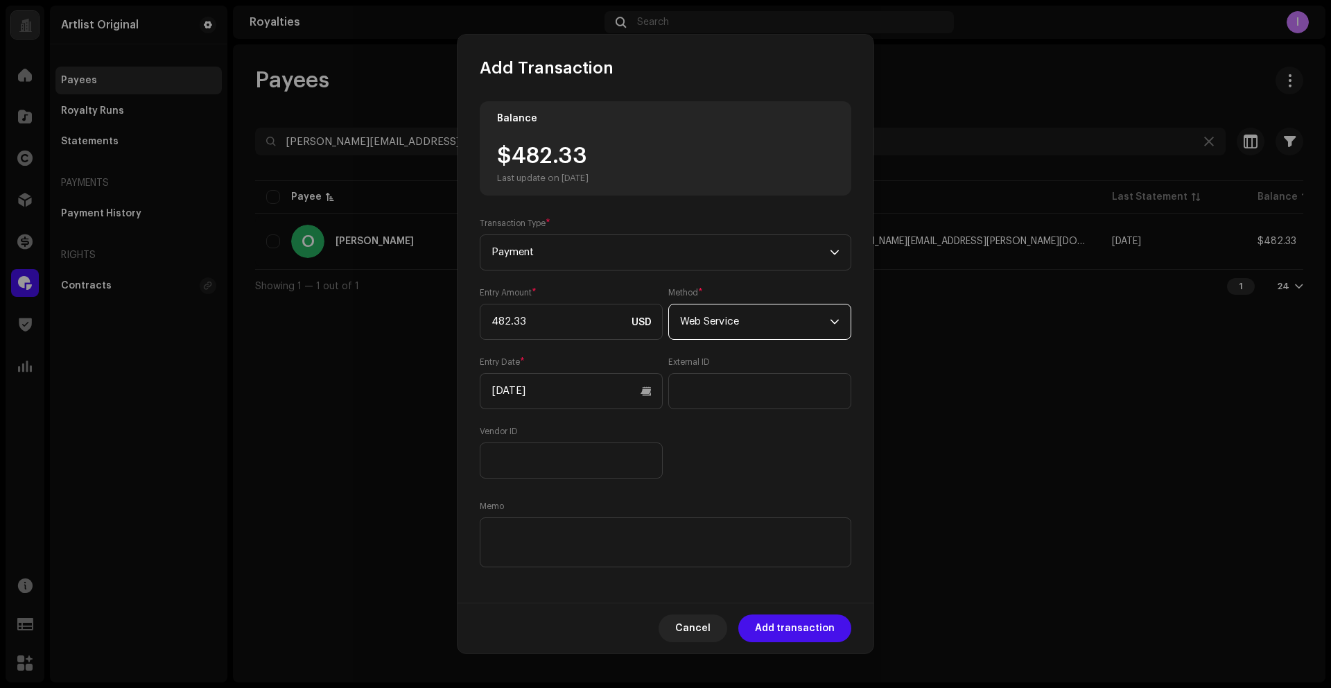
click at [717, 470] on div "Entry Amount * 482.33 USD Method * Web Service Entry Date * [DATE] External ID …" at bounding box center [666, 382] width 372 height 191
click at [598, 393] on input "[DATE]" at bounding box center [571, 391] width 183 height 36
click at [502, 431] on button "Previous Month" at bounding box center [505, 440] width 28 height 28
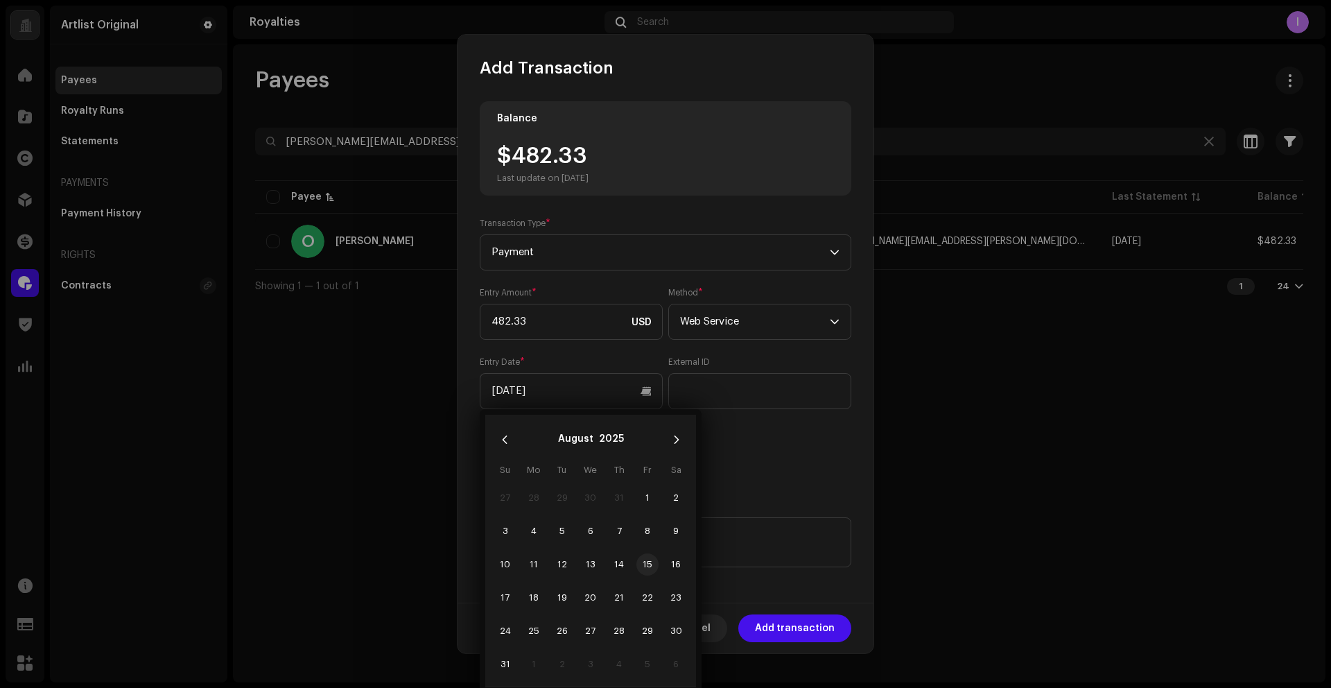
click at [645, 568] on span "15" at bounding box center [647, 564] width 22 height 22
type input "[DATE]"
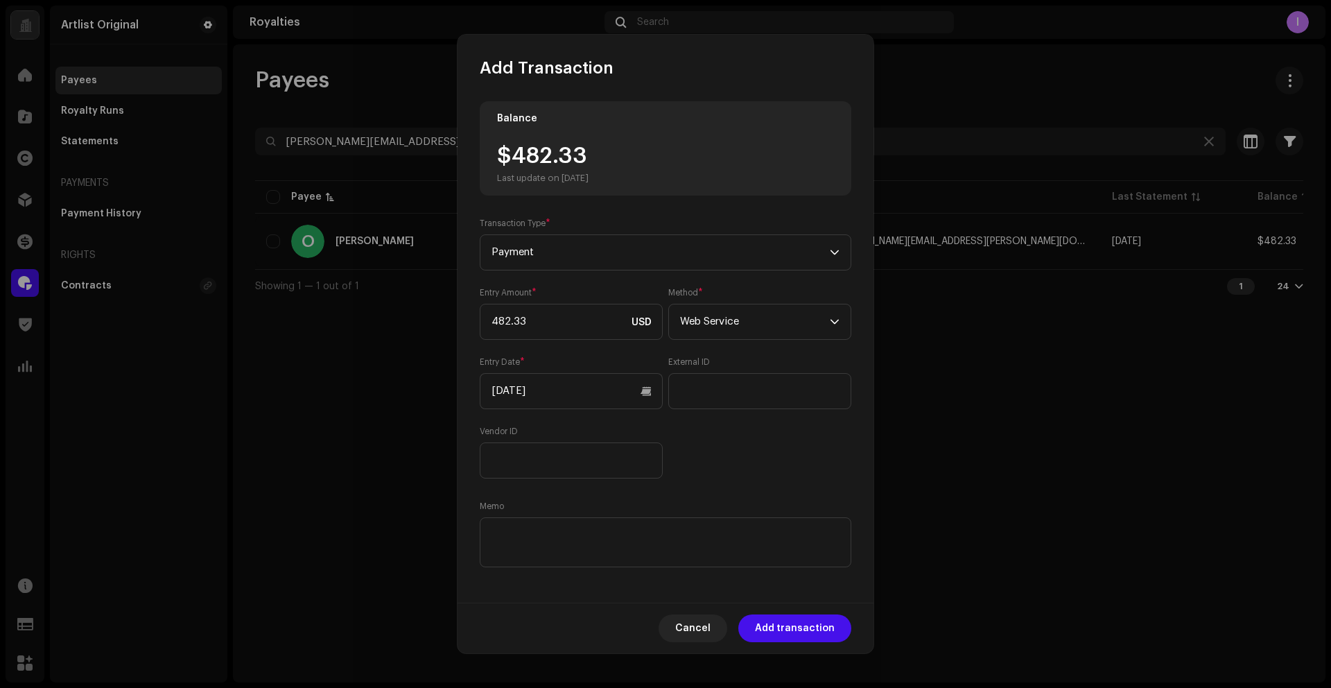
click at [734, 471] on div "Entry Amount * 482.33 USD Method * Web Service Entry Date * [DATE] External ID …" at bounding box center [666, 382] width 372 height 191
click at [686, 537] on textarea at bounding box center [666, 542] width 372 height 50
paste textarea "Statement ID: 5456862 / Invoice number: 00022"
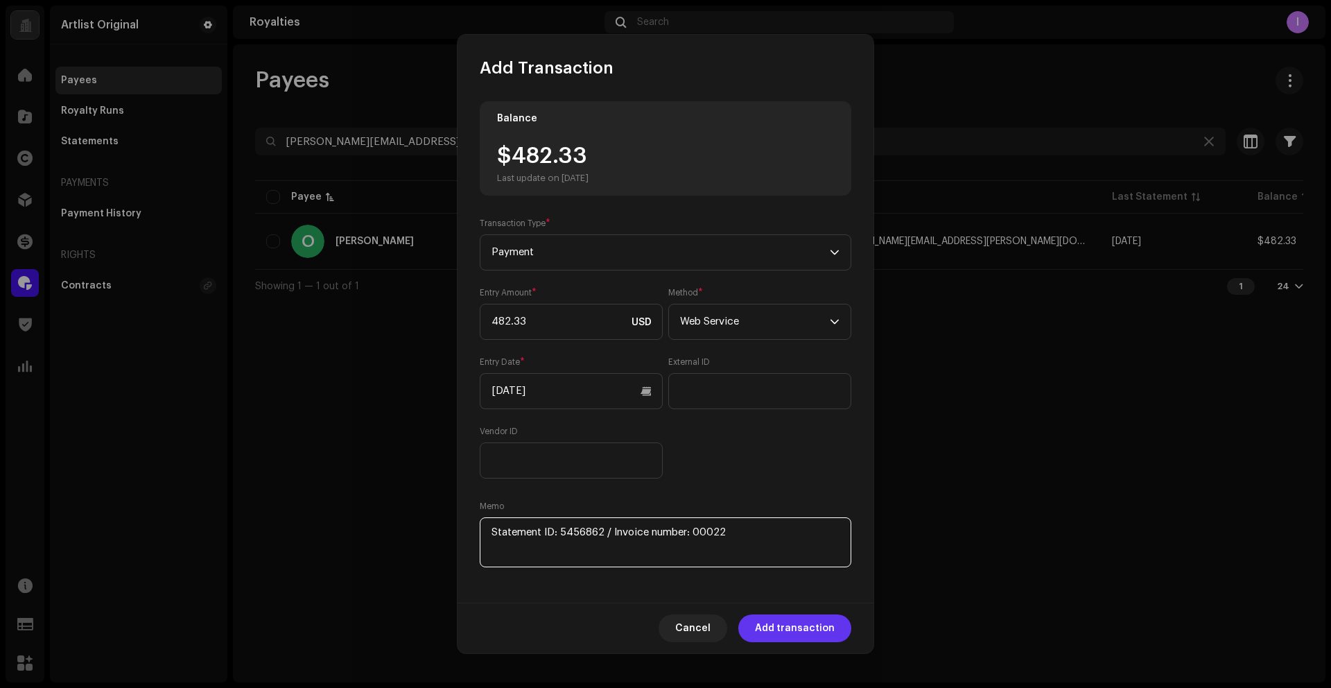
type textarea "Statement ID: 5456862 / Invoice number: 00022"
click at [808, 636] on span "Add transaction" at bounding box center [795, 628] width 80 height 28
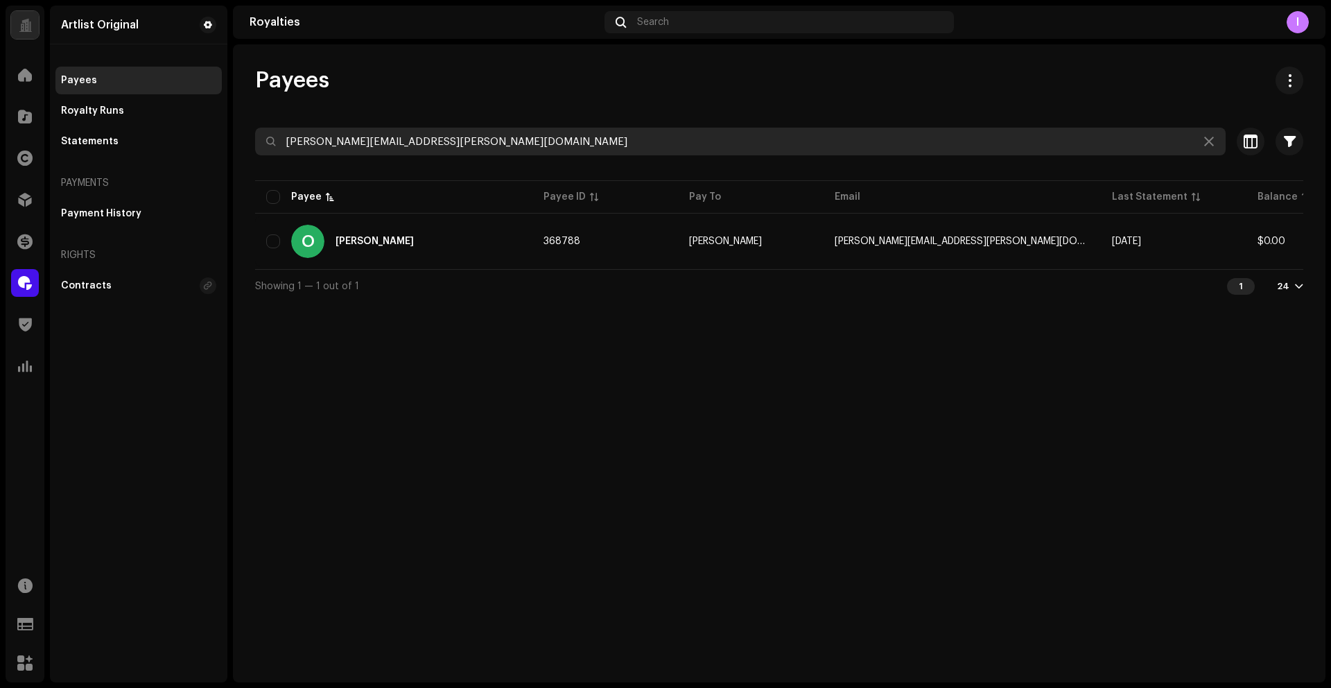
click at [441, 152] on input "[PERSON_NAME][EMAIL_ADDRESS][PERSON_NAME][DOMAIN_NAME]" at bounding box center [740, 142] width 971 height 28
paste input "we20fifty"
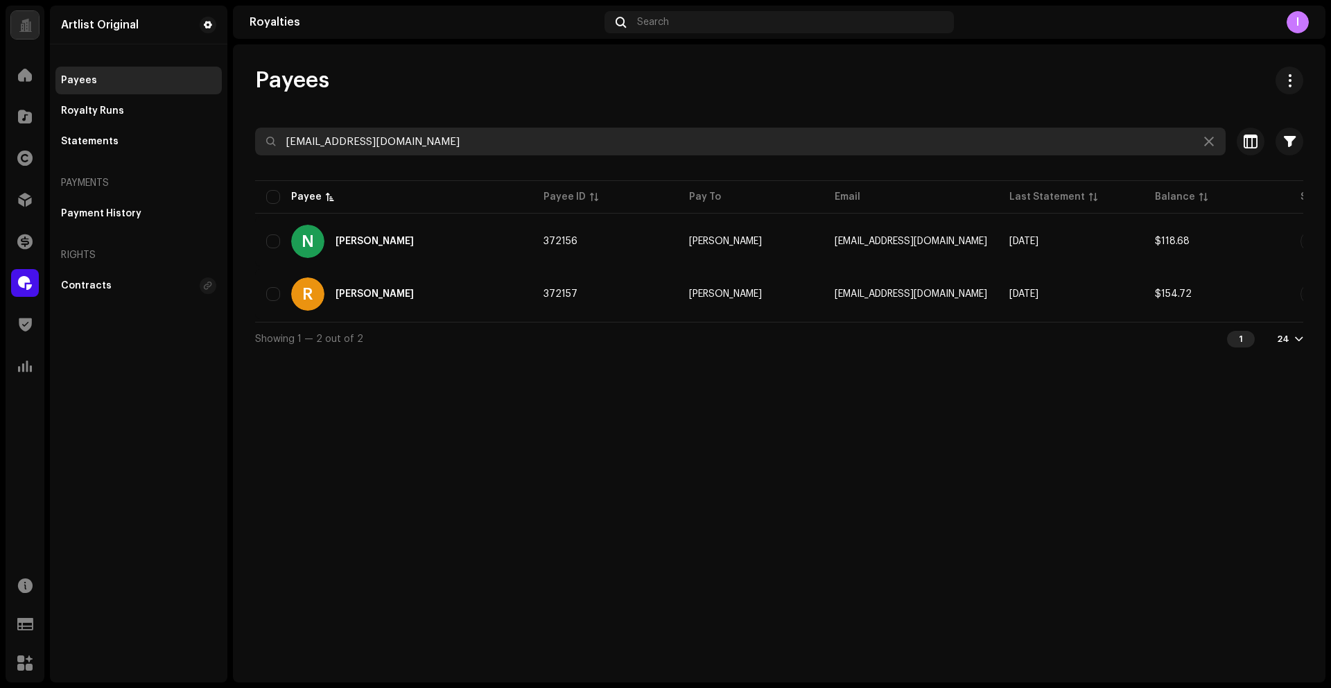
type input "[EMAIL_ADDRESS][DOMAIN_NAME]"
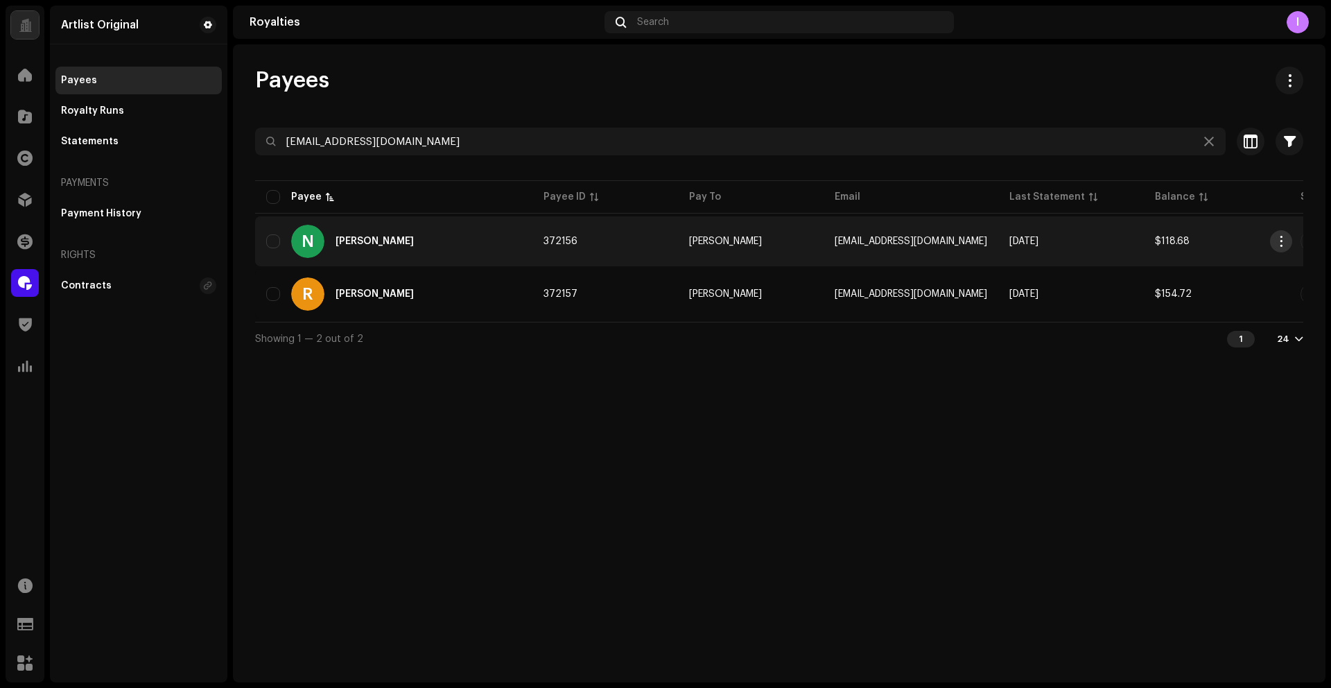
click at [1282, 238] on span "button" at bounding box center [1281, 241] width 10 height 11
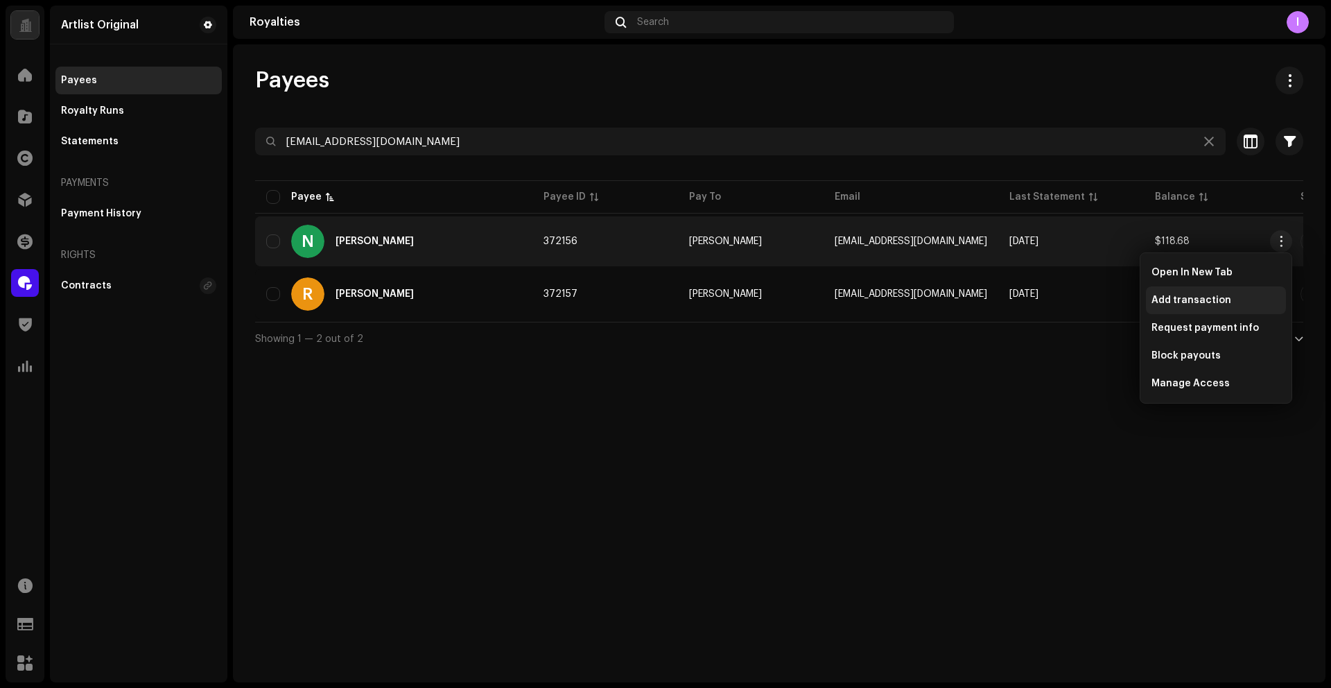
click at [1199, 299] on span "Add transaction" at bounding box center [1192, 300] width 80 height 11
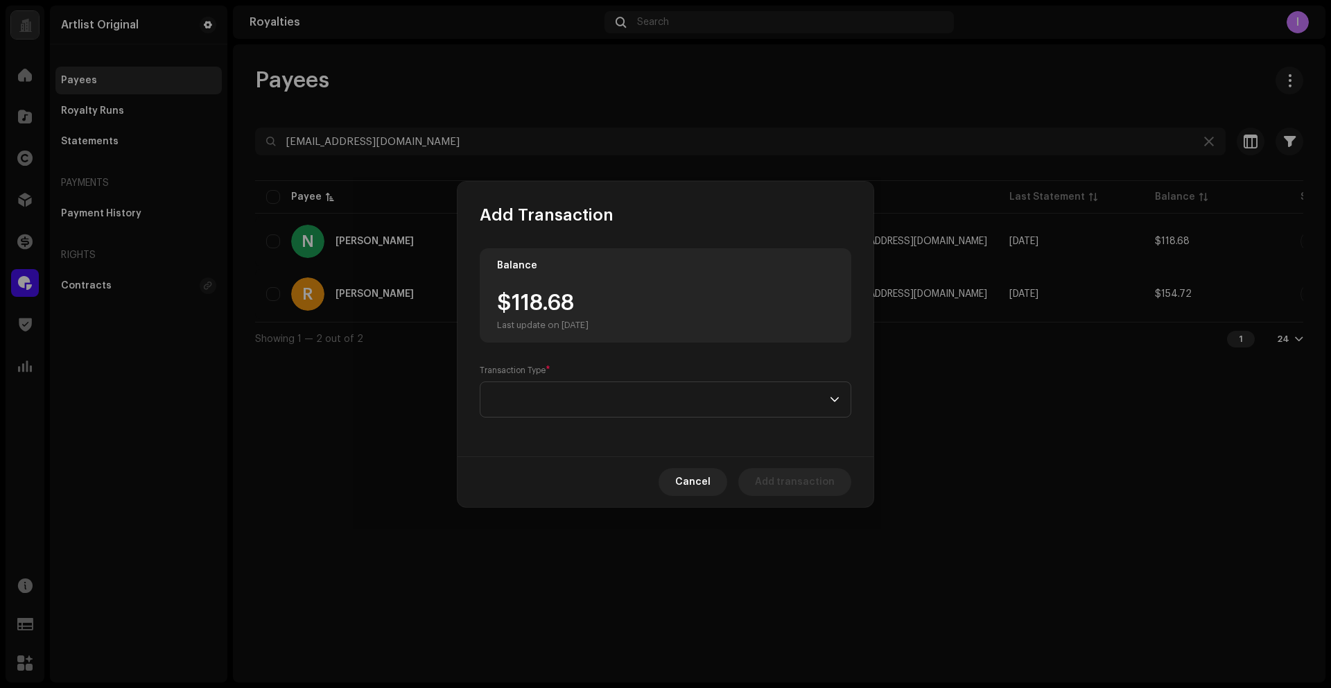
drag, startPoint x: 548, startPoint y: 319, endPoint x: 521, endPoint y: 306, distance: 30.1
click at [546, 320] on div "Last update on [DATE]" at bounding box center [543, 325] width 92 height 11
drag, startPoint x: 509, startPoint y: 305, endPoint x: 580, endPoint y: 304, distance: 70.7
click at [580, 304] on div "$118.68 Last update on [DATE]" at bounding box center [543, 311] width 92 height 39
click at [555, 398] on span at bounding box center [661, 399] width 338 height 35
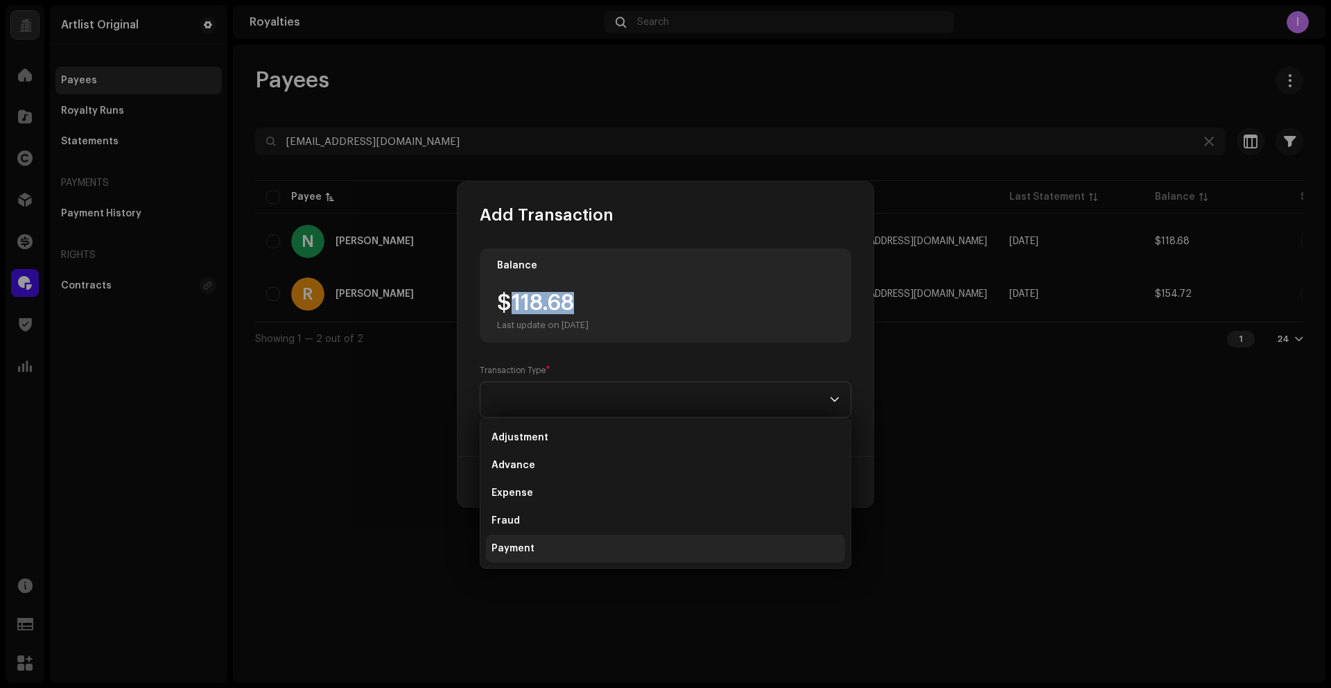
click at [537, 548] on li "Payment" at bounding box center [665, 549] width 359 height 28
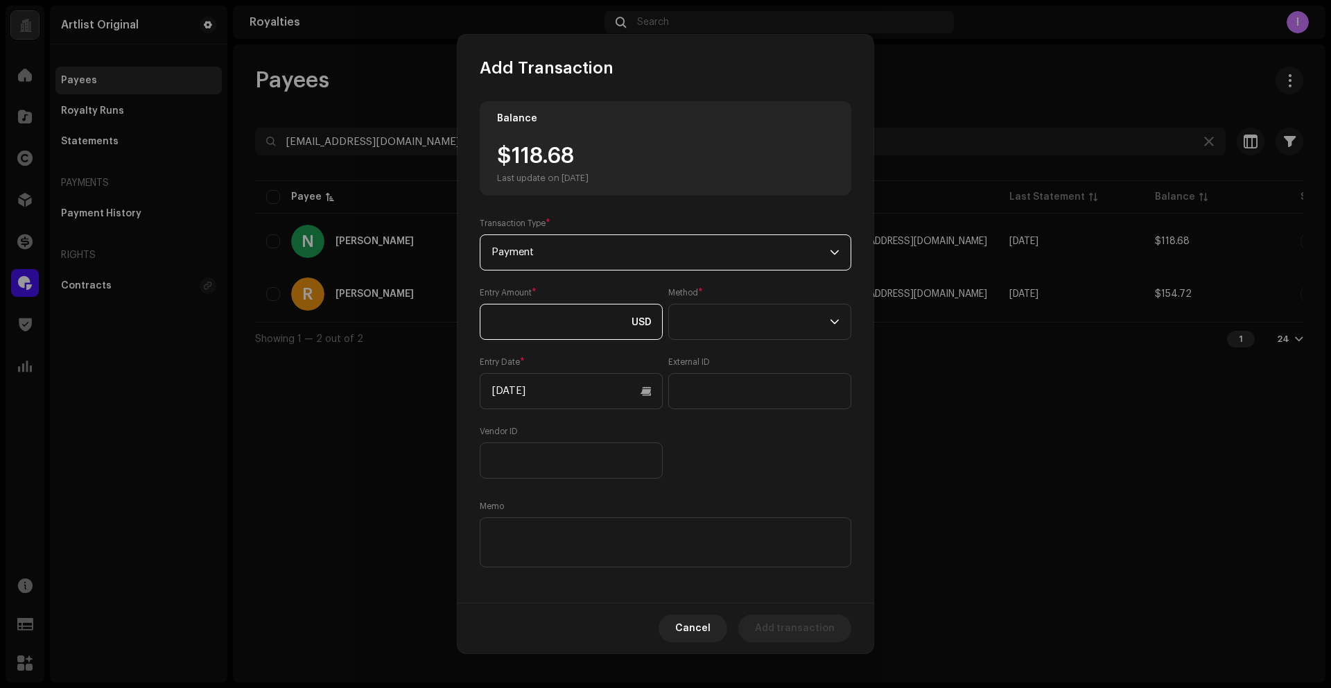
click at [523, 327] on input at bounding box center [571, 322] width 183 height 36
paste input "118.68"
type input "118.68"
click at [727, 324] on span at bounding box center [755, 321] width 150 height 35
click at [720, 436] on span "Web Service" at bounding box center [707, 443] width 60 height 14
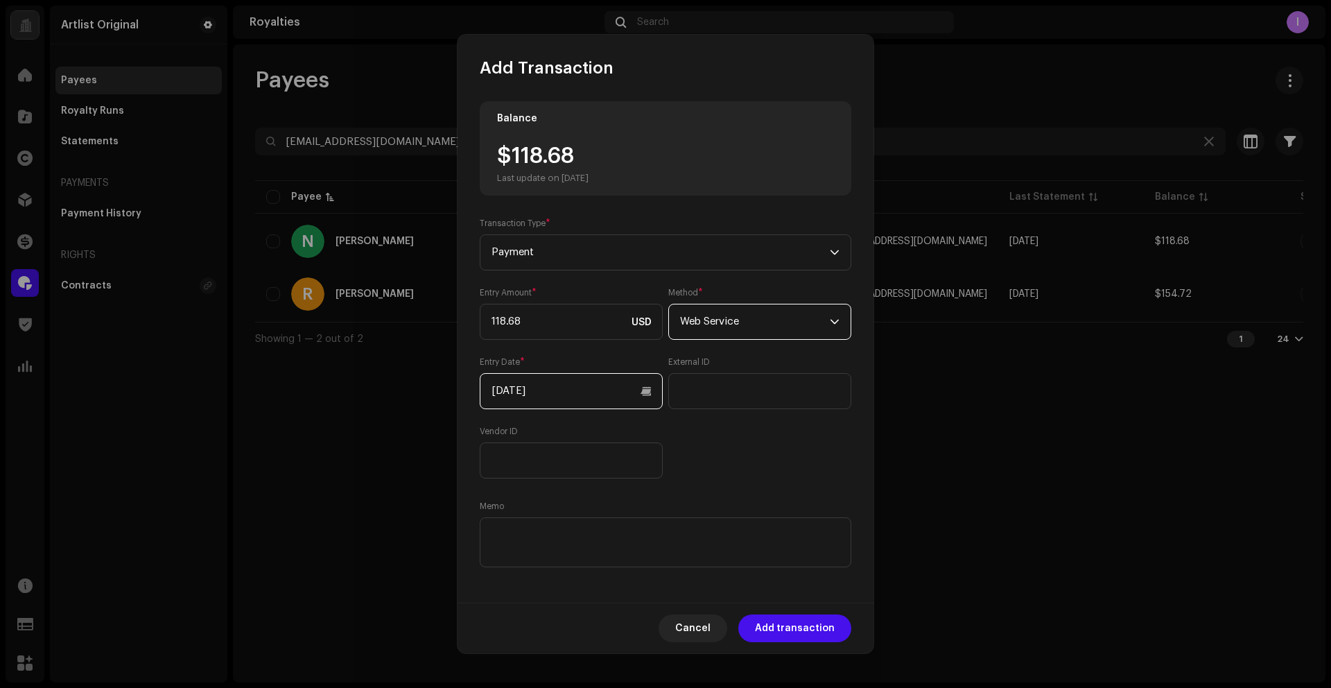
click at [557, 389] on input "[DATE]" at bounding box center [571, 391] width 183 height 36
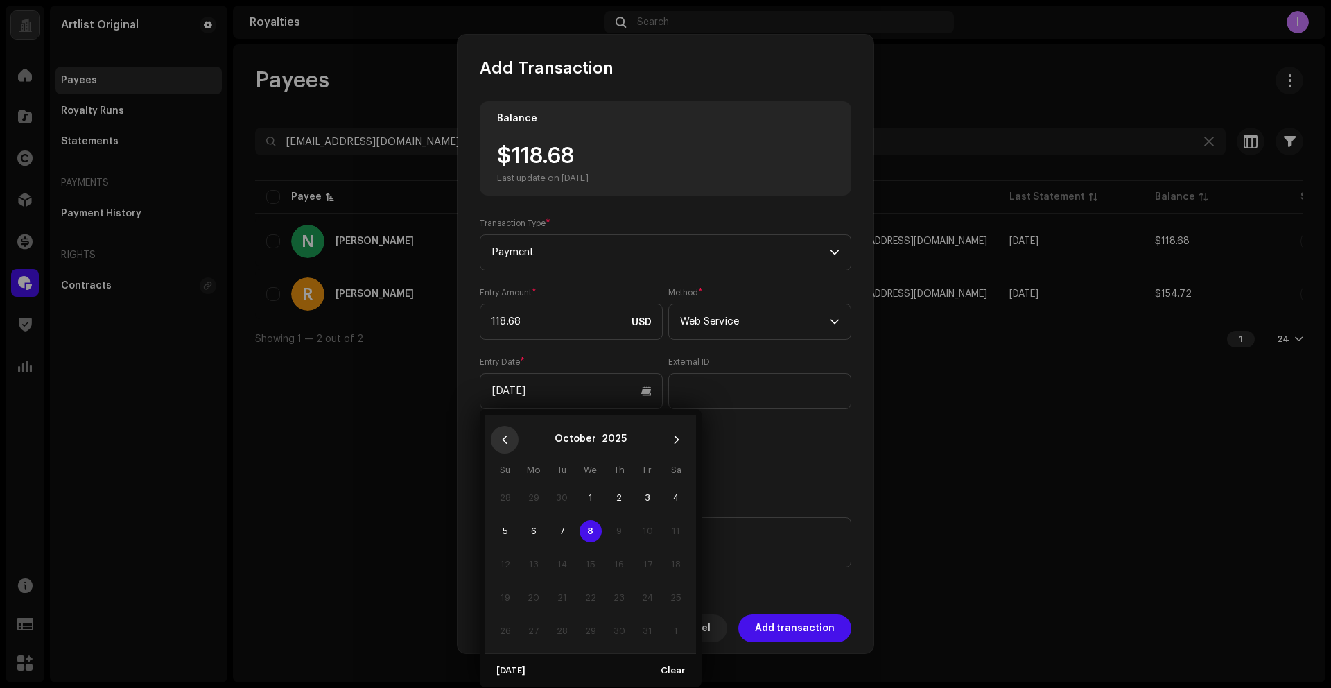
click at [503, 435] on icon "Previous Month" at bounding box center [505, 440] width 10 height 10
click at [648, 498] on span "1" at bounding box center [647, 498] width 22 height 22
type input "[DATE]"
drag, startPoint x: 697, startPoint y: 459, endPoint x: 662, endPoint y: 410, distance: 60.0
click at [697, 459] on div "Entry Amount * 118.68 USD Method * Web Service Entry Date * [DATE] External ID …" at bounding box center [666, 382] width 372 height 191
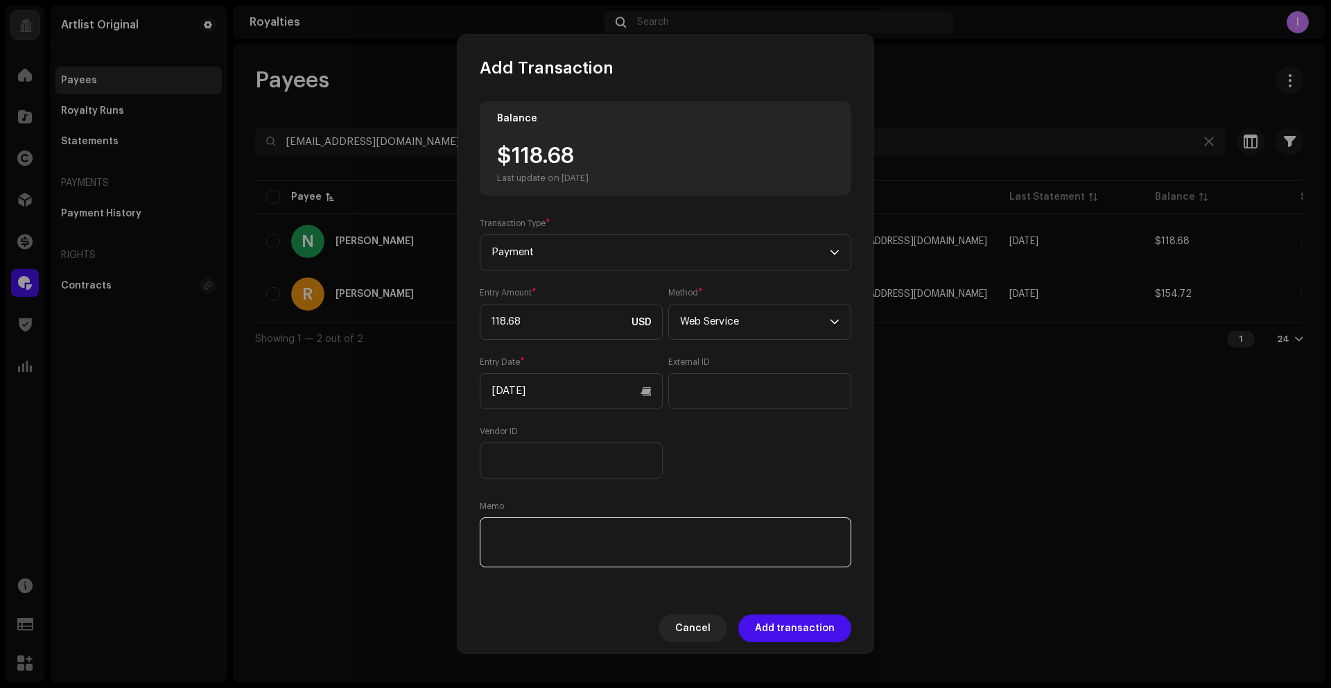
click at [723, 546] on textarea at bounding box center [666, 542] width 372 height 50
paste textarea "Statement ID: 5456442 / Invoice number: 50015"
type textarea "Statement ID: 5456442 / Invoice number: 50015"
click at [822, 631] on span "Add transaction" at bounding box center [795, 628] width 80 height 28
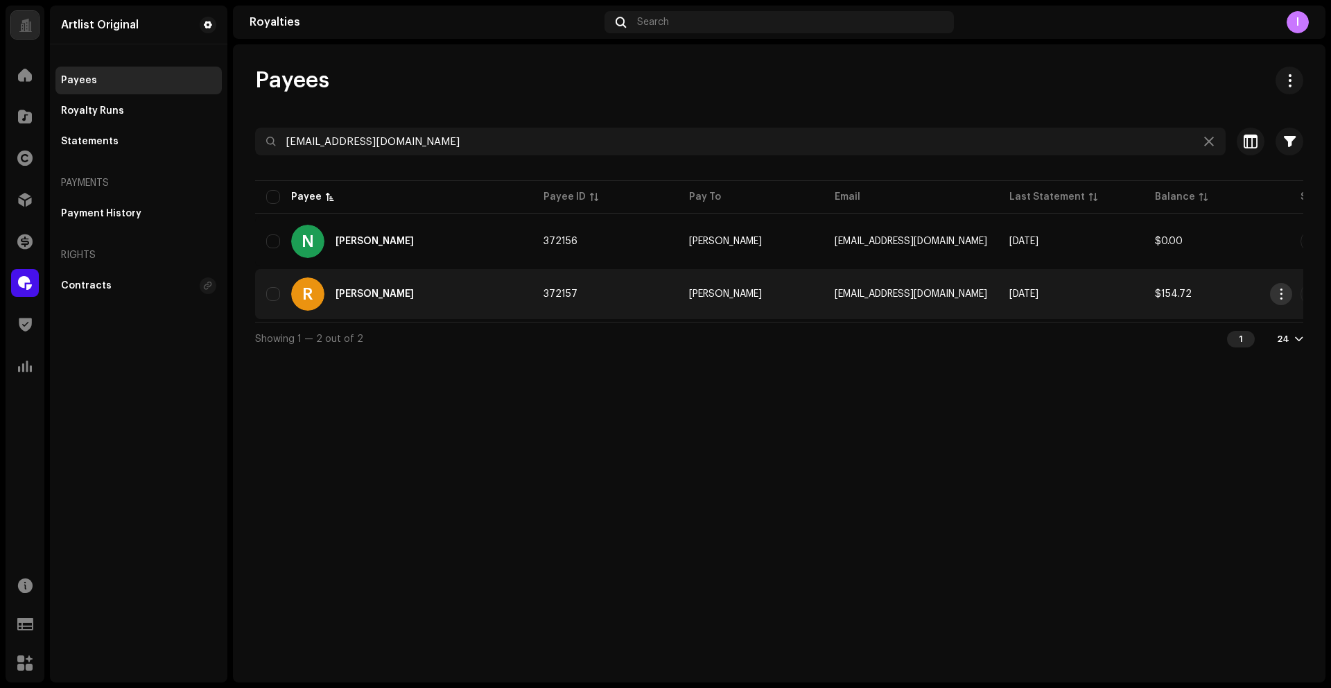
click at [1285, 290] on span "button" at bounding box center [1281, 293] width 10 height 11
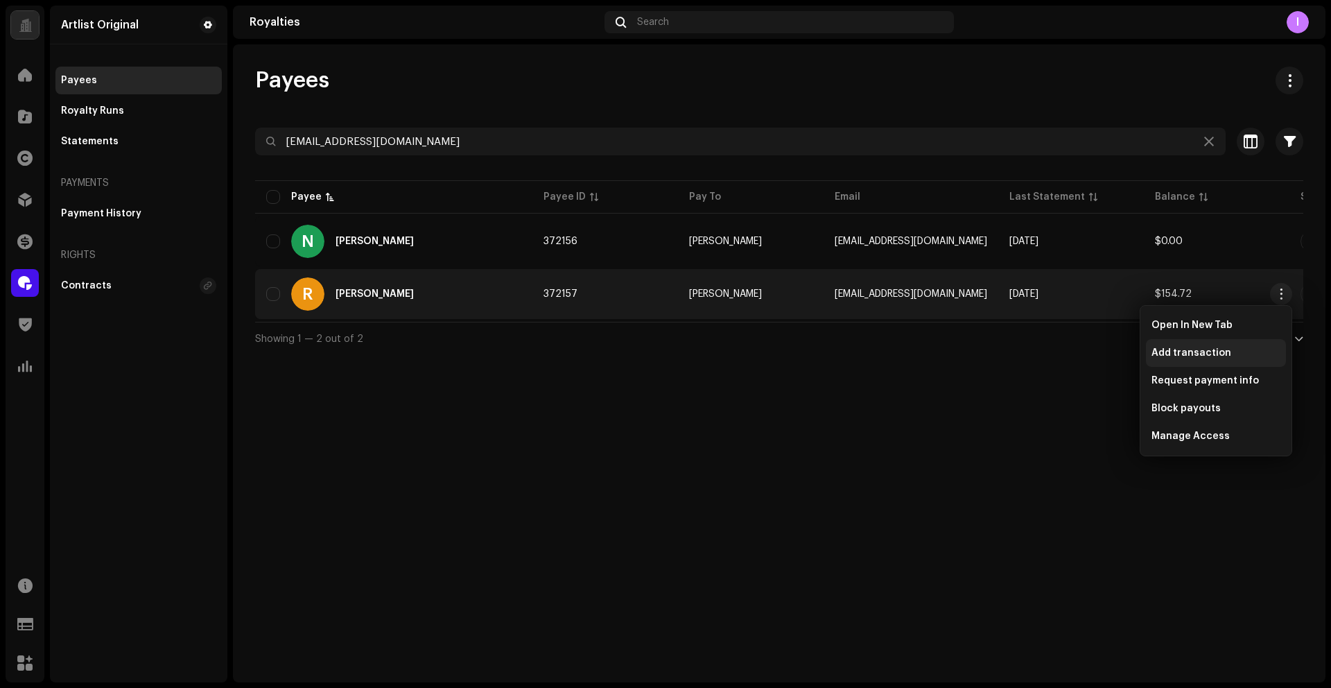
click at [1214, 348] on span "Add transaction" at bounding box center [1192, 352] width 80 height 11
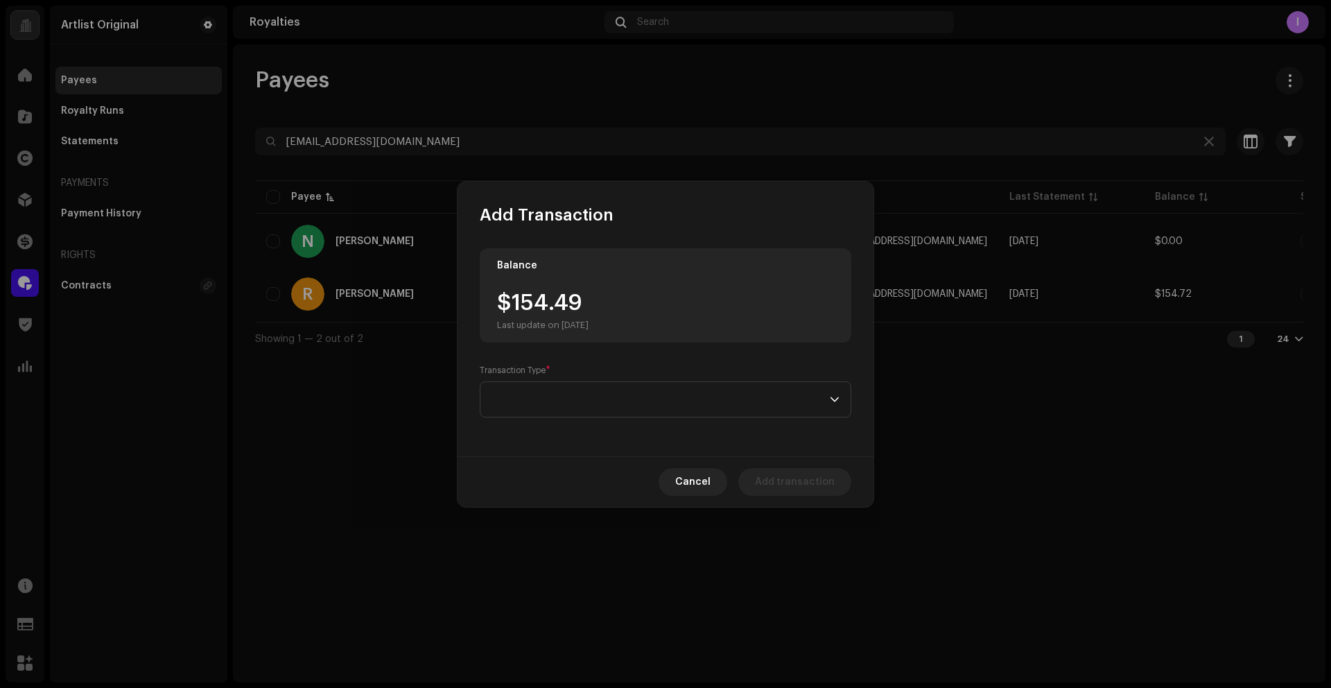
click at [517, 313] on div "$154.49 Last update on [DATE]" at bounding box center [543, 311] width 92 height 39
click at [561, 309] on div "$154.72 Last update on [DATE]" at bounding box center [543, 311] width 92 height 39
drag, startPoint x: 528, startPoint y: 307, endPoint x: 602, endPoint y: 307, distance: 74.9
click at [589, 307] on div "$154.72 Last update on [DATE]" at bounding box center [543, 311] width 92 height 39
click at [591, 401] on span at bounding box center [661, 399] width 338 height 35
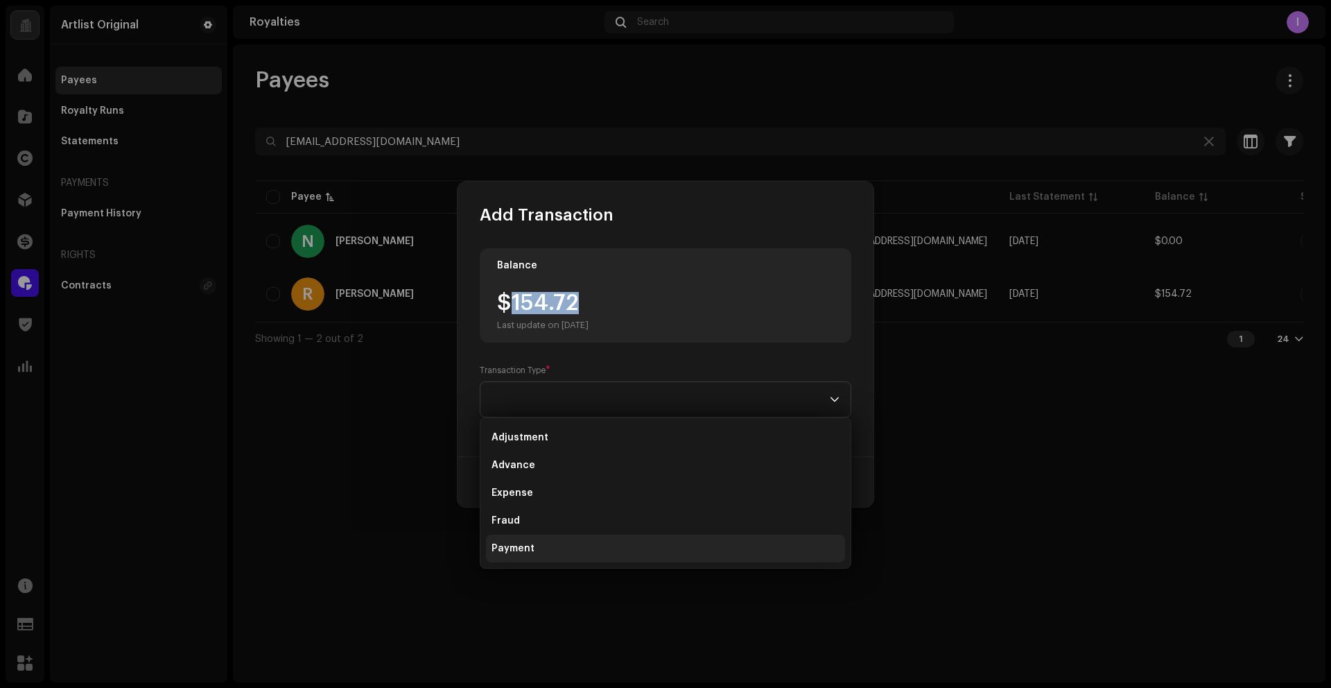
click at [522, 544] on span "Payment" at bounding box center [513, 548] width 43 height 14
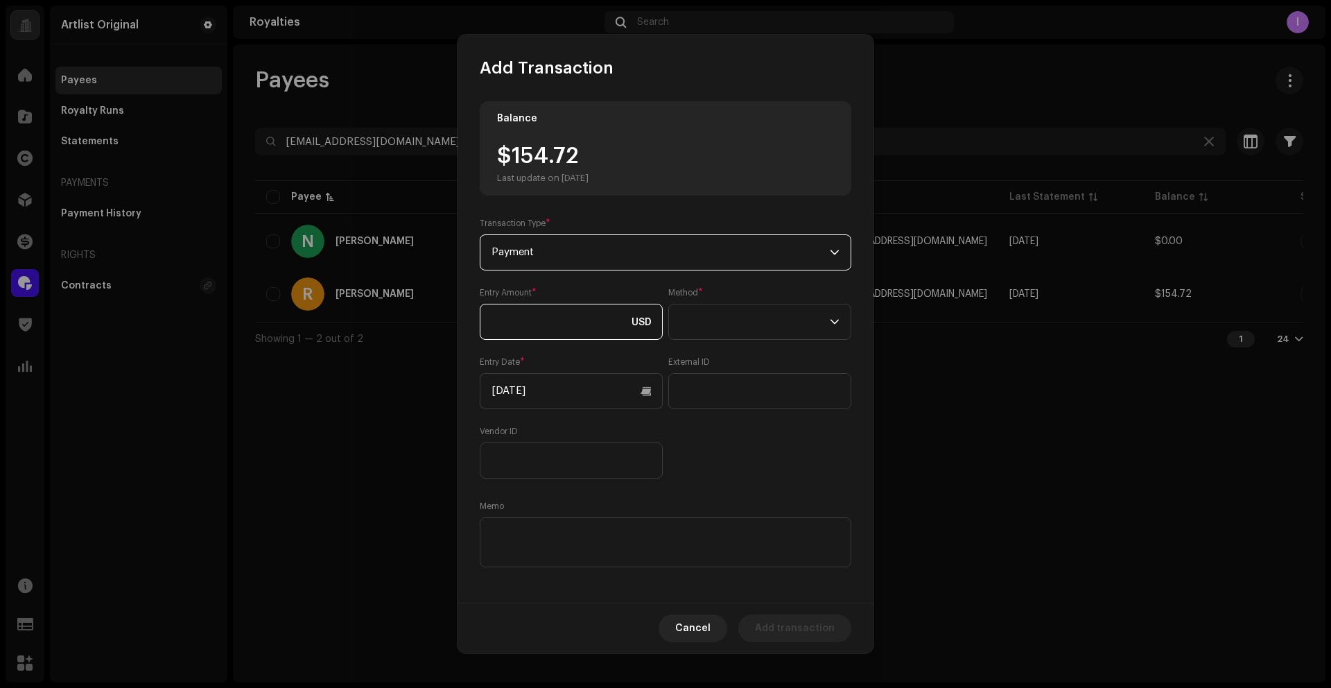
click at [546, 324] on input at bounding box center [571, 322] width 183 height 36
paste input "154.72"
type input "154.72"
click at [754, 329] on span at bounding box center [755, 321] width 150 height 35
click at [707, 437] on span "Web Service" at bounding box center [707, 443] width 60 height 14
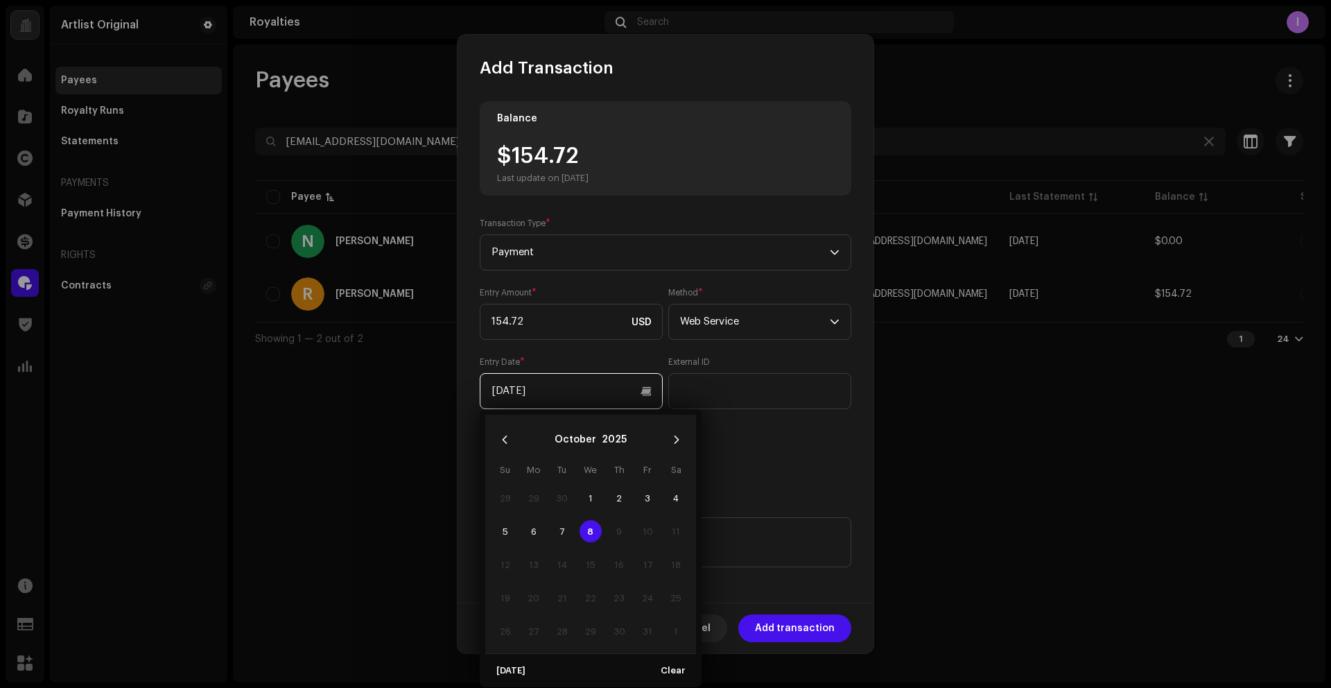
click at [550, 388] on input "[DATE]" at bounding box center [571, 391] width 183 height 36
click at [509, 441] on icon "Previous Month" at bounding box center [505, 440] width 10 height 10
click at [656, 498] on span "1" at bounding box center [647, 498] width 22 height 22
type input "[DATE]"
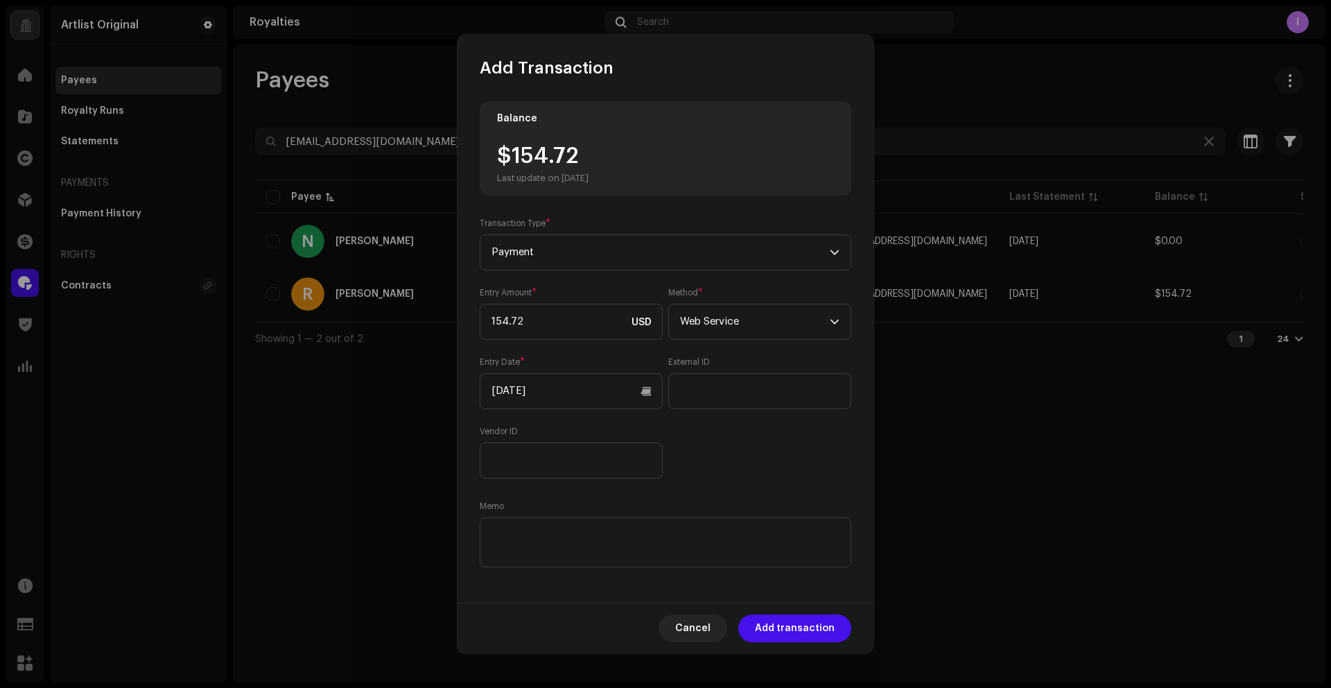
click at [740, 452] on div "Entry Amount * 154.72 USD Method * Web Service Entry Date * [DATE] External ID …" at bounding box center [666, 382] width 372 height 191
click at [666, 544] on textarea at bounding box center [666, 542] width 372 height 50
paste textarea "Statement ID: 5456443 / Invoice number: 2034"
type textarea "Statement ID: 5456443 / Invoice number: 2034"
click at [819, 632] on span "Add transaction" at bounding box center [795, 628] width 80 height 28
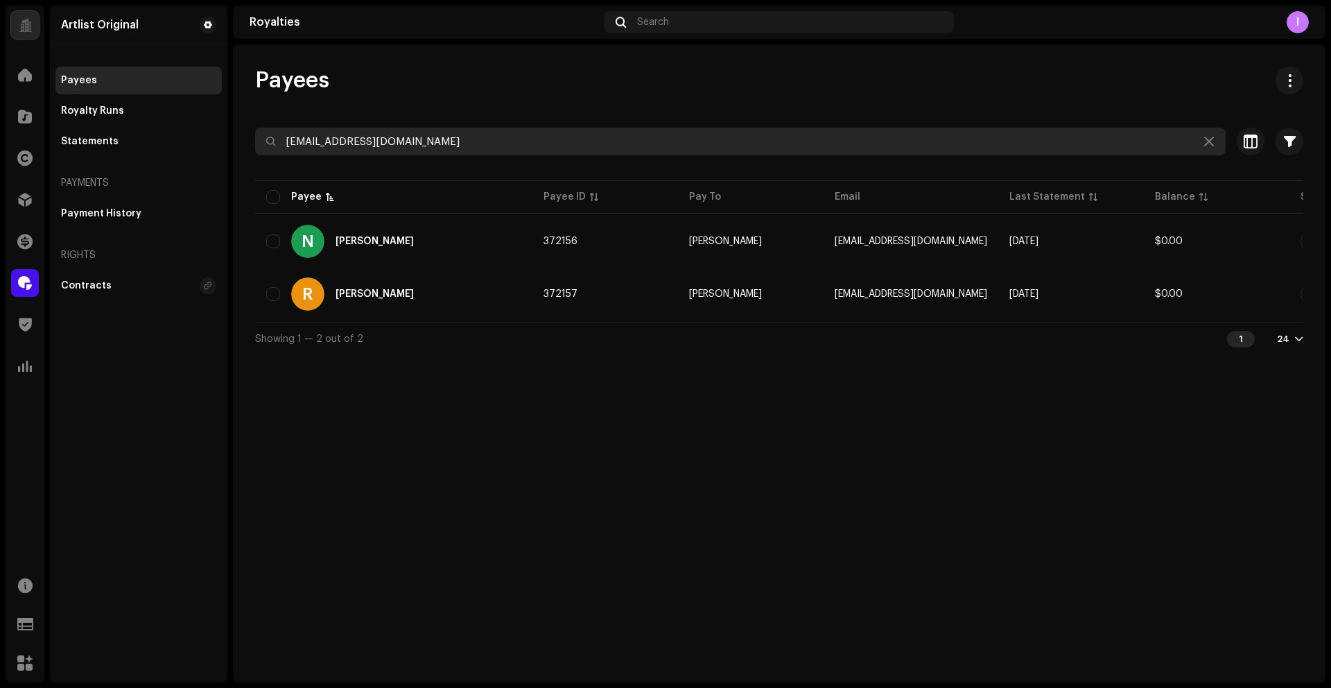
click at [384, 141] on input "[EMAIL_ADDRESS][DOMAIN_NAME]" at bounding box center [740, 142] width 971 height 28
paste input "rocknstock64"
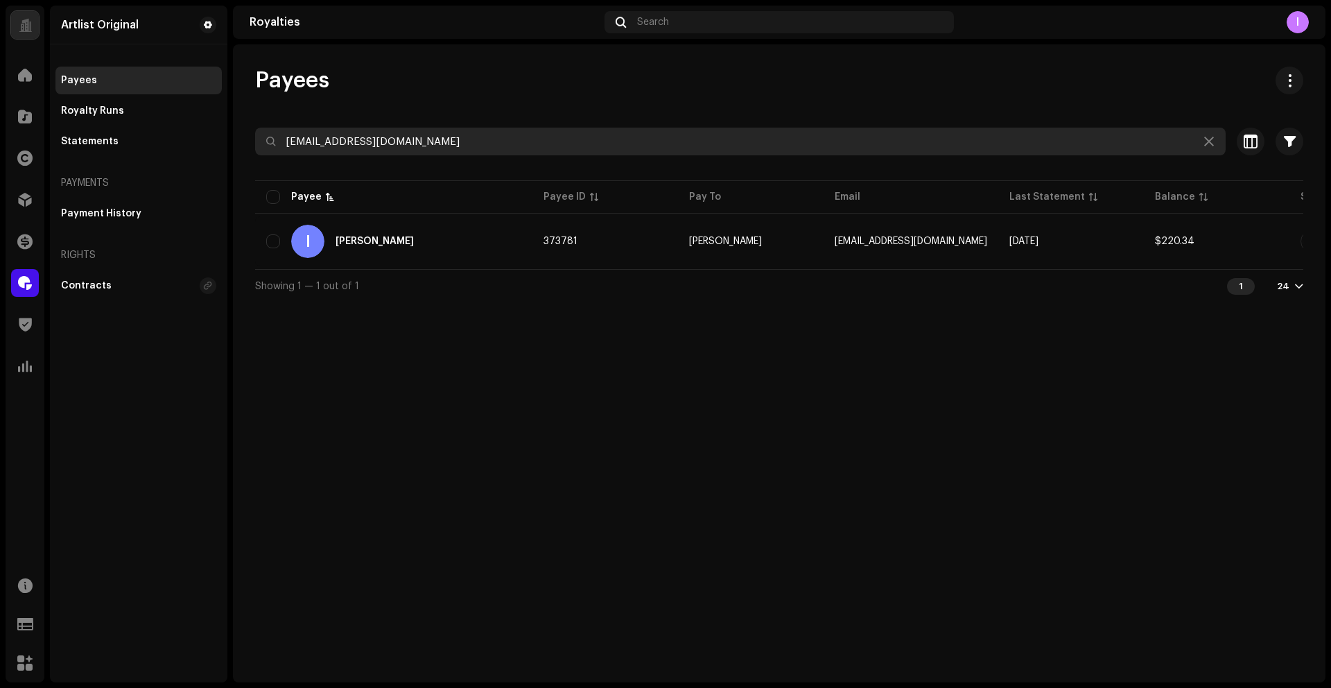
type input "[EMAIL_ADDRESS][DOMAIN_NAME]"
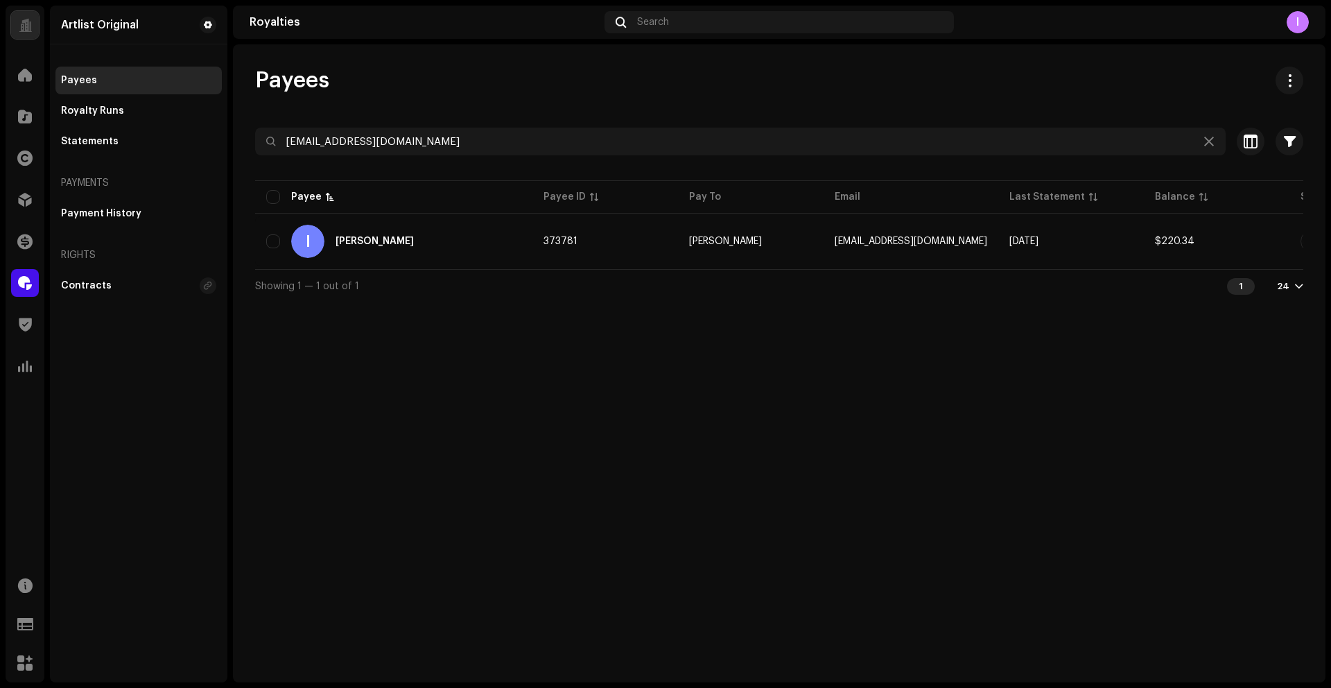
click at [492, 396] on div "Payees [EMAIL_ADDRESS][DOMAIN_NAME] Selected 0 Select all 1 Options Filters Sta…" at bounding box center [779, 363] width 1093 height 638
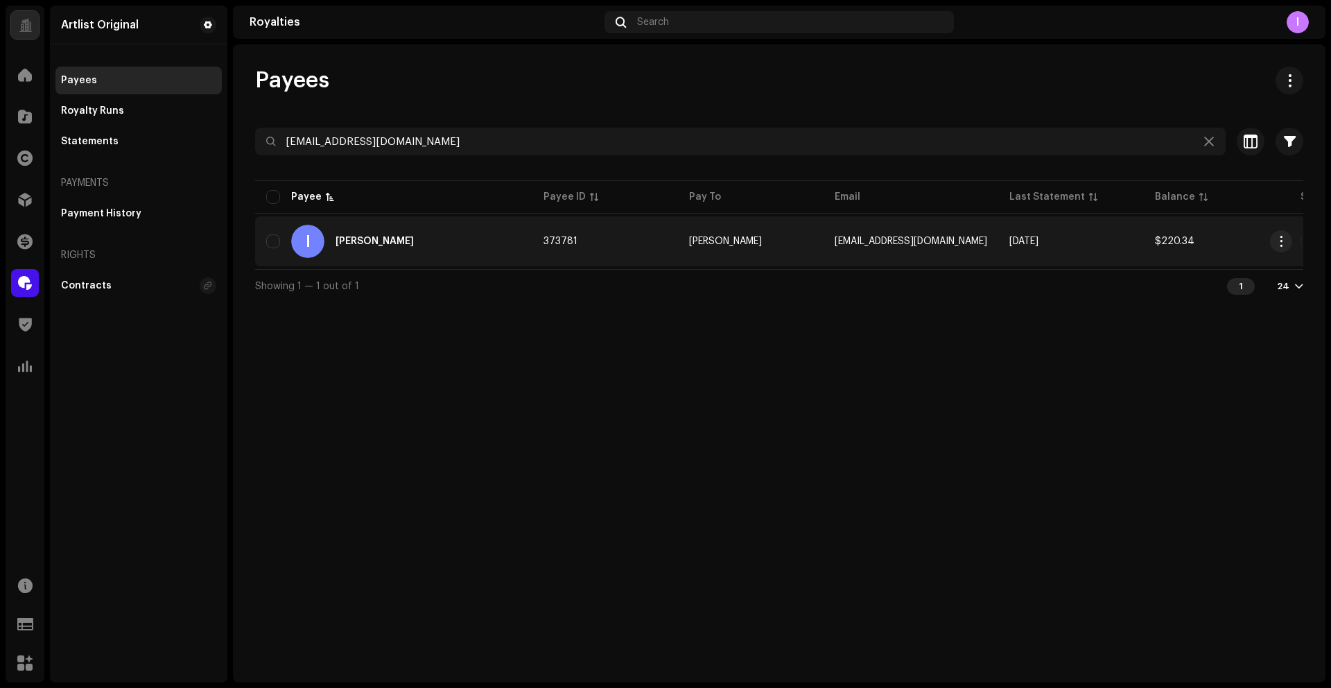
click at [419, 248] on div "I [PERSON_NAME]" at bounding box center [393, 241] width 255 height 33
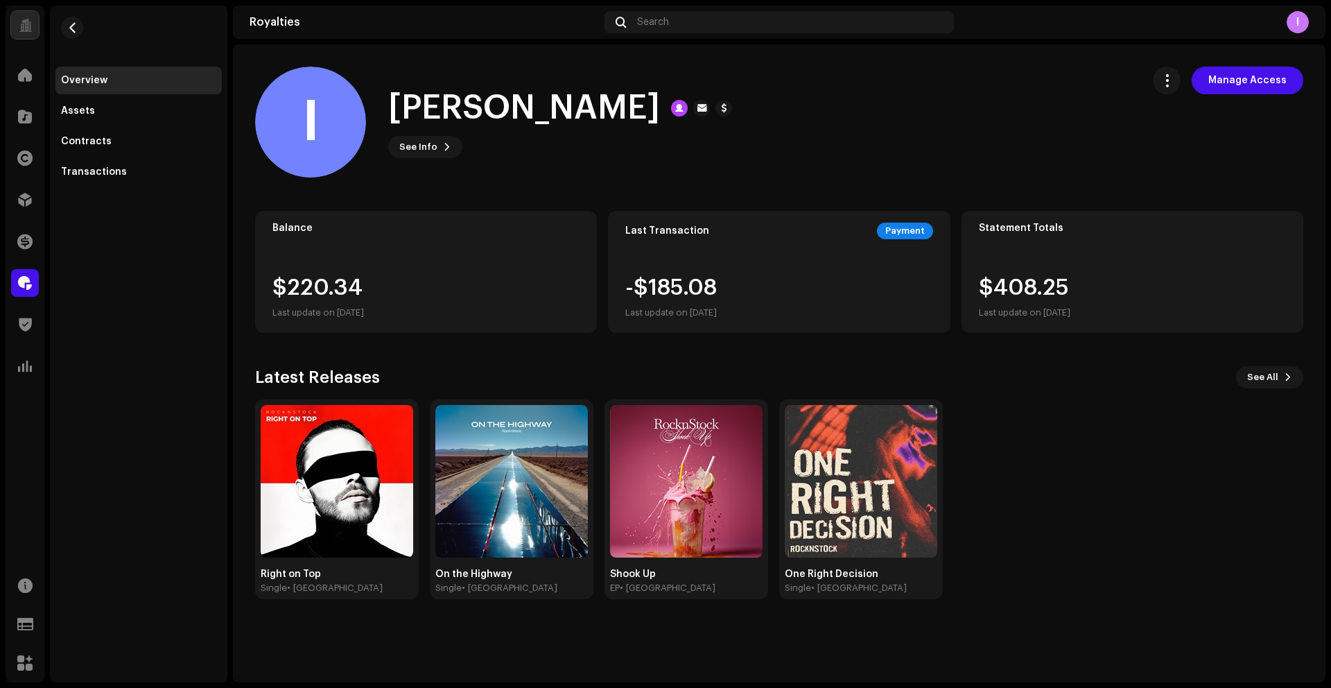
drag, startPoint x: 691, startPoint y: 168, endPoint x: 763, endPoint y: 166, distance: 72.2
click at [689, 168] on div "I [PERSON_NAME] See Info Manage Access" at bounding box center [693, 122] width 876 height 111
click at [1071, 152] on div "I [PERSON_NAME] See Info Manage Access" at bounding box center [693, 122] width 876 height 111
click at [1174, 80] on span "button" at bounding box center [1167, 80] width 13 height 11
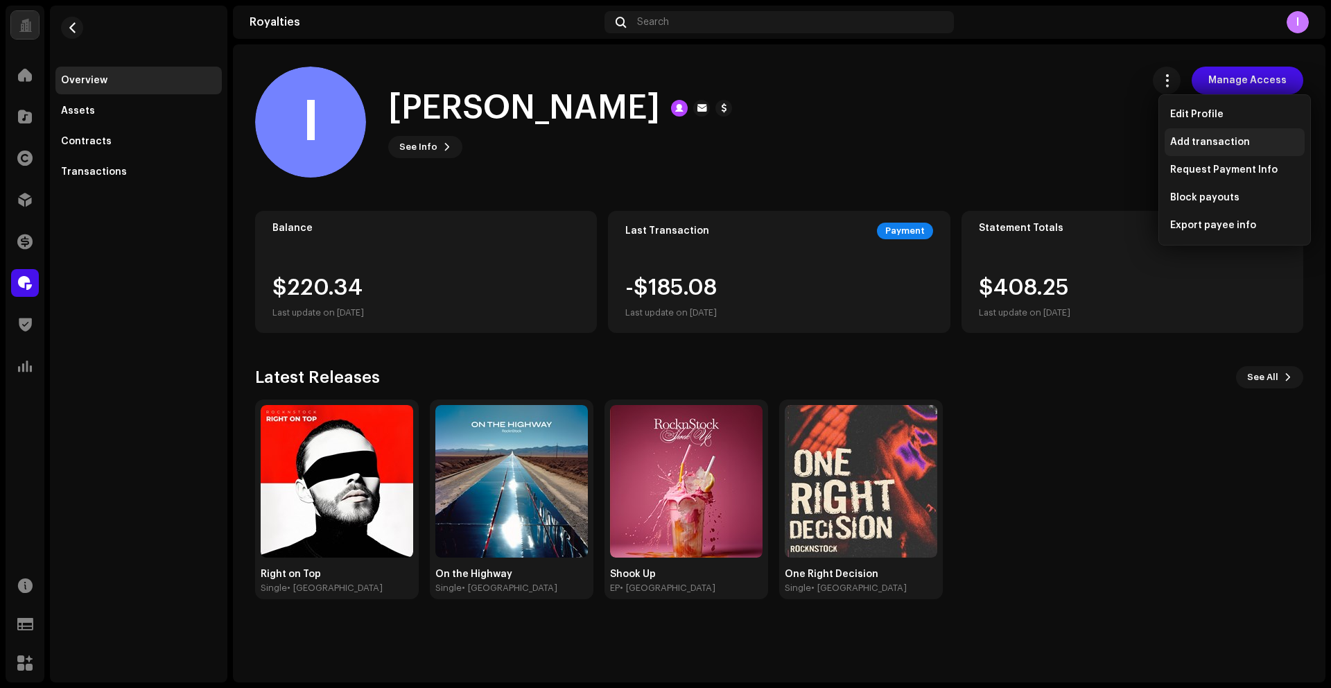
click at [1181, 145] on span "Add transaction" at bounding box center [1210, 142] width 80 height 11
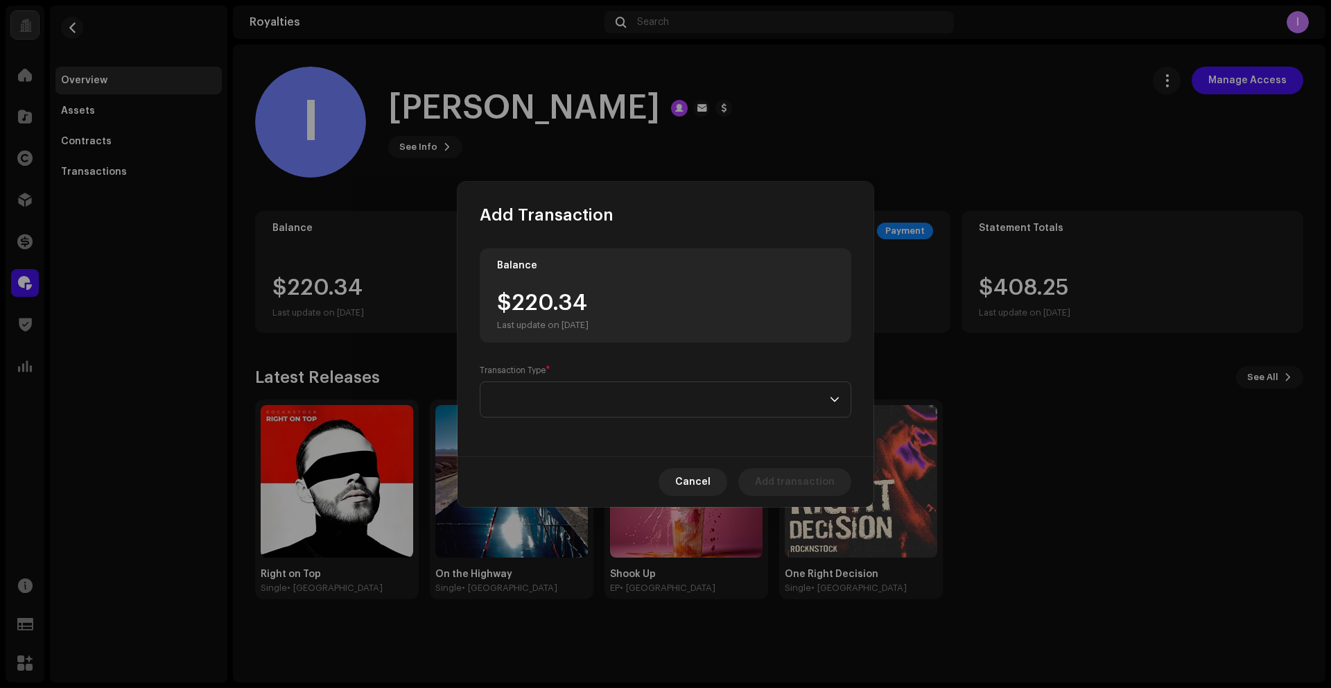
drag, startPoint x: 610, startPoint y: 333, endPoint x: 540, endPoint y: 313, distance: 73.0
click at [604, 330] on div "Balance $220.34 Last update on [DATE]" at bounding box center [666, 295] width 372 height 94
drag, startPoint x: 514, startPoint y: 307, endPoint x: 627, endPoint y: 308, distance: 113.0
click at [627, 308] on div "$220.34 Last update on [DATE]" at bounding box center [665, 311] width 337 height 39
click at [592, 400] on span at bounding box center [661, 399] width 338 height 35
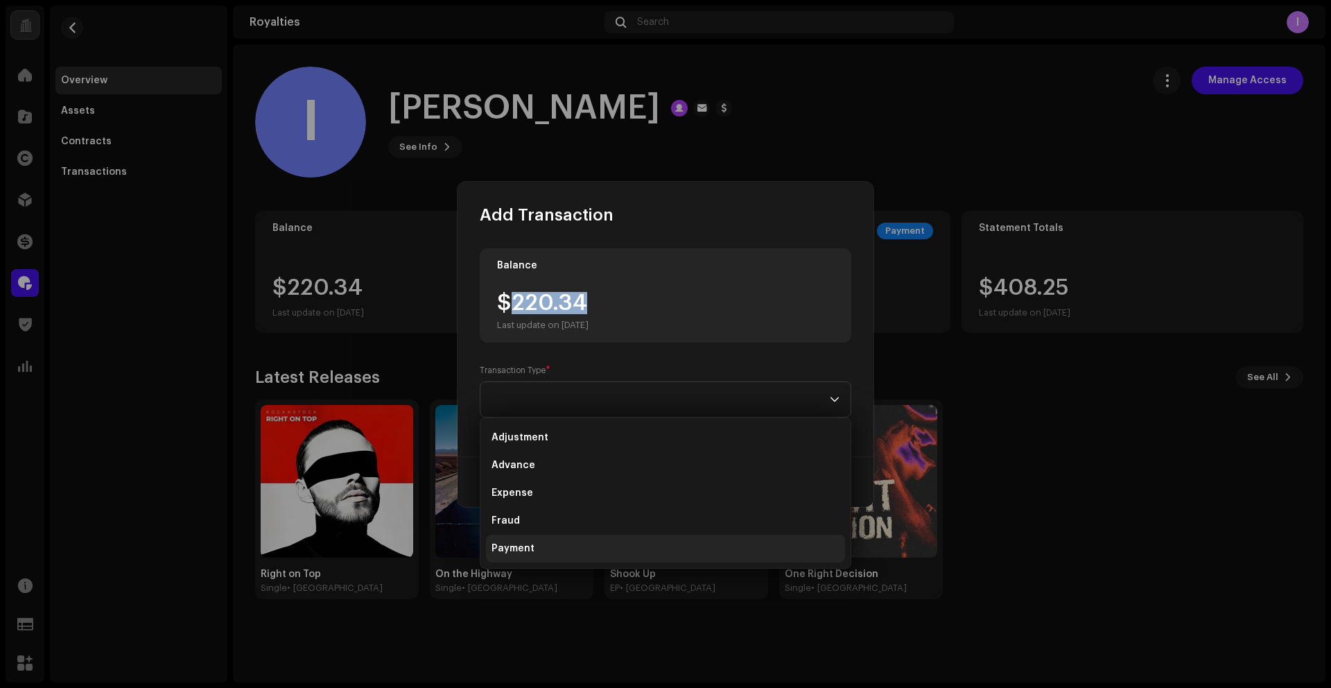
click at [532, 547] on li "Payment" at bounding box center [665, 549] width 359 height 28
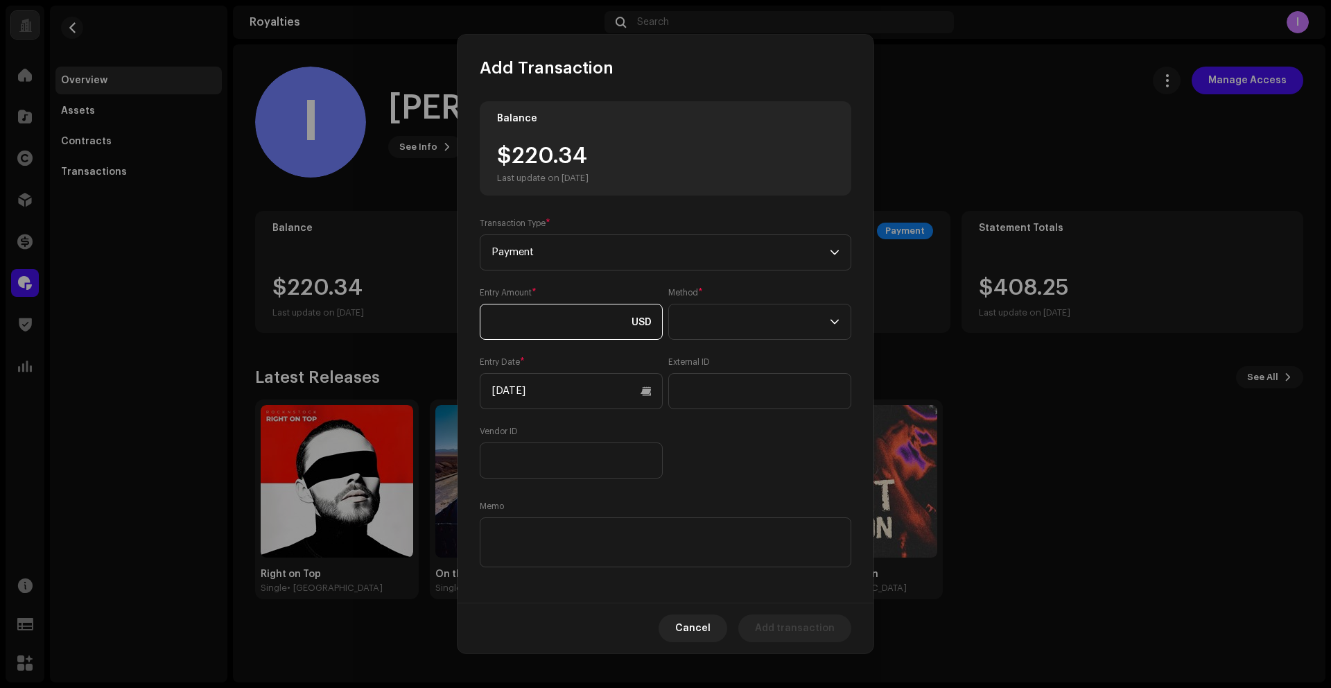
drag, startPoint x: 542, startPoint y: 330, endPoint x: 555, endPoint y: 329, distance: 13.2
click at [542, 330] on input at bounding box center [571, 322] width 183 height 36
paste input "220.34"
type input "220.34"
click at [727, 322] on span at bounding box center [755, 321] width 150 height 35
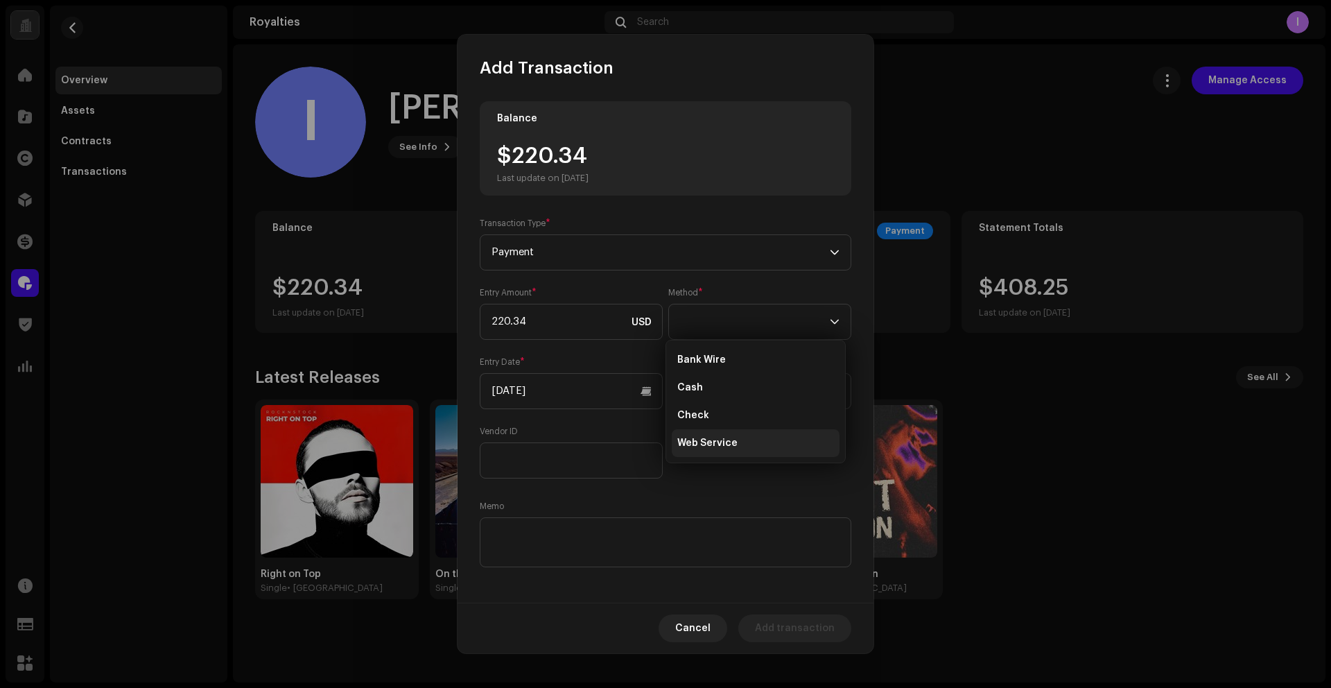
click at [720, 440] on span "Web Service" at bounding box center [707, 443] width 60 height 14
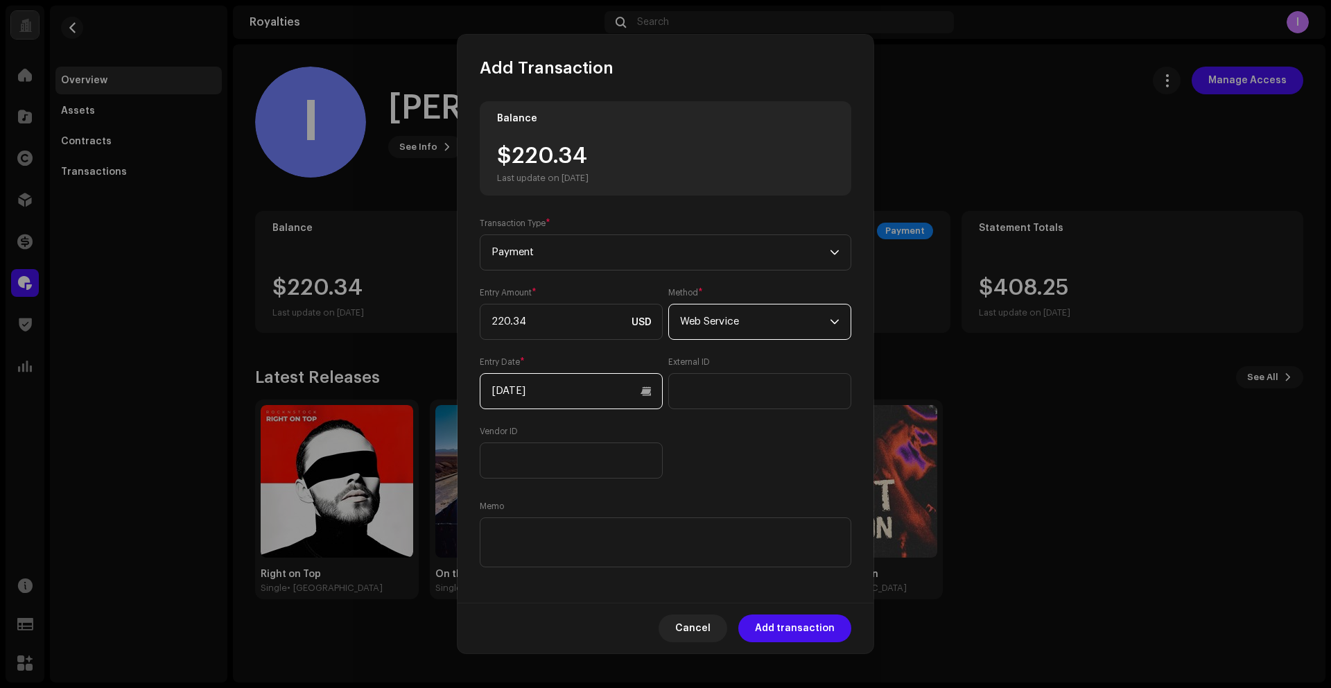
click at [535, 392] on input "[DATE]" at bounding box center [571, 391] width 183 height 36
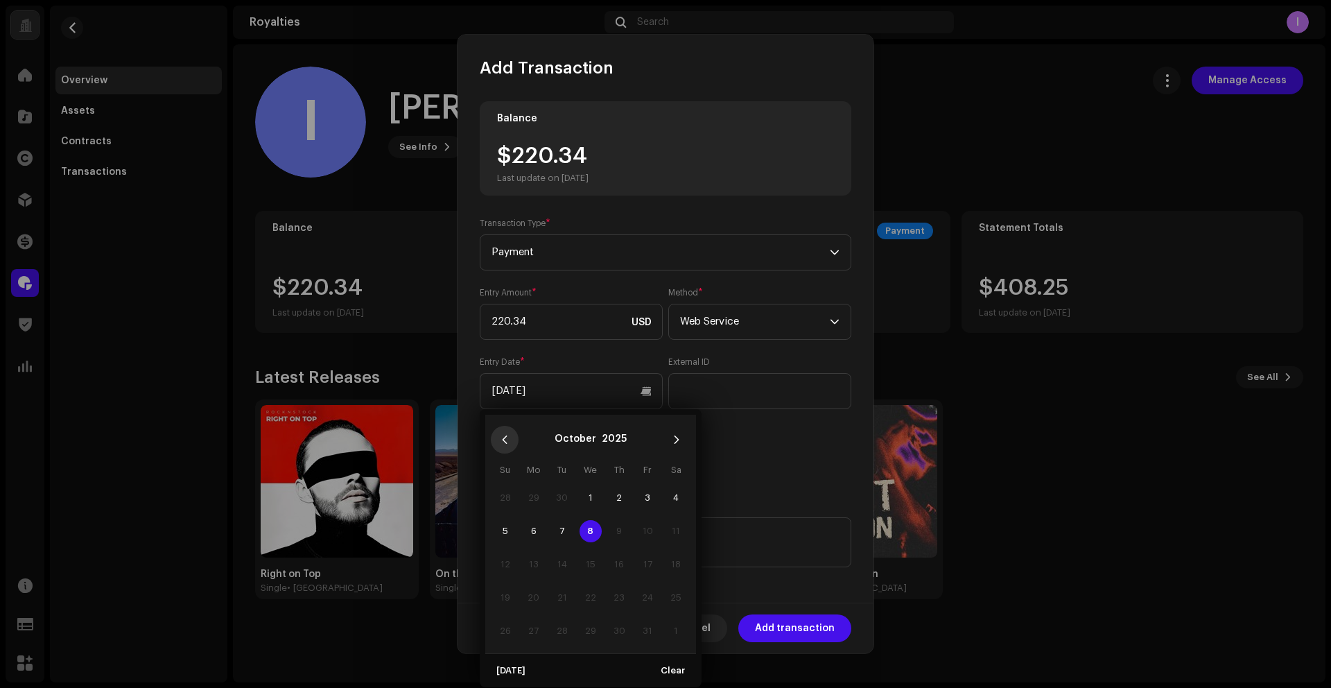
click at [503, 437] on icon "Previous Month" at bounding box center [505, 440] width 10 height 10
click at [649, 499] on span "1" at bounding box center [647, 498] width 22 height 22
type input "[DATE]"
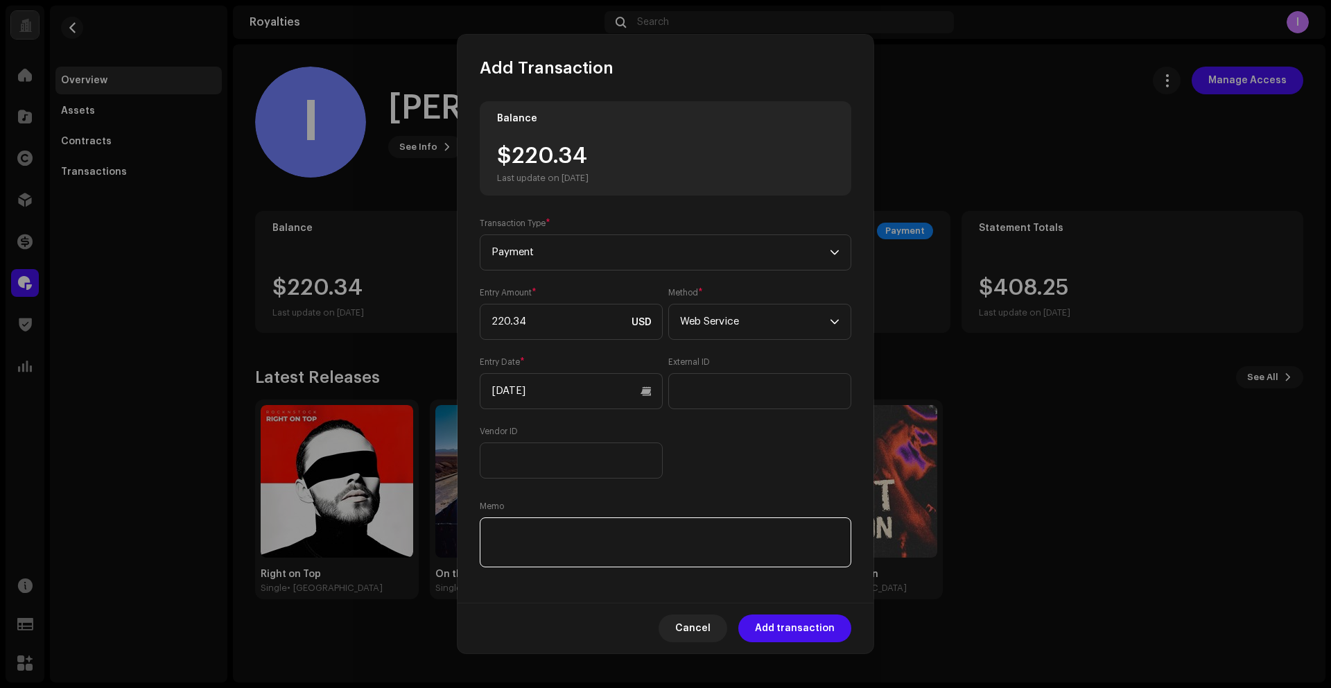
click at [702, 551] on textarea at bounding box center [666, 542] width 372 height 50
paste textarea "Statement ID: 5456672 / Invoice number: 145"
type textarea "Statement ID: 5456672 / Invoice number: 145"
click at [747, 471] on div "Entry Amount * 220.34 USD Method * Web Service Entry Date * [DATE] External ID …" at bounding box center [666, 382] width 372 height 191
click at [802, 630] on span "Add transaction" at bounding box center [795, 628] width 80 height 28
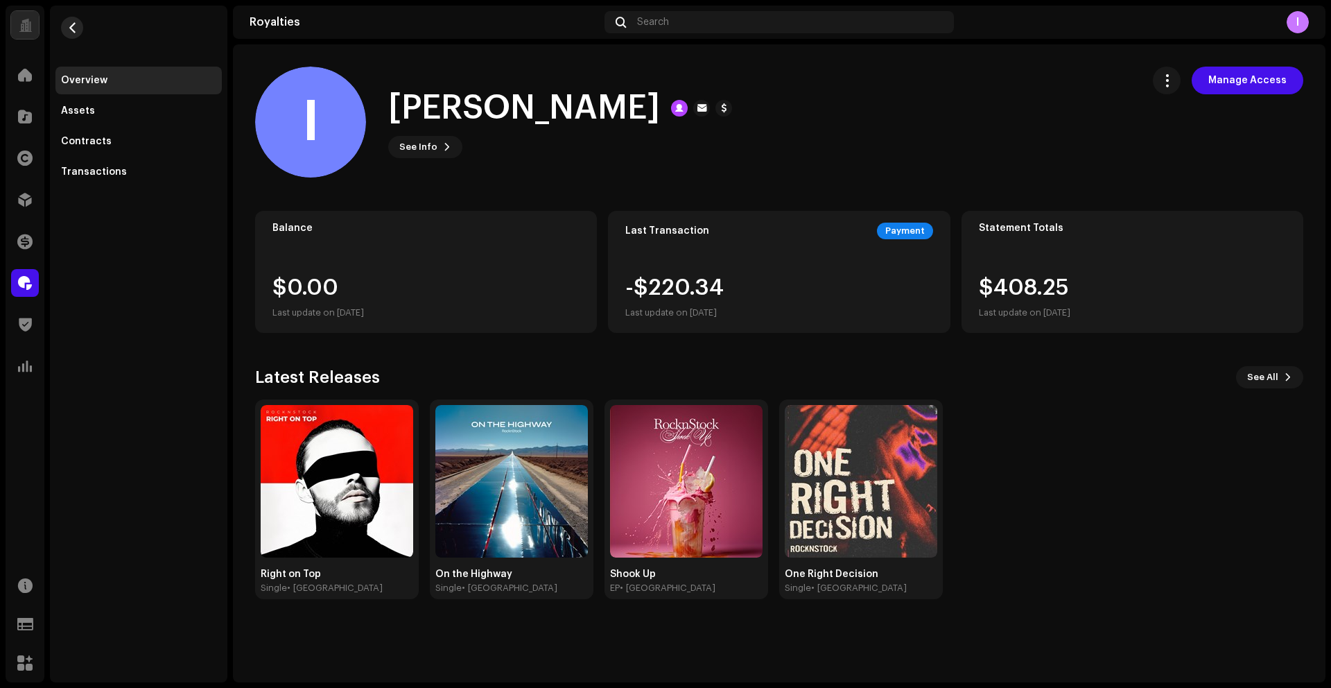
click at [80, 33] on button "button" at bounding box center [72, 28] width 22 height 22
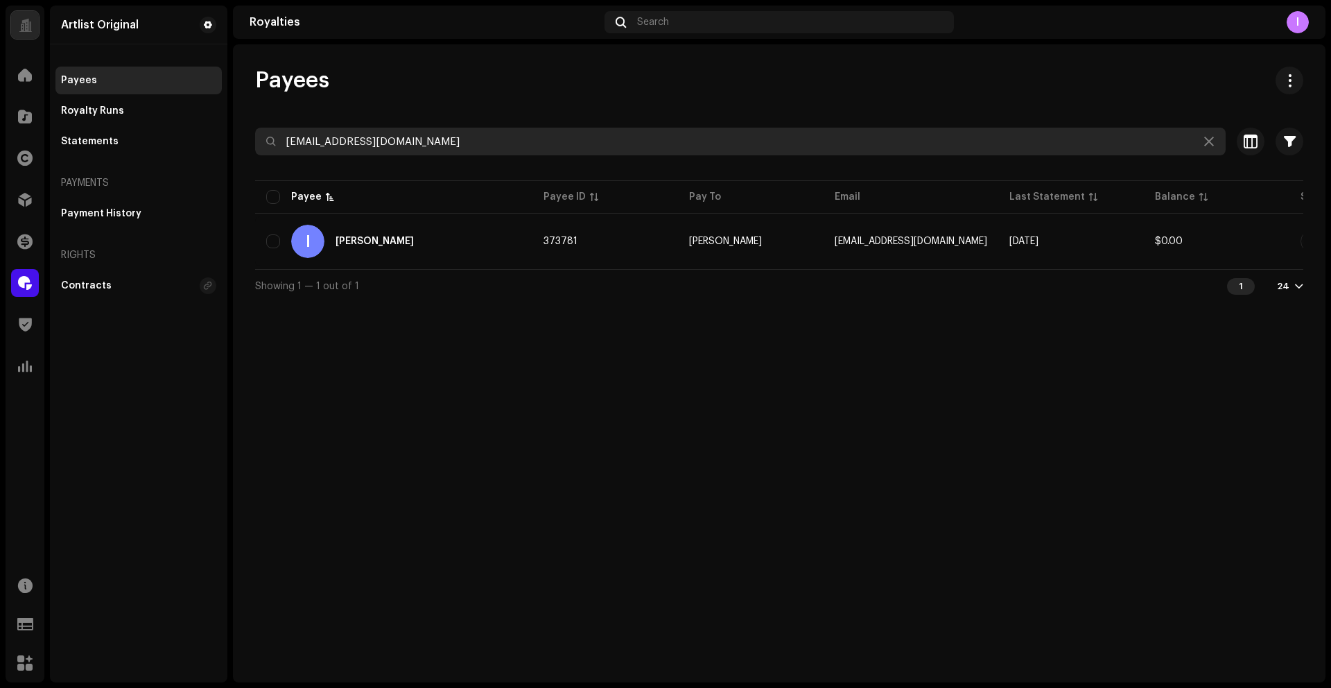
click at [372, 131] on input "[EMAIL_ADDRESS][DOMAIN_NAME]" at bounding box center [740, 142] width 971 height 28
paste input "landgreco3"
type input "[EMAIL_ADDRESS][DOMAIN_NAME]"
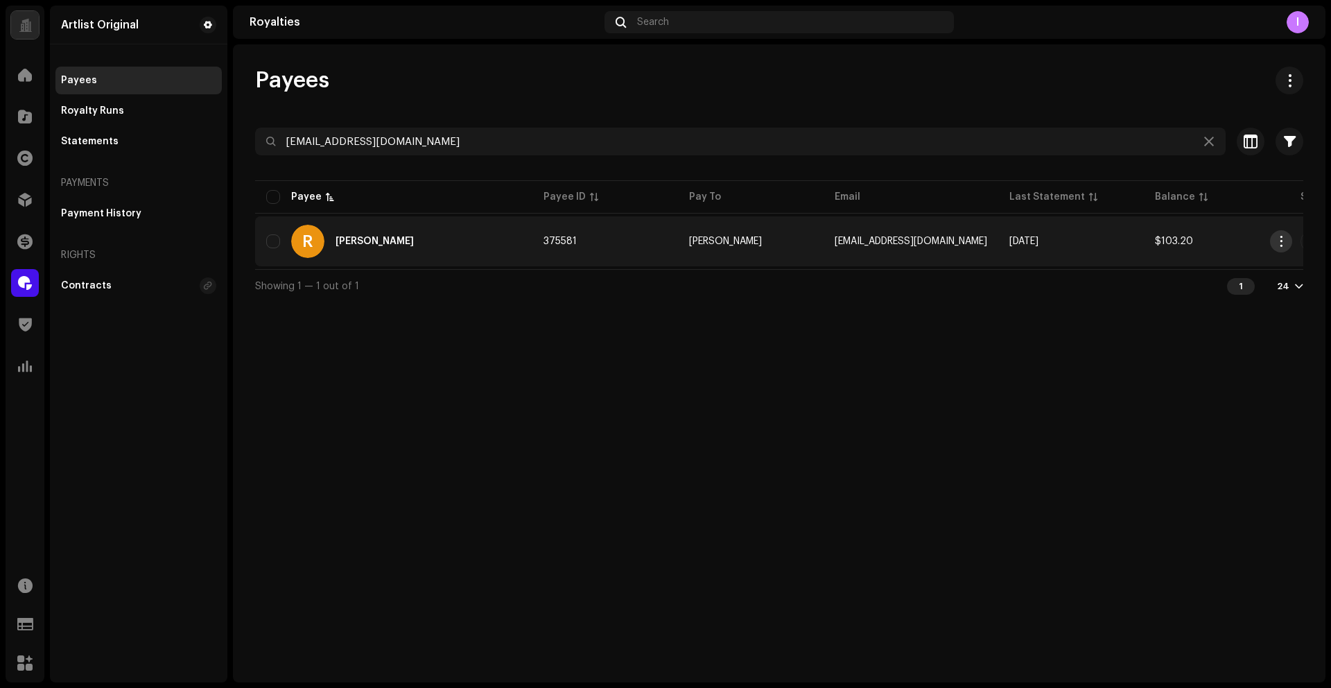
click at [1276, 238] on span "button" at bounding box center [1281, 241] width 10 height 11
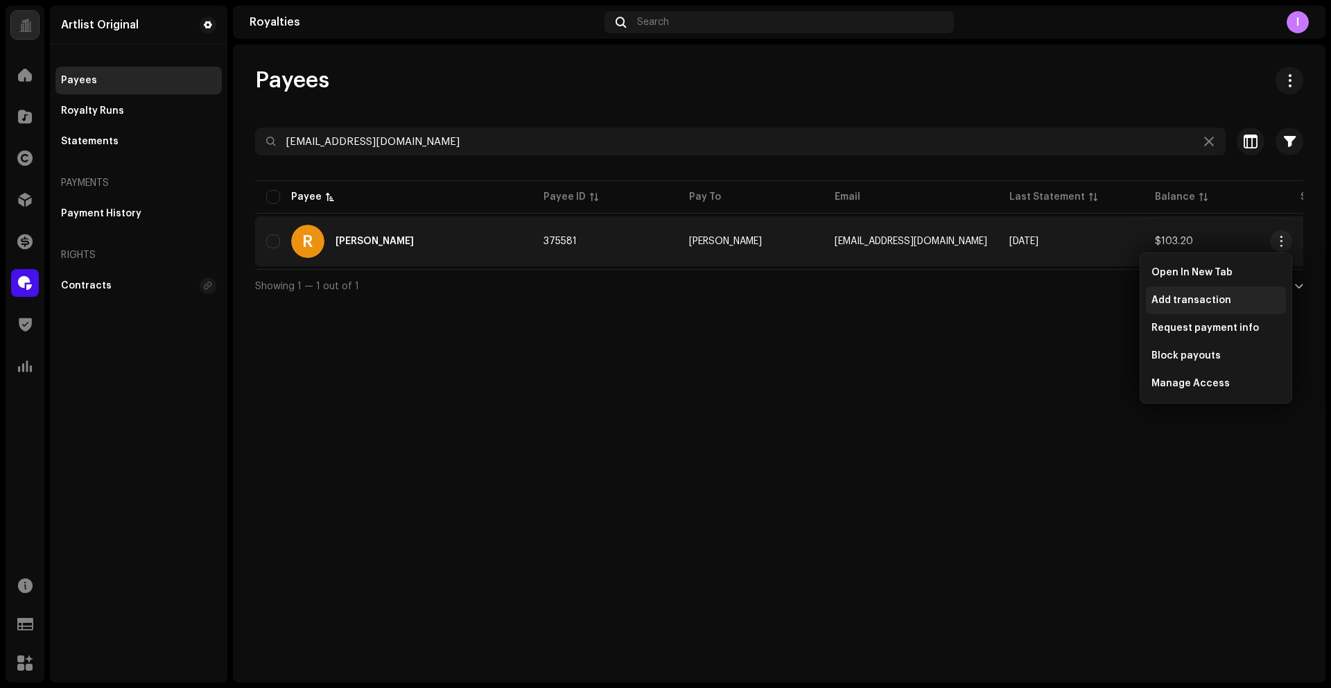
click at [1186, 298] on span "Add transaction" at bounding box center [1192, 300] width 80 height 11
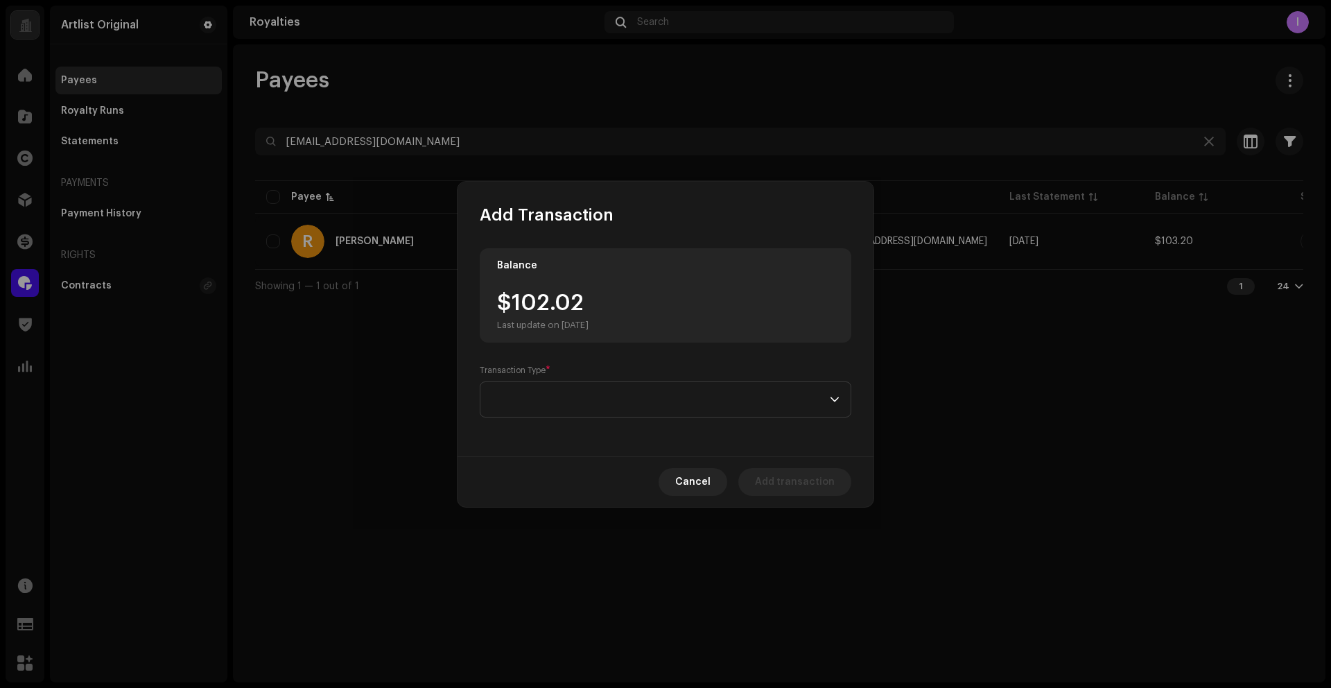
drag, startPoint x: 604, startPoint y: 327, endPoint x: 590, endPoint y: 324, distance: 14.1
click at [589, 327] on div "Last update on [DATE]" at bounding box center [543, 325] width 92 height 11
drag, startPoint x: 510, startPoint y: 305, endPoint x: 576, endPoint y: 378, distance: 98.2
click at [579, 310] on div "$103.20 Last update on [DATE]" at bounding box center [543, 311] width 92 height 39
click at [575, 390] on span at bounding box center [661, 399] width 338 height 35
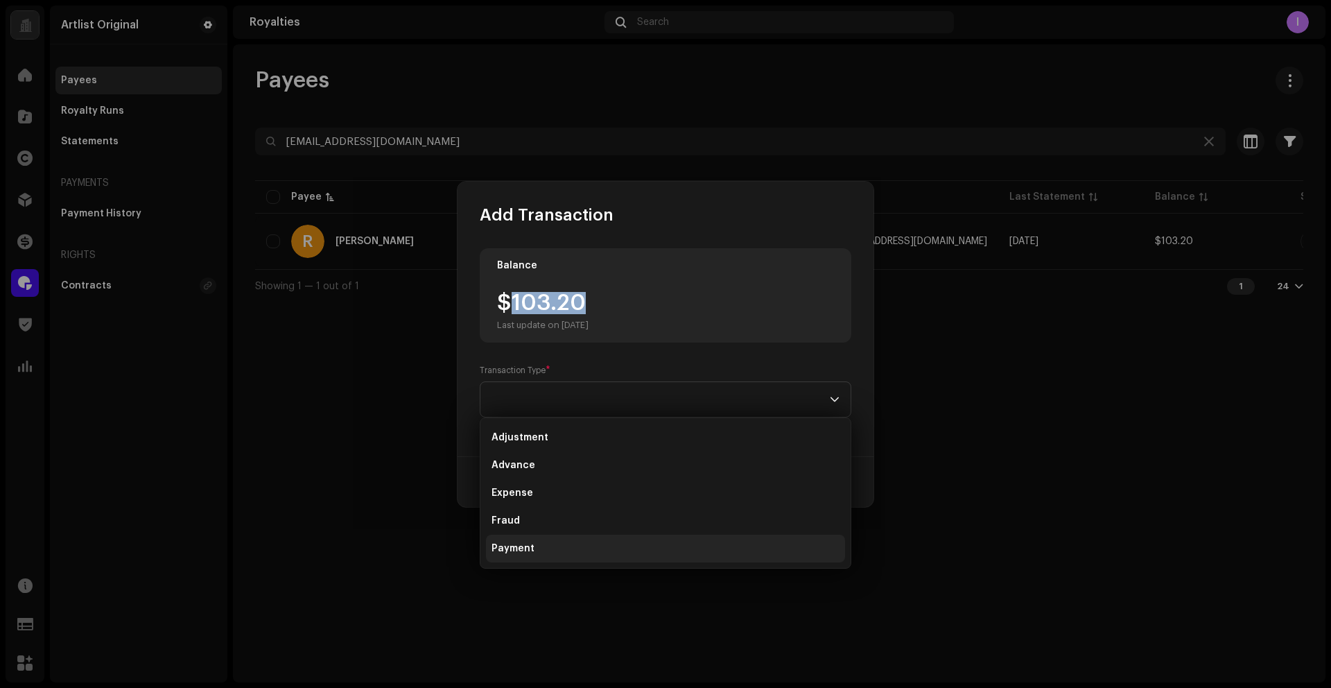
click at [520, 538] on li "Payment" at bounding box center [665, 549] width 359 height 28
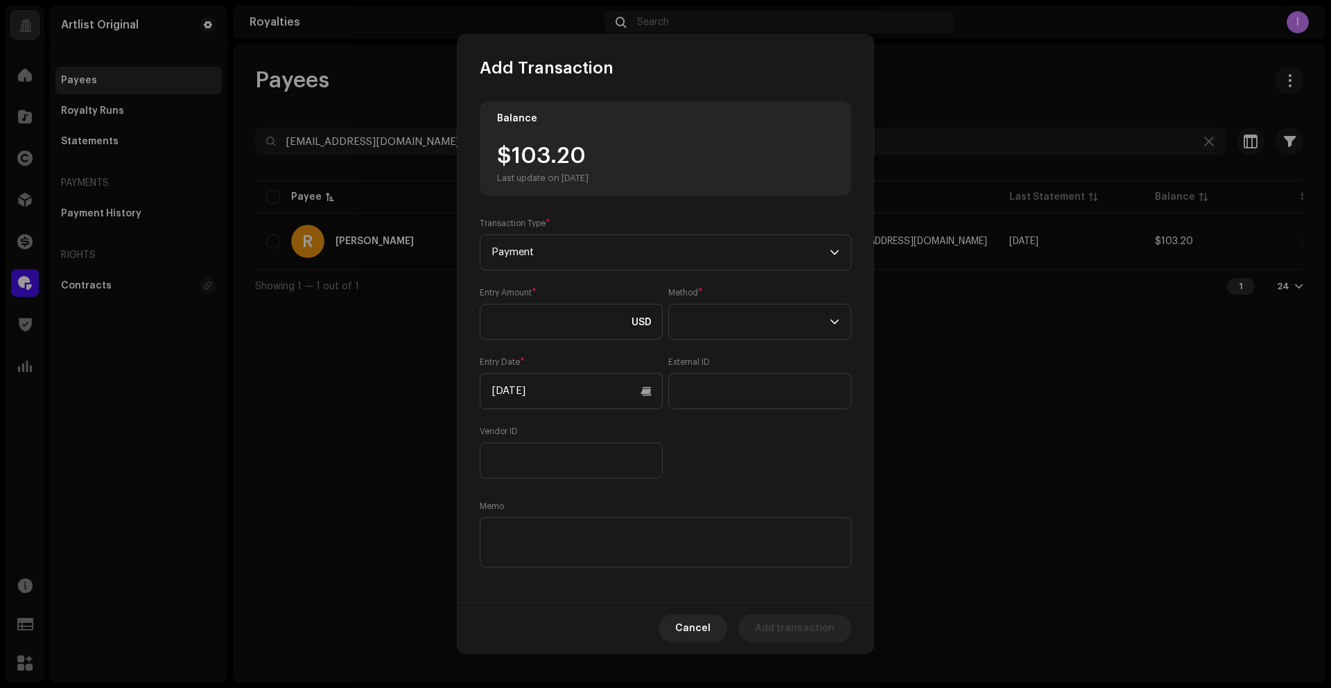
click at [537, 342] on div "Entry Amount * USD Method * Entry Date * [DATE] External ID Vendor ID" at bounding box center [666, 382] width 372 height 191
click at [548, 332] on input at bounding box center [571, 322] width 183 height 36
paste input "103.20"
type input "103.20"
click at [708, 336] on span at bounding box center [755, 321] width 150 height 35
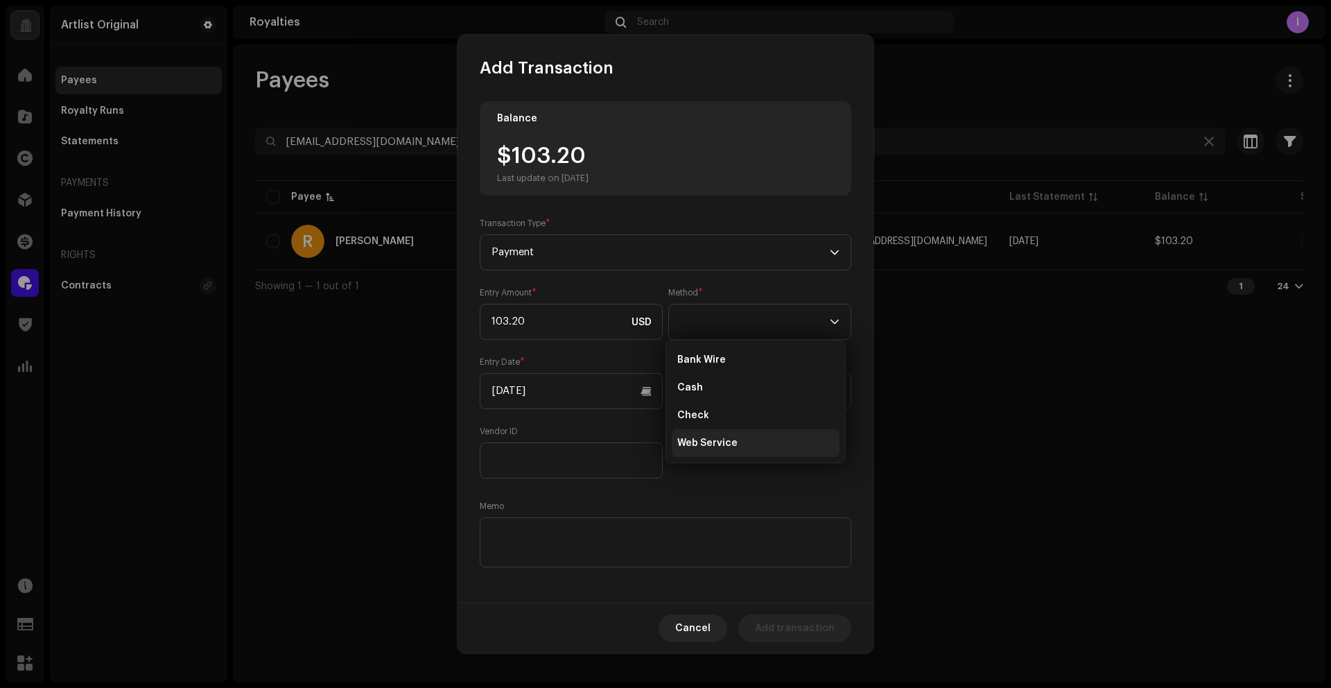
click at [722, 442] on span "Web Service" at bounding box center [707, 443] width 60 height 14
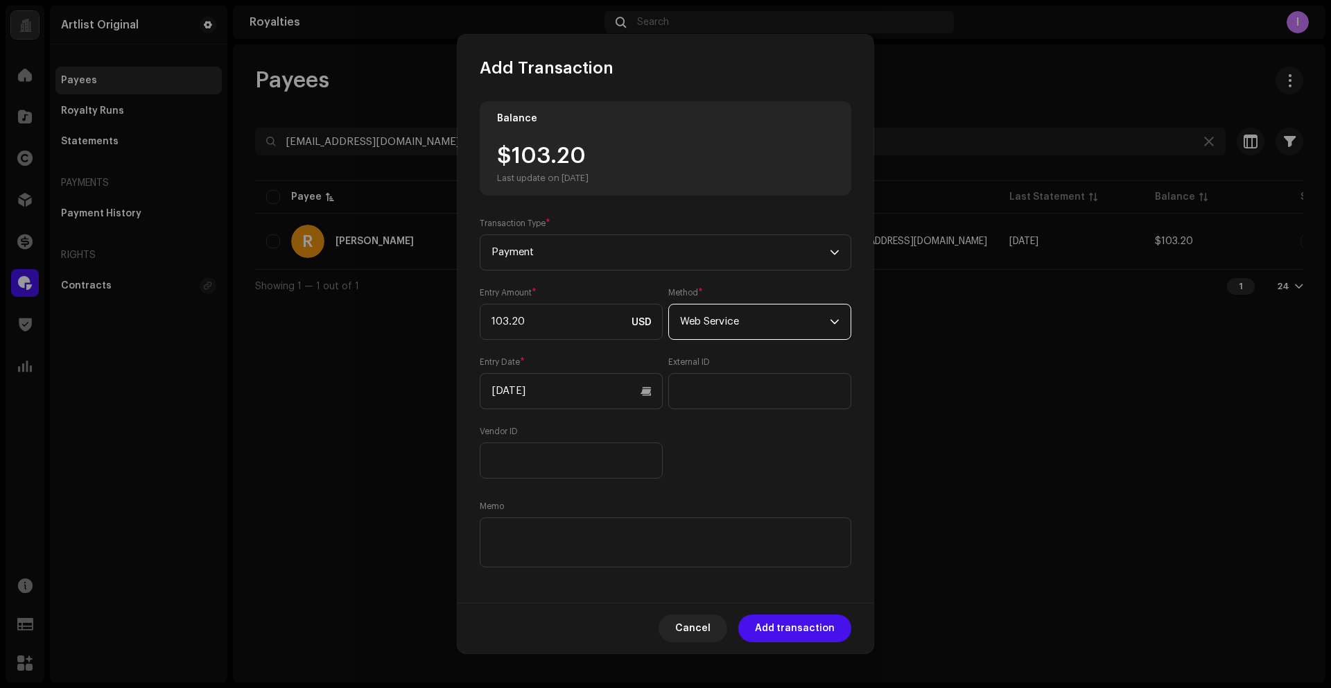
drag, startPoint x: 724, startPoint y: 444, endPoint x: 552, endPoint y: 241, distance: 266.1
click at [723, 443] on div "Entry Amount * 103.20 USD Method * Web Service Entry Date * [DATE] External ID …" at bounding box center [666, 382] width 372 height 191
click at [643, 395] on input "[DATE]" at bounding box center [571, 391] width 183 height 36
click at [517, 436] on button "Previous Month" at bounding box center [505, 440] width 28 height 28
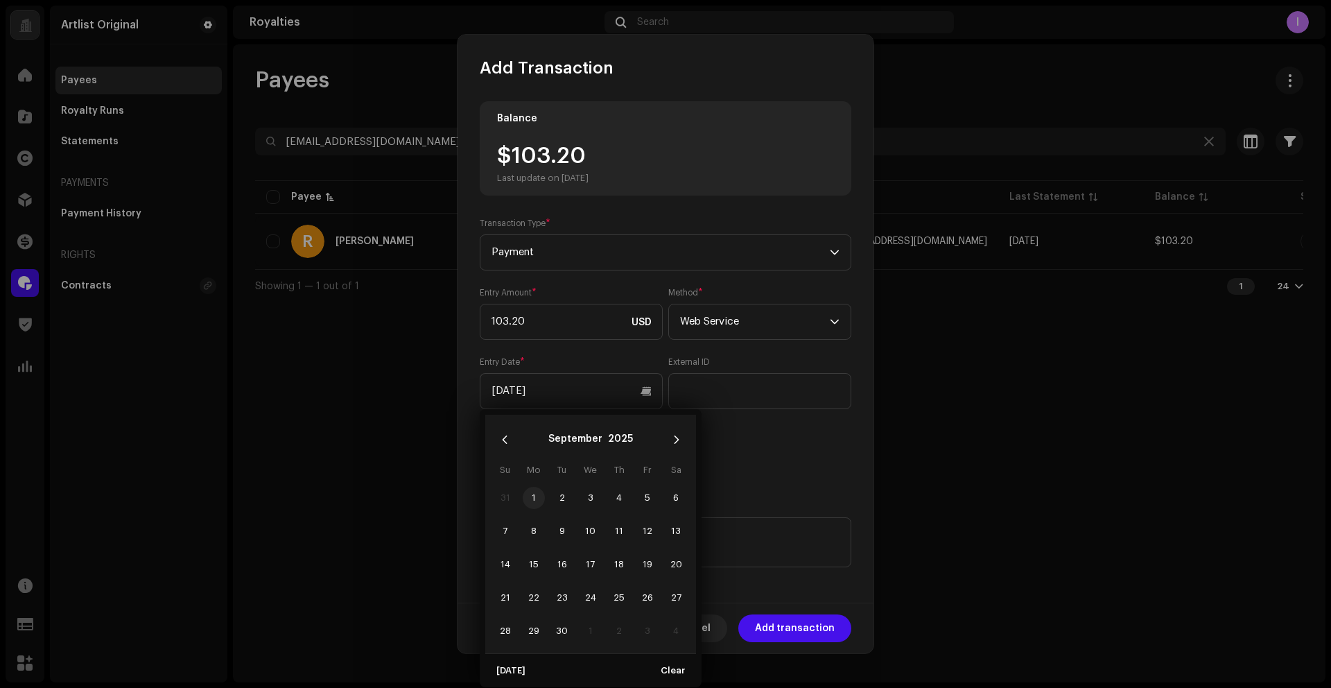
click at [531, 498] on span "1" at bounding box center [534, 498] width 22 height 22
type input "[DATE]"
click at [805, 465] on div "Entry Amount * 103.20 USD Method * Web Service Entry Date * [DATE] External ID …" at bounding box center [666, 382] width 372 height 191
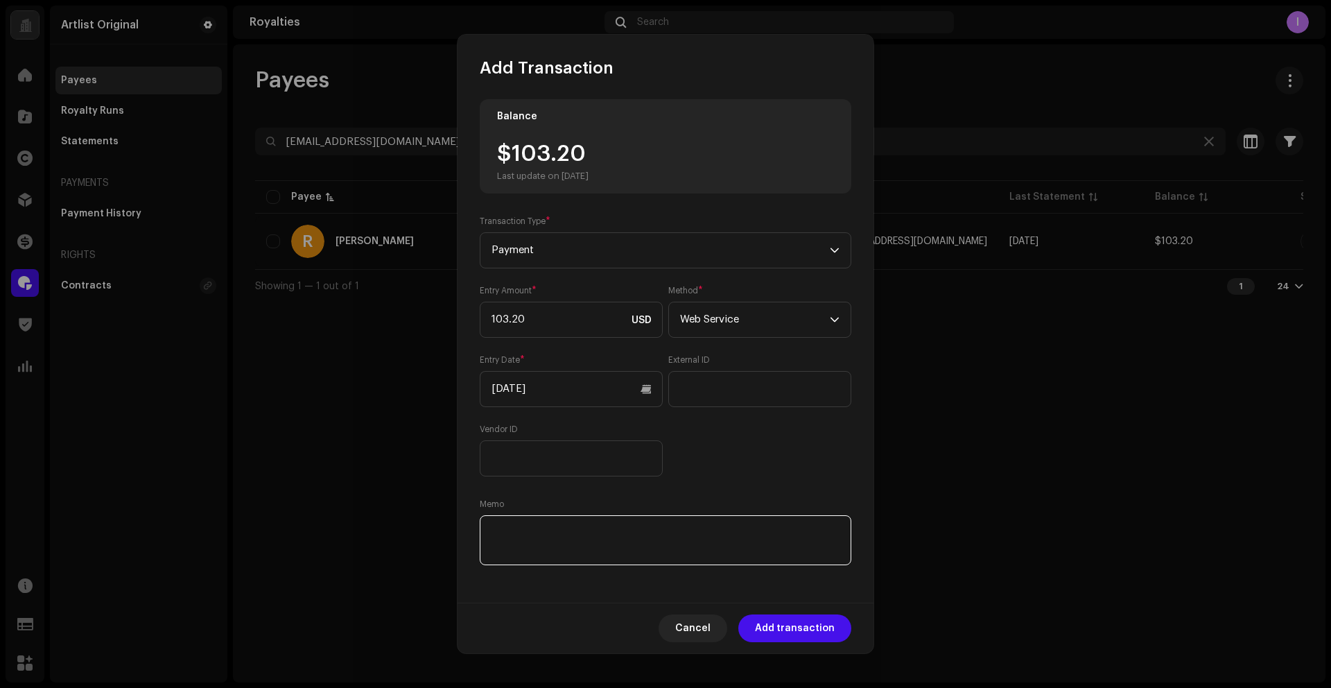
click at [675, 553] on textarea at bounding box center [666, 540] width 372 height 50
paste textarea "Statement ID: 5456945 / Invoice number: 354"
type textarea "Statement ID: 5456945 / Invoice number: 354"
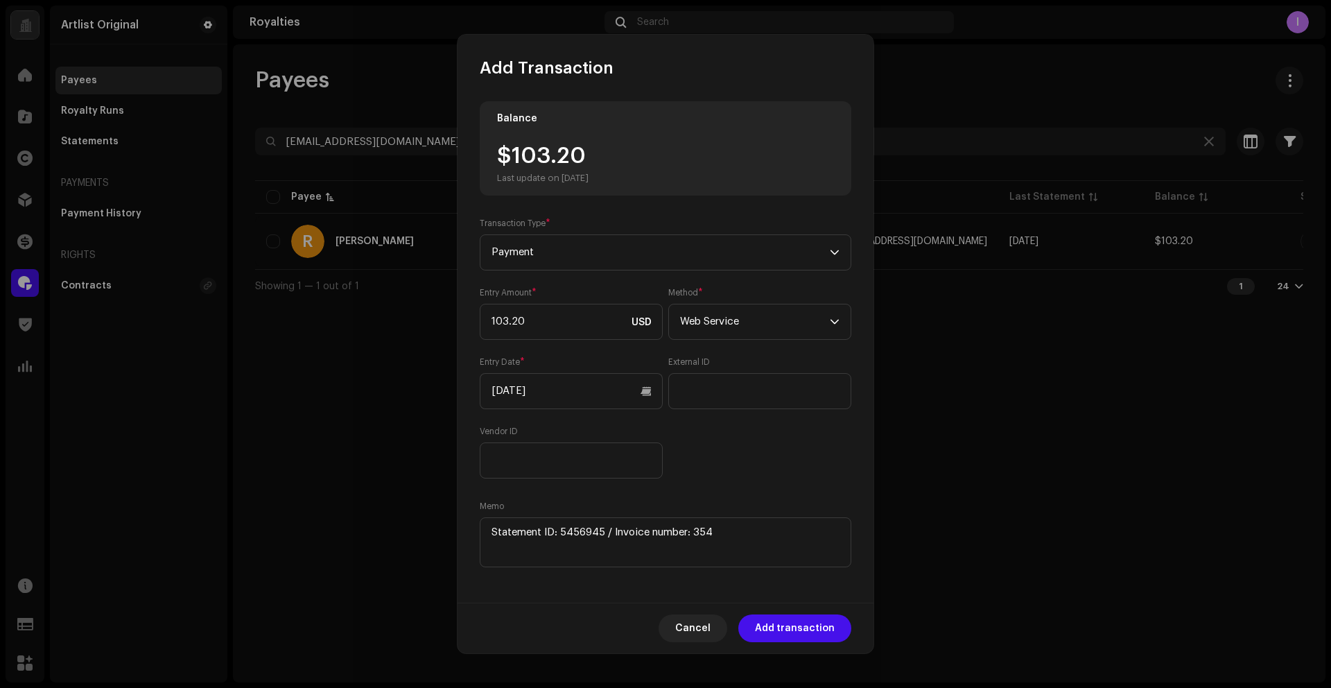
click at [730, 444] on div "Entry Amount * 103.20 USD Method * Web Service Entry Date * [DATE] External ID …" at bounding box center [666, 382] width 372 height 191
click at [797, 623] on span "Add transaction" at bounding box center [795, 628] width 80 height 28
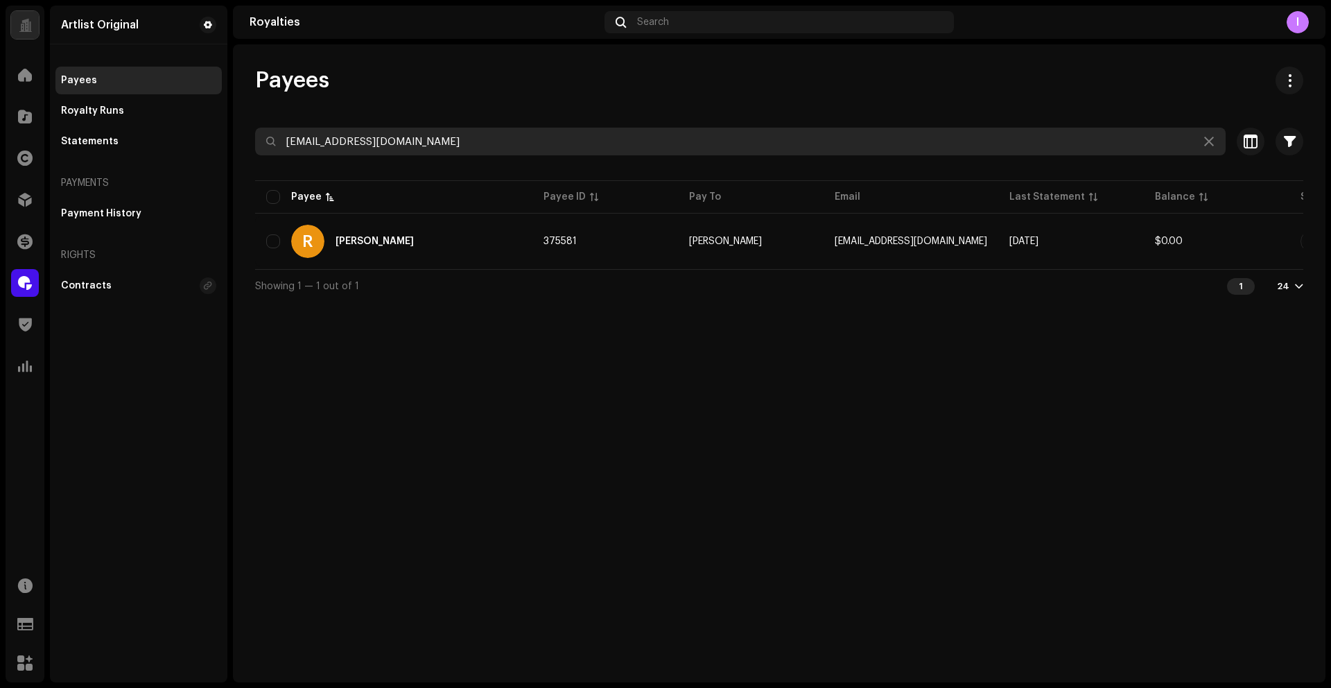
click at [356, 142] on input "[EMAIL_ADDRESS][DOMAIN_NAME]" at bounding box center [740, 142] width 971 height 28
paste input "hissin21"
type input "[EMAIL_ADDRESS][DOMAIN_NAME]"
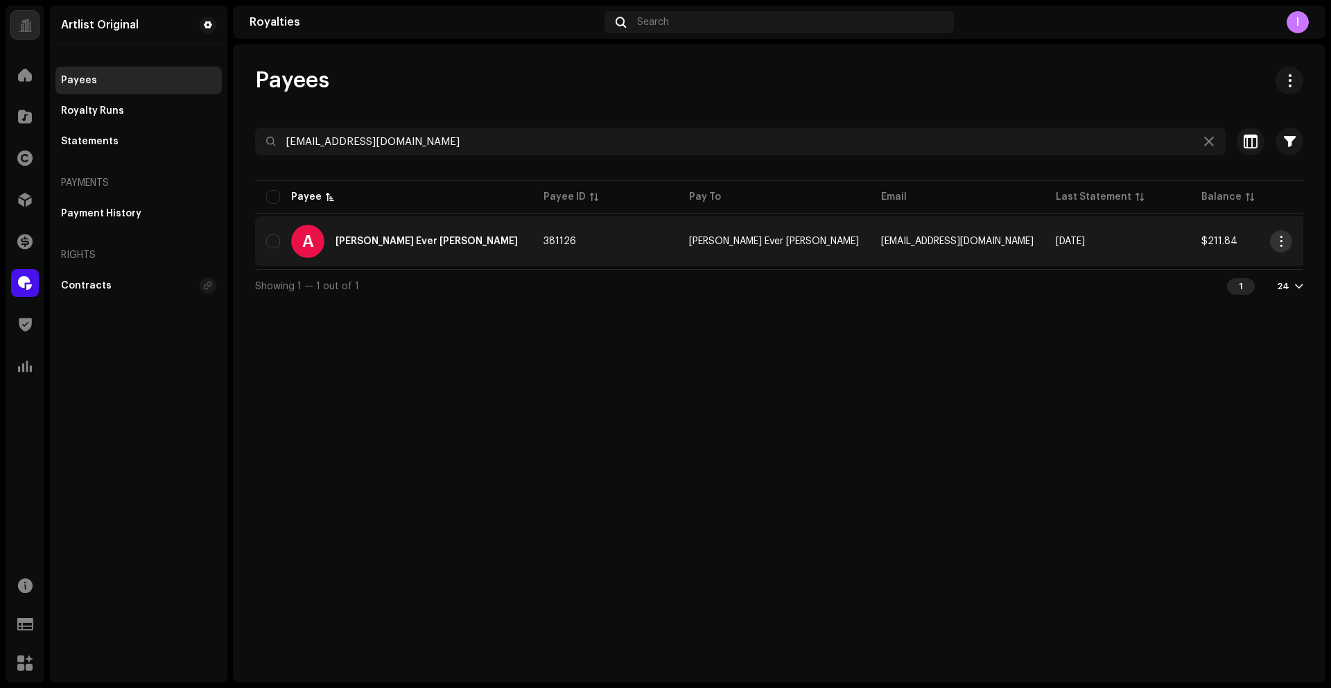
click at [1285, 238] on span "button" at bounding box center [1281, 241] width 10 height 11
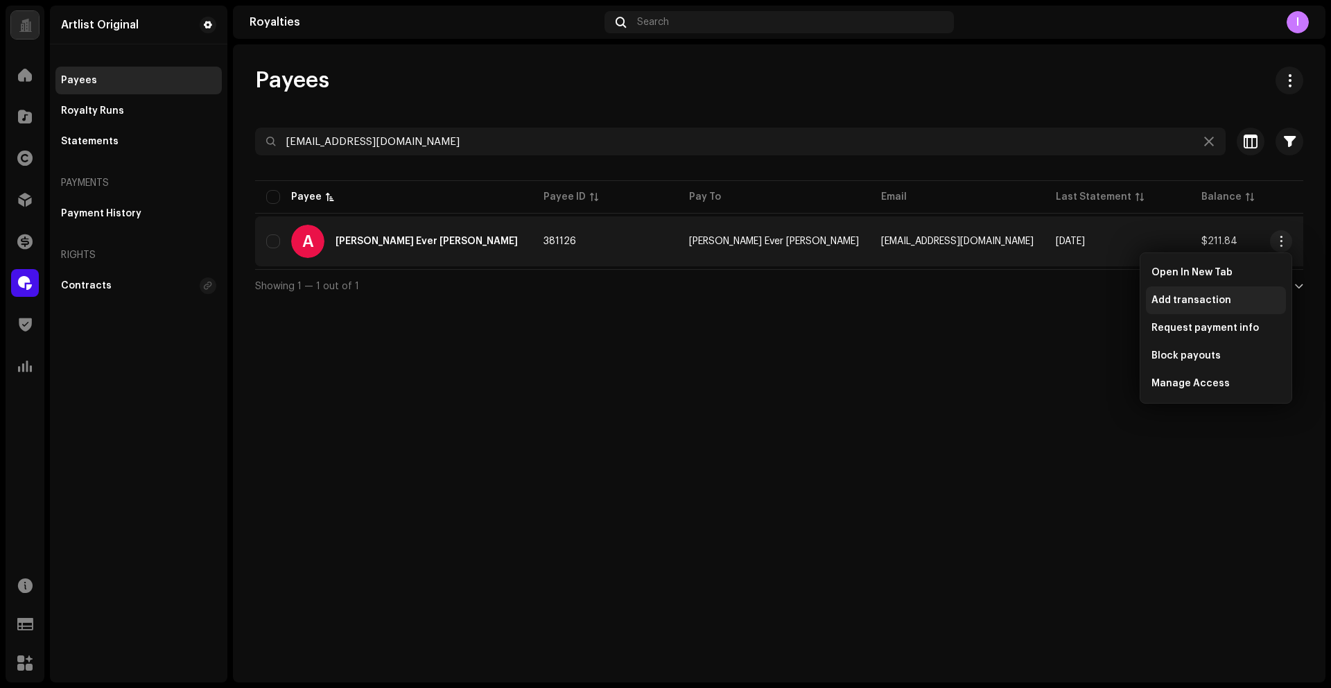
click at [1210, 299] on span "Add transaction" at bounding box center [1192, 300] width 80 height 11
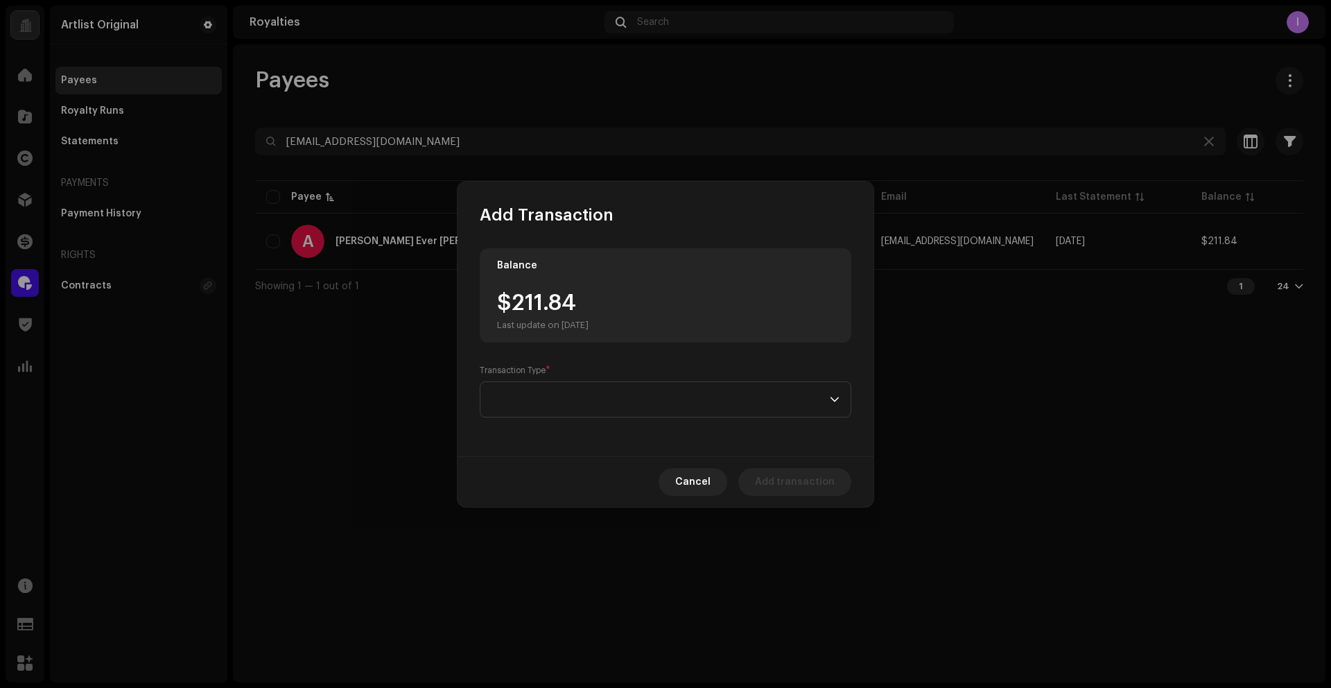
click at [516, 309] on div "$211.84 Last update on [DATE]" at bounding box center [543, 311] width 92 height 39
drag, startPoint x: 515, startPoint y: 306, endPoint x: 617, endPoint y: 311, distance: 102.0
click at [618, 309] on div "$211.84 Last update on [DATE]" at bounding box center [665, 311] width 337 height 39
click at [565, 406] on span at bounding box center [661, 399] width 338 height 35
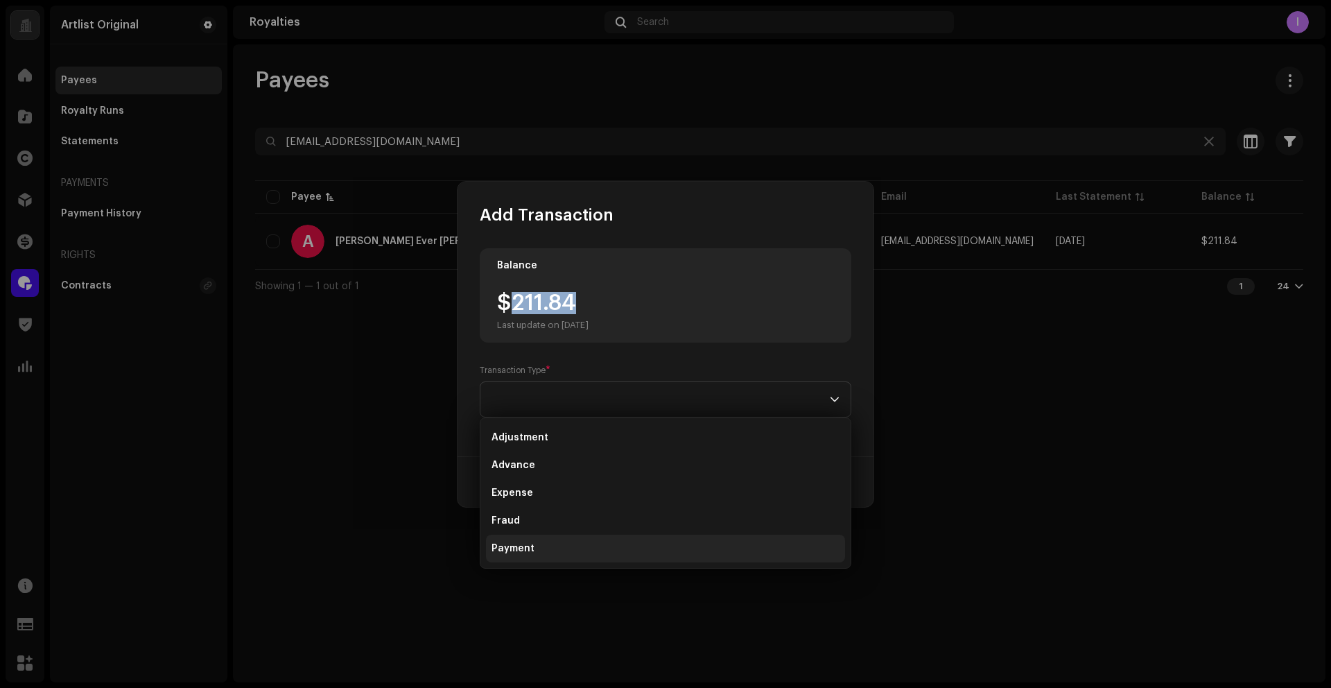
click at [536, 553] on li "Payment" at bounding box center [665, 549] width 359 height 28
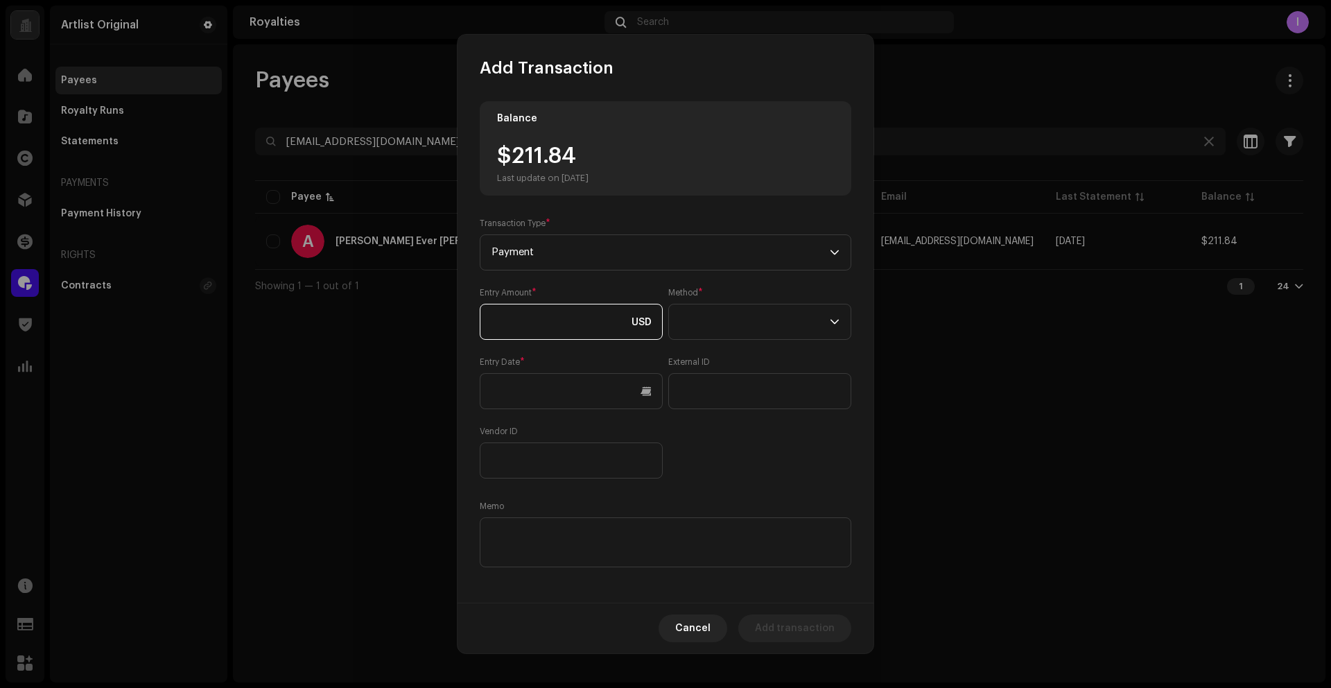
click at [546, 322] on input at bounding box center [571, 322] width 183 height 36
paste input "211.84"
type input "211.84"
click at [714, 322] on span at bounding box center [755, 321] width 150 height 35
click at [707, 446] on span "Web Service" at bounding box center [707, 443] width 60 height 14
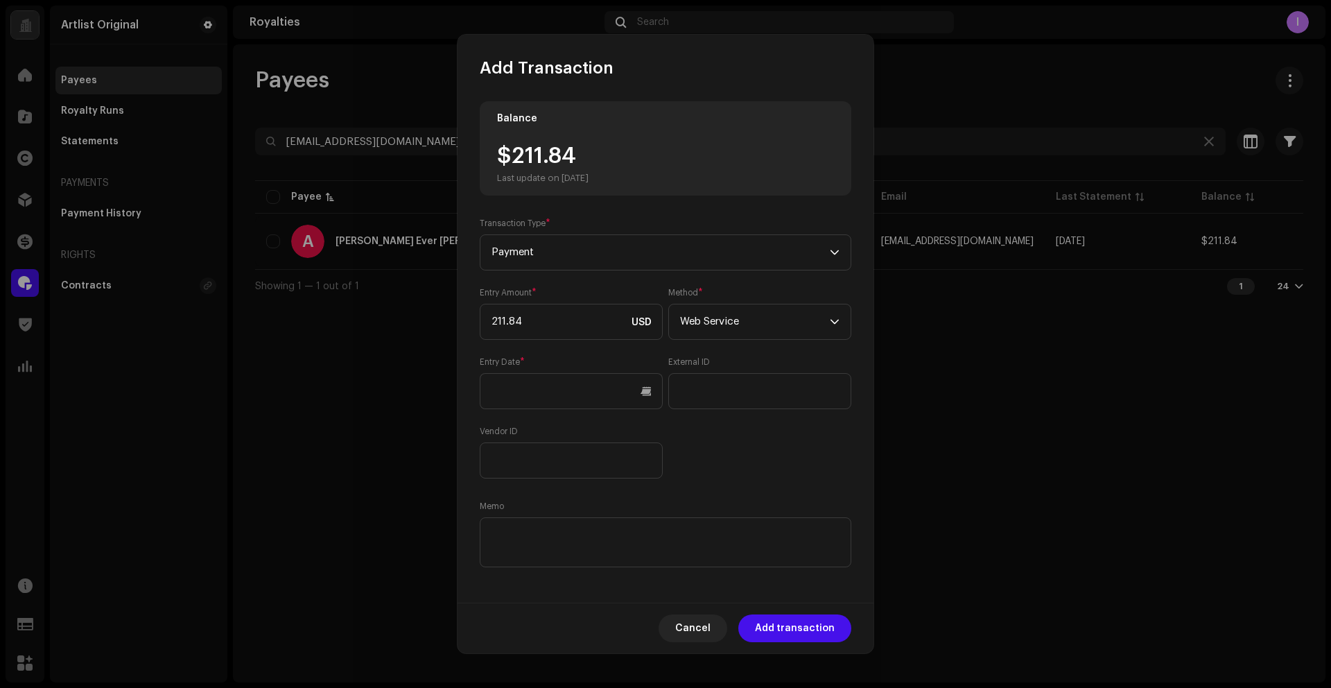
click at [720, 471] on div "Entry Amount * 211.84 USD Method * Web Service Entry Date * External ID Vendor …" at bounding box center [666, 382] width 372 height 191
click at [533, 378] on input "text" at bounding box center [571, 391] width 183 height 36
click at [507, 437] on icon "Previous Month" at bounding box center [505, 440] width 10 height 10
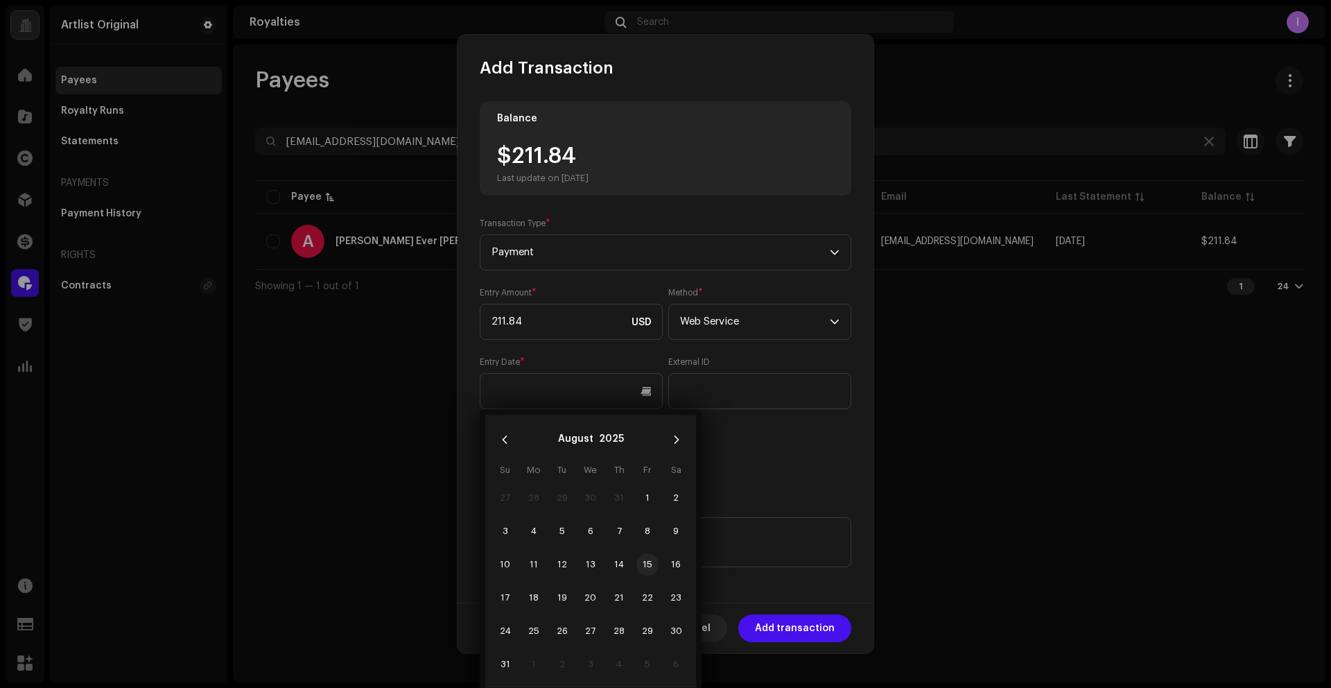
click at [653, 562] on span "15" at bounding box center [647, 564] width 22 height 22
type input "[DATE]"
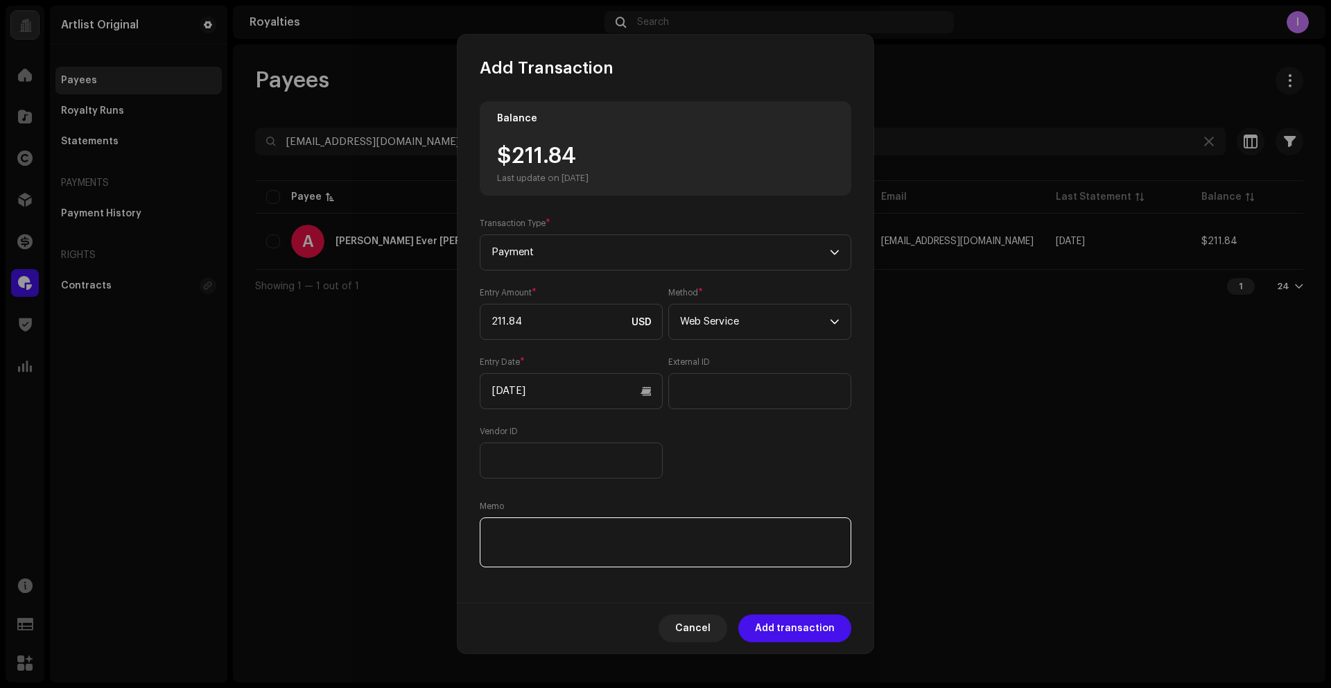
click at [670, 547] on textarea at bounding box center [666, 542] width 372 height 50
paste textarea "Statement ID: 5456404 / Invoice number: 2224"
type textarea "Statement ID: 5456404 / Invoice number: 2224"
click at [799, 632] on span "Add transaction" at bounding box center [795, 628] width 80 height 28
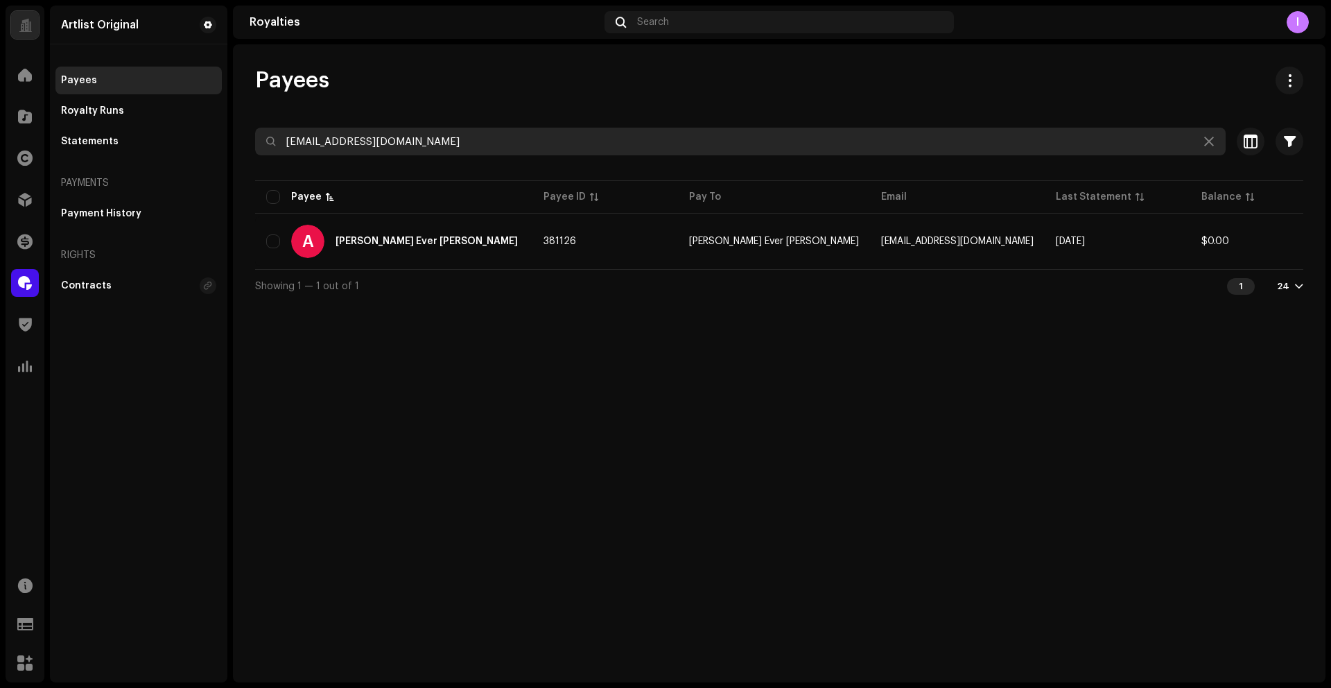
click at [393, 143] on input "[EMAIL_ADDRESS][DOMAIN_NAME]" at bounding box center [740, 142] width 971 height 28
paste input "adrianberen"
type input "[EMAIL_ADDRESS][DOMAIN_NAME]"
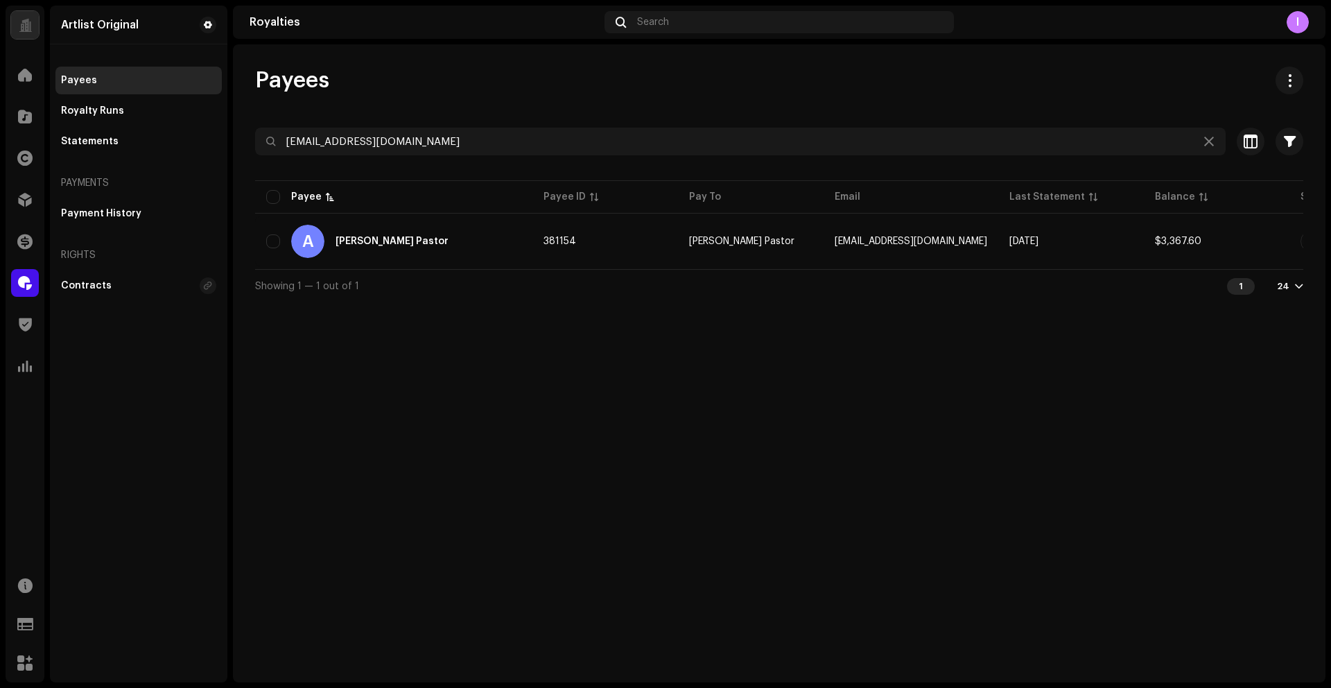
click at [534, 313] on div "Payees [EMAIL_ADDRESS][DOMAIN_NAME] Selected 0 Select all 1 Options Filters Sta…" at bounding box center [779, 363] width 1093 height 638
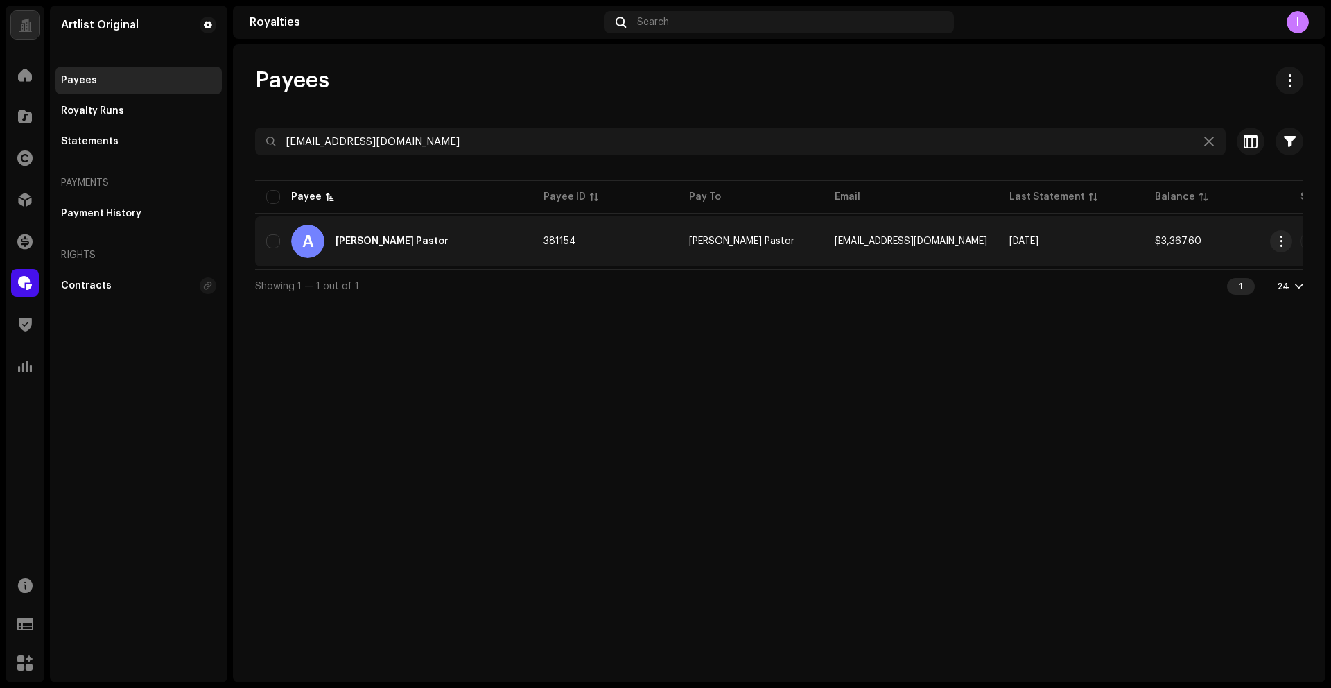
click at [388, 235] on div "A [PERSON_NAME] Pastor" at bounding box center [393, 241] width 255 height 33
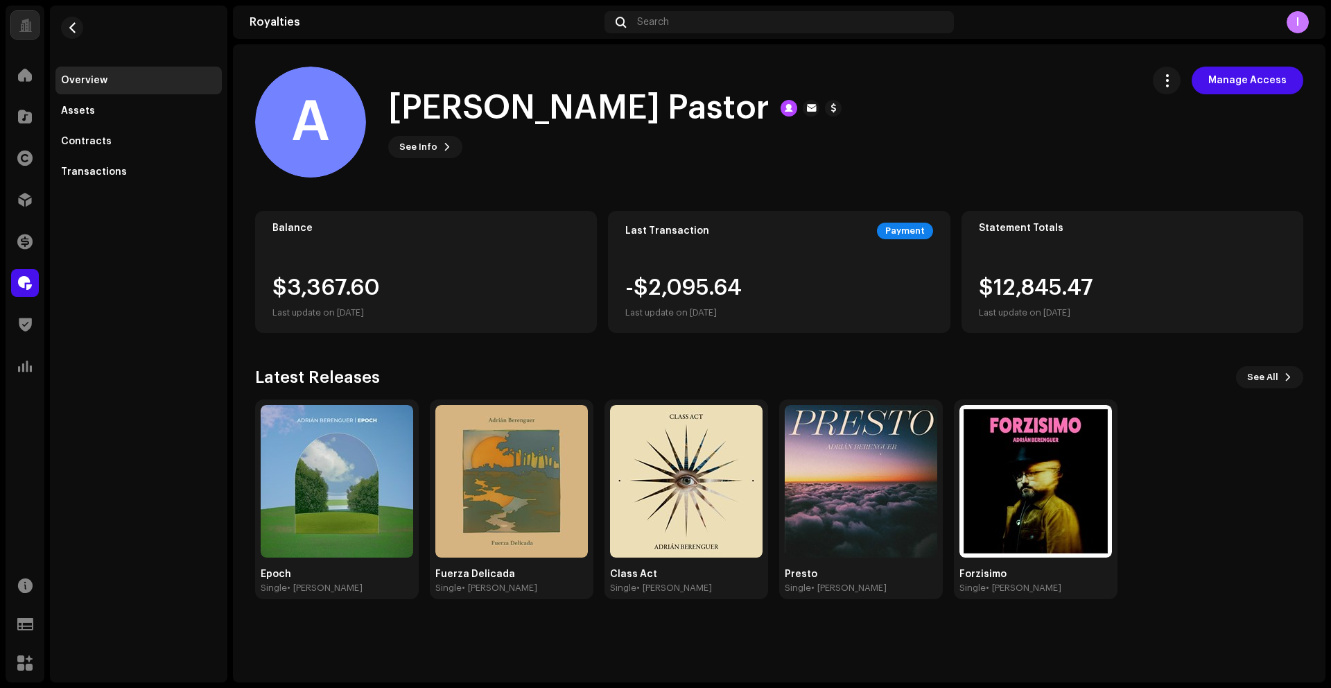
drag, startPoint x: 963, startPoint y: 153, endPoint x: 1102, endPoint y: 120, distance: 142.4
click at [965, 152] on div "A [PERSON_NAME] Pastor See Info Manage Access" at bounding box center [693, 122] width 876 height 111
click at [1173, 85] on span "button" at bounding box center [1167, 80] width 13 height 11
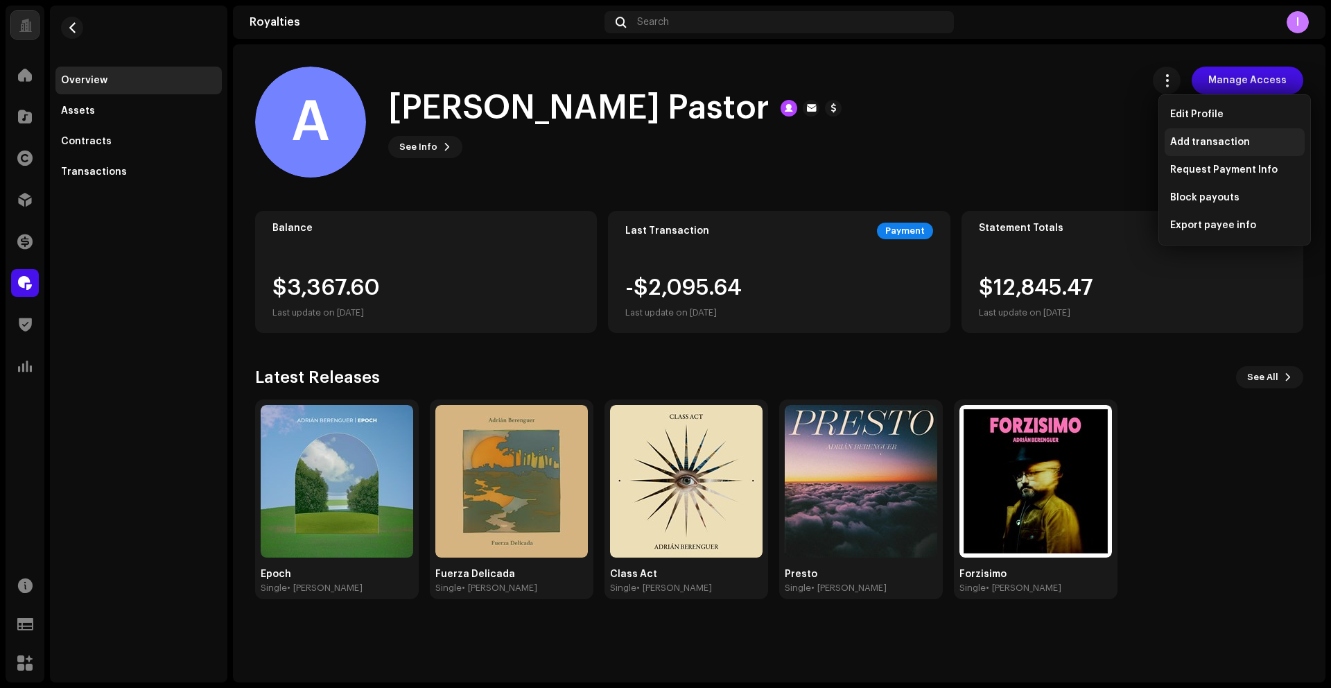
click at [1177, 143] on span "Add transaction" at bounding box center [1210, 142] width 80 height 11
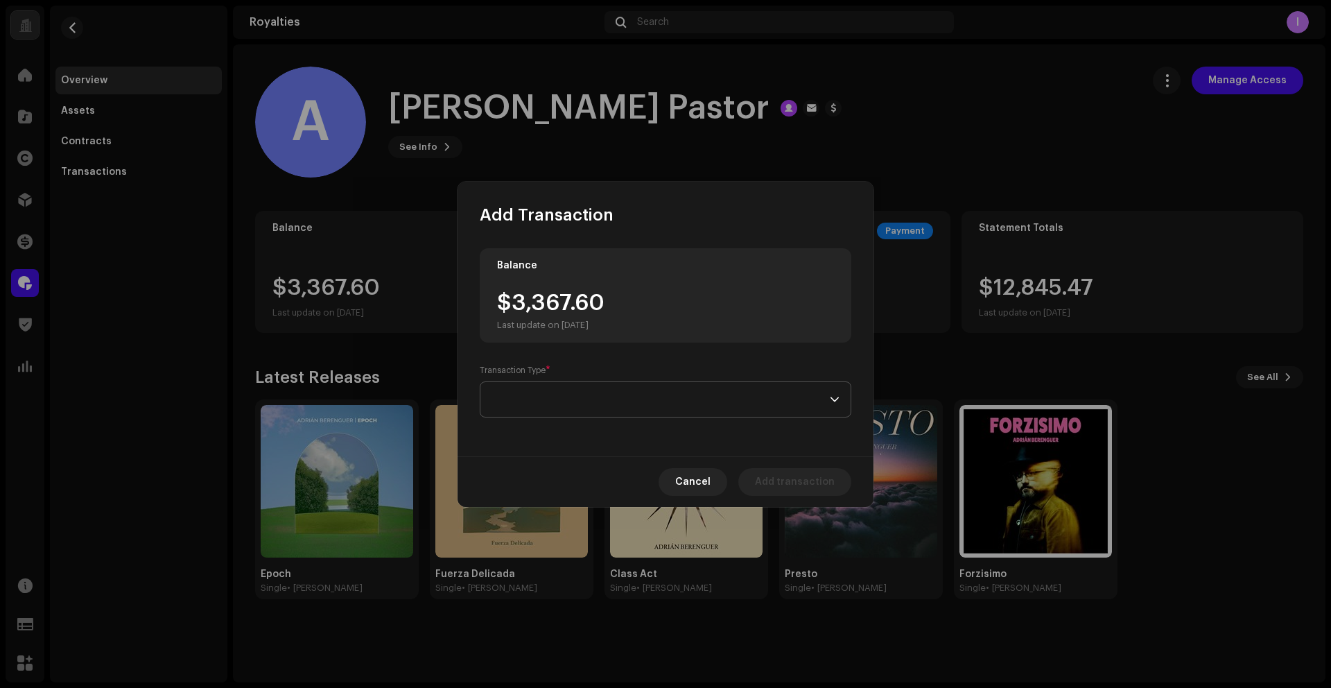
click at [571, 390] on span at bounding box center [661, 399] width 338 height 35
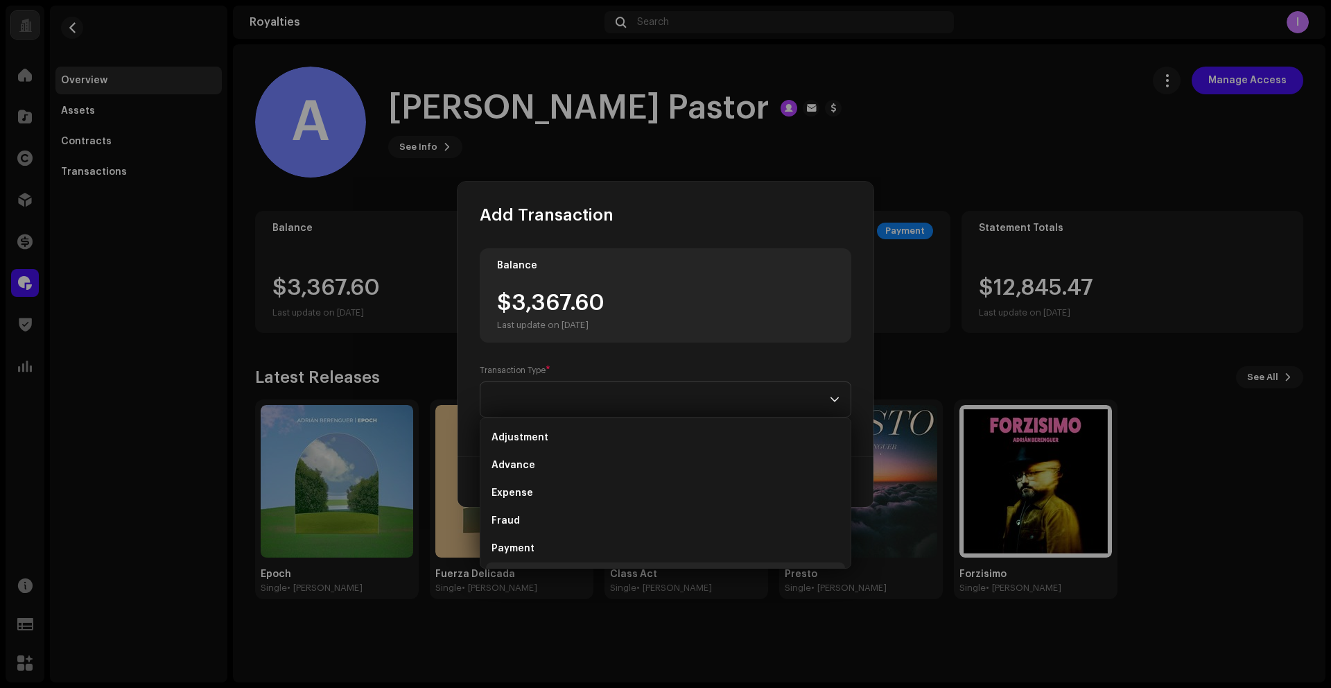
scroll to position [22, 0]
click at [526, 552] on li "Refund" at bounding box center [665, 554] width 359 height 28
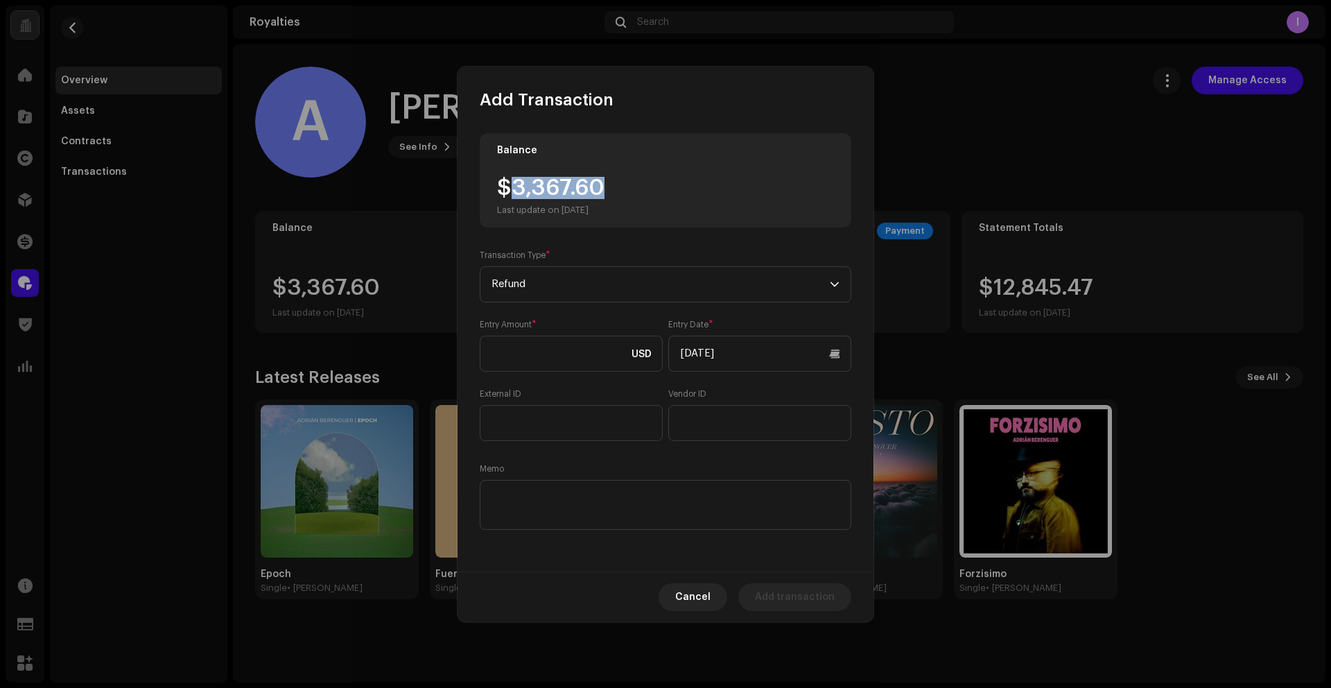
drag, startPoint x: 575, startPoint y: 189, endPoint x: 628, endPoint y: 189, distance: 52.7
click at [628, 189] on div "$3,367.60 Last update on [DATE]" at bounding box center [665, 196] width 337 height 39
click at [568, 355] on input at bounding box center [571, 354] width 183 height 36
paste input "3,367.60"
type input "3,367.60"
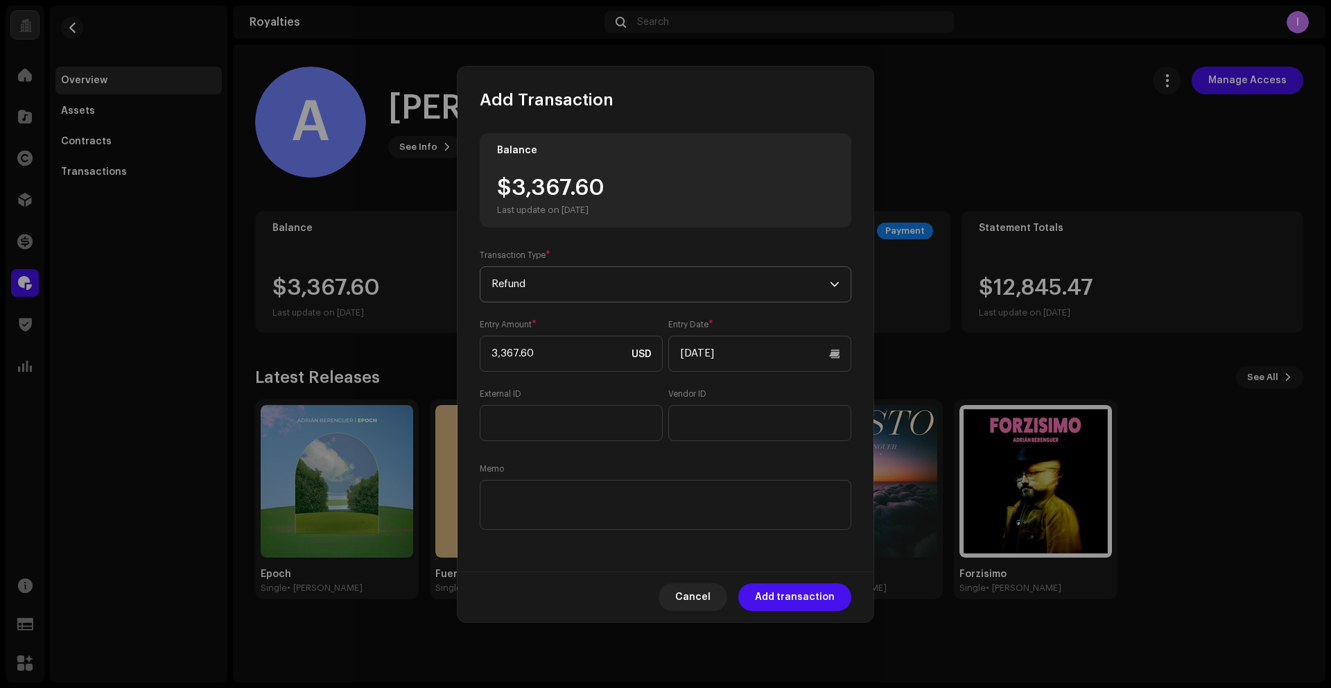
click at [663, 290] on span "Refund" at bounding box center [661, 284] width 338 height 35
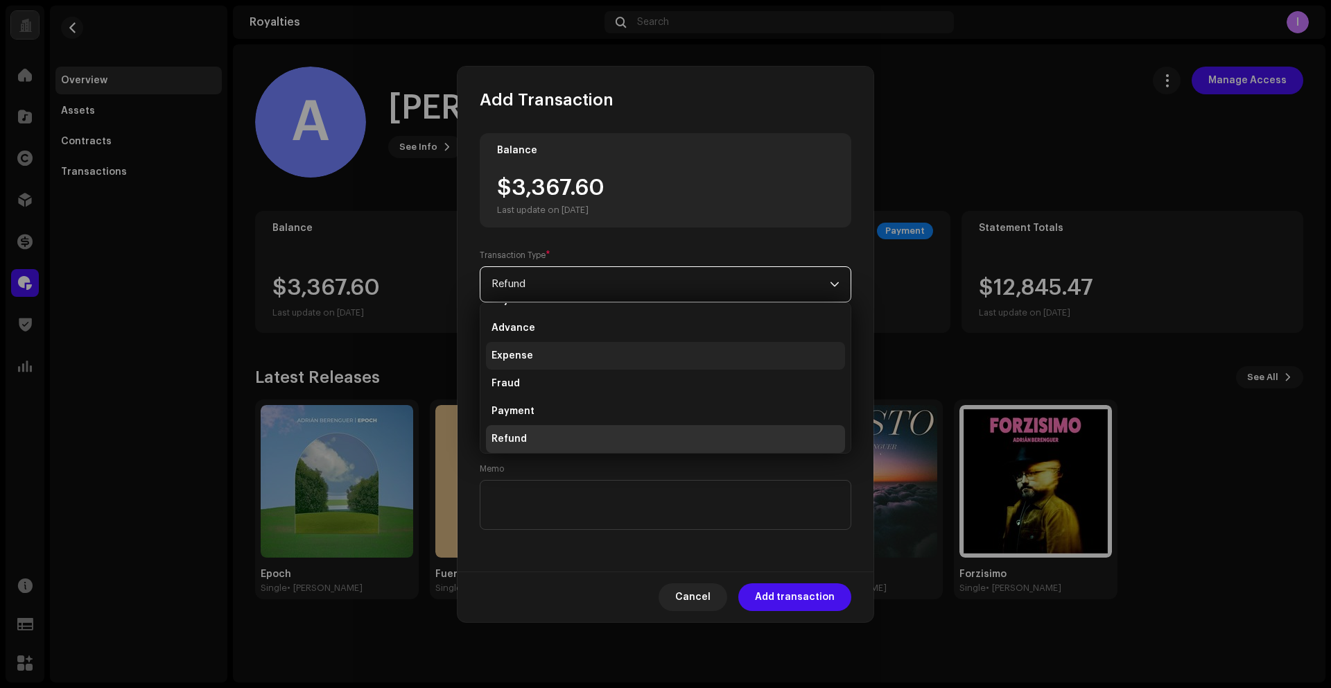
scroll to position [6, 0]
click at [521, 423] on span "Payment" at bounding box center [513, 428] width 43 height 14
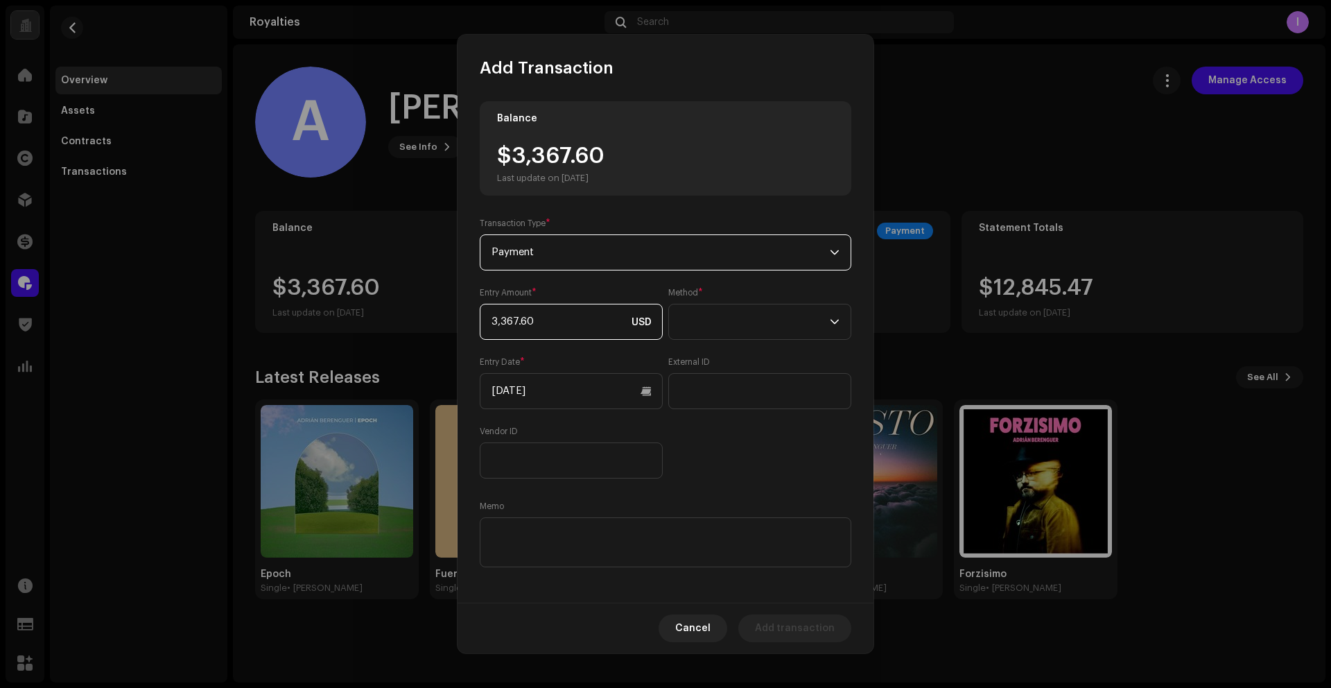
click at [577, 324] on input "3,367.60" at bounding box center [571, 322] width 183 height 36
click at [749, 325] on span at bounding box center [755, 321] width 150 height 35
click at [700, 438] on span "Web Service" at bounding box center [707, 443] width 60 height 14
click at [616, 397] on input "[DATE]" at bounding box center [571, 391] width 183 height 36
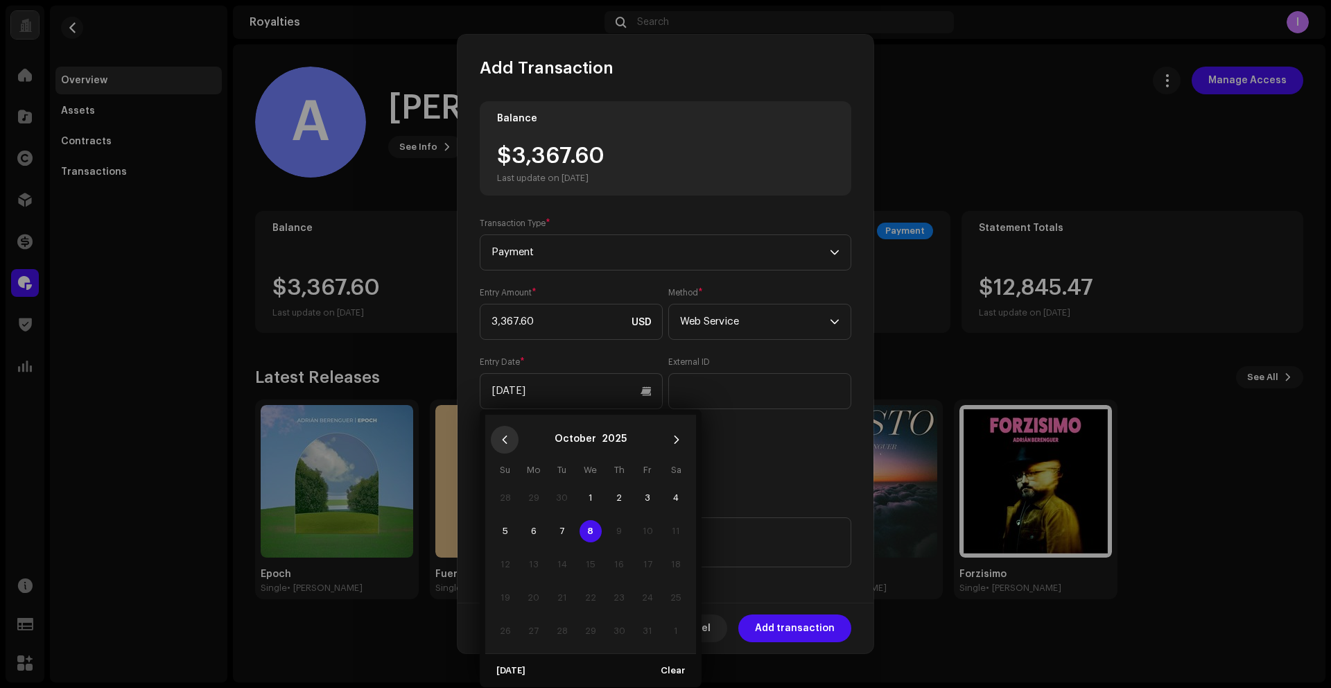
click at [504, 438] on icon "Previous Month" at bounding box center [505, 439] width 5 height 8
click at [650, 499] on span "1" at bounding box center [647, 498] width 22 height 22
type input "[DATE]"
drag, startPoint x: 727, startPoint y: 476, endPoint x: 711, endPoint y: 505, distance: 33.5
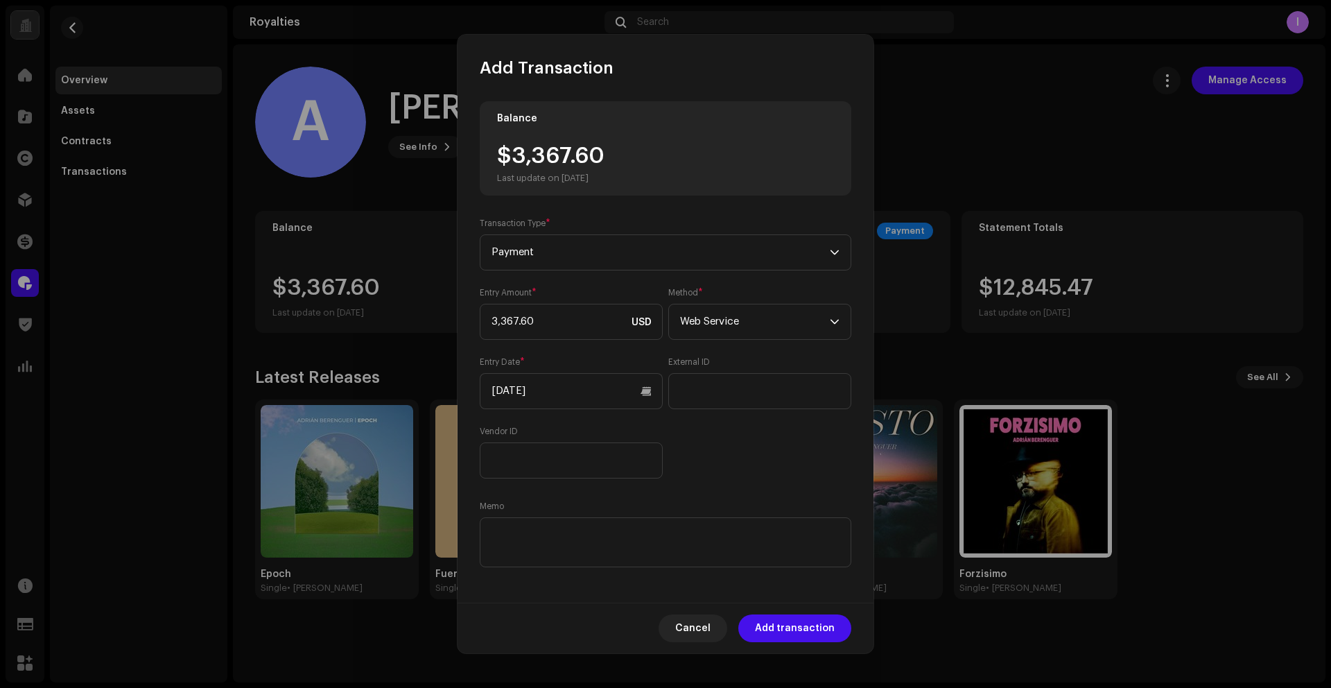
click at [727, 476] on div "Entry Amount * 3,367.60 USD Method * Web Service Entry Date * [DATE] External I…" at bounding box center [666, 382] width 372 height 191
click at [683, 544] on textarea at bounding box center [666, 542] width 372 height 50
paste textarea "Statement ID: 5456346 / Invoice number: 333"
type textarea "Statement ID: 5456346 / Invoice number: 333"
click at [801, 645] on div "Cancel Add transaction" at bounding box center [666, 627] width 416 height 51
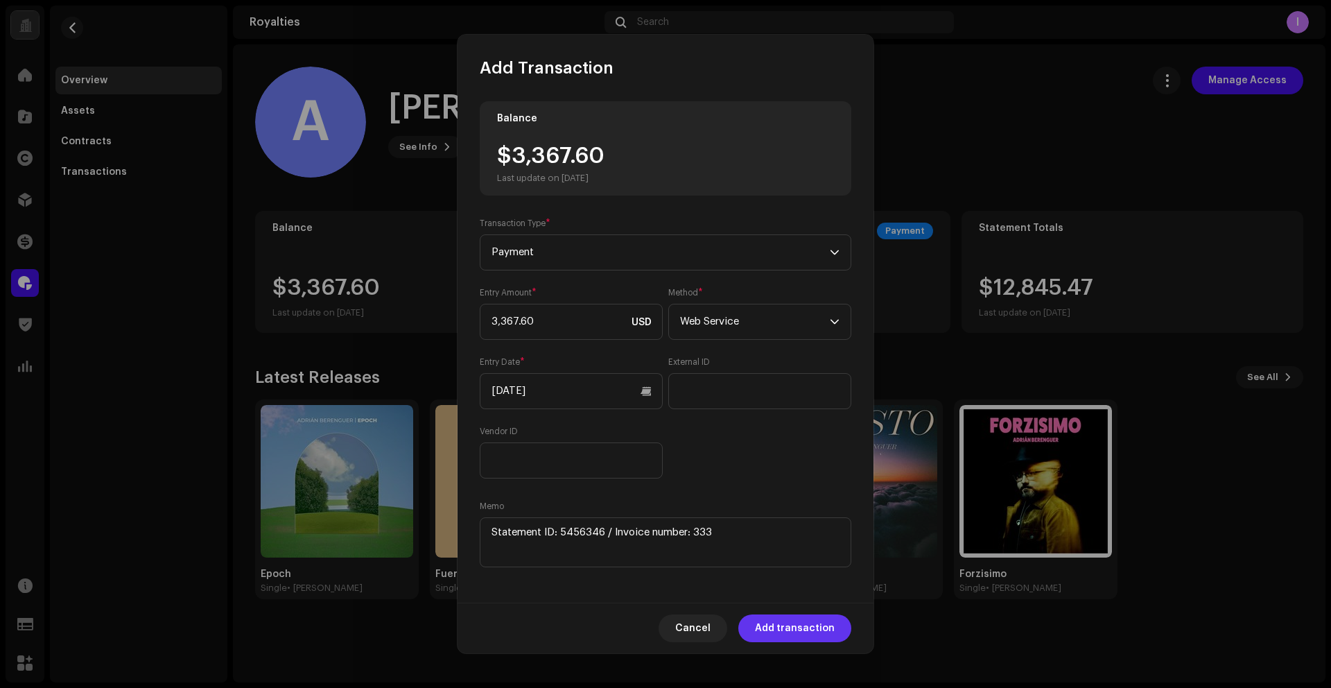
click at [804, 631] on span "Add transaction" at bounding box center [795, 628] width 80 height 28
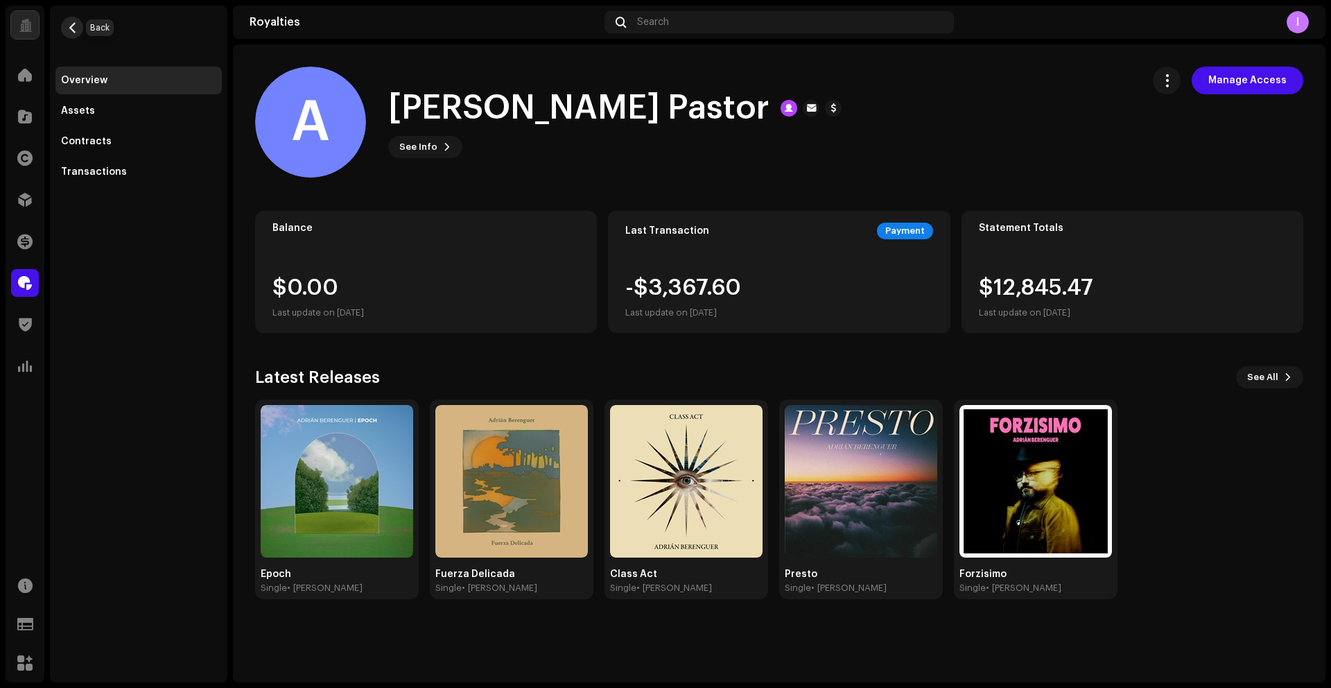
click at [67, 27] on span "button" at bounding box center [72, 27] width 10 height 11
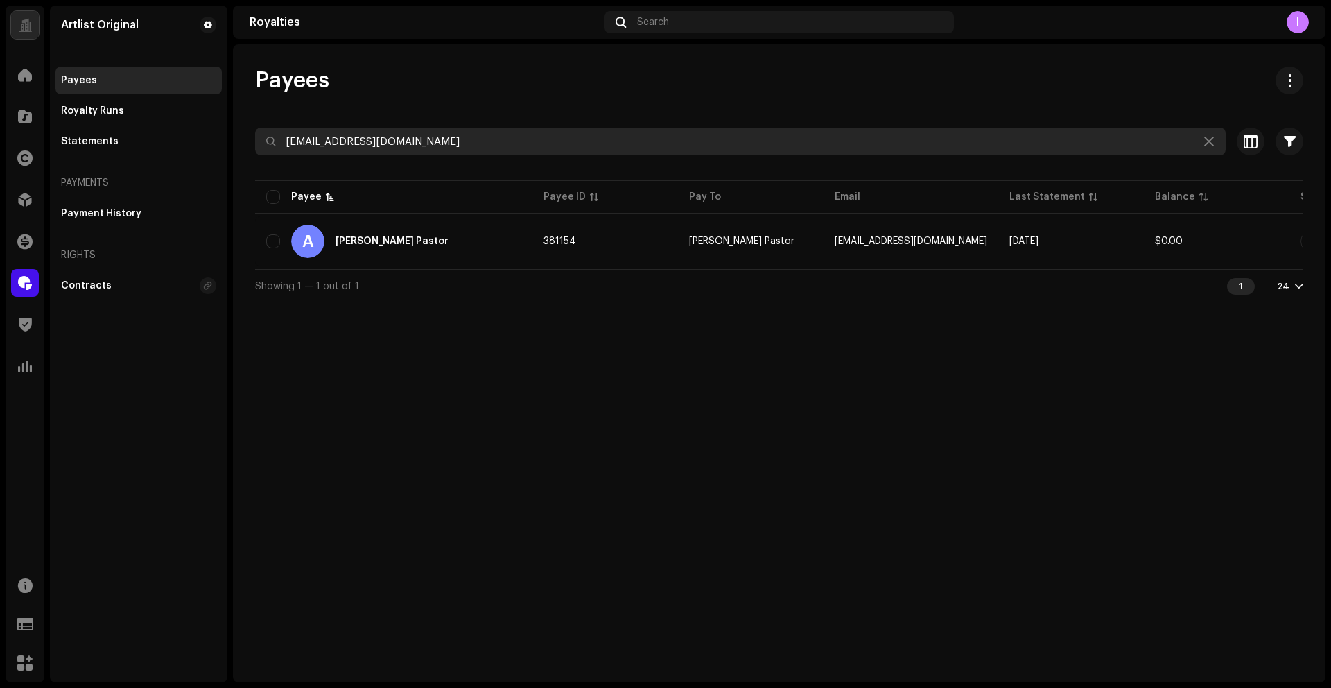
click at [383, 140] on input "[EMAIL_ADDRESS][DOMAIN_NAME]" at bounding box center [740, 142] width 971 height 28
paste input "[EMAIL_ADDRESS][DOMAIN_NAME]"
type input "[EMAIL_ADDRESS][DOMAIN_NAME]"
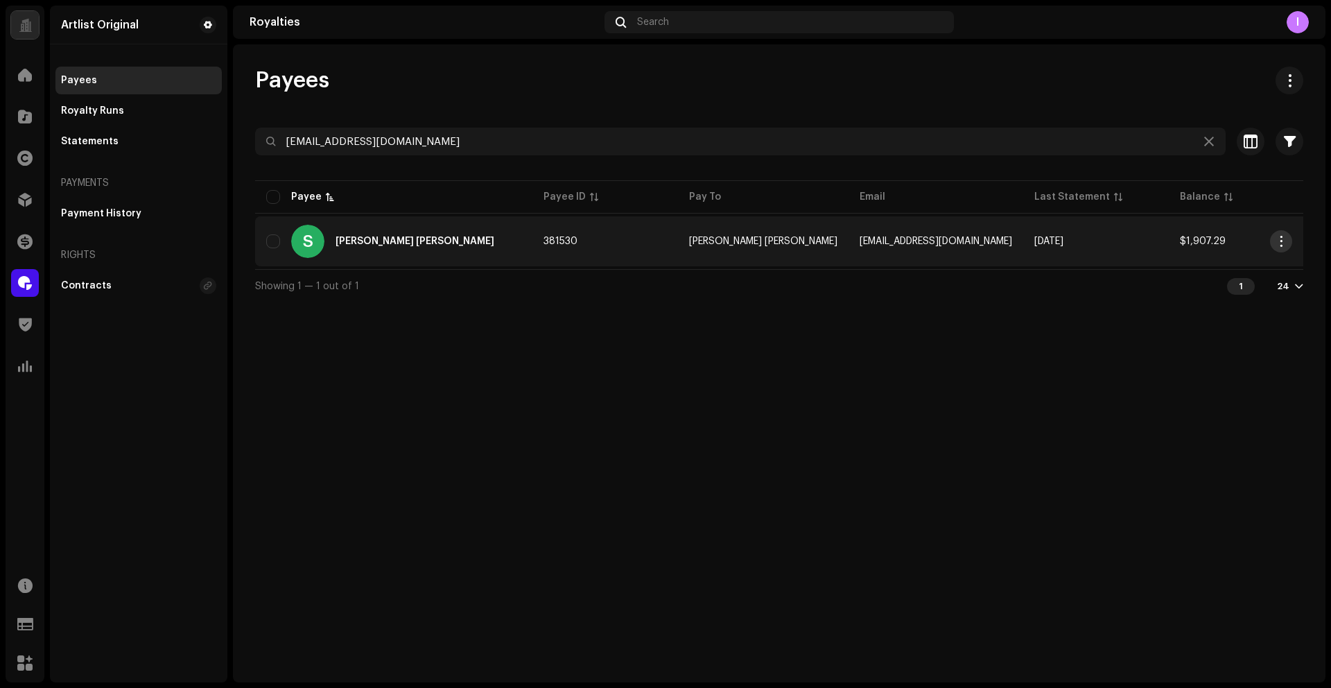
click at [1281, 244] on span "button" at bounding box center [1281, 241] width 10 height 11
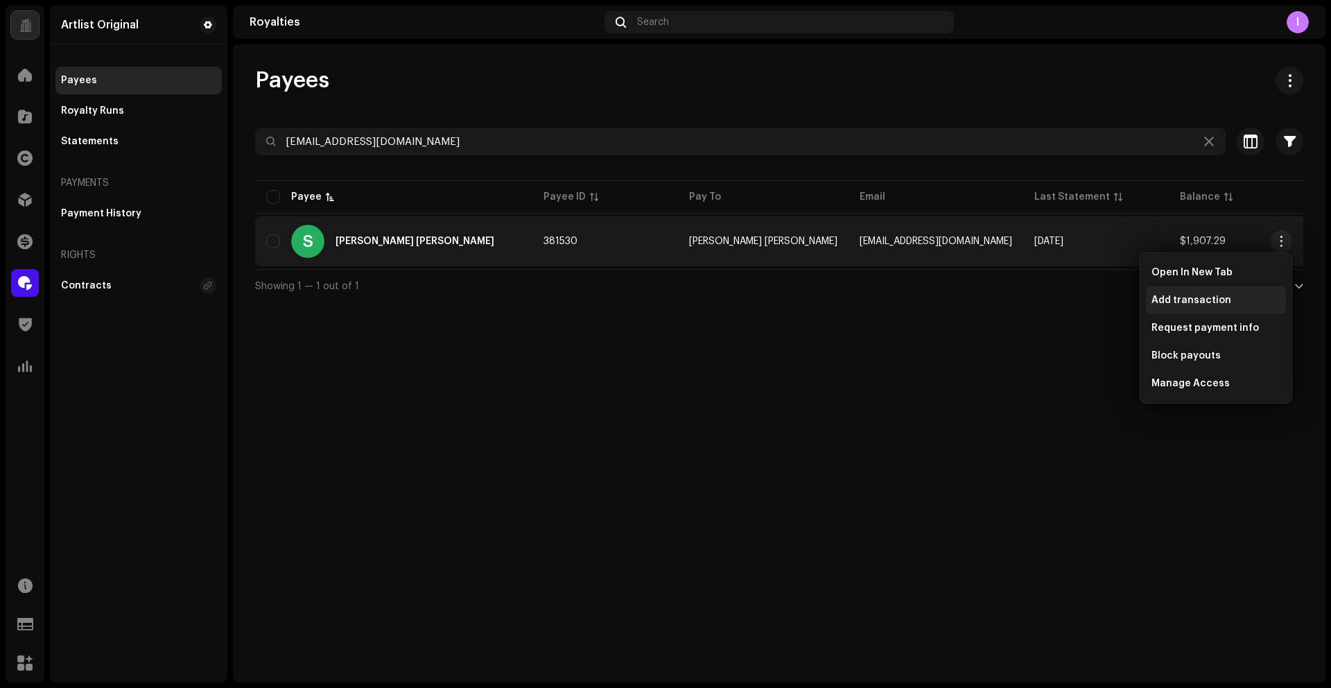
click at [1208, 300] on span "Add transaction" at bounding box center [1192, 300] width 80 height 11
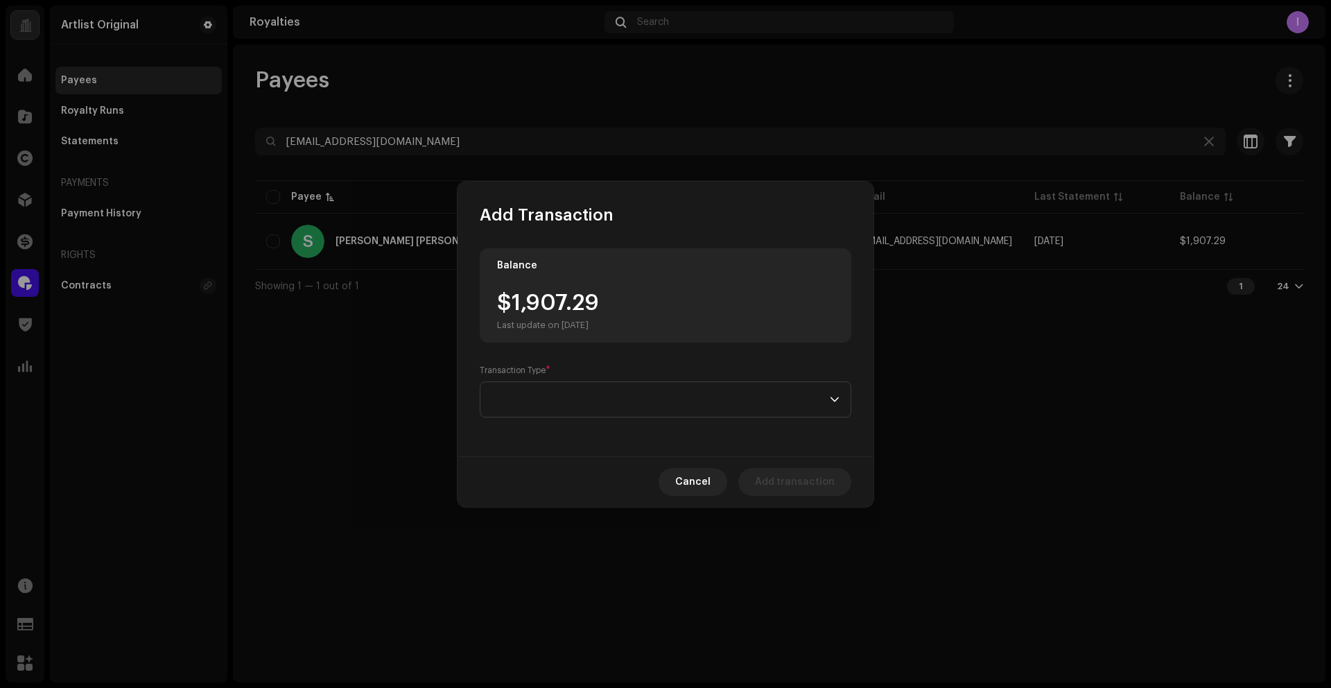
click at [514, 313] on div "$1,907.29 Last update on [DATE]" at bounding box center [548, 311] width 102 height 39
drag, startPoint x: 513, startPoint y: 306, endPoint x: 611, endPoint y: 305, distance: 98.5
click at [611, 305] on div "$1,907.29 Last update on [DATE]" at bounding box center [665, 311] width 337 height 39
click at [583, 401] on span at bounding box center [661, 399] width 338 height 35
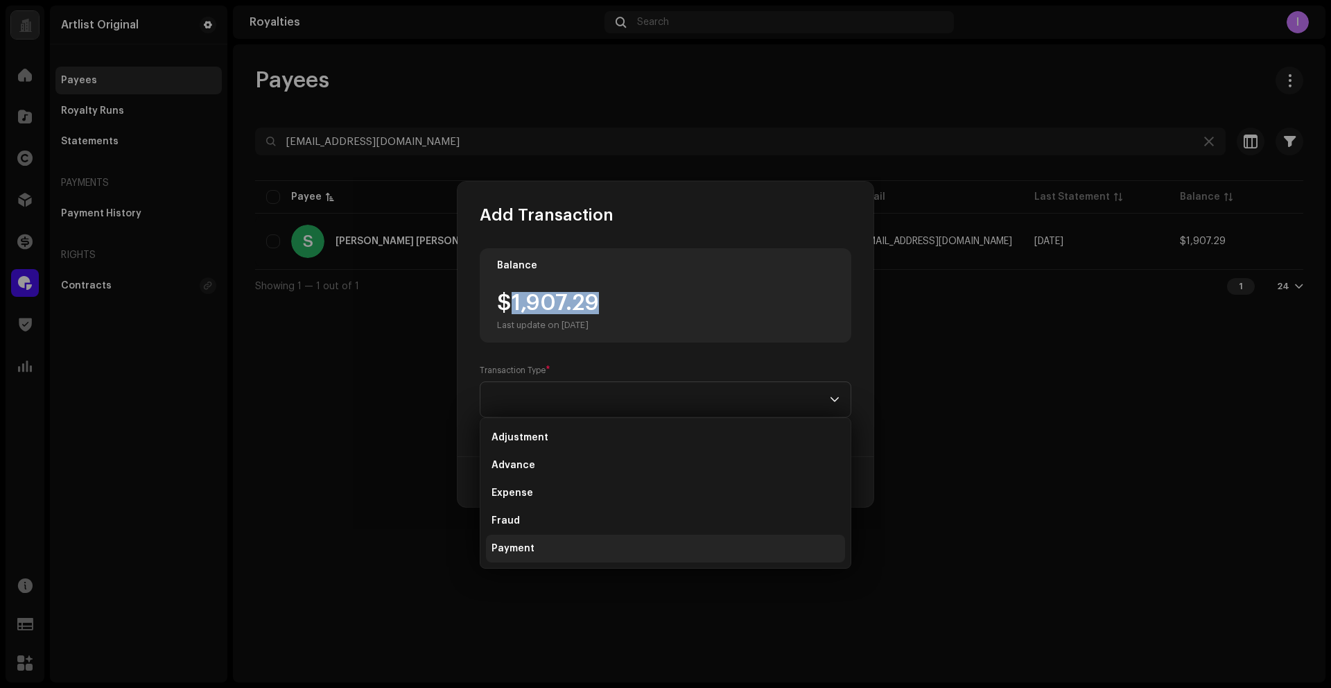
click at [523, 551] on span "Payment" at bounding box center [513, 548] width 43 height 14
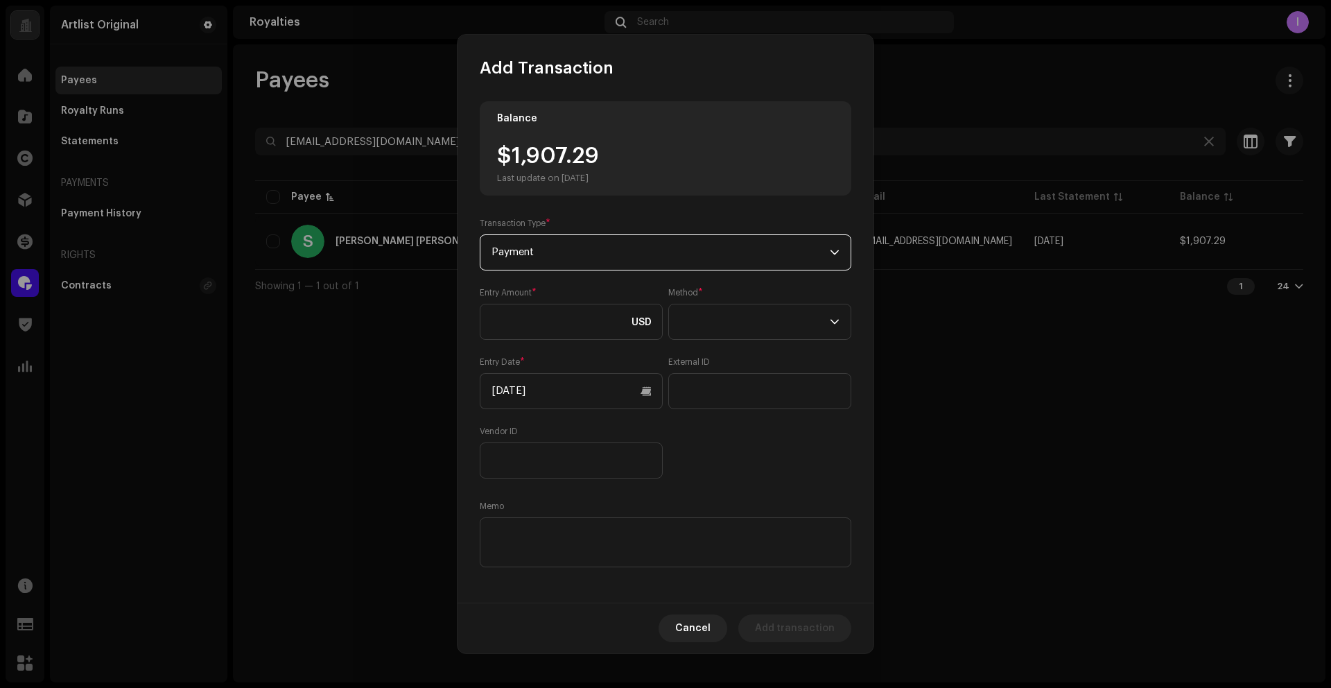
click at [514, 347] on div "Entry Amount * USD Method * Entry Date * [DATE] External ID Vendor ID" at bounding box center [666, 382] width 372 height 191
click at [533, 333] on input at bounding box center [571, 322] width 183 height 36
paste input "1,907.29"
type input "1,907.29"
click at [743, 336] on span at bounding box center [755, 321] width 150 height 35
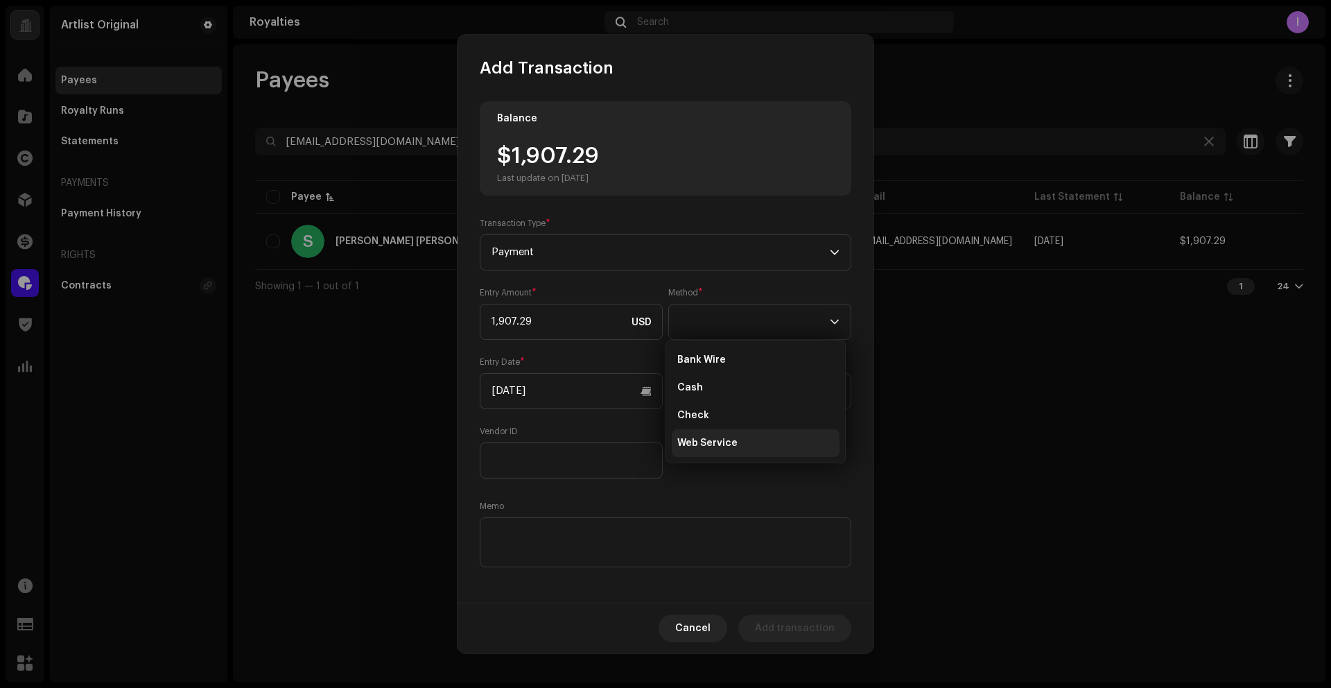
click at [712, 442] on span "Web Service" at bounding box center [707, 443] width 60 height 14
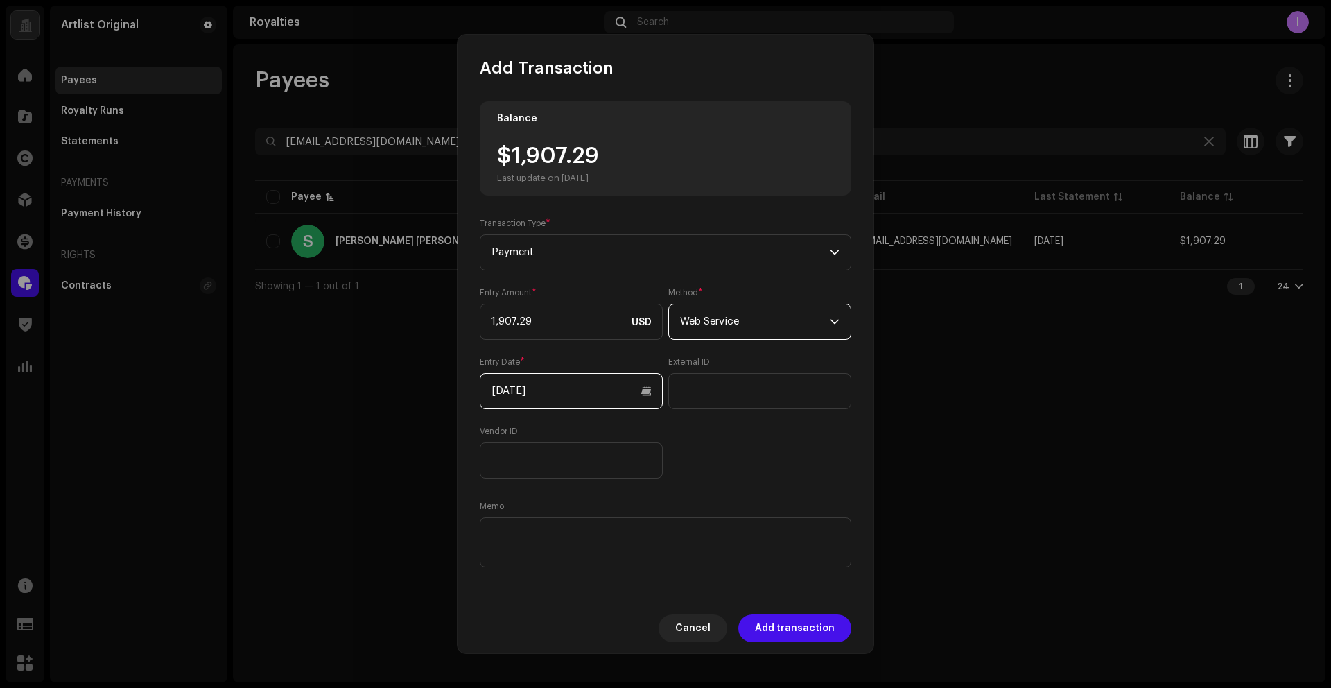
click at [559, 393] on input "[DATE]" at bounding box center [571, 391] width 183 height 36
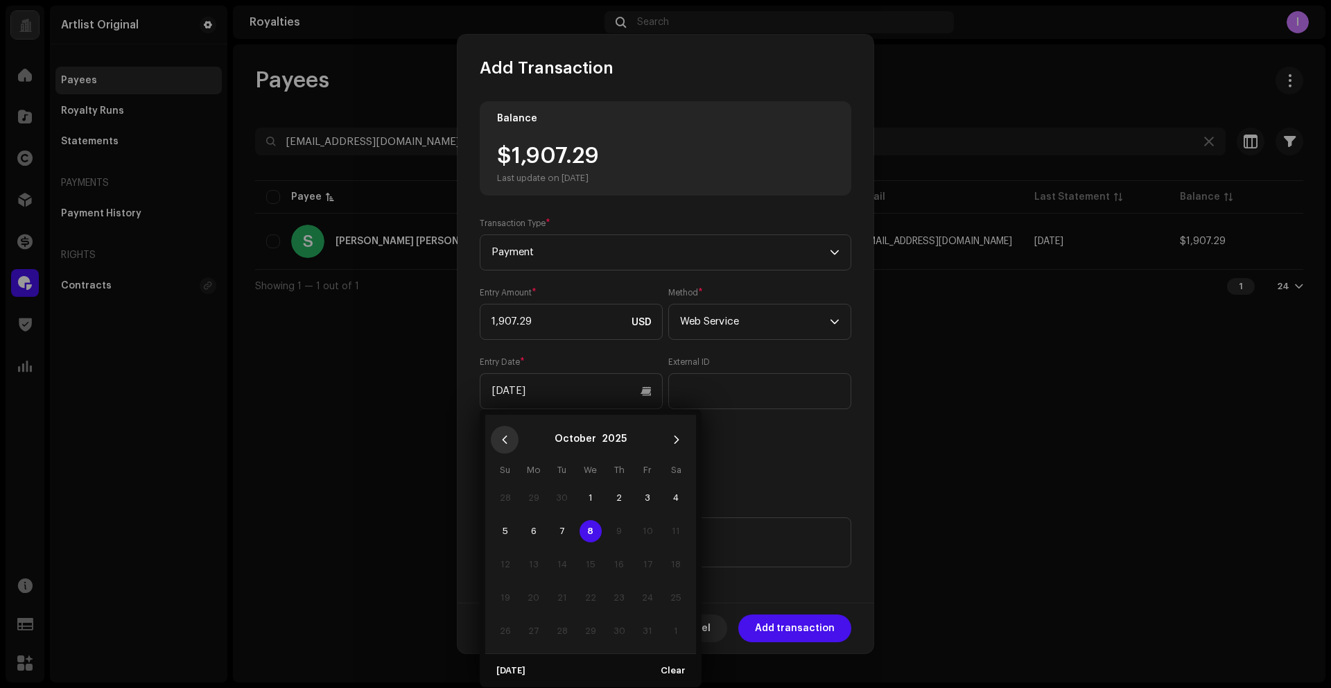
click at [509, 438] on icon "Previous Month" at bounding box center [505, 440] width 10 height 10
click at [644, 564] on span "15" at bounding box center [647, 564] width 22 height 22
type input "[DATE]"
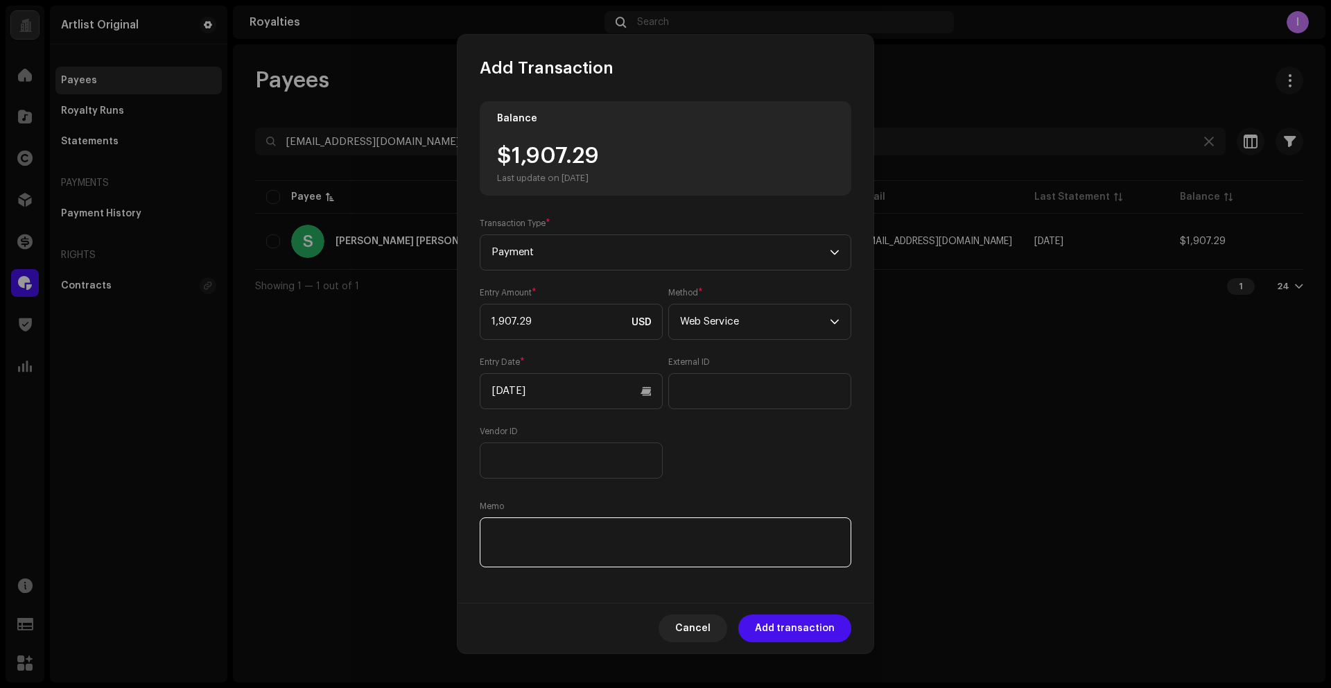
click at [653, 565] on textarea at bounding box center [666, 542] width 372 height 50
paste textarea "Statement ID: 5456382 / Invoice number: 013"
type textarea "Statement ID: 5456382 / Invoice number: 013"
click at [798, 630] on span "Add transaction" at bounding box center [795, 628] width 80 height 28
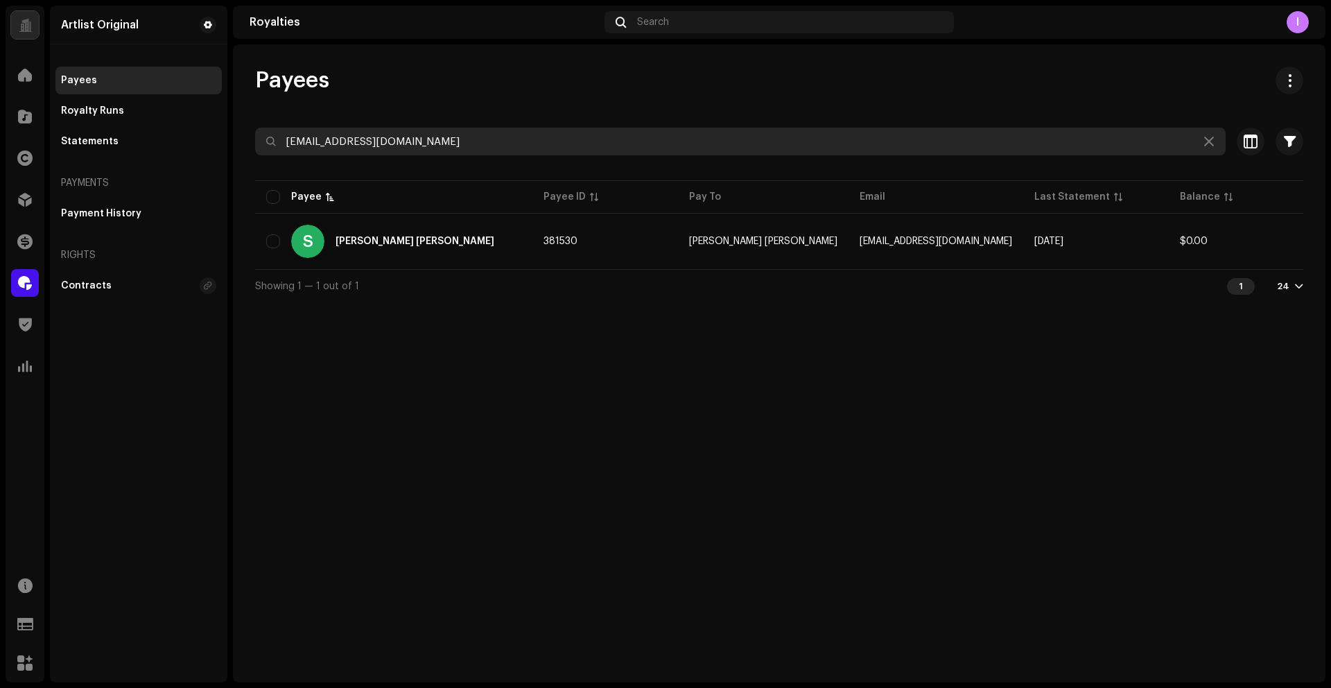
click at [342, 138] on input "[EMAIL_ADDRESS][DOMAIN_NAME]" at bounding box center [740, 142] width 971 height 28
paste input "[EMAIL_ADDRESS][DOMAIN_NAME]"
type input "[EMAIL_ADDRESS][DOMAIN_NAME]"
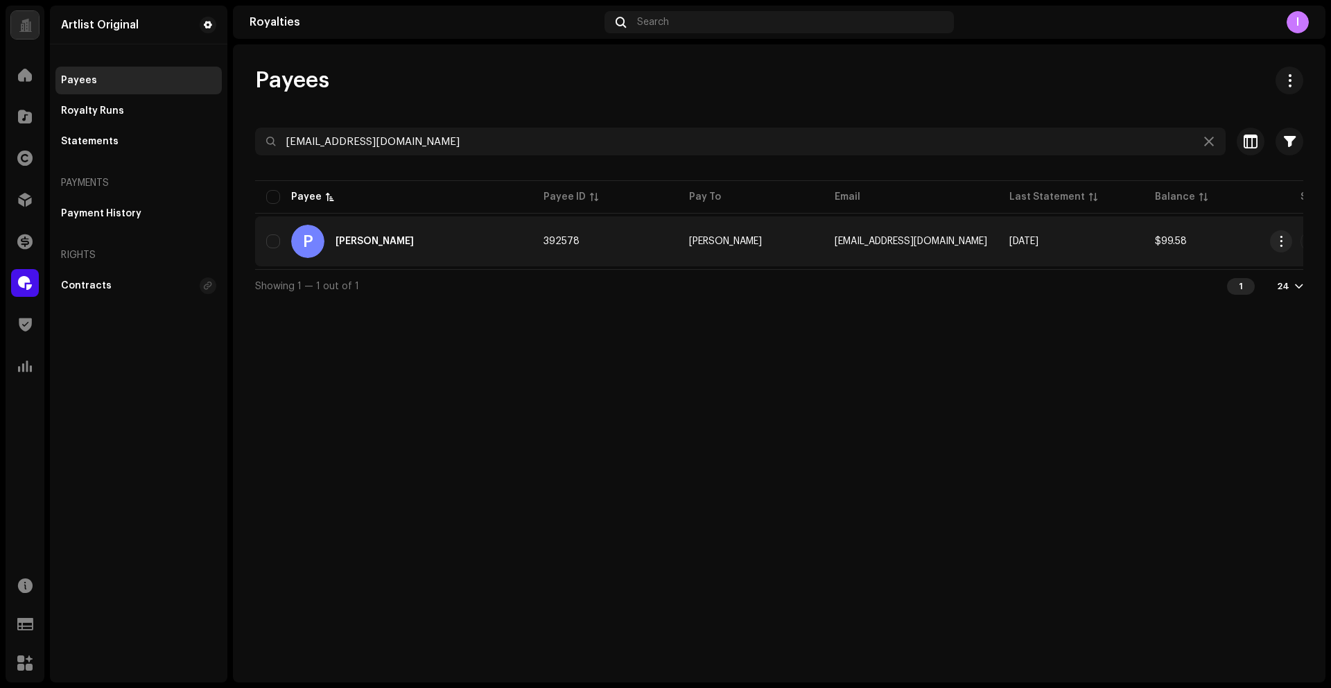
click at [398, 239] on div "P [PERSON_NAME]" at bounding box center [393, 241] width 255 height 33
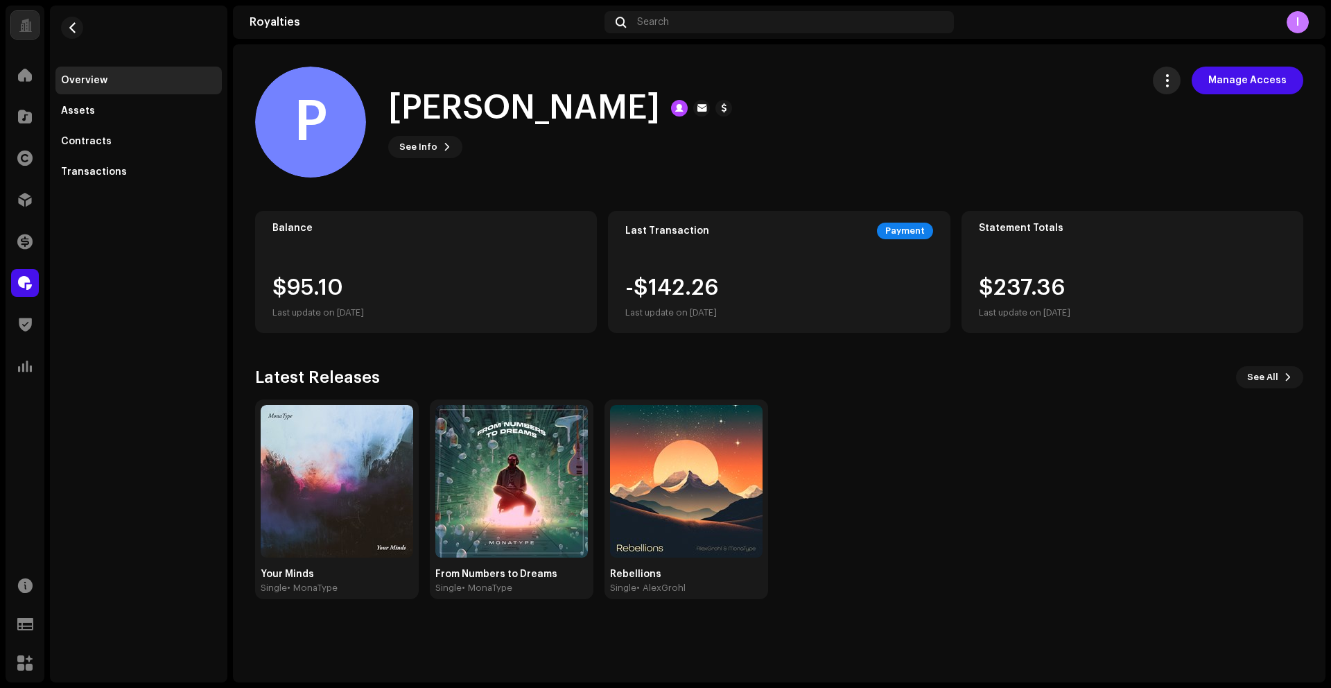
click at [1174, 84] on span "button" at bounding box center [1167, 80] width 13 height 11
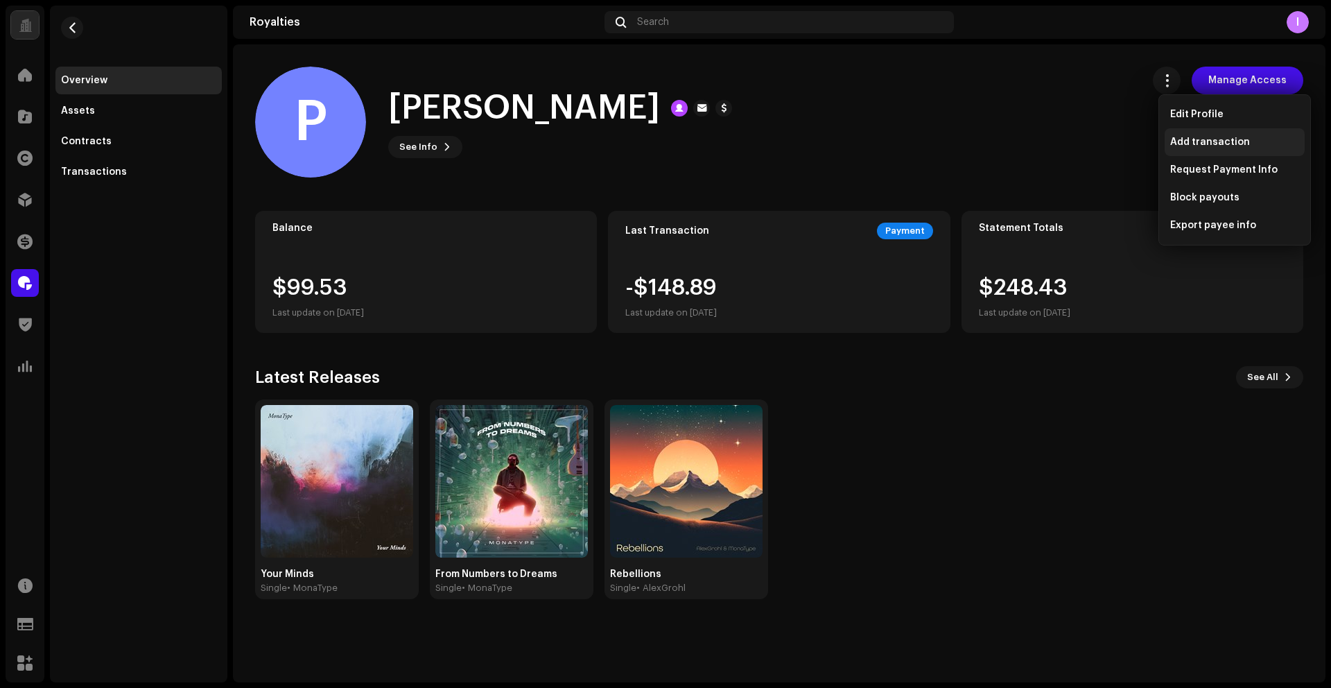
click at [1181, 139] on span "Add transaction" at bounding box center [1210, 142] width 80 height 11
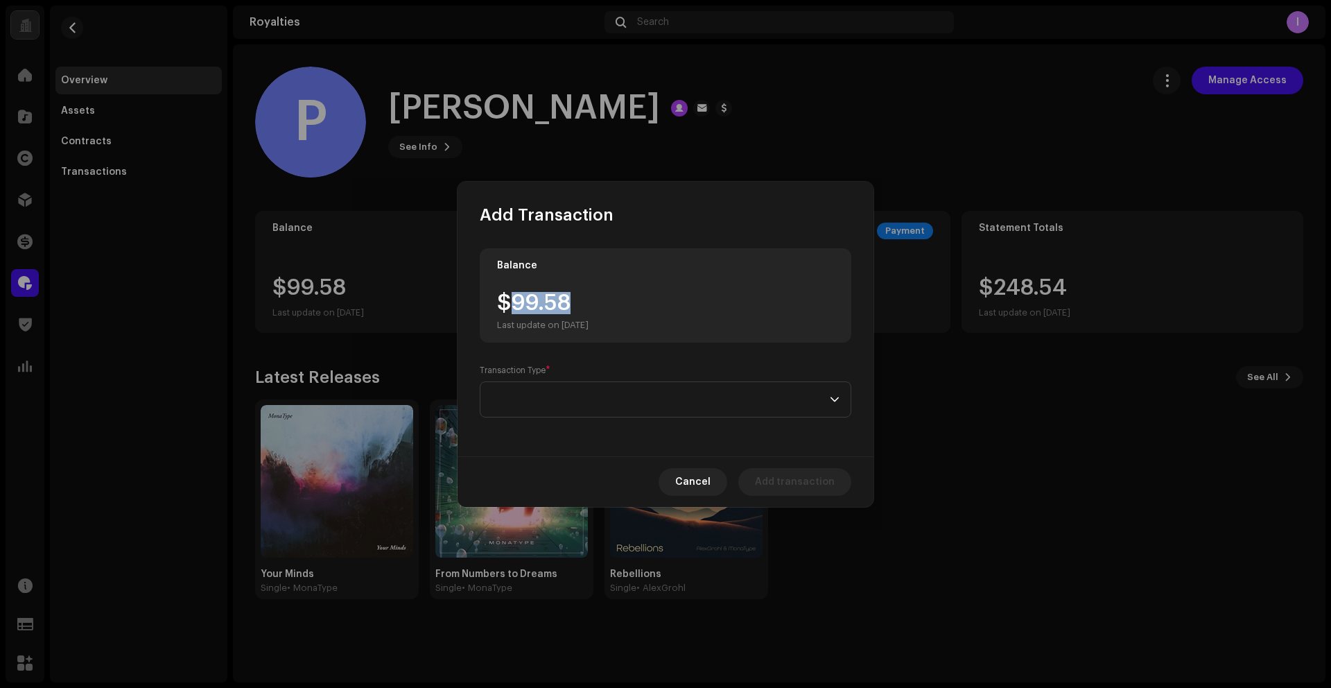
drag, startPoint x: 516, startPoint y: 307, endPoint x: 582, endPoint y: 308, distance: 65.9
click at [582, 308] on div "$99.58 Last update on [DATE]" at bounding box center [543, 311] width 92 height 39
click at [573, 404] on span at bounding box center [661, 399] width 338 height 35
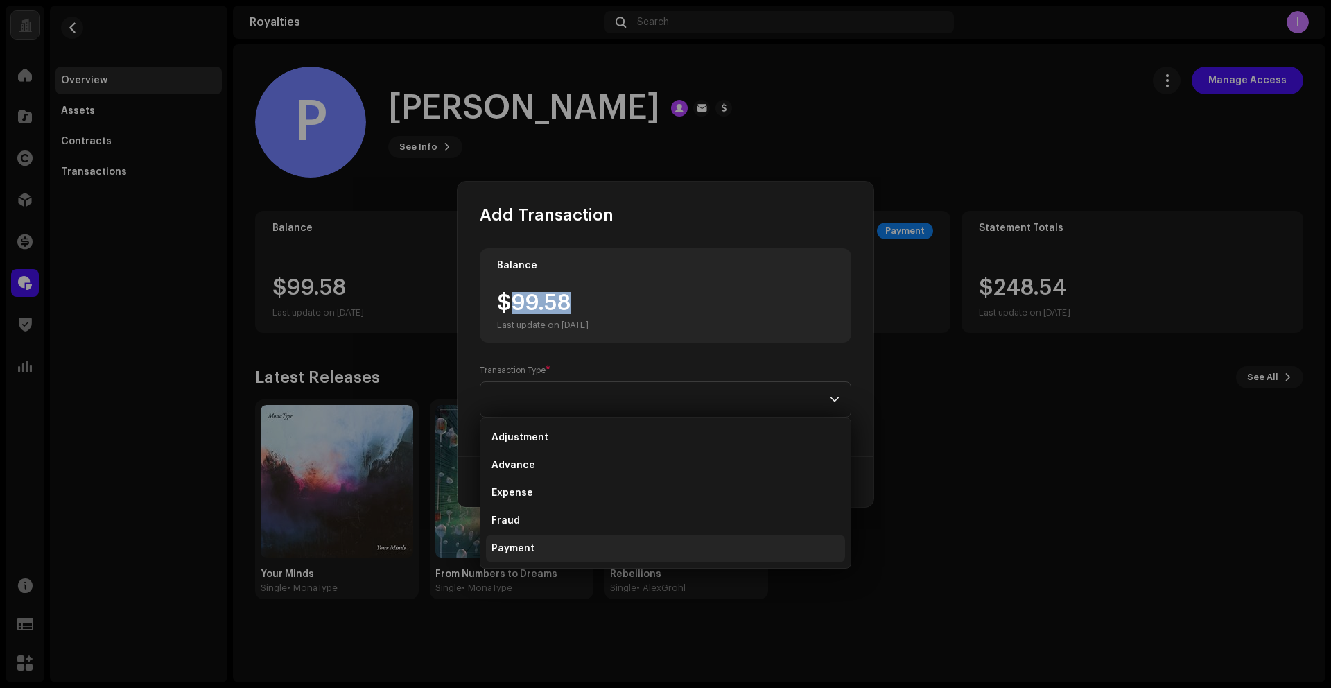
scroll to position [2, 0]
click at [523, 548] on span "Payment" at bounding box center [513, 546] width 43 height 14
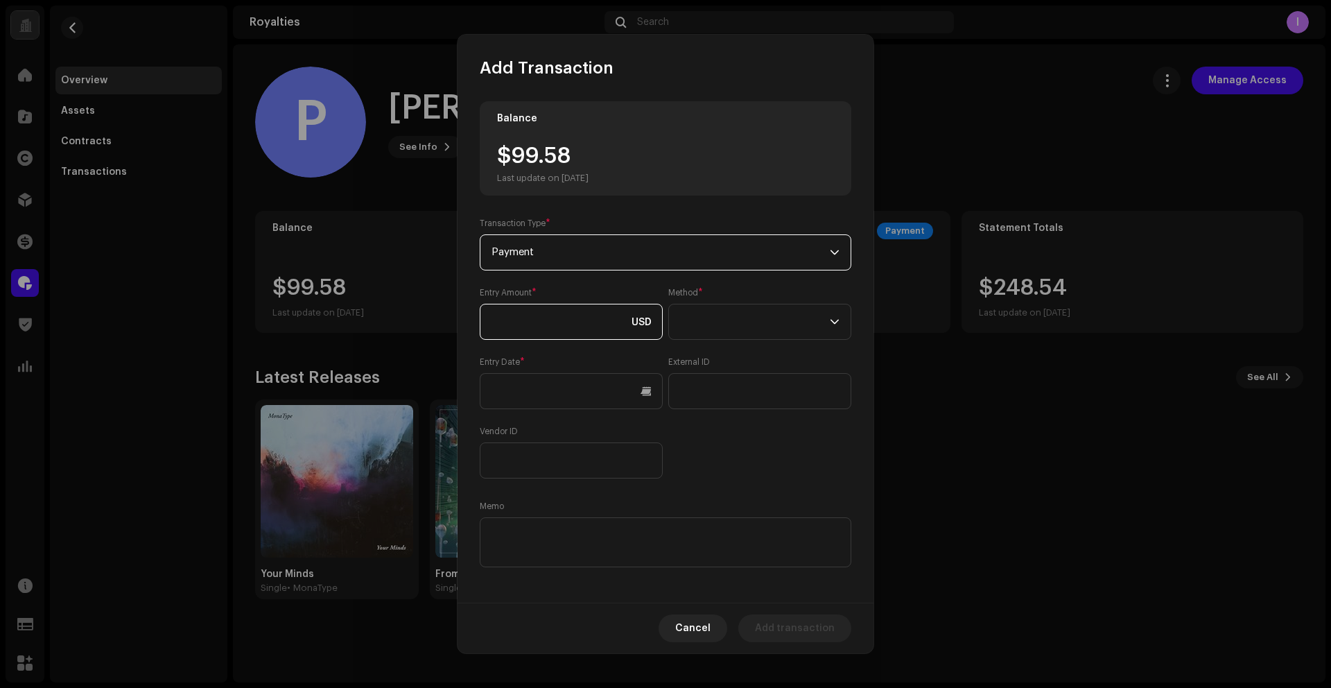
click at [577, 319] on input at bounding box center [571, 322] width 183 height 36
paste input "99.58"
type input "99.58"
click at [722, 323] on span at bounding box center [755, 321] width 150 height 35
click at [722, 441] on span "Web Service" at bounding box center [707, 443] width 60 height 14
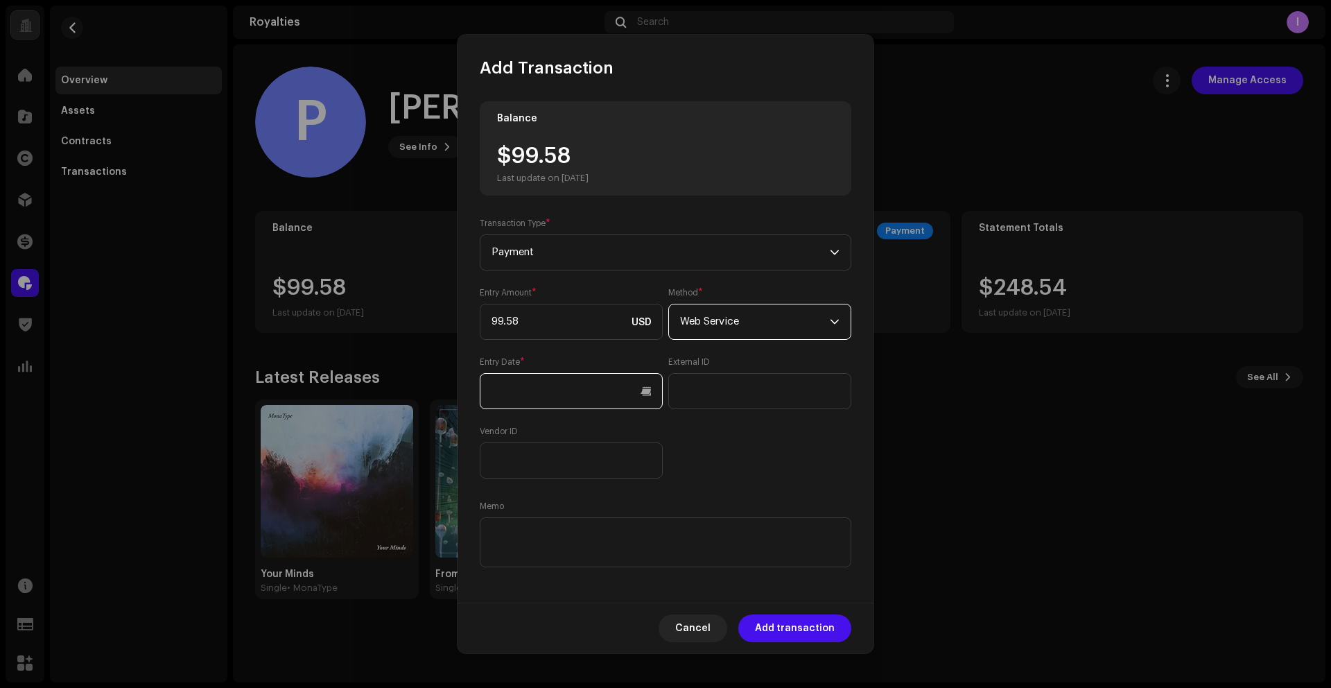
drag, startPoint x: 544, startPoint y: 390, endPoint x: 553, endPoint y: 391, distance: 8.4
click at [544, 390] on input "text" at bounding box center [571, 391] width 183 height 36
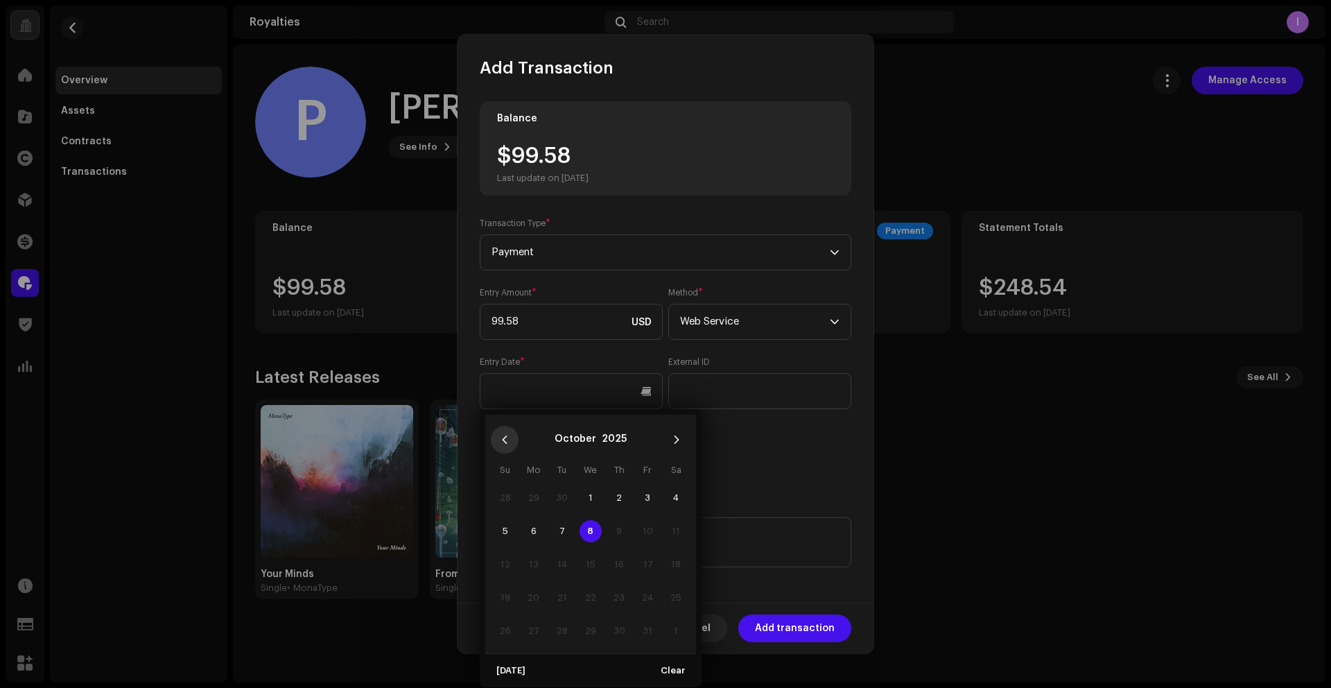
click at [498, 449] on button "Previous Month" at bounding box center [505, 440] width 28 height 28
click at [536, 562] on span "15" at bounding box center [534, 564] width 22 height 22
type input "[DATE]"
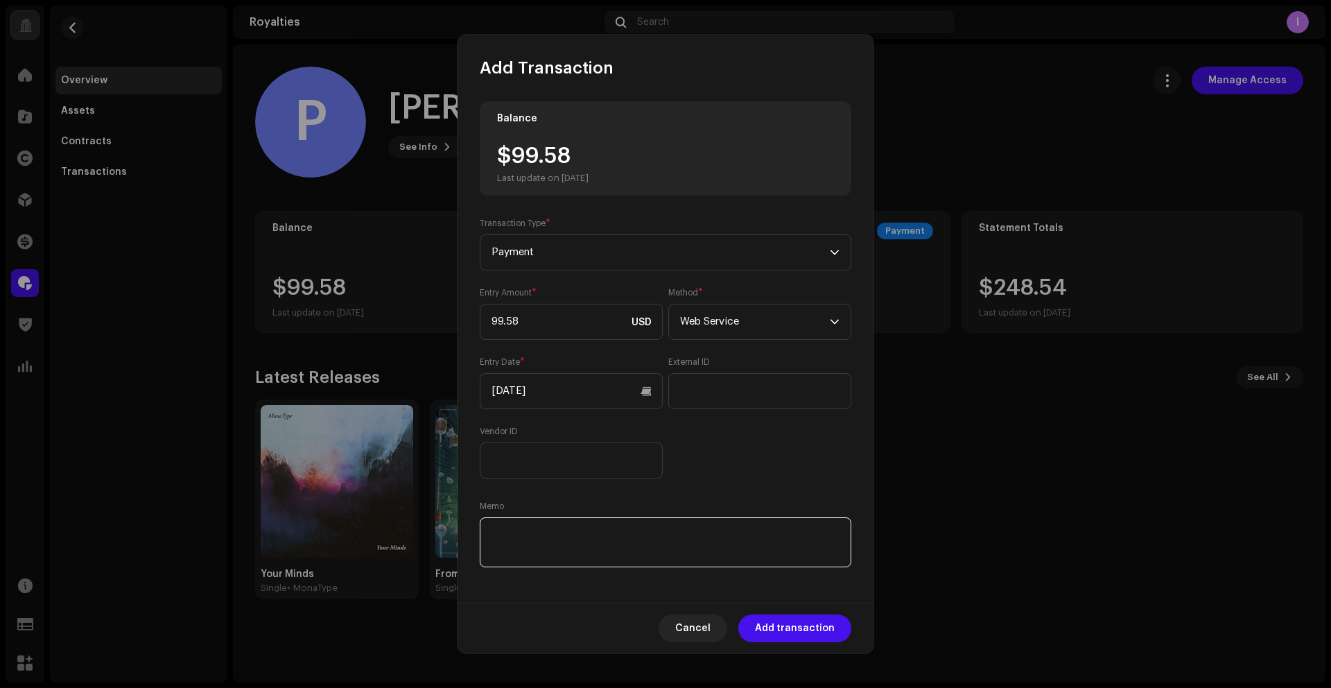
click at [695, 552] on textarea at bounding box center [666, 542] width 372 height 50
paste textarea "Statement ID: 5456695 / Invoice number: 5203151"
type textarea "Statement ID: 5456695 / Invoice number: 5203151"
click at [785, 630] on span "Add transaction" at bounding box center [795, 628] width 80 height 28
